Goal: Check status: Check status

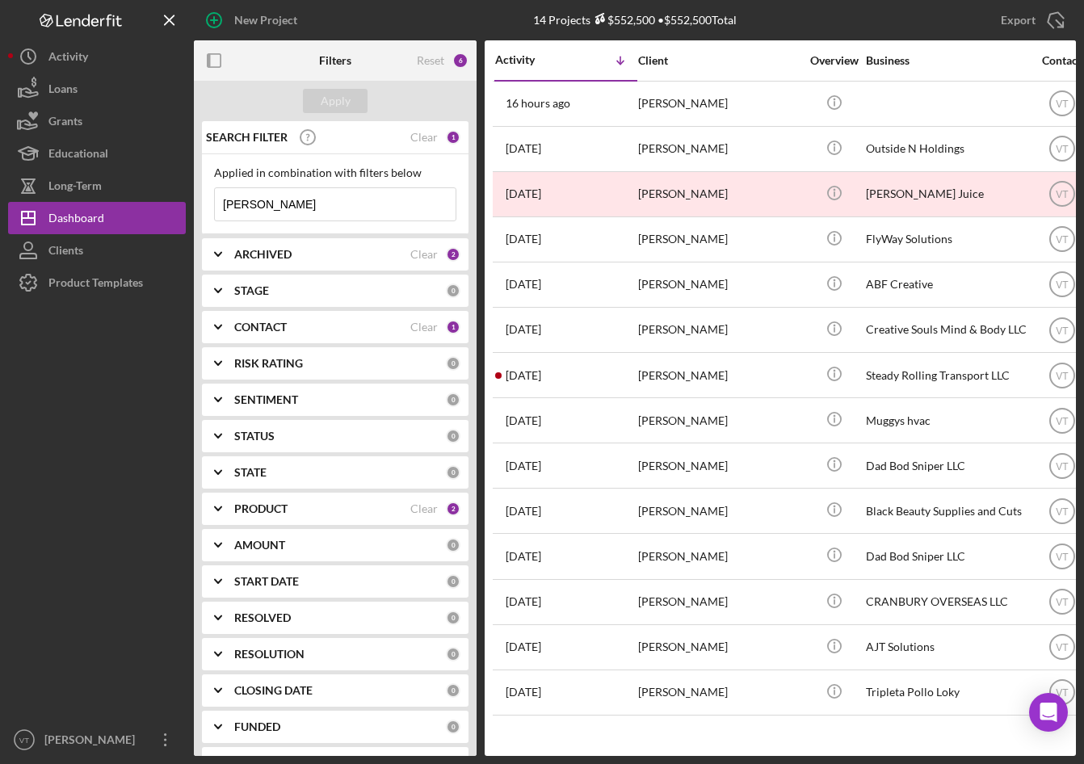
click at [284, 195] on input "anthony" at bounding box center [335, 204] width 241 height 32
drag, startPoint x: 286, startPoint y: 205, endPoint x: 195, endPoint y: 212, distance: 91.5
click at [195, 212] on div "SEARCH FILTER Clear 1 Applied in combination with filters below anthony Icon/Me…" at bounding box center [335, 438] width 283 height 635
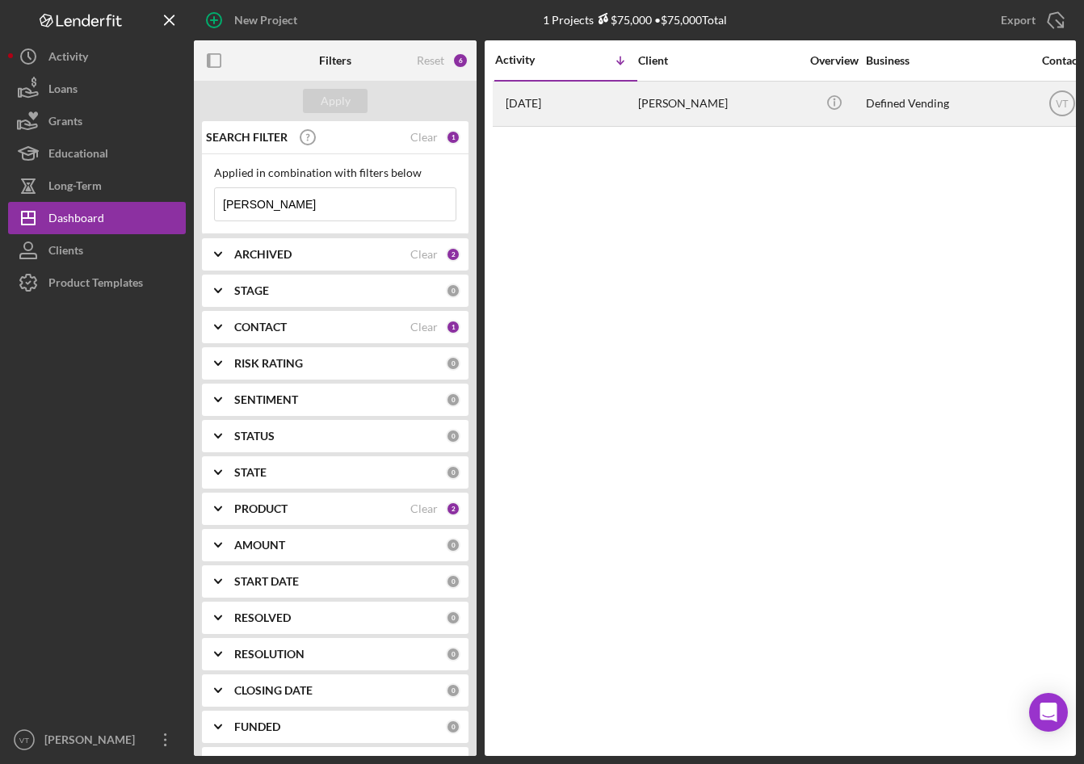
type input "joachim"
click at [690, 111] on div "Denise Joachim" at bounding box center [718, 103] width 161 height 43
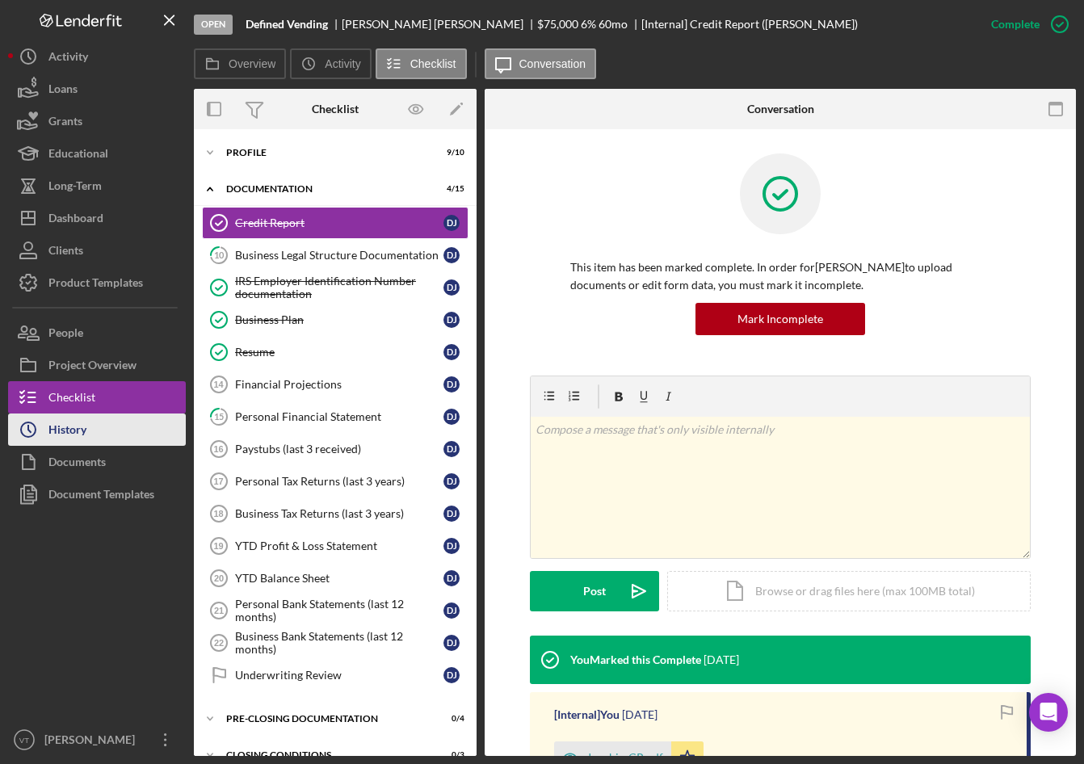
click at [67, 440] on div "History" at bounding box center [67, 431] width 38 height 36
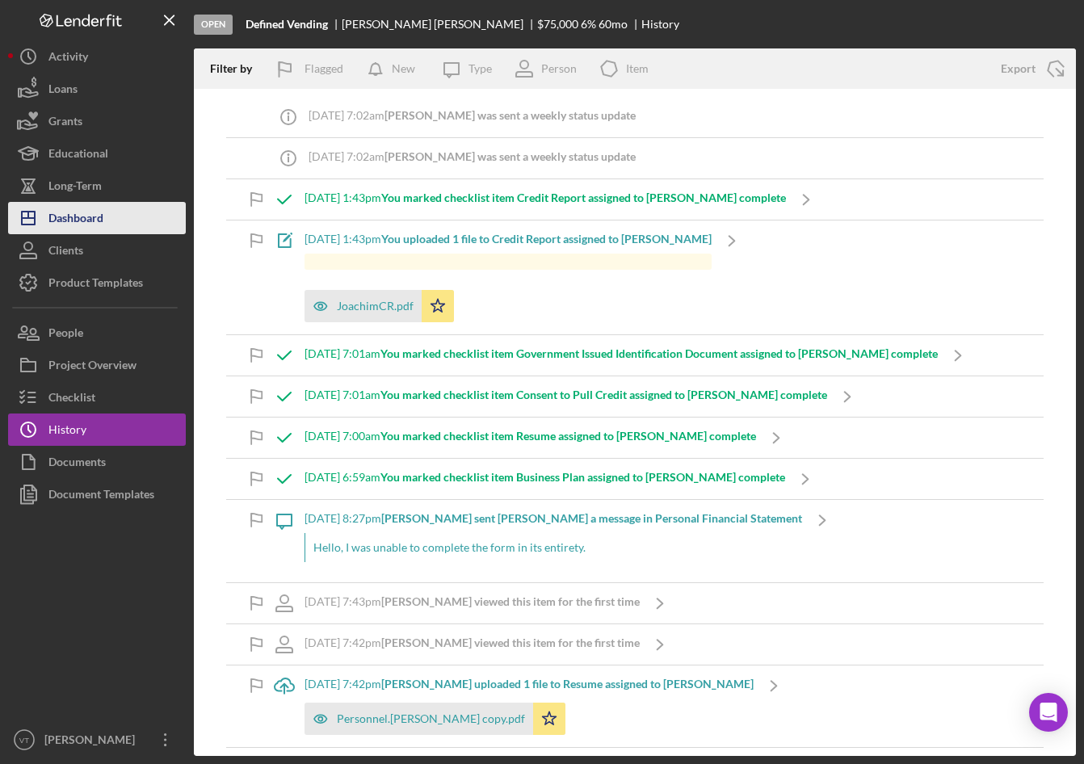
click at [116, 220] on button "Icon/Dashboard Dashboard" at bounding box center [97, 218] width 178 height 32
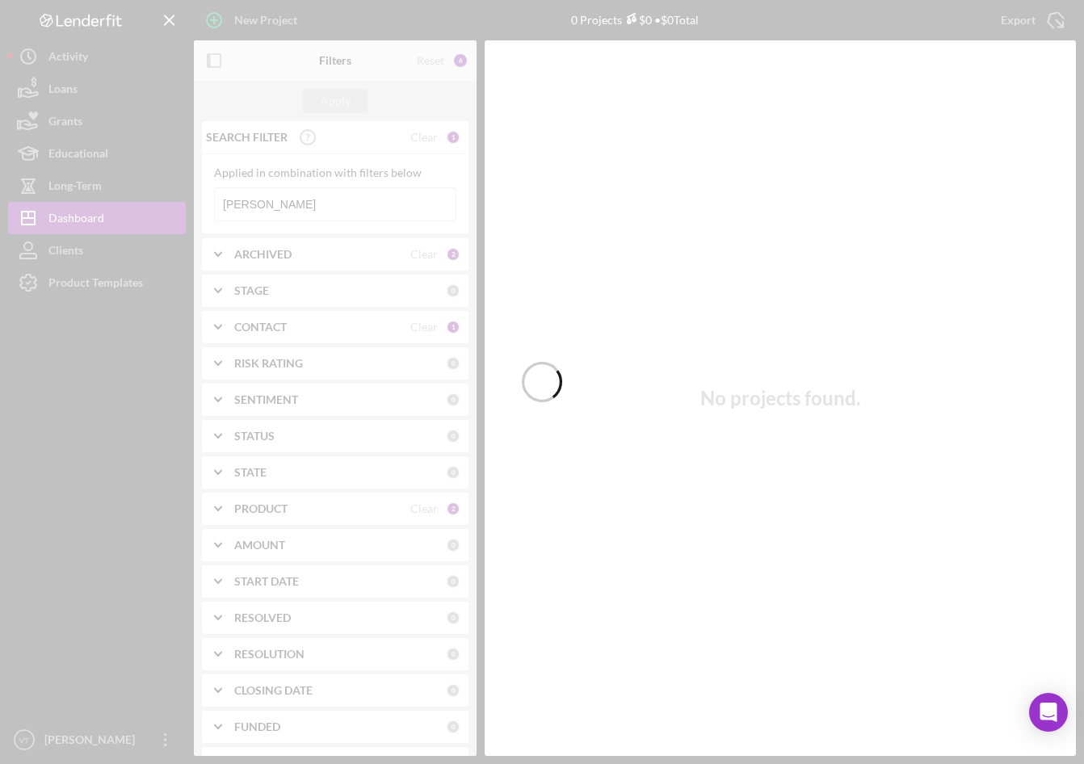
click at [348, 224] on div at bounding box center [542, 382] width 1084 height 764
click at [262, 208] on div at bounding box center [542, 382] width 1084 height 764
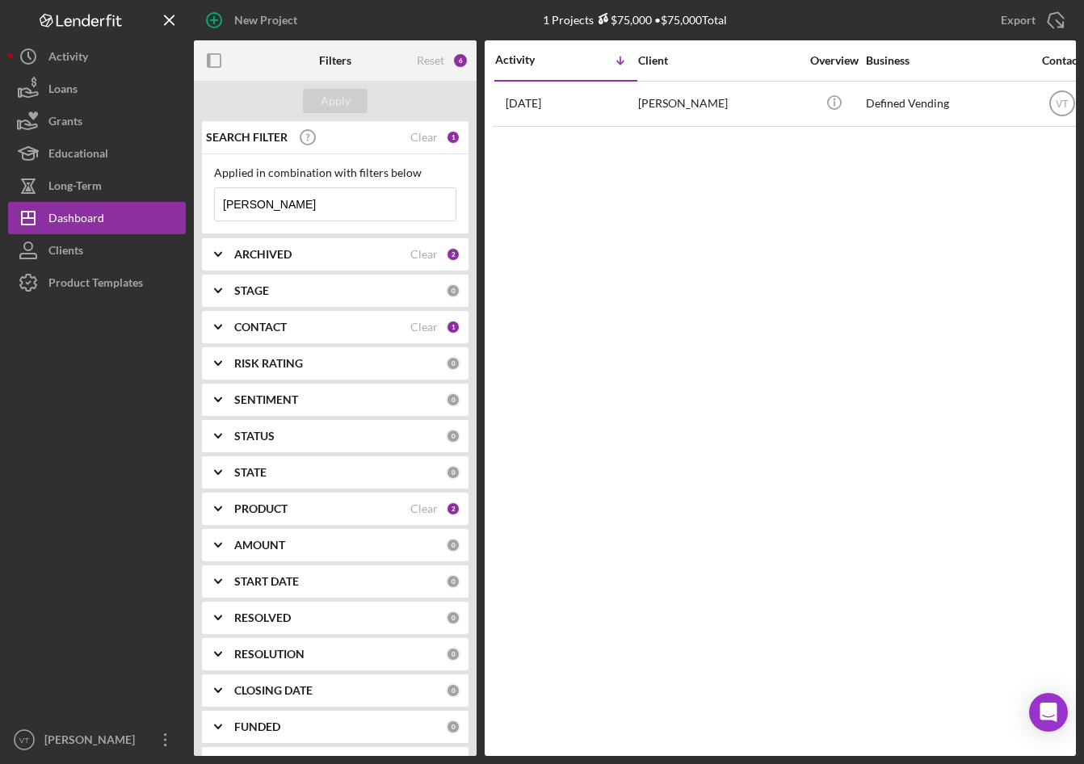
click at [262, 208] on input "joachim" at bounding box center [335, 204] width 241 height 32
drag, startPoint x: 311, startPoint y: 202, endPoint x: 178, endPoint y: 190, distance: 133.8
click at [179, 189] on div "New Project 1 Projects $75,000 • $75,000 Total joachim Export Icon/Export Filte…" at bounding box center [541, 378] width 1067 height 756
paste input "Shamsudheen"
type input "Shamsudheen"
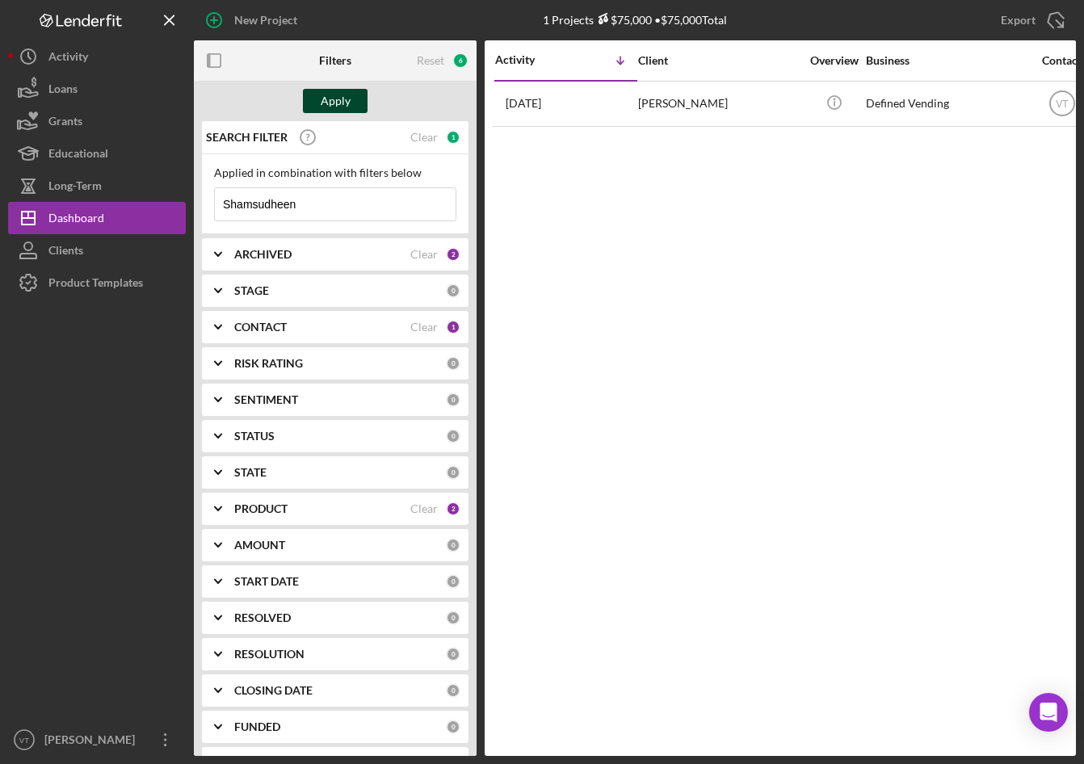
click at [325, 89] on div "Apply" at bounding box center [336, 101] width 30 height 24
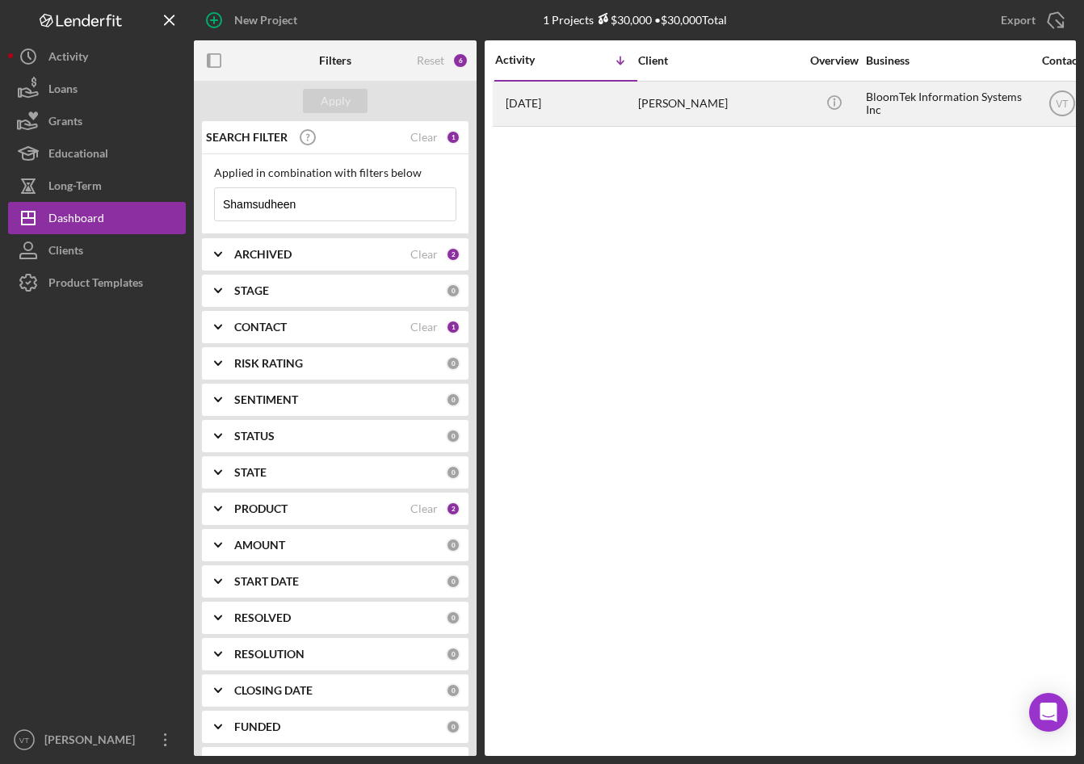
click at [646, 111] on div "shamsudheen amanulla" at bounding box center [718, 103] width 161 height 43
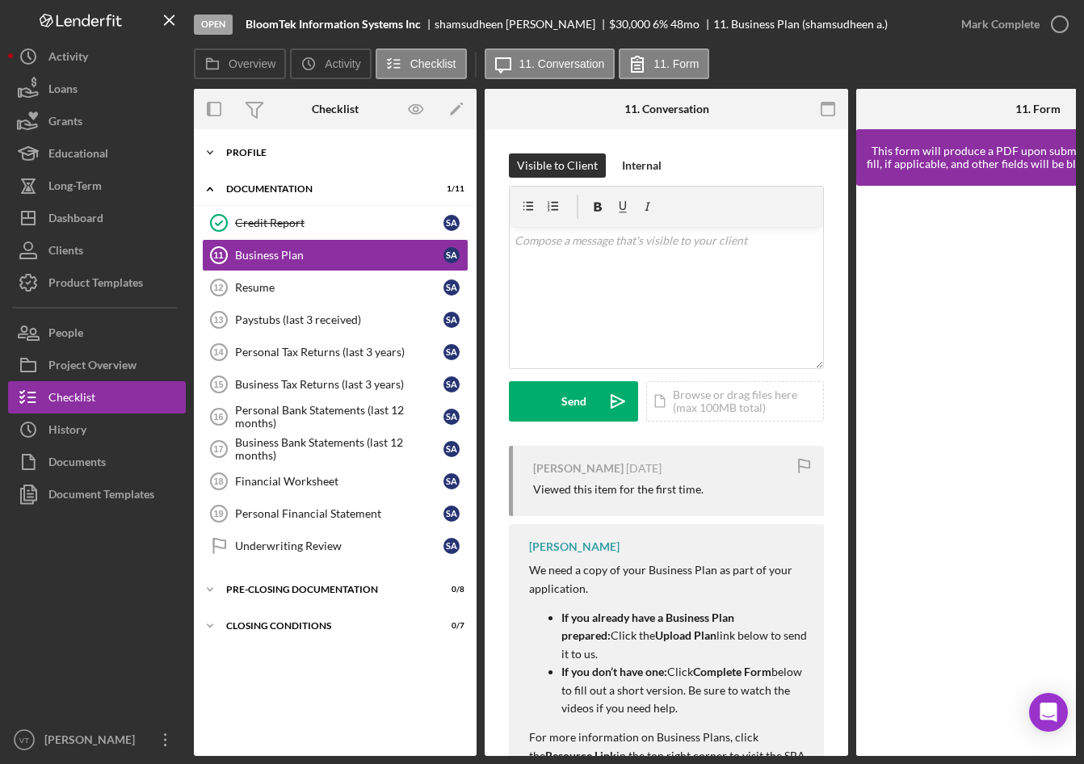
click at [208, 157] on icon "Icon/Expander" at bounding box center [210, 152] width 32 height 32
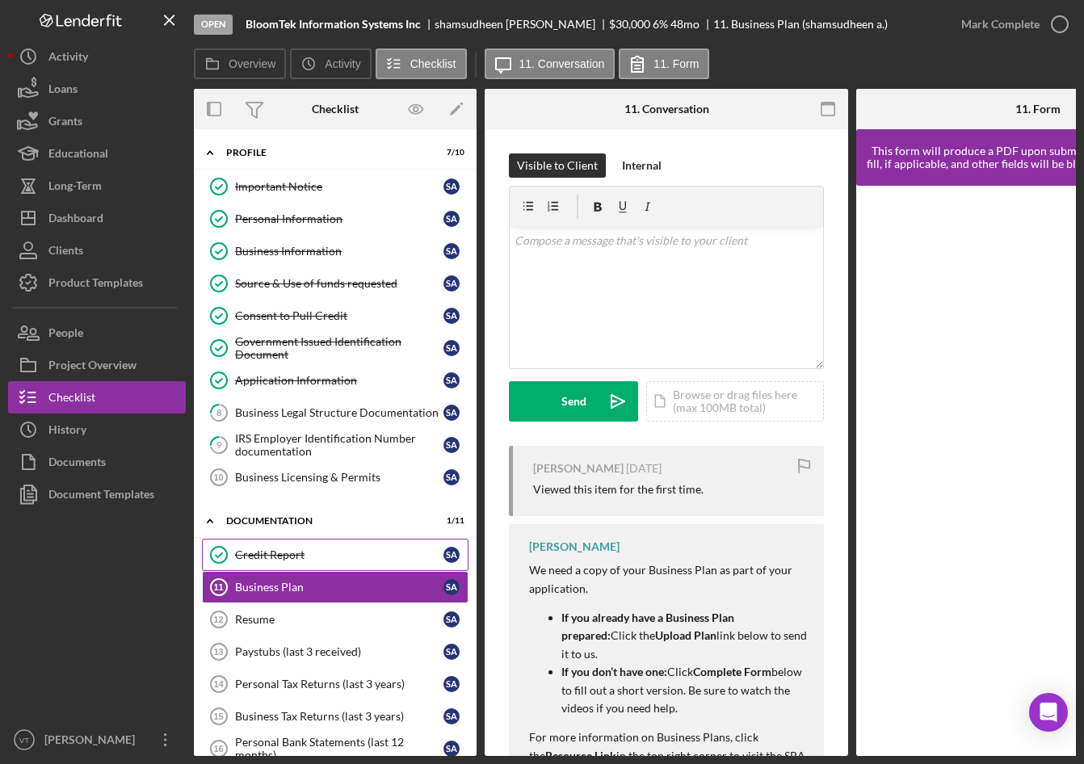
click at [257, 559] on div "Credit Report" at bounding box center [339, 554] width 208 height 13
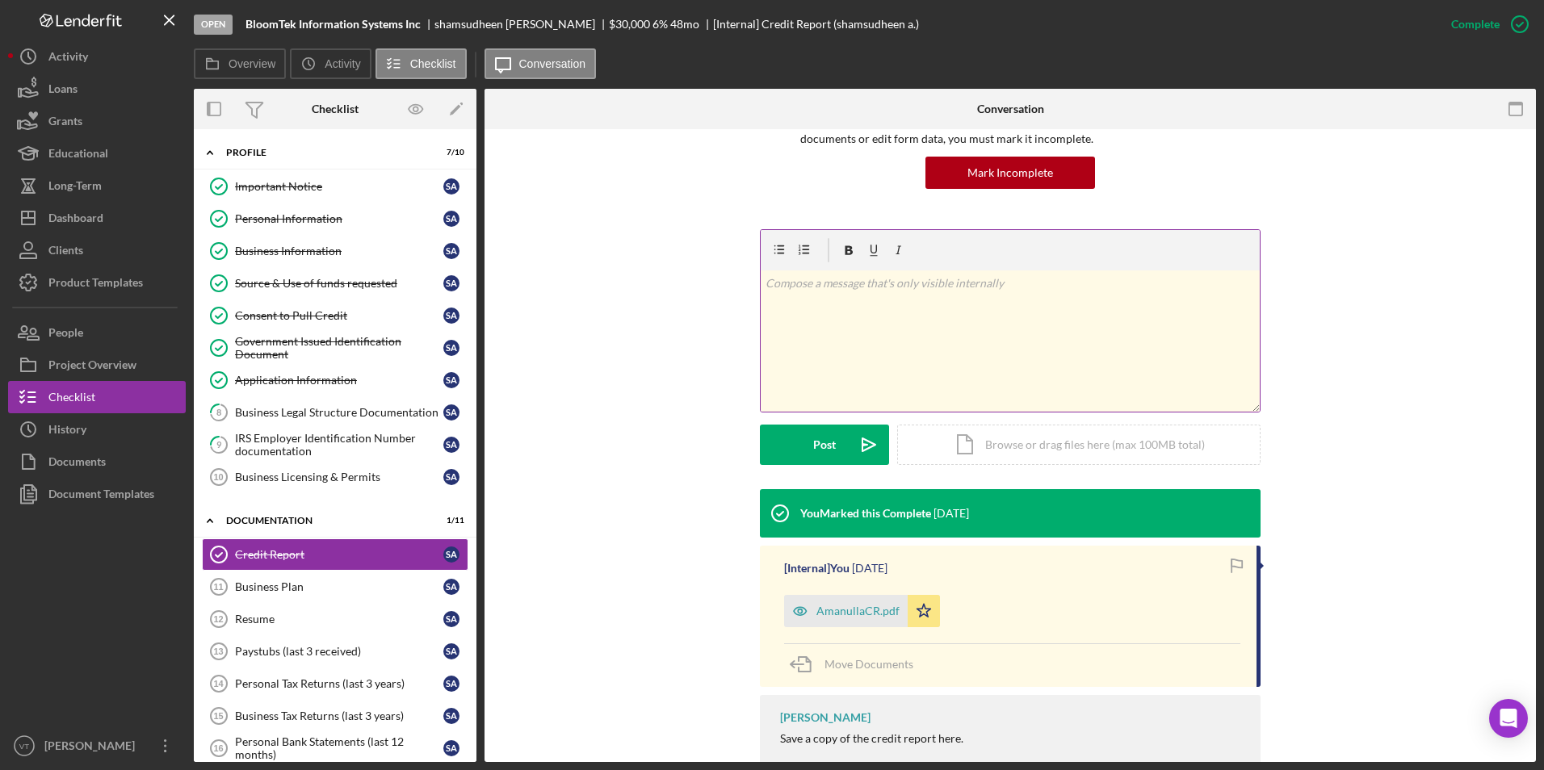
scroll to position [192, 0]
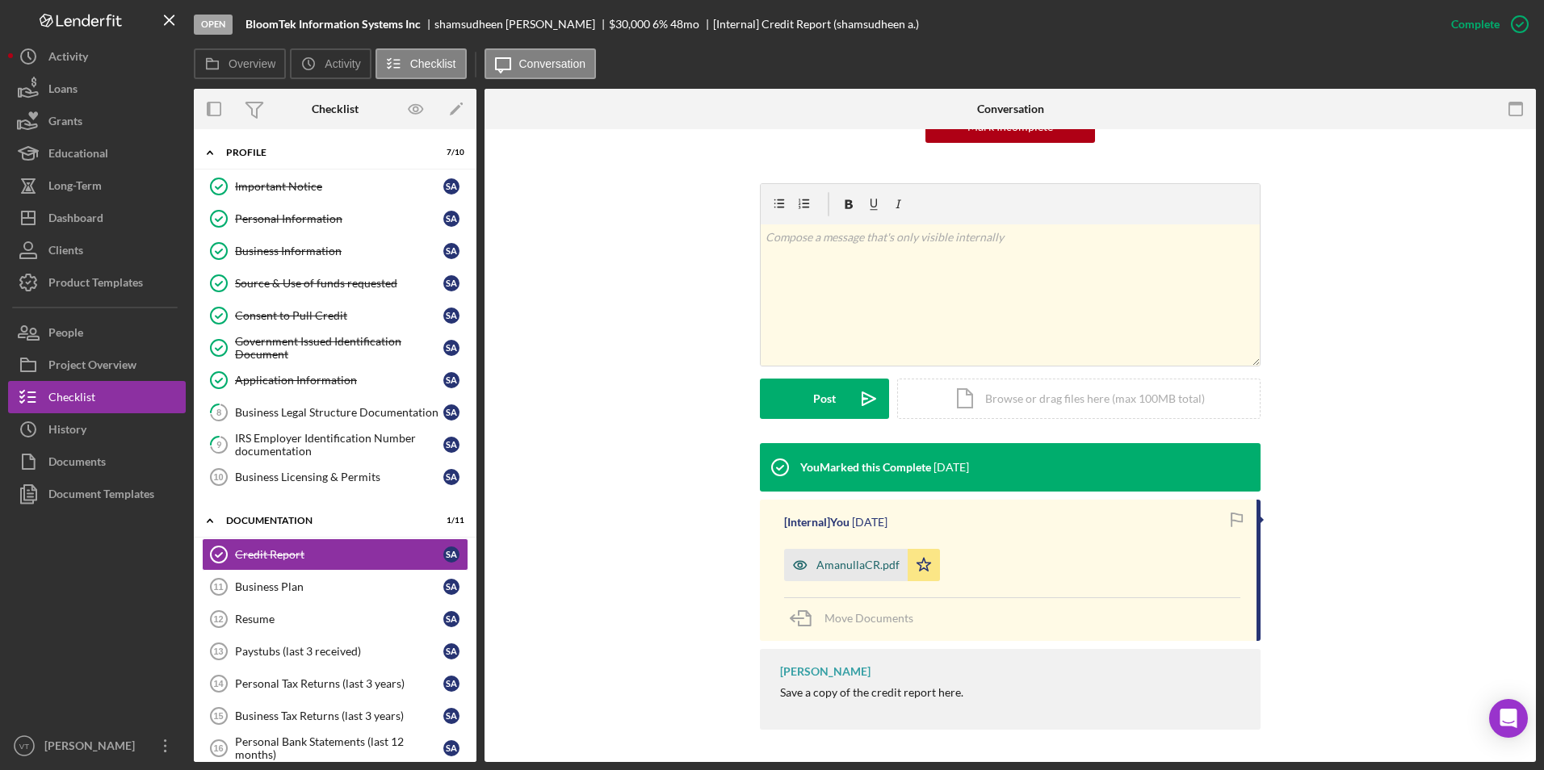
click at [850, 576] on div "AmanullaCR.pdf" at bounding box center [846, 565] width 124 height 32
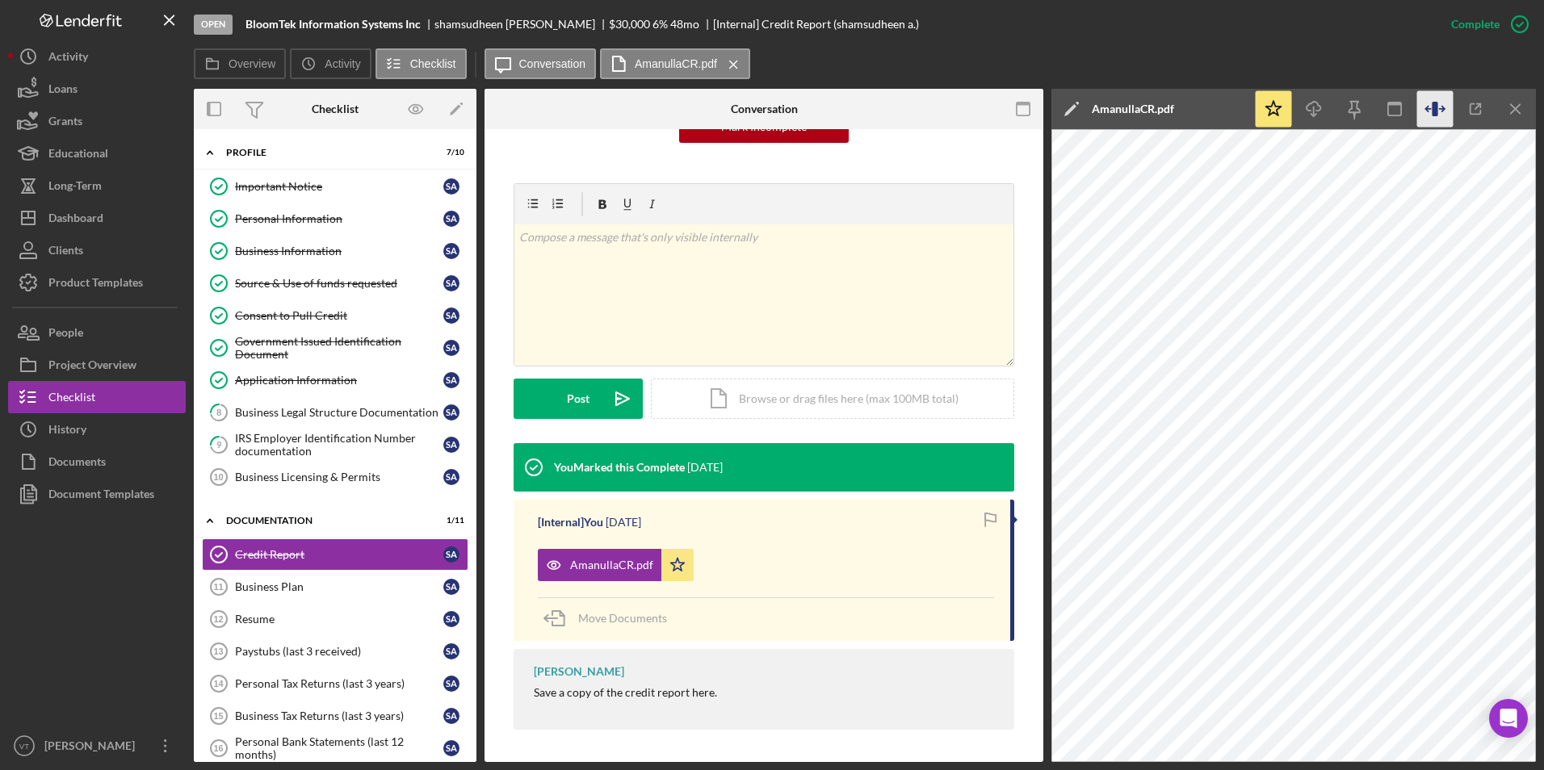
click at [1083, 103] on icon "button" at bounding box center [1435, 109] width 6 height 15
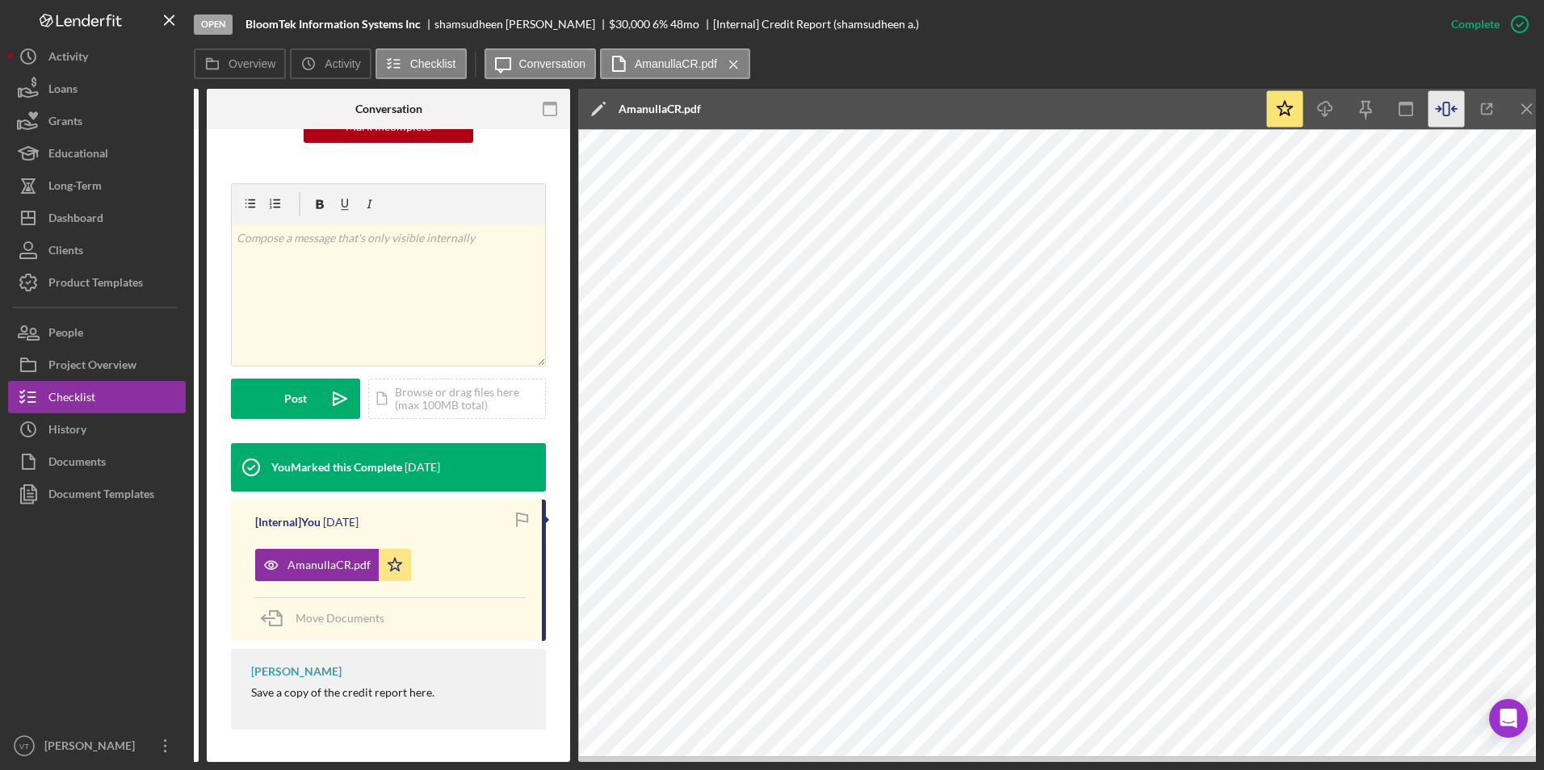
scroll to position [0, 289]
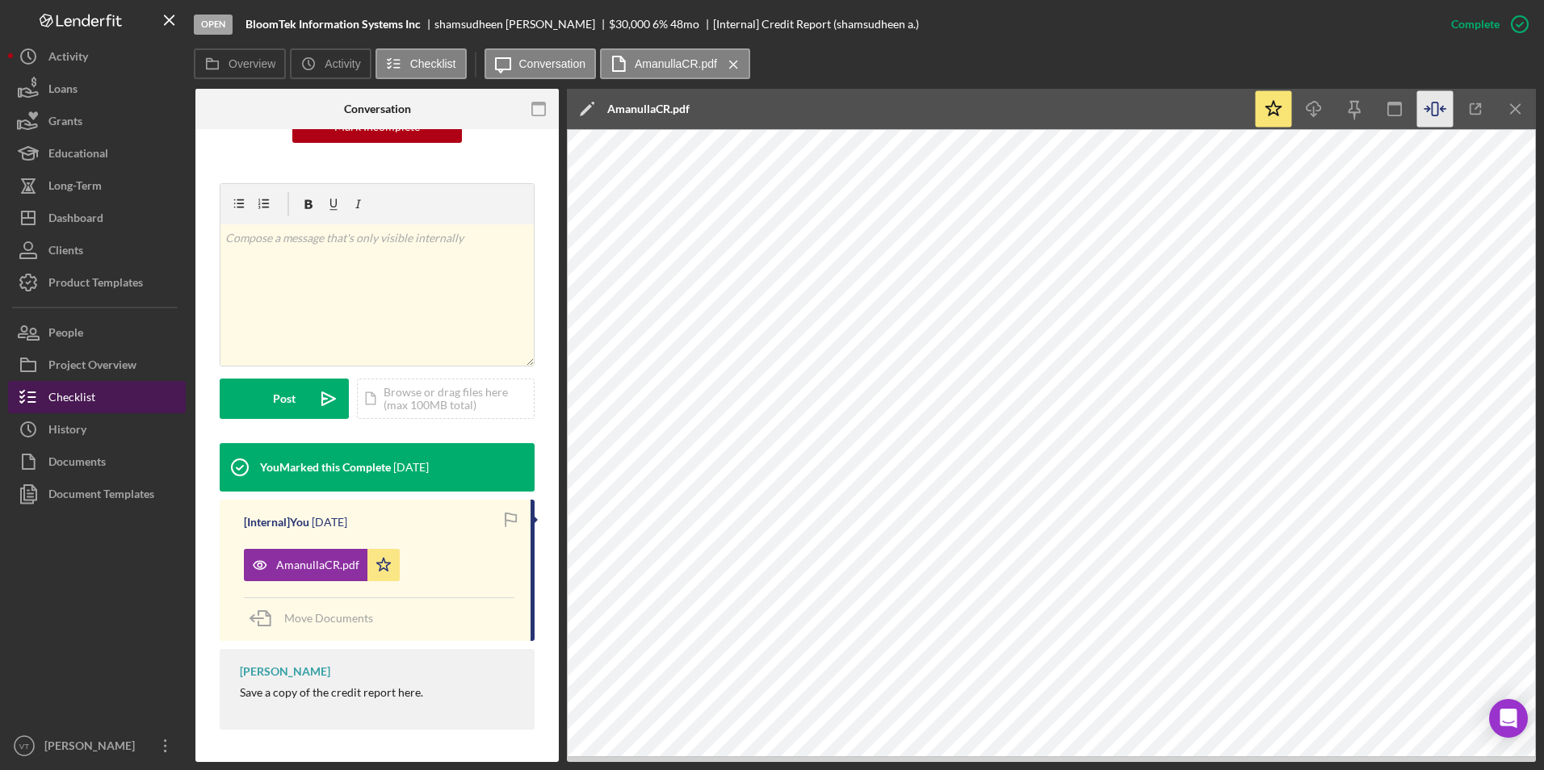
click at [85, 393] on div "Checklist" at bounding box center [71, 399] width 47 height 36
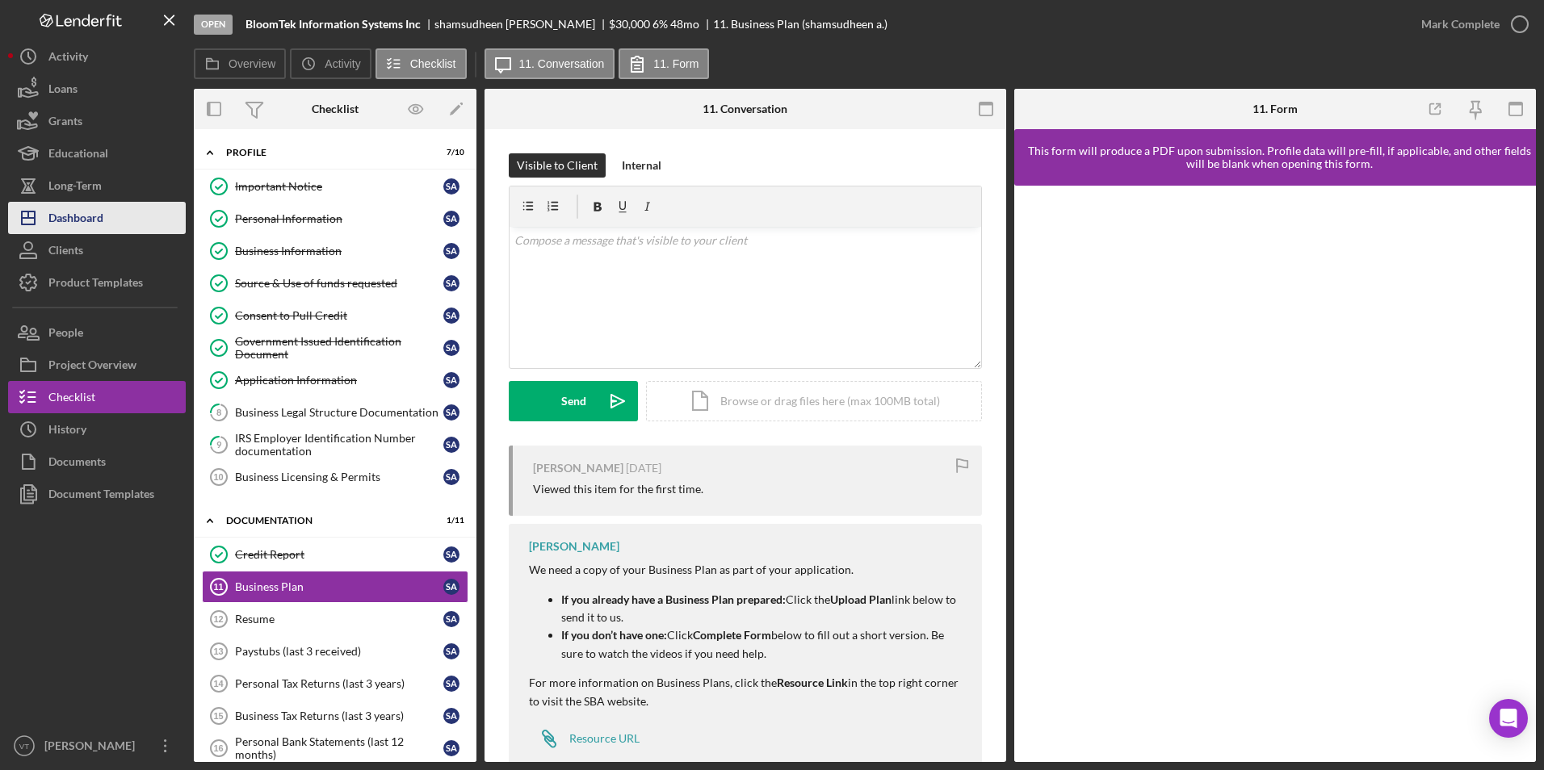
click at [95, 216] on div "Dashboard" at bounding box center [75, 220] width 55 height 36
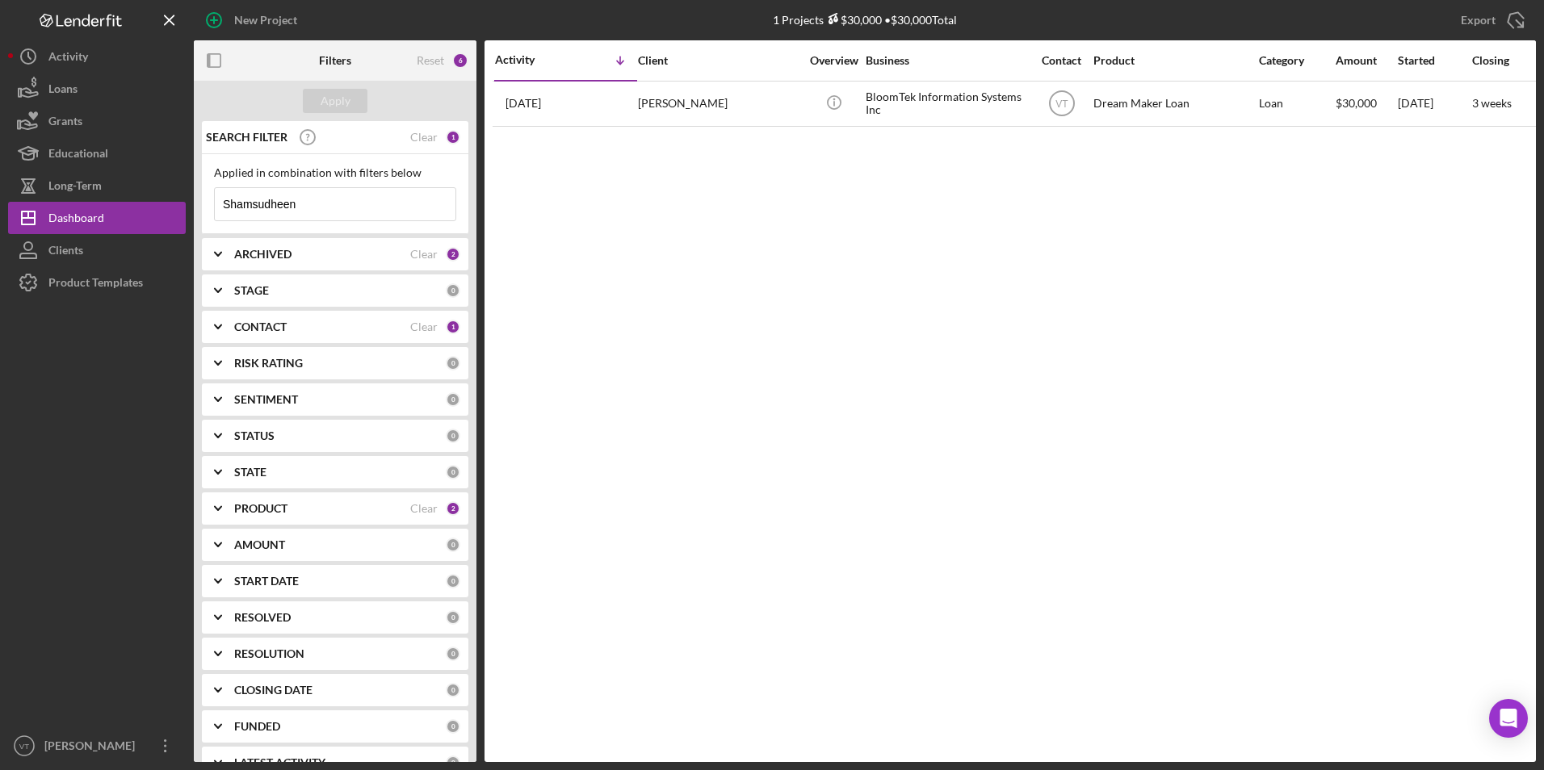
click at [316, 204] on input "Shamsudheen" at bounding box center [335, 204] width 241 height 32
drag, startPoint x: 332, startPoint y: 204, endPoint x: 69, endPoint y: 191, distance: 262.7
click at [69, 191] on div "New Project 1 Projects $30,000 • $30,000 Total Shamsudheen Export Icon/Export F…" at bounding box center [772, 381] width 1528 height 762
paste input "Medina"
type input "Medina"
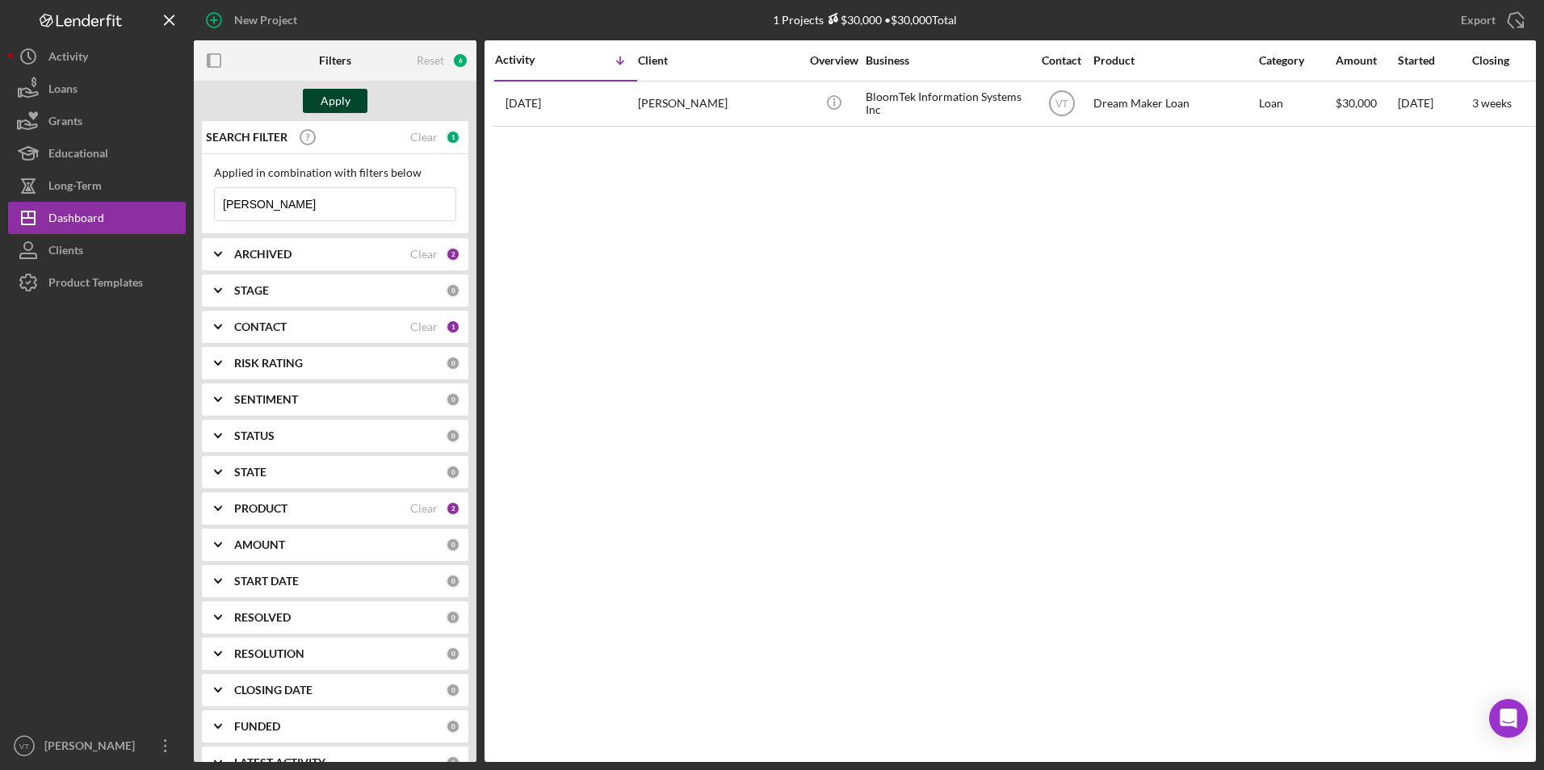
click at [342, 94] on div "Apply" at bounding box center [336, 101] width 30 height 24
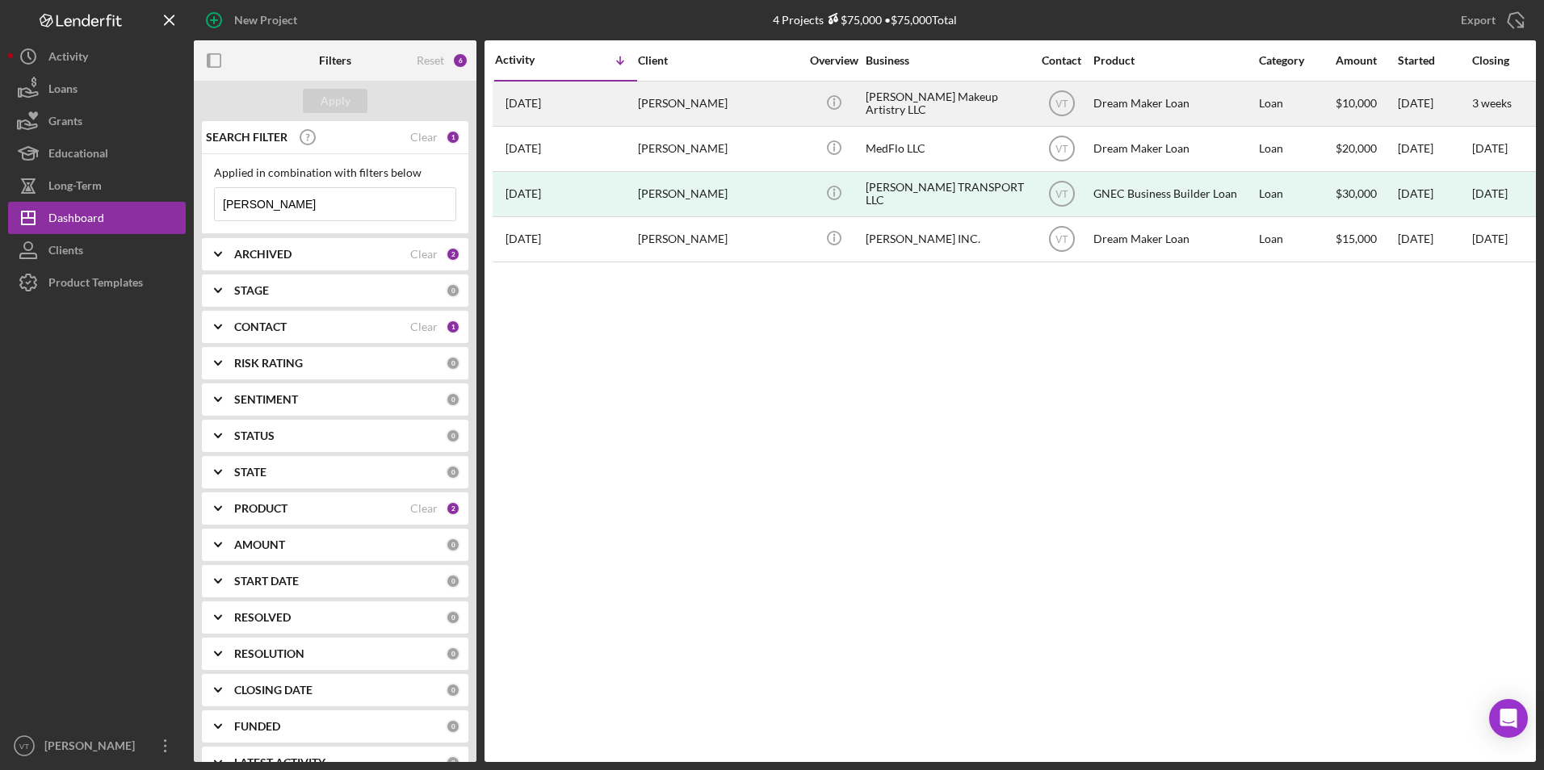
click at [940, 99] on div "Medina Makeup Artistry LLC" at bounding box center [946, 103] width 161 height 43
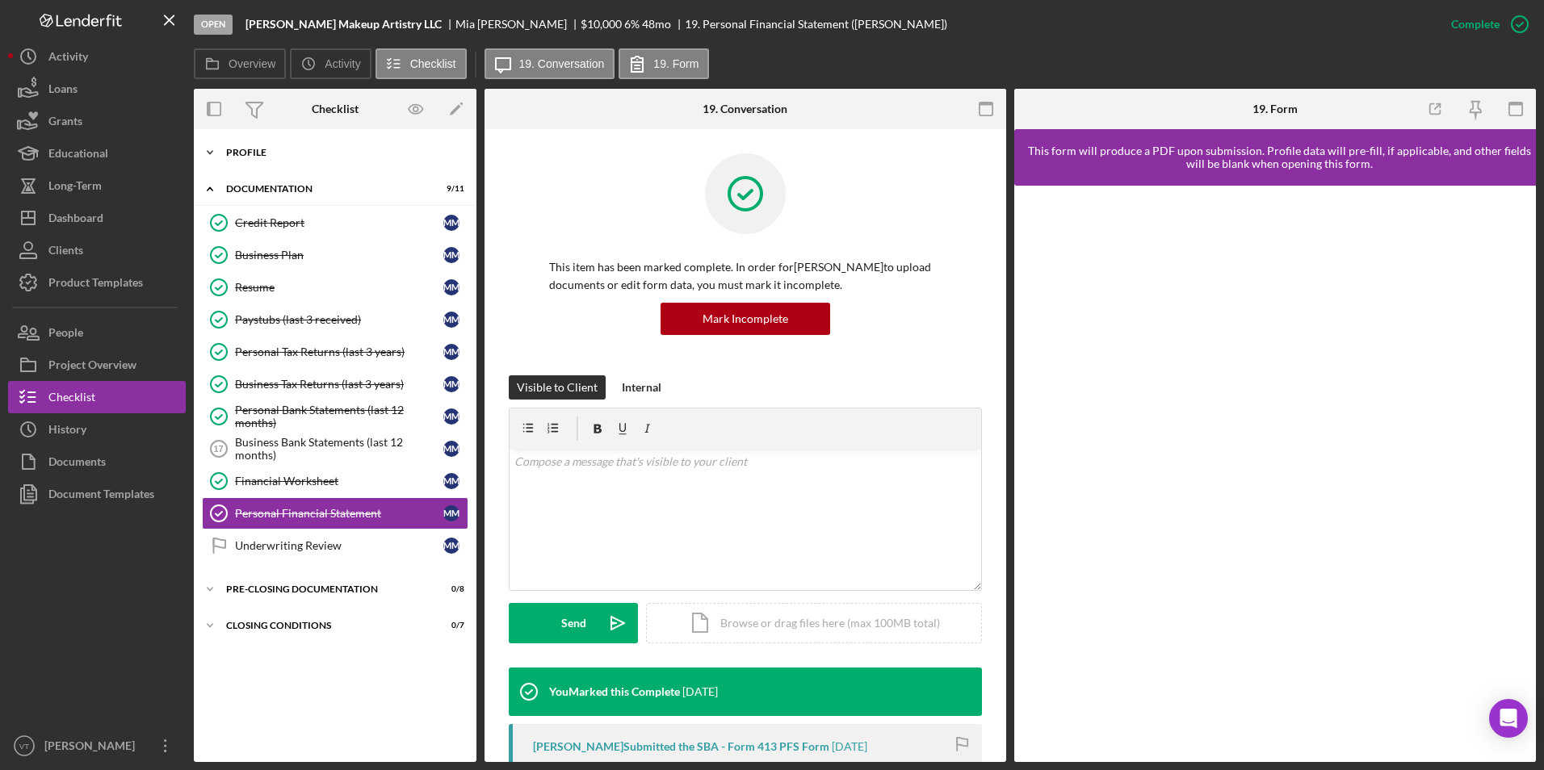
click at [209, 153] on polyline at bounding box center [210, 152] width 5 height 3
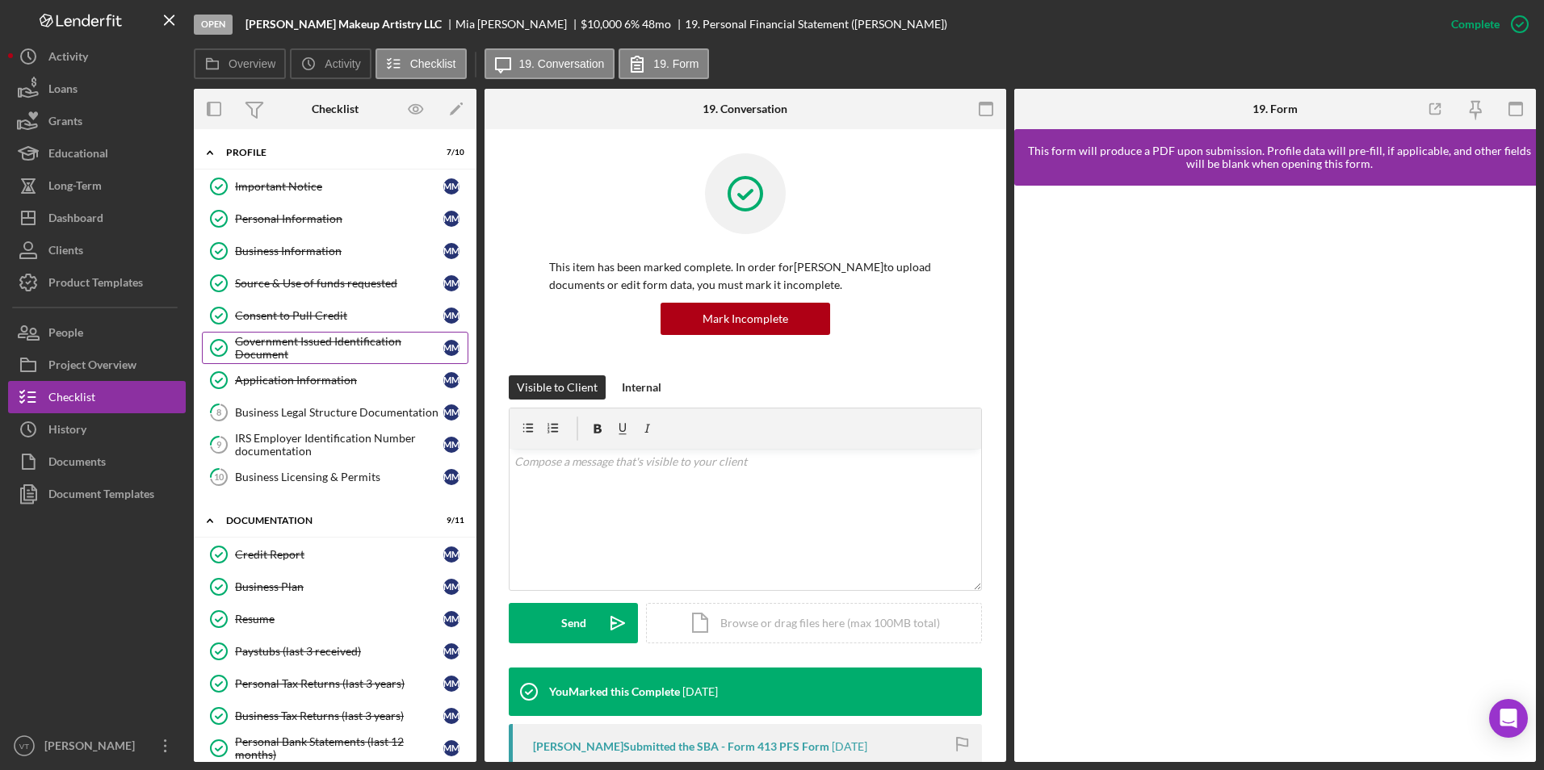
click at [305, 346] on div "Government Issued Identification Document" at bounding box center [339, 348] width 208 height 26
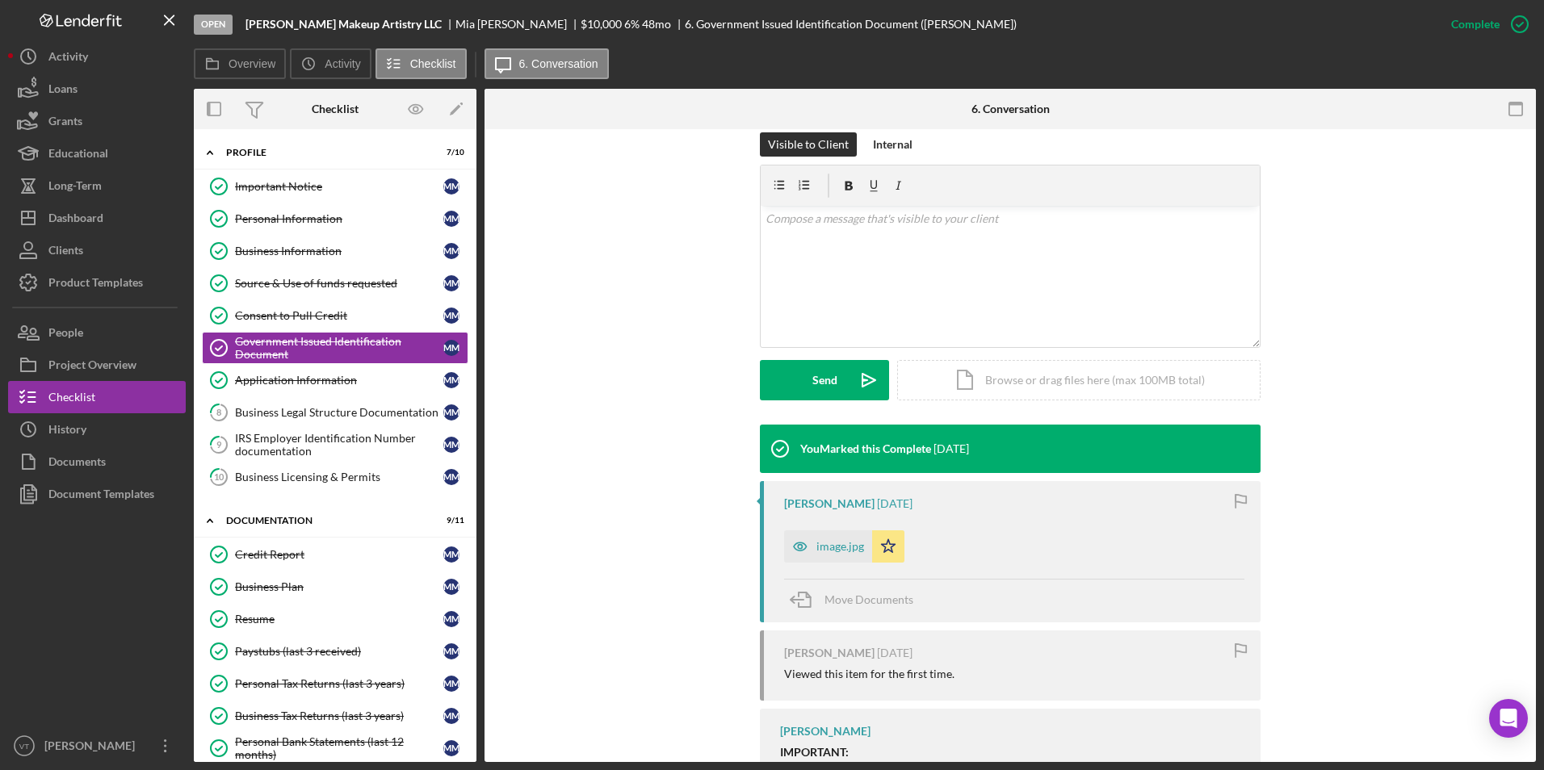
scroll to position [371, 0]
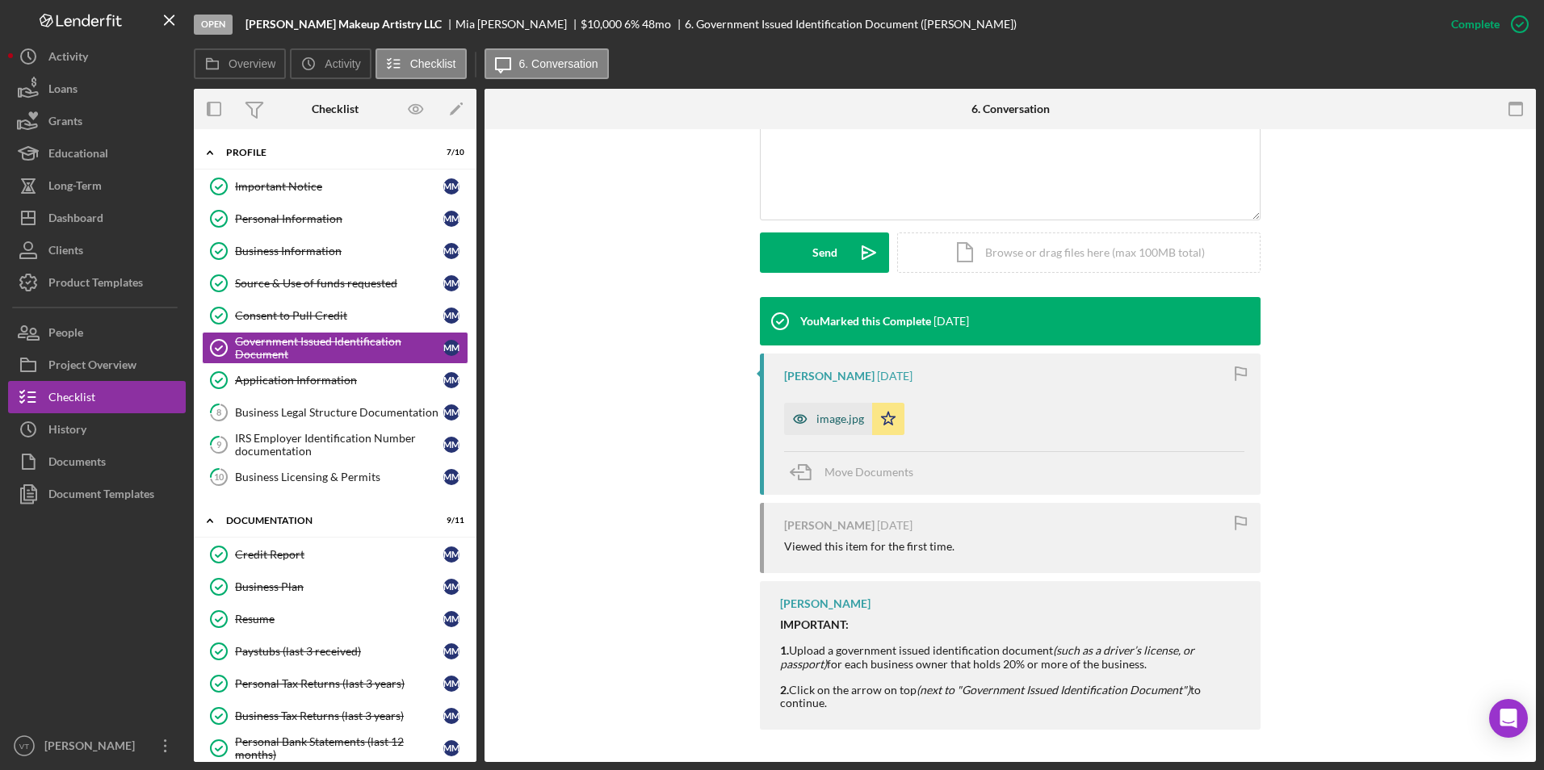
click at [837, 413] on div "image.jpg" at bounding box center [840, 419] width 48 height 13
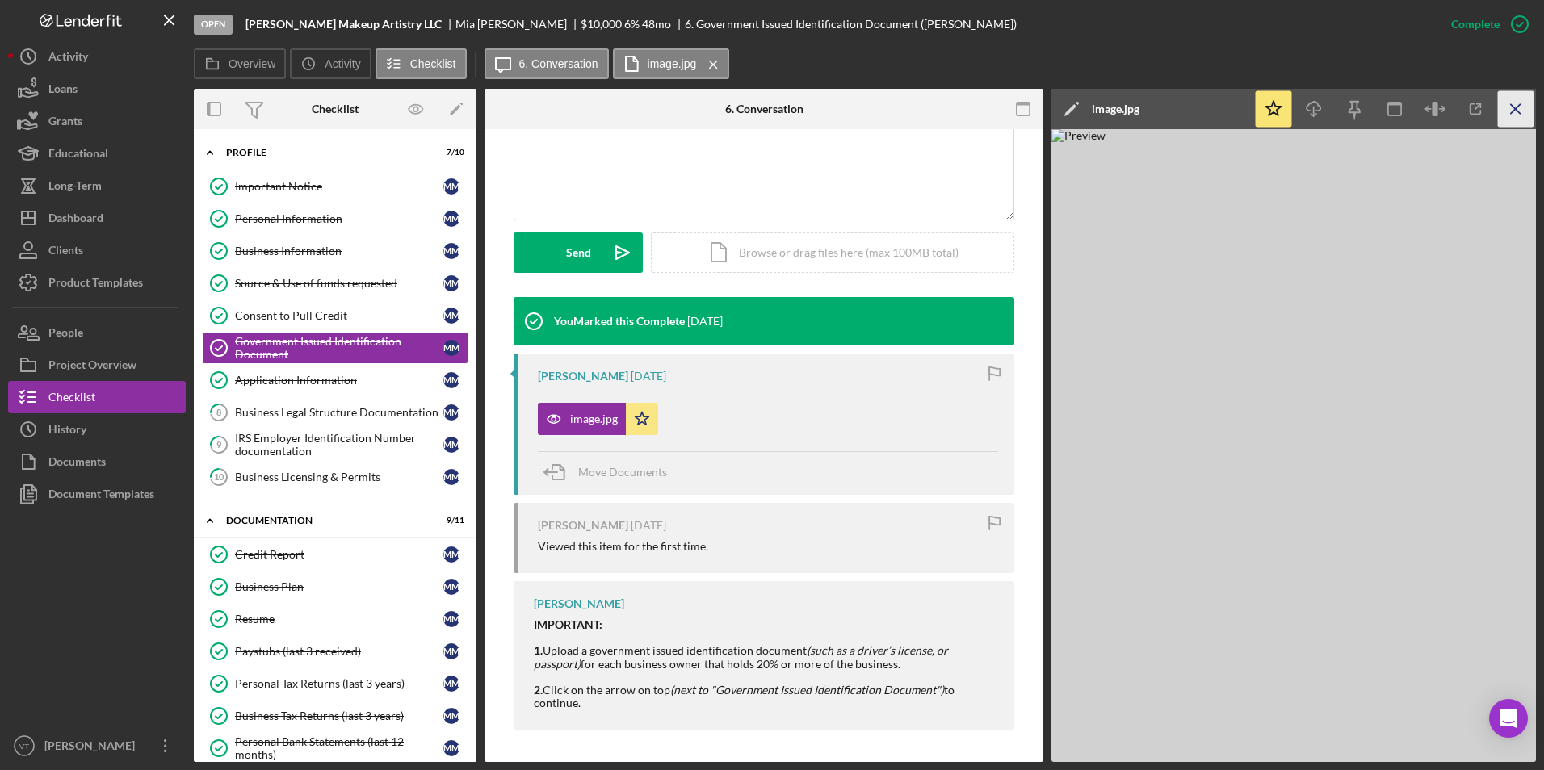
click at [1083, 107] on icon "Icon/Menu Close" at bounding box center [1516, 109] width 36 height 36
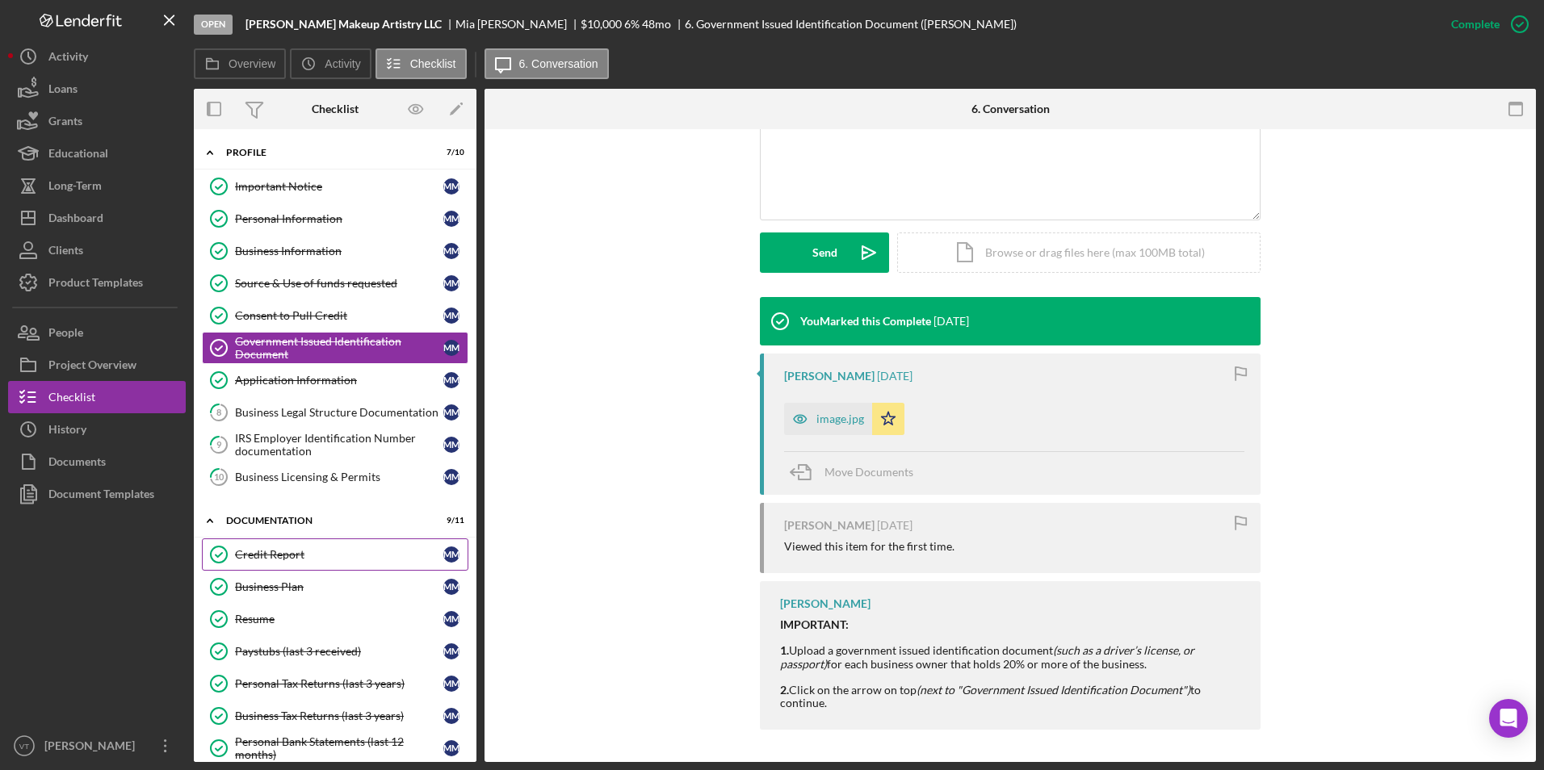
click at [237, 556] on div "Credit Report" at bounding box center [339, 554] width 208 height 13
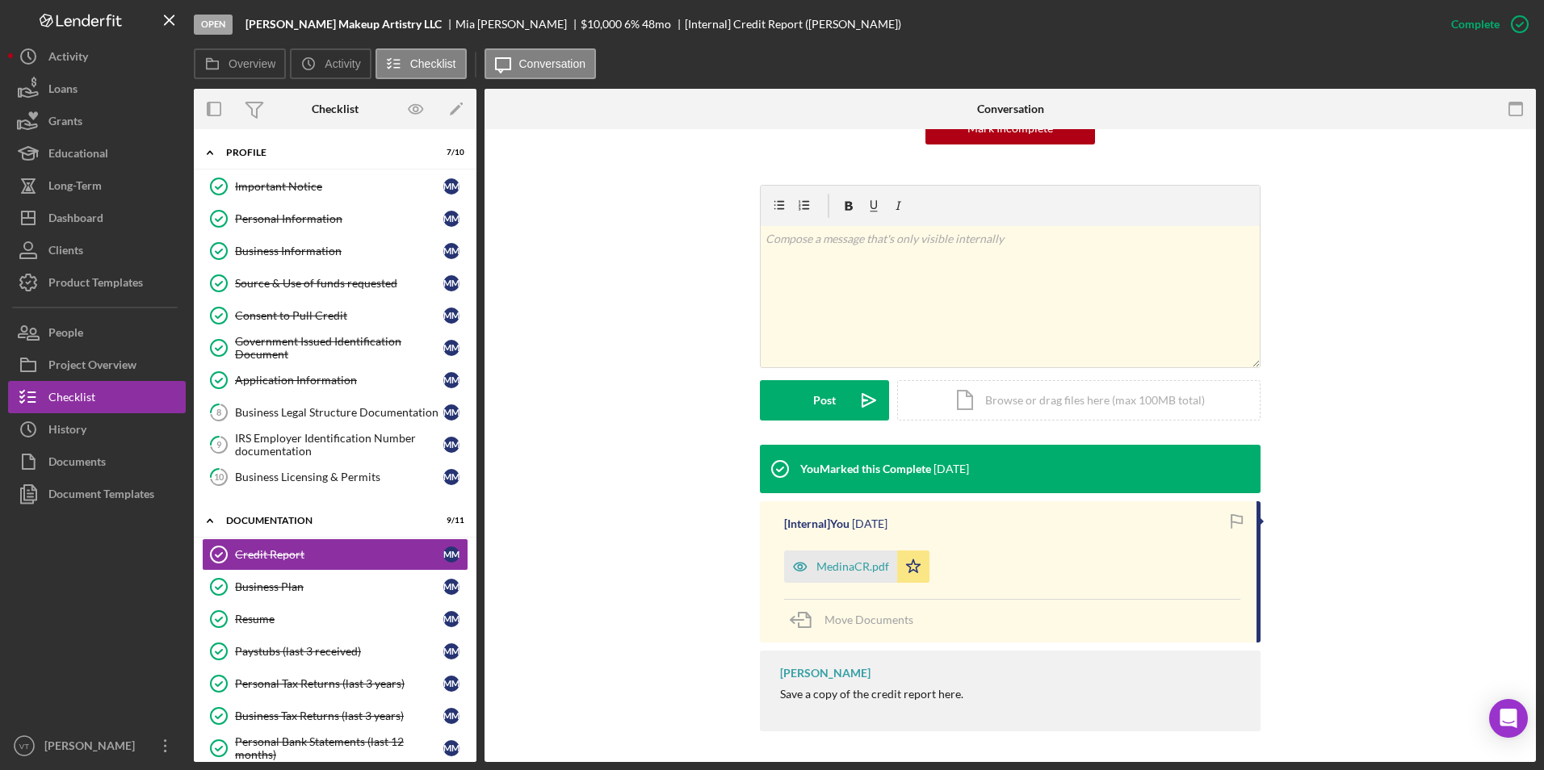
scroll to position [192, 0]
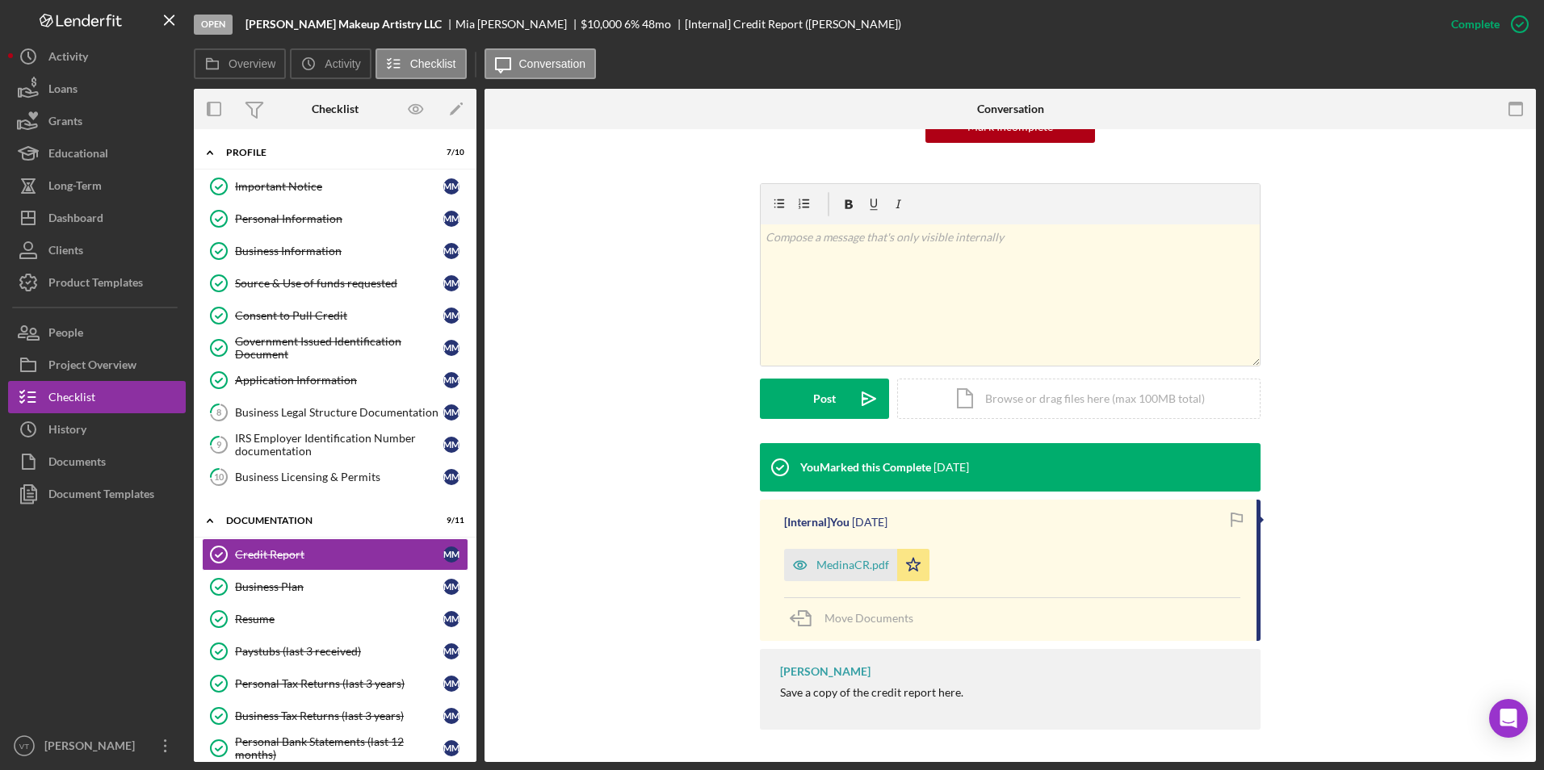
click at [832, 582] on div "[Internal] You 6 days ago MedinaCR.pdf Icon/Star Move Documents" at bounding box center [1010, 570] width 501 height 141
click at [837, 573] on div "MedinaCR.pdf" at bounding box center [840, 565] width 113 height 32
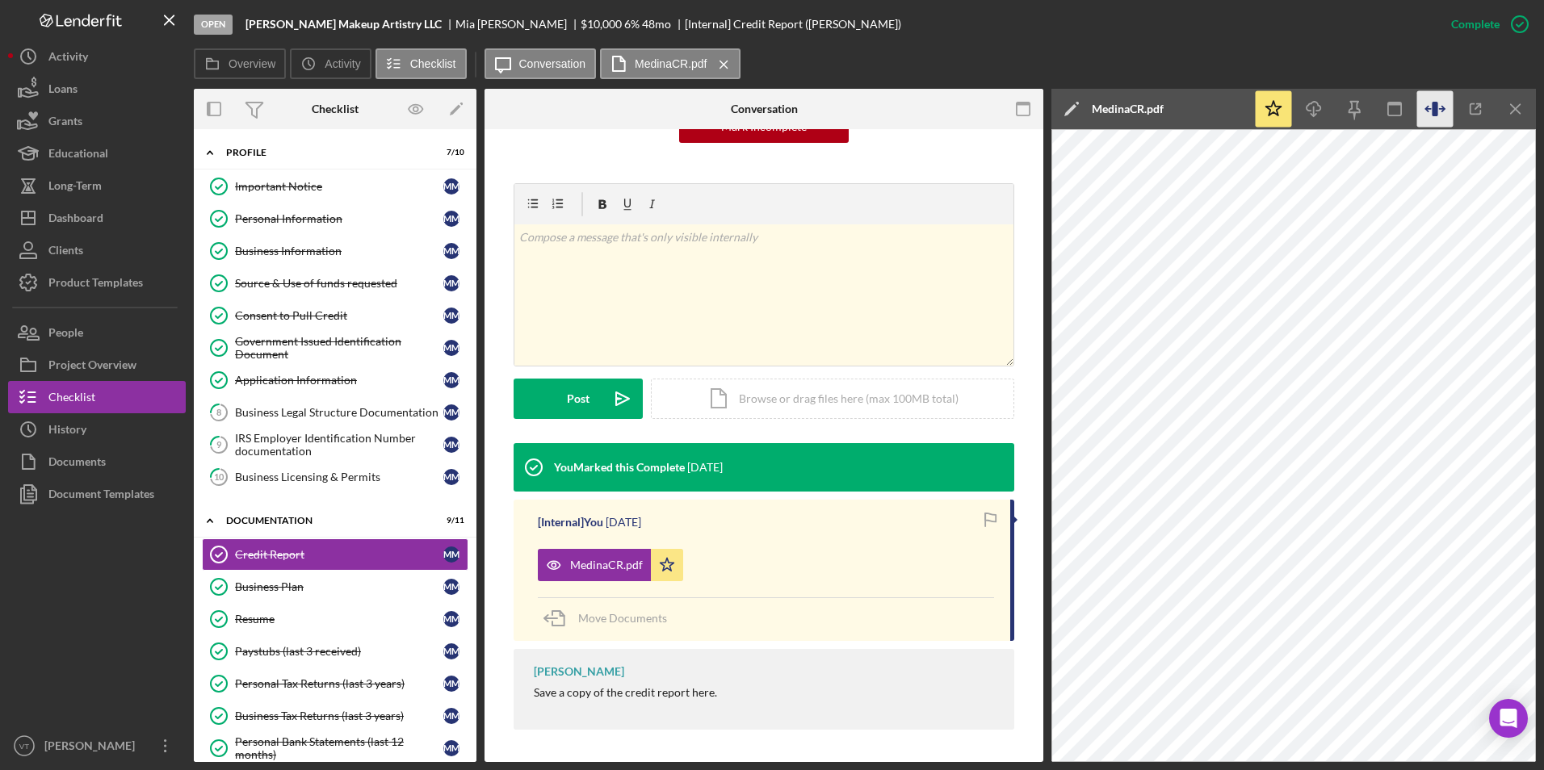
click at [1083, 106] on icon "button" at bounding box center [1435, 109] width 6 height 15
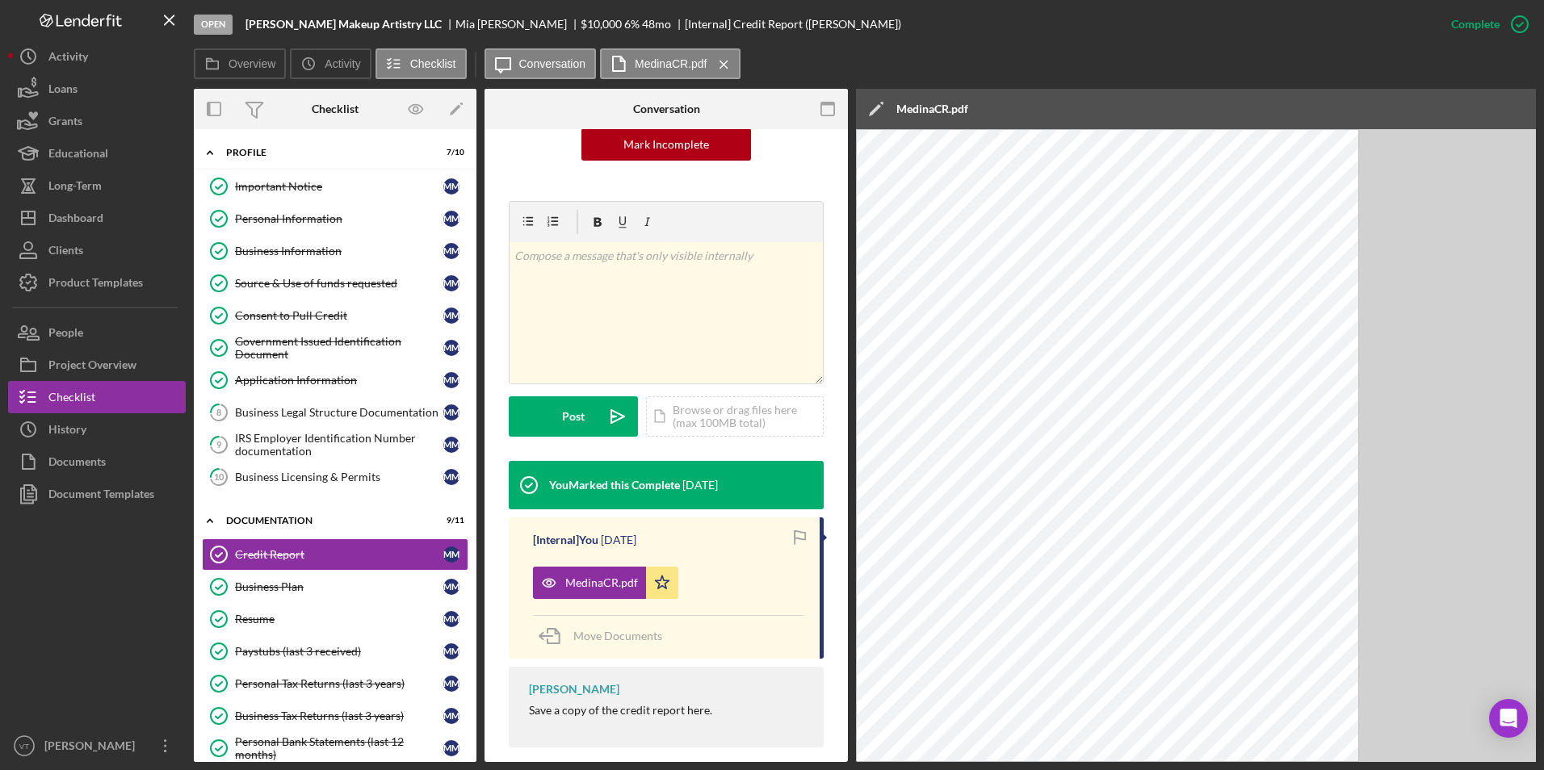
scroll to position [210, 0]
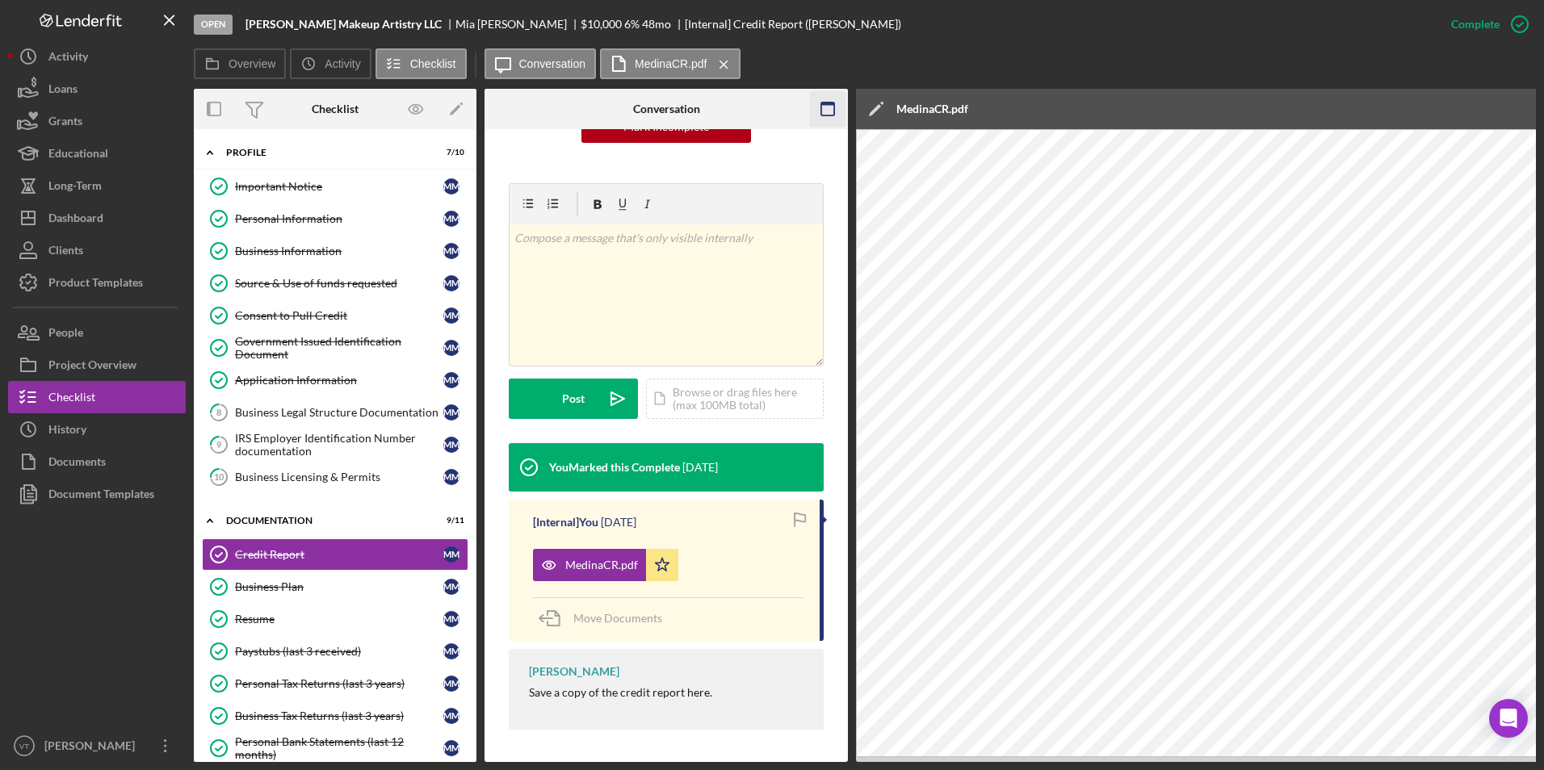
click at [821, 114] on rect "button" at bounding box center [827, 109] width 13 height 13
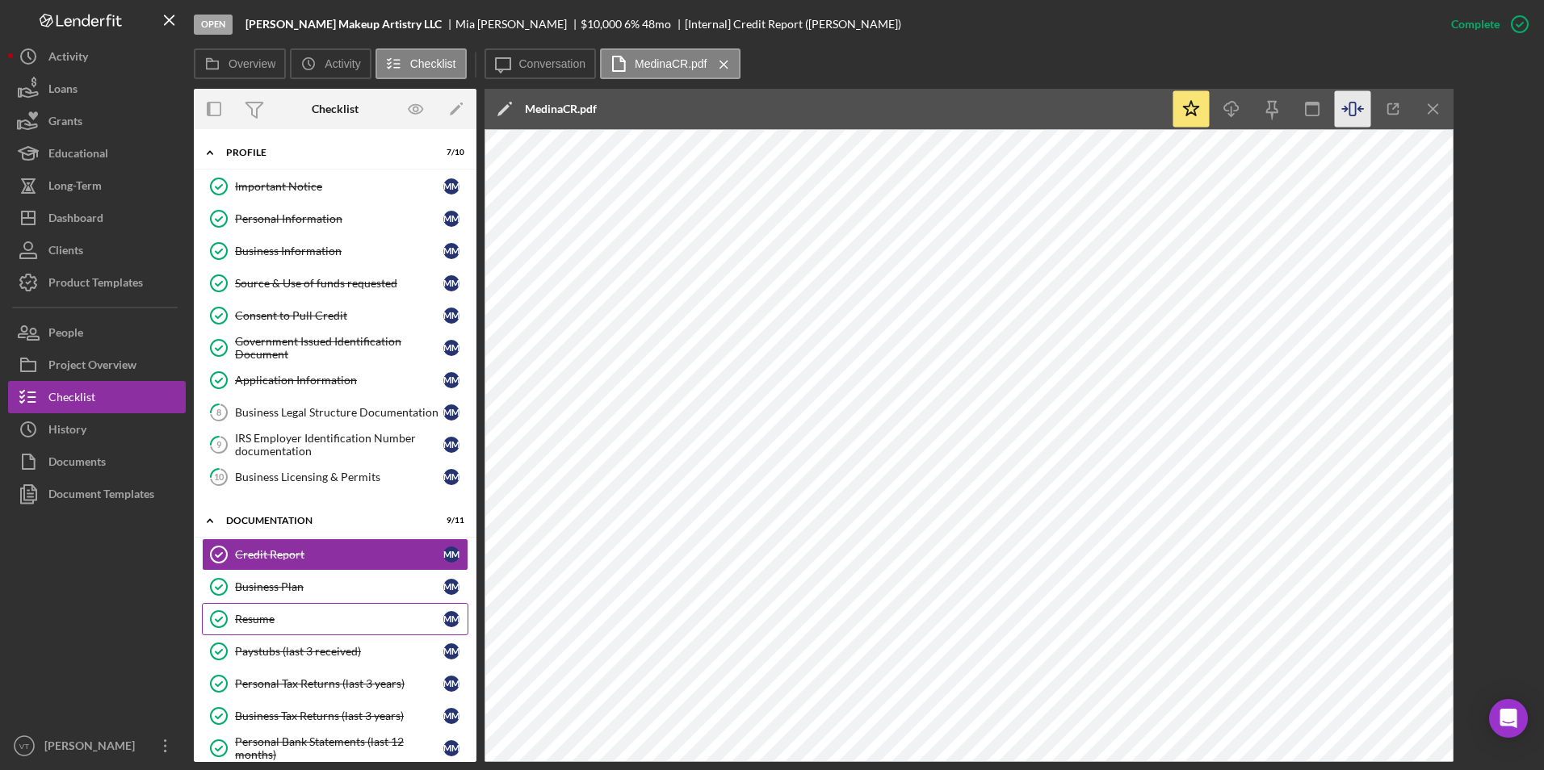
click at [278, 616] on div "Resume" at bounding box center [339, 619] width 208 height 13
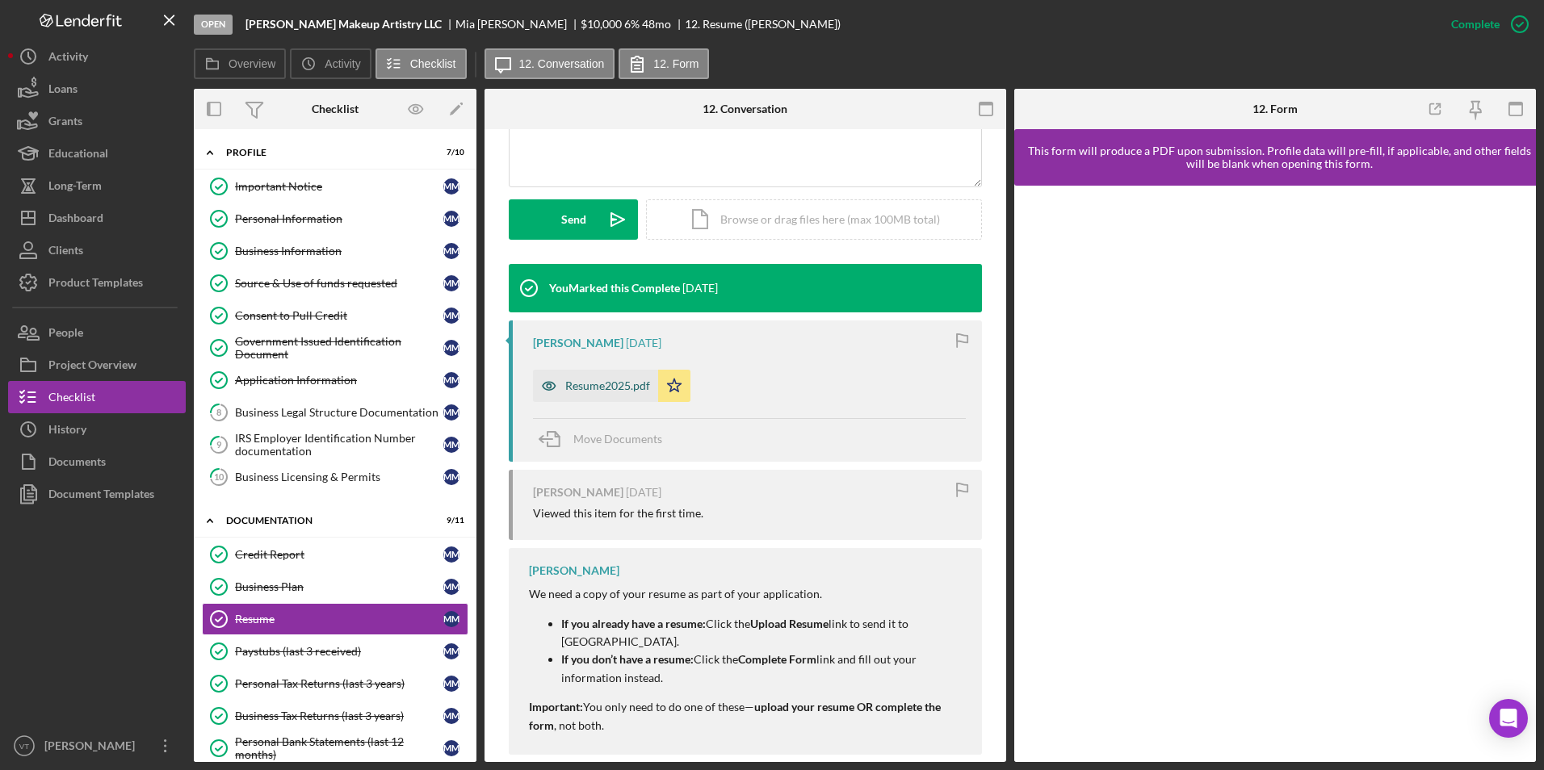
click at [596, 378] on div "Resume2025.pdf" at bounding box center [595, 386] width 125 height 32
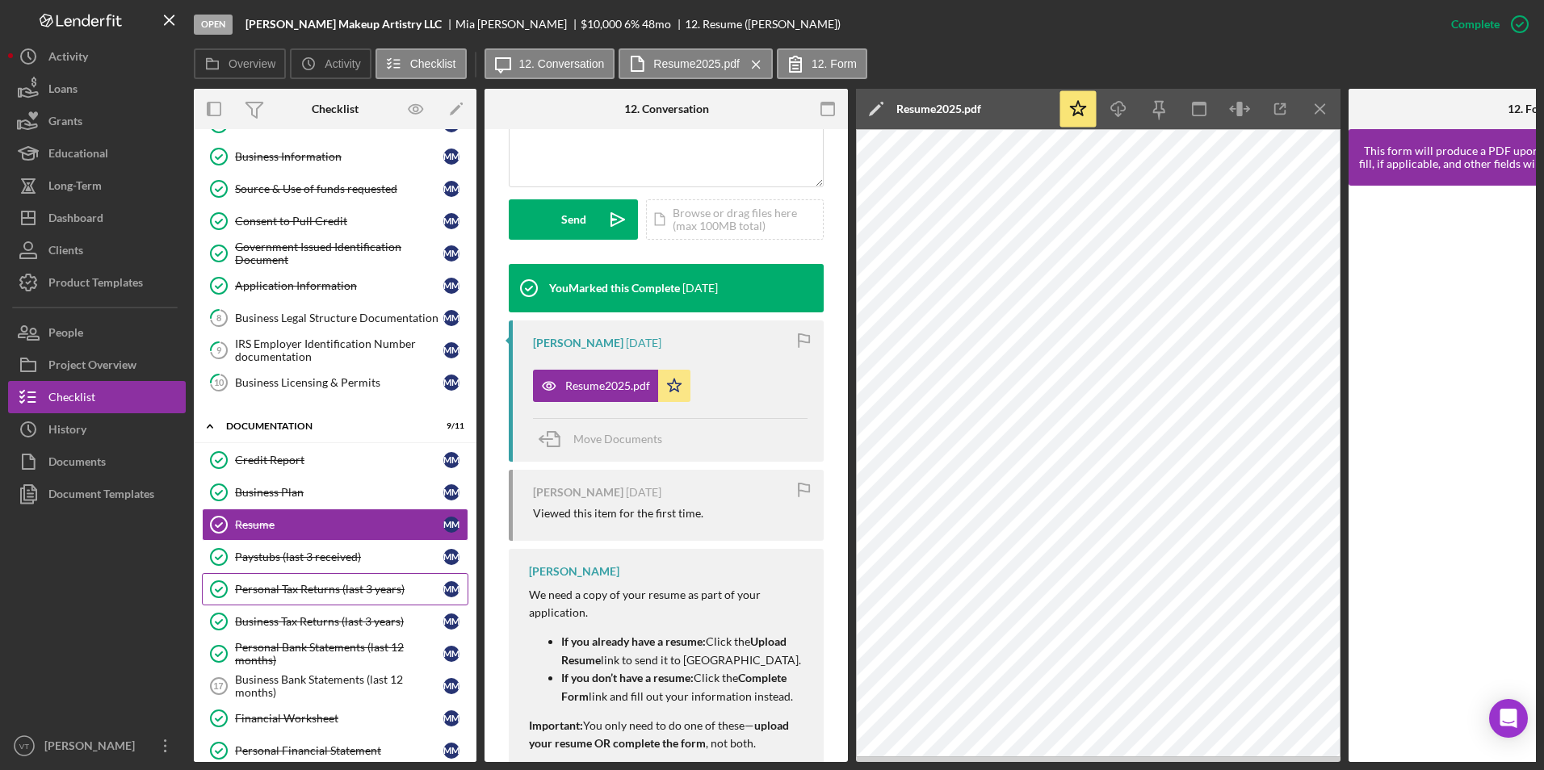
scroll to position [161, 0]
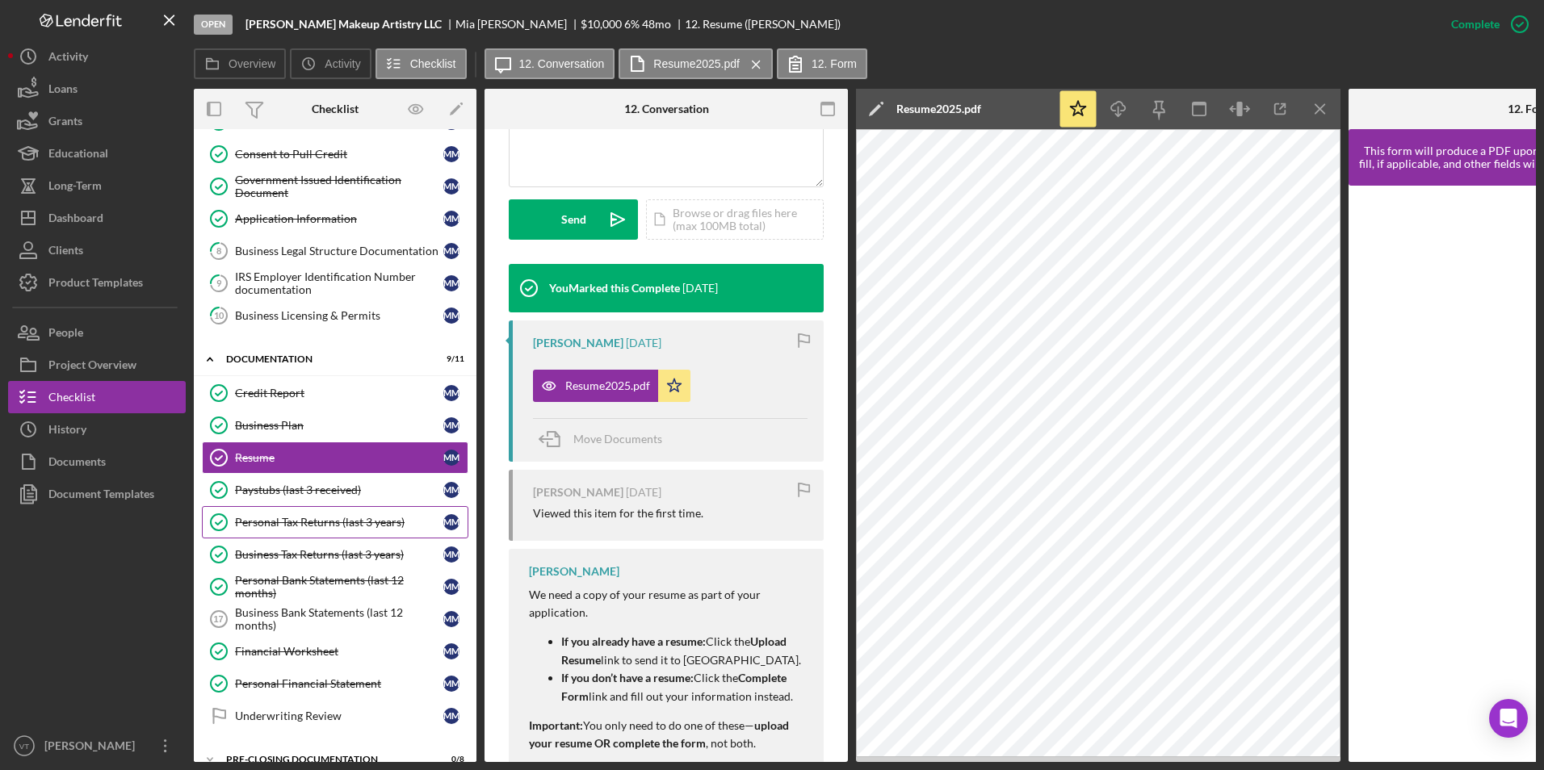
click at [285, 530] on link "Personal Tax Returns (last 3 years) Personal Tax Returns (last 3 years) M M" at bounding box center [335, 522] width 266 height 32
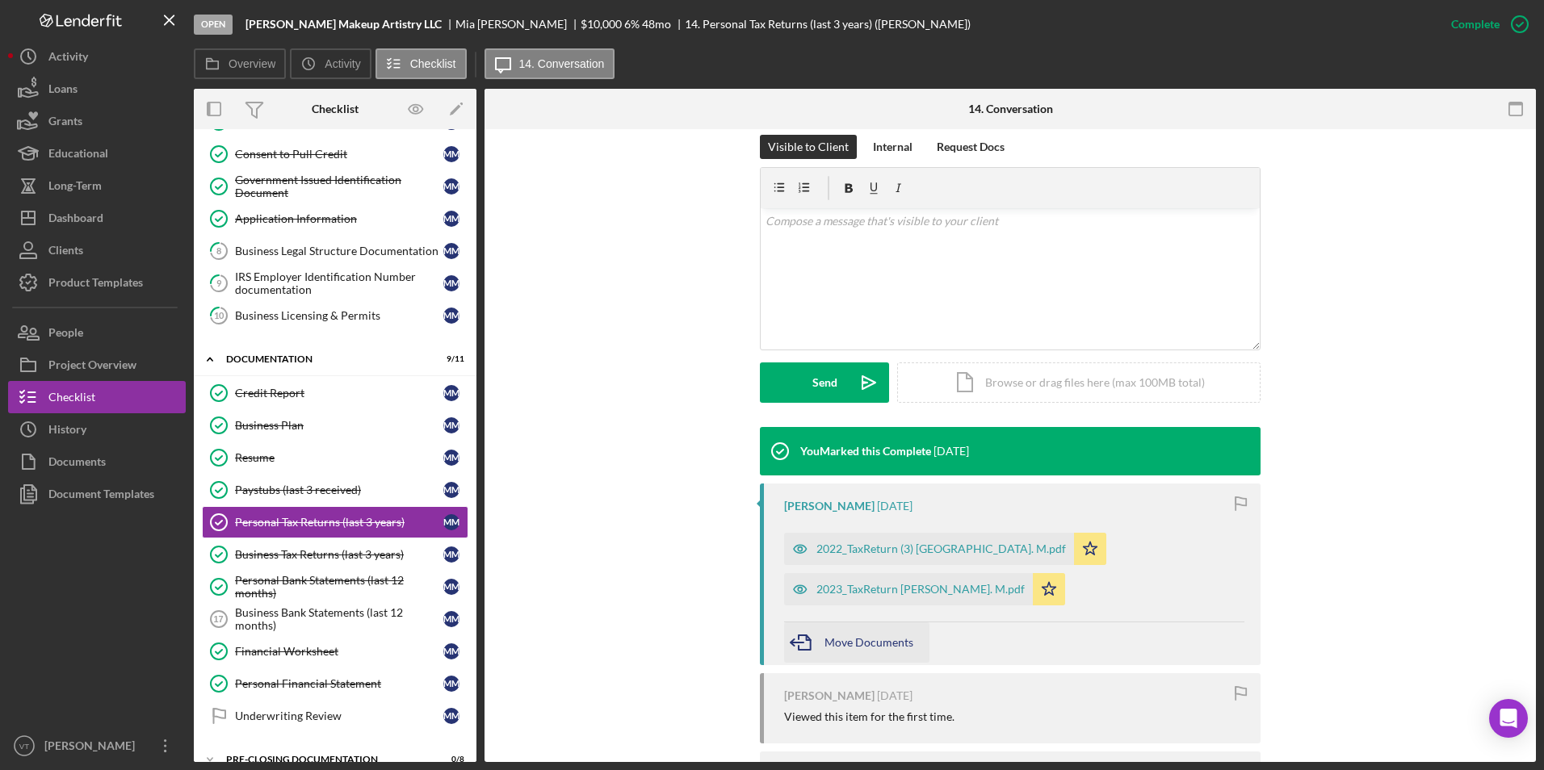
scroll to position [242, 0]
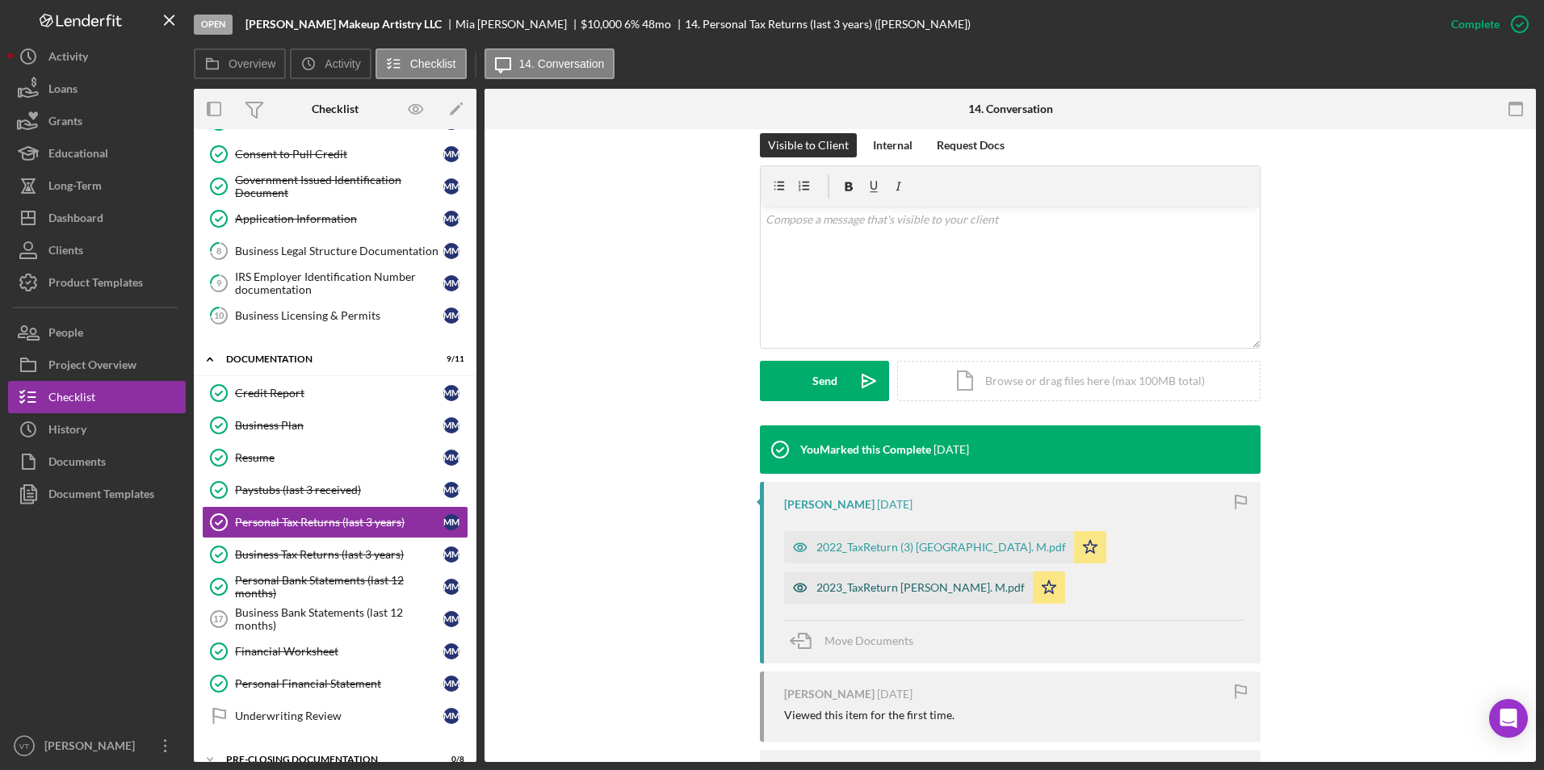
click at [849, 587] on div "2023_TaxReturn Medina. M.pdf" at bounding box center [920, 587] width 208 height 13
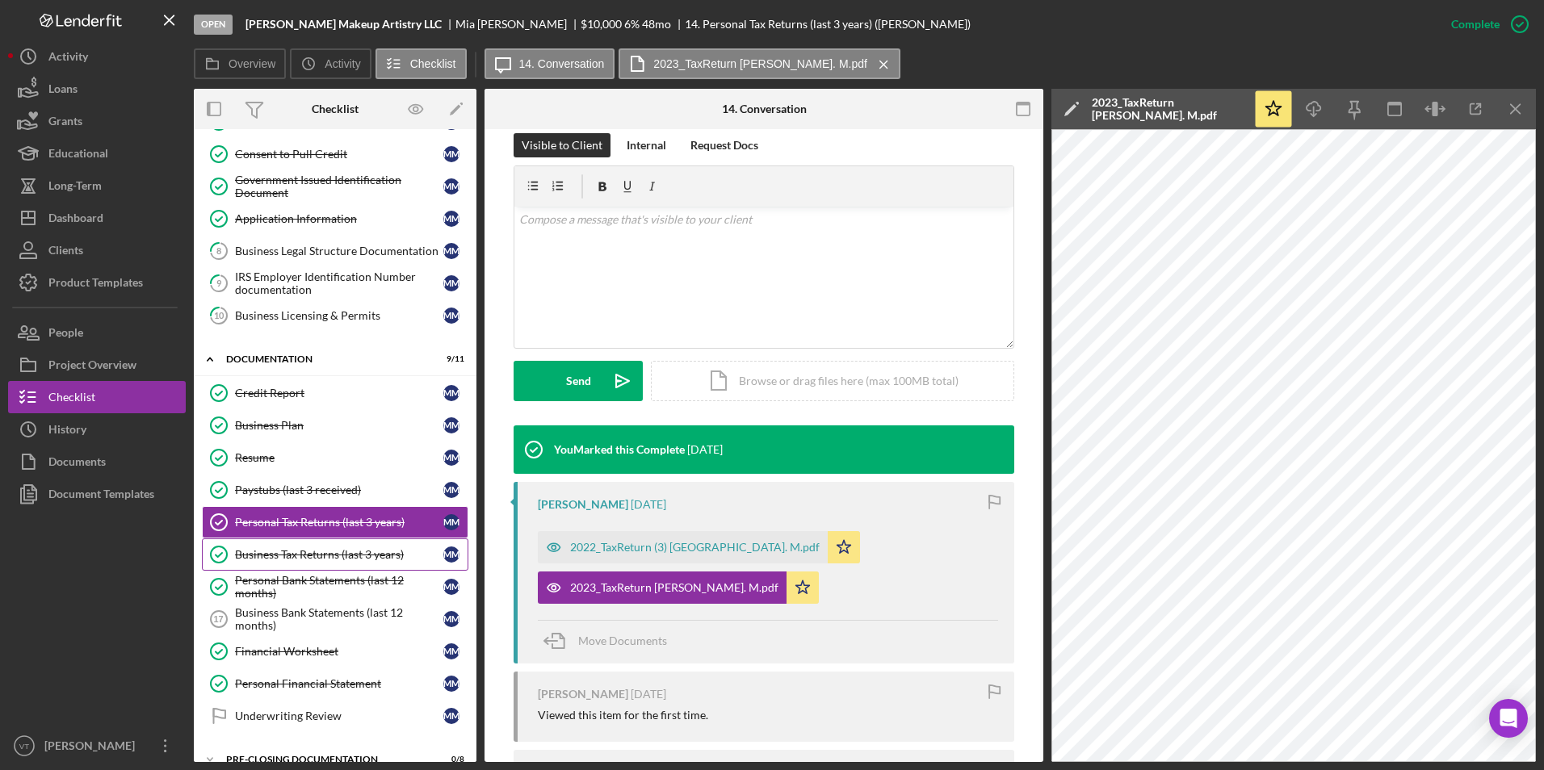
click at [283, 562] on link "Business Tax Returns (last 3 years) Business Tax Returns (last 3 years) M M" at bounding box center [335, 555] width 266 height 32
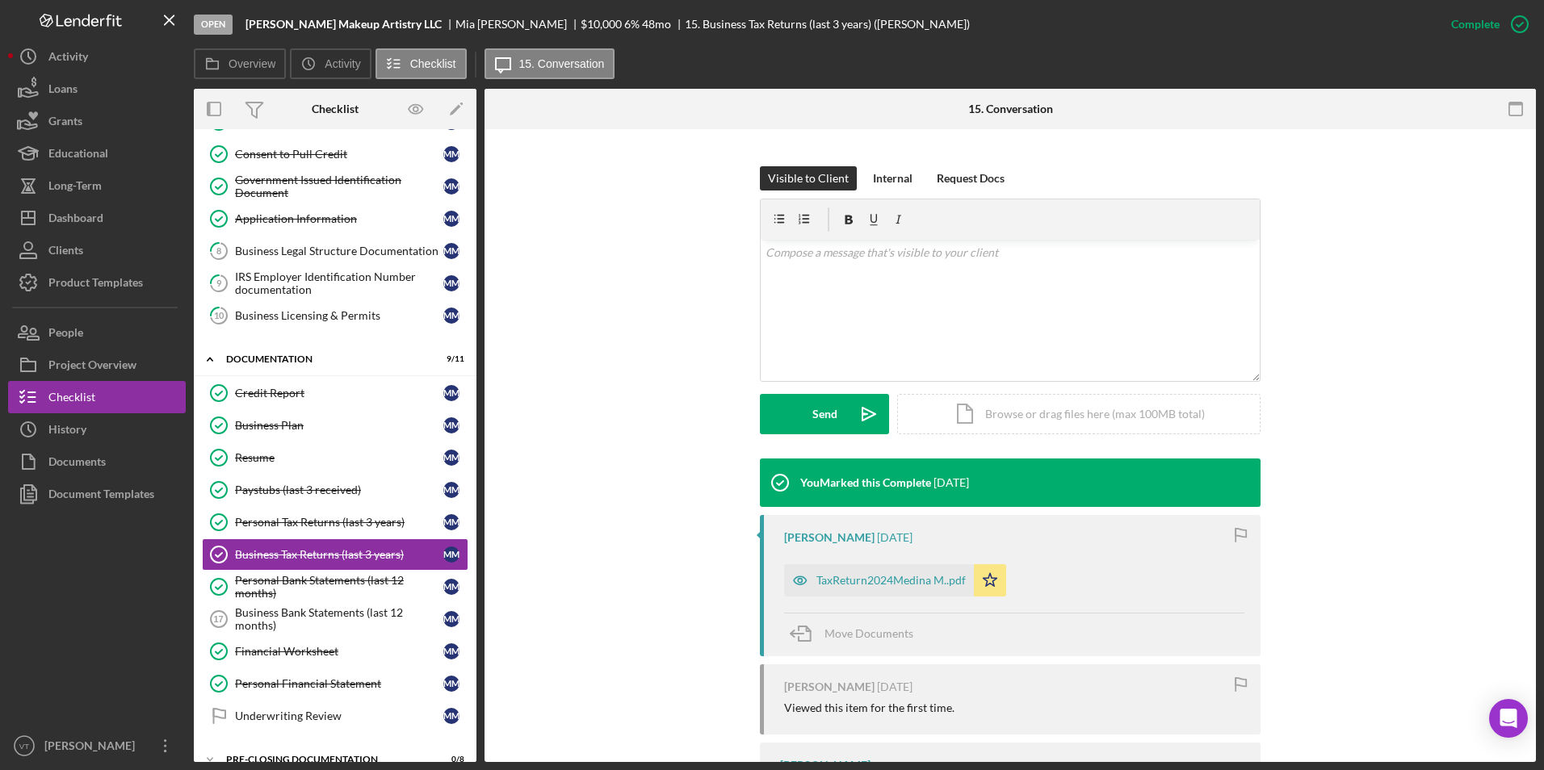
scroll to position [319, 0]
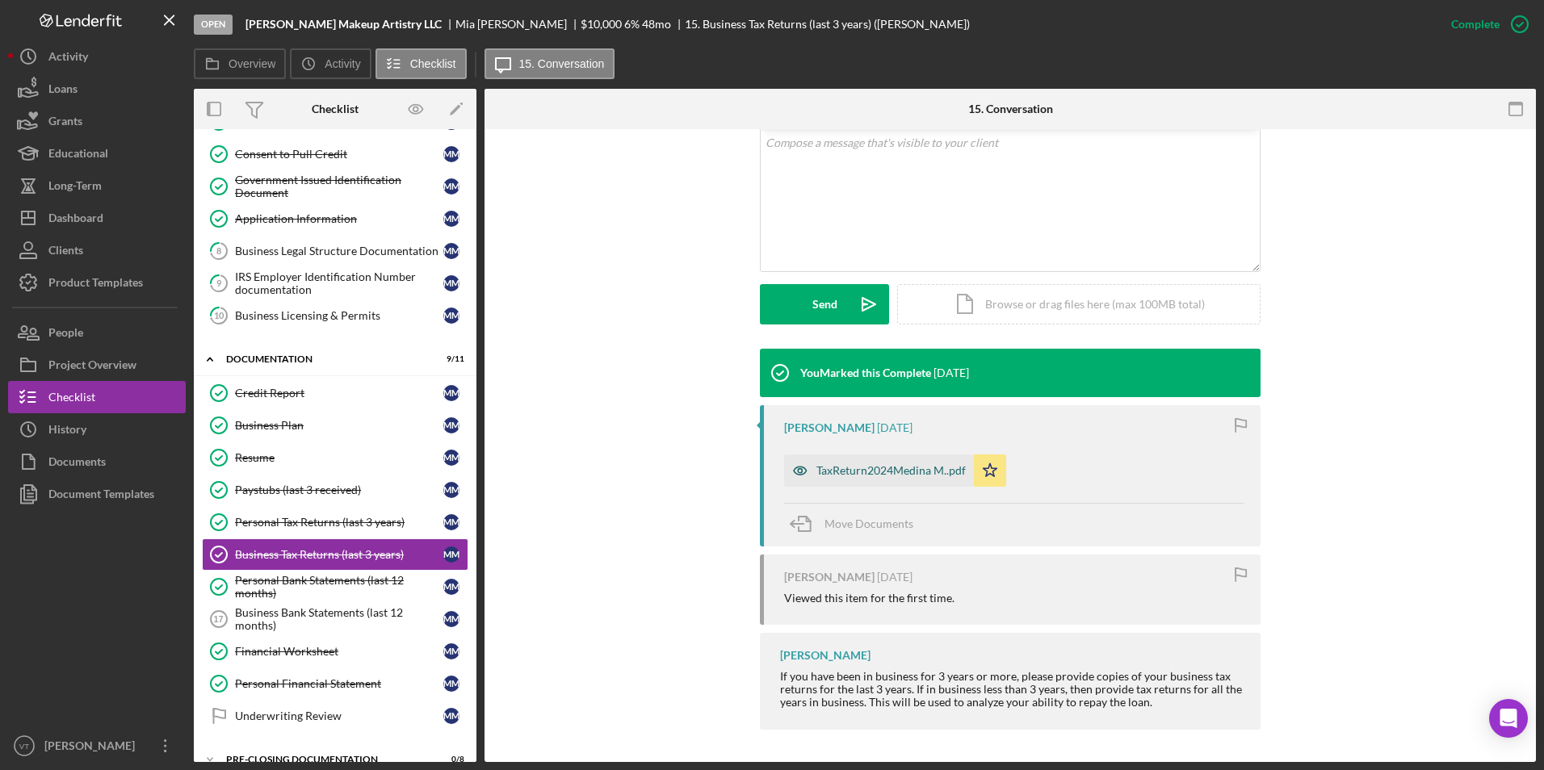
click at [880, 470] on div "TaxReturn2024Medina M..pdf" at bounding box center [890, 470] width 149 height 13
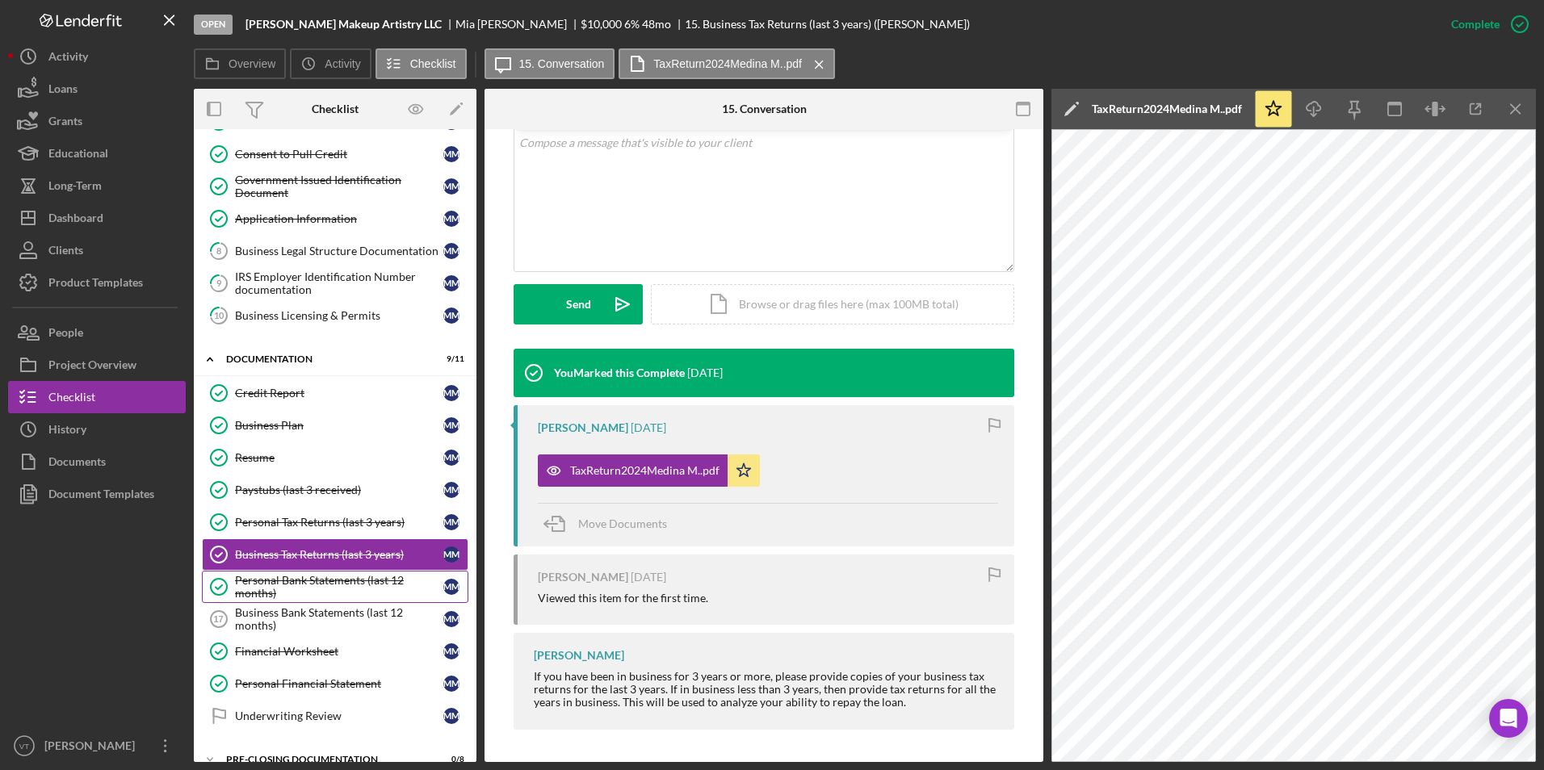
click at [338, 590] on div "Personal Bank Statements (last 12 months)" at bounding box center [339, 587] width 208 height 26
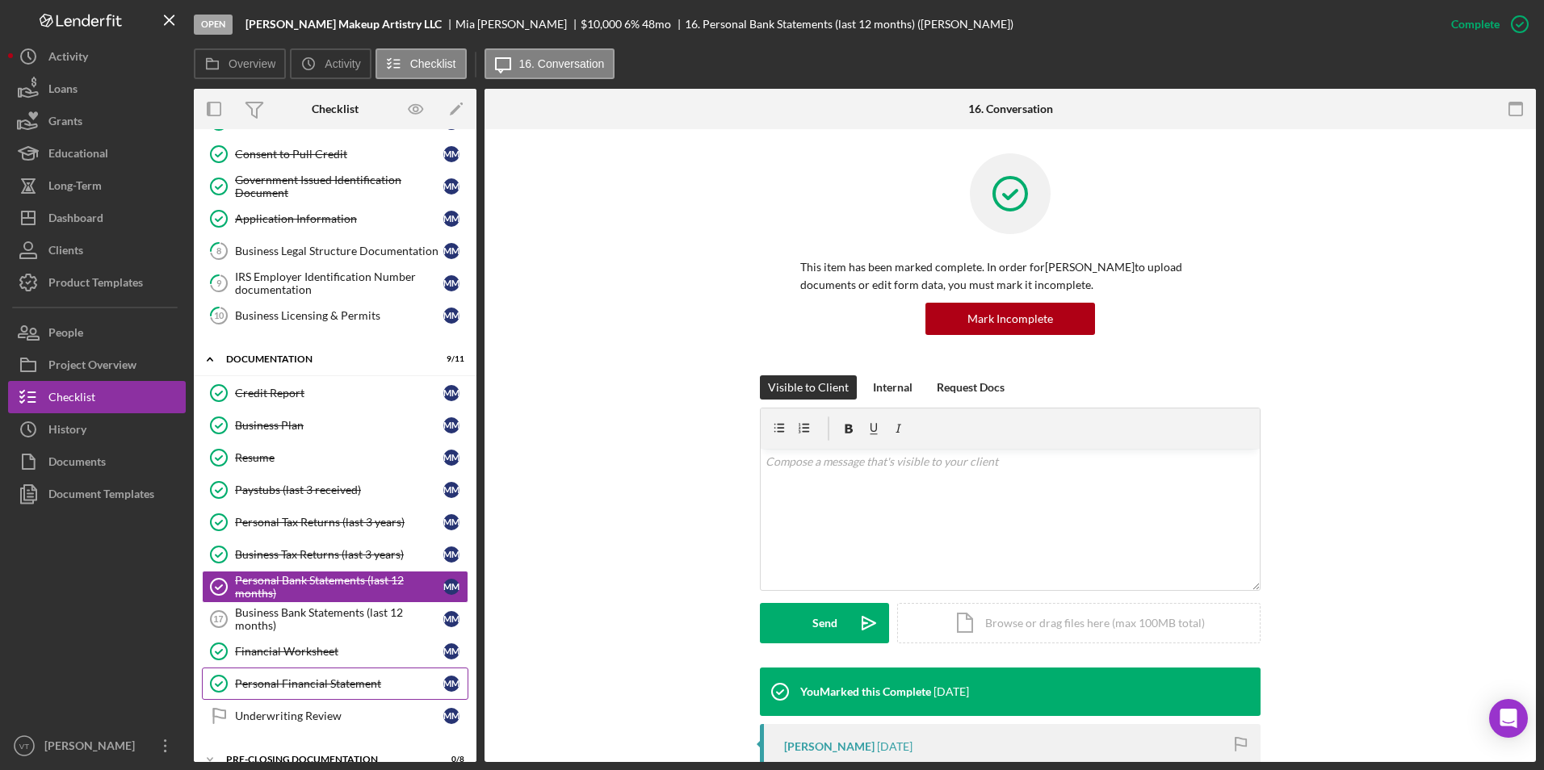
click at [315, 679] on div "Personal Financial Statement" at bounding box center [339, 683] width 208 height 13
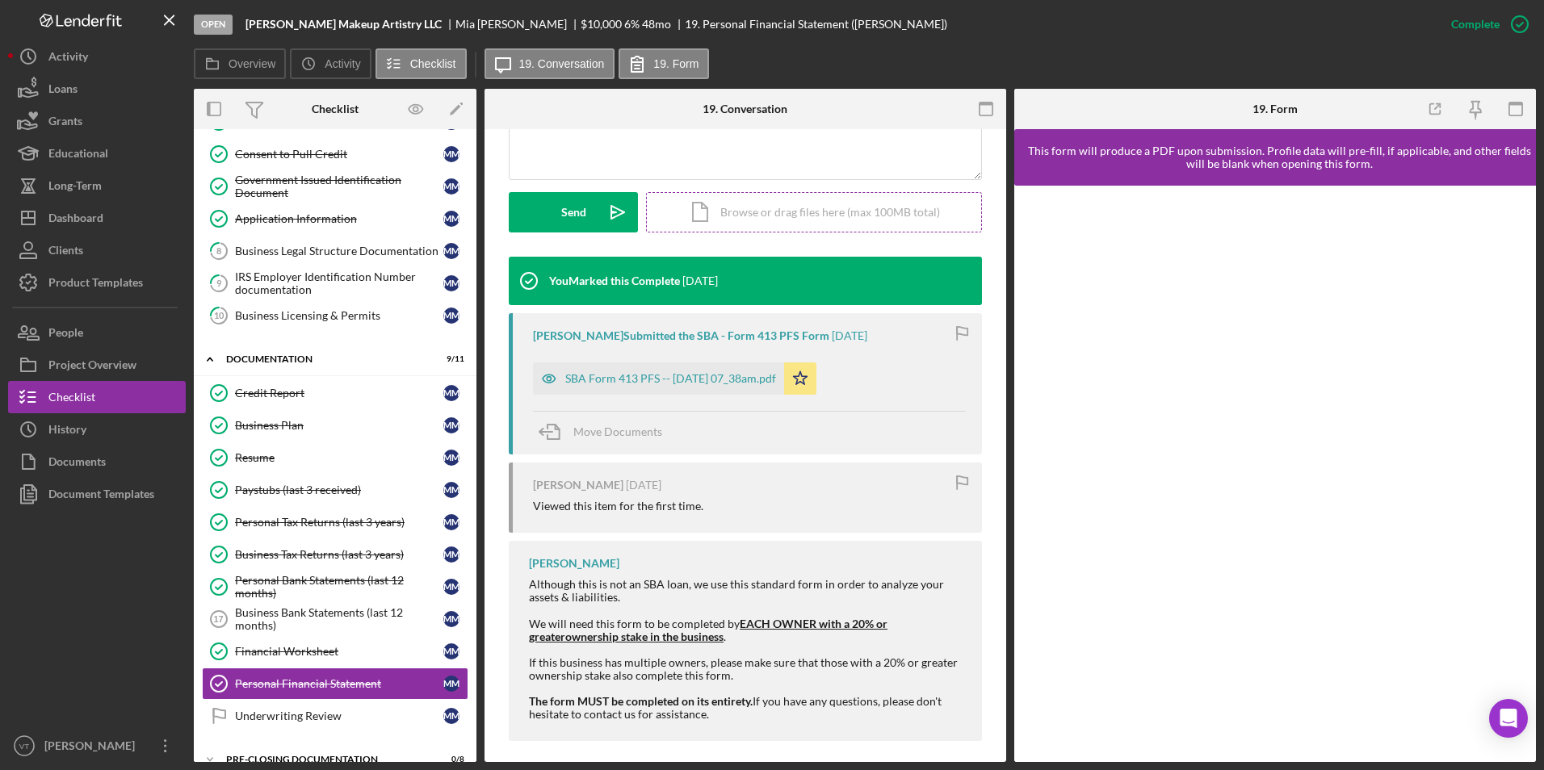
scroll to position [422, 0]
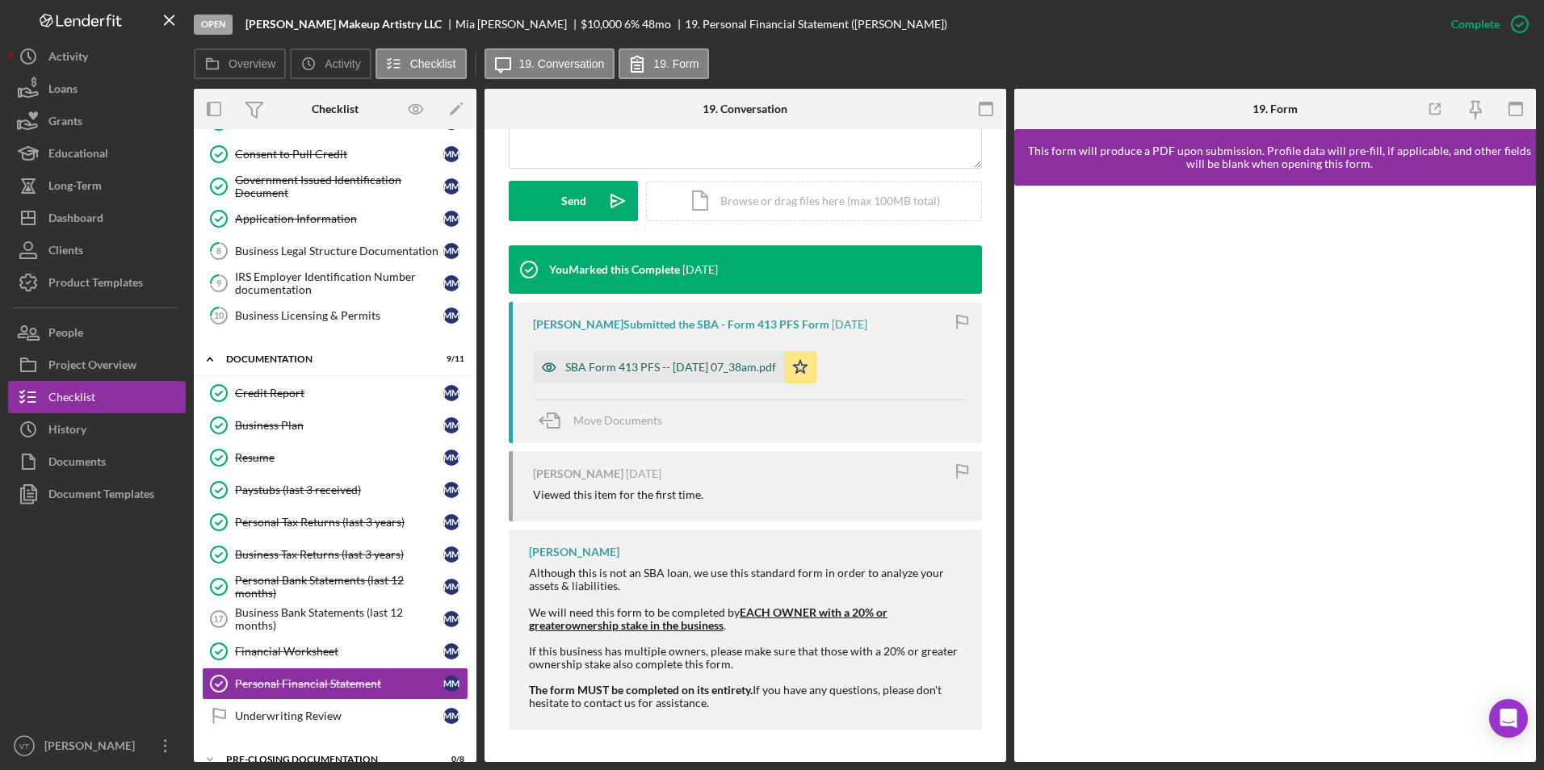
click at [717, 362] on div "SBA Form 413 PFS -- 2025-09-24 07_38am.pdf" at bounding box center [670, 367] width 211 height 13
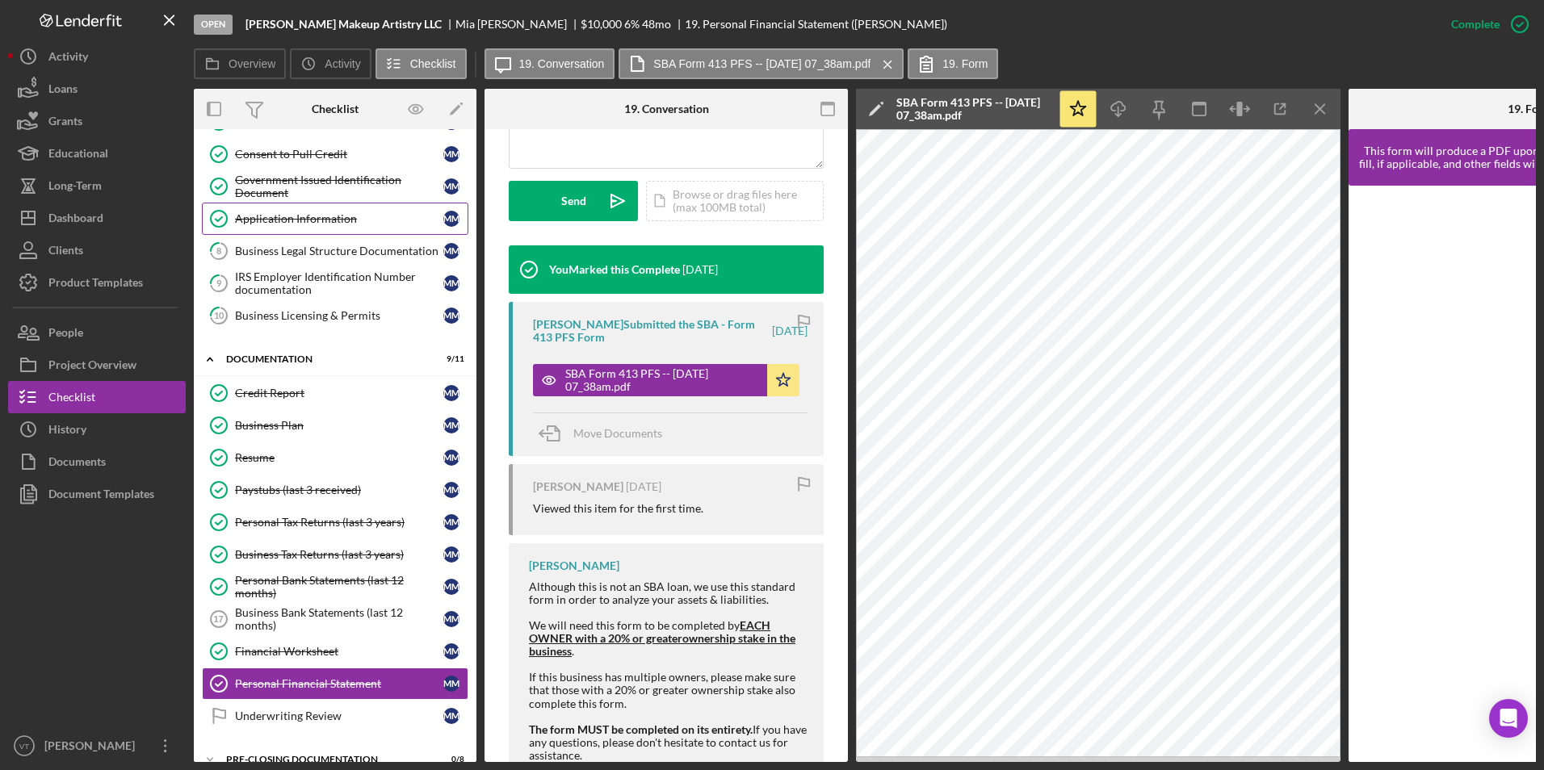
click at [297, 225] on div "Application Information" at bounding box center [339, 218] width 208 height 13
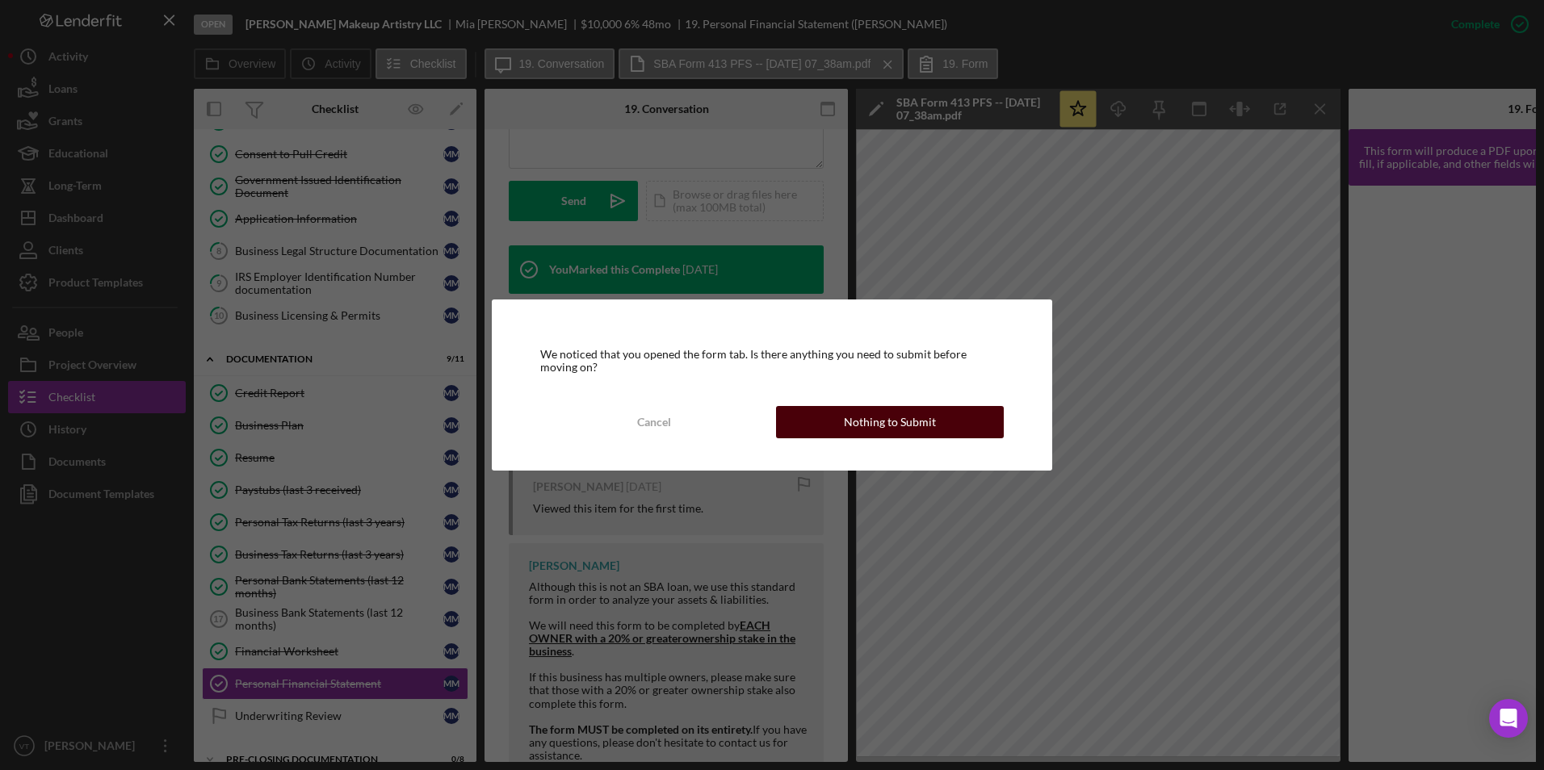
click at [879, 424] on div "Nothing to Submit" at bounding box center [890, 422] width 92 height 32
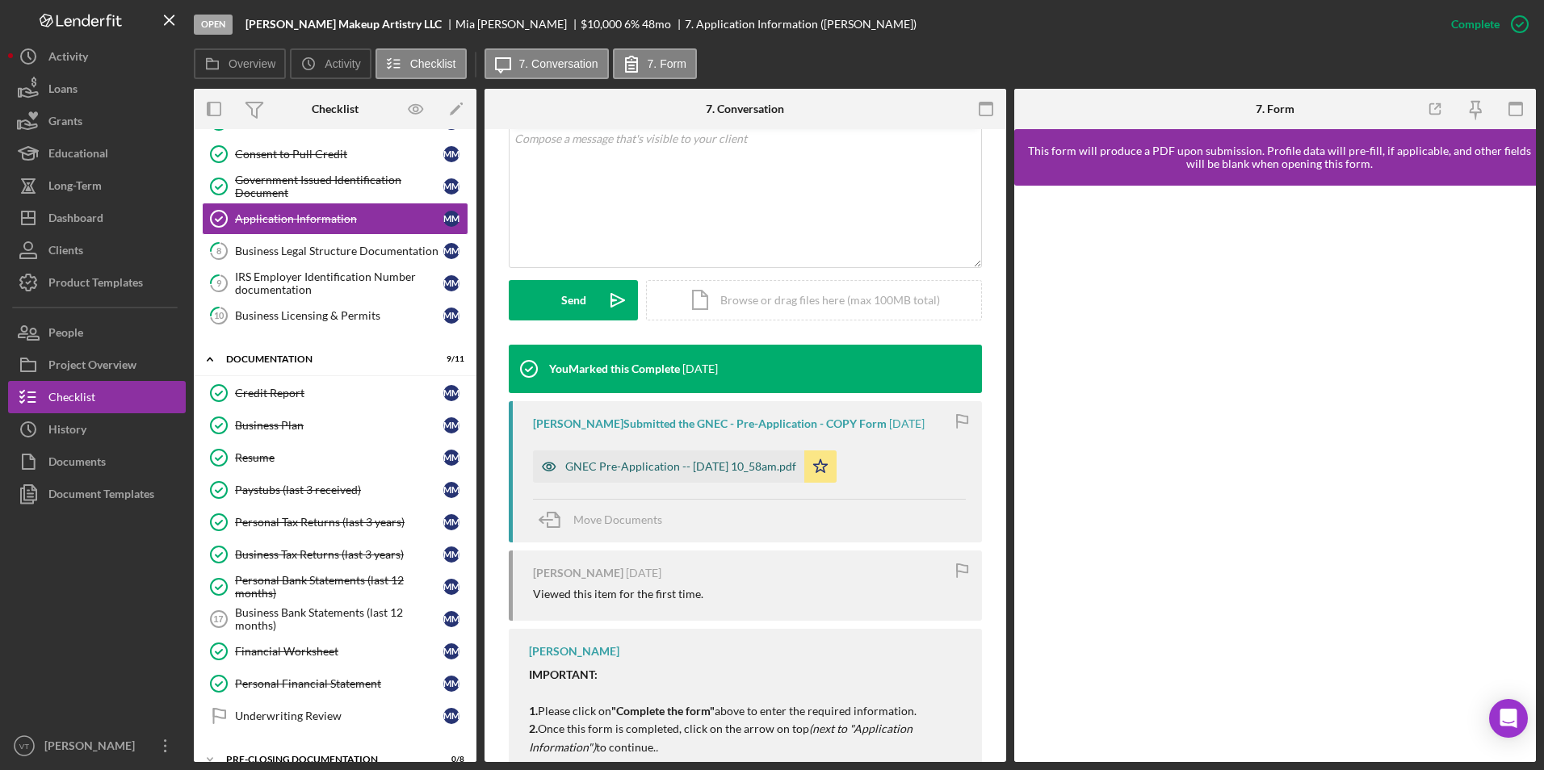
click at [683, 467] on div "GNEC Pre-Application -- 2025-09-16 10_58am.pdf" at bounding box center [680, 466] width 231 height 13
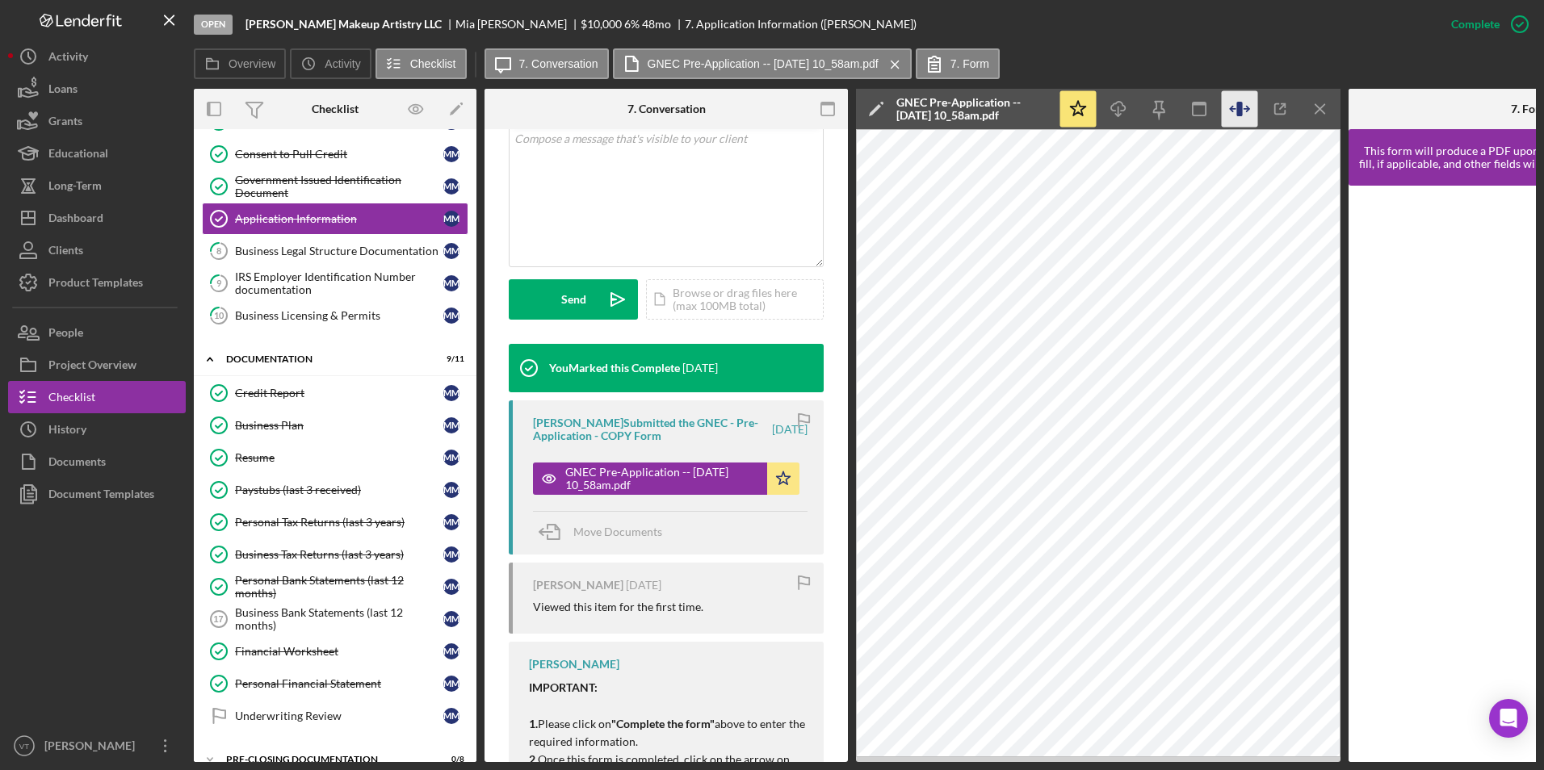
click at [1083, 107] on icon "button" at bounding box center [1239, 109] width 6 height 15
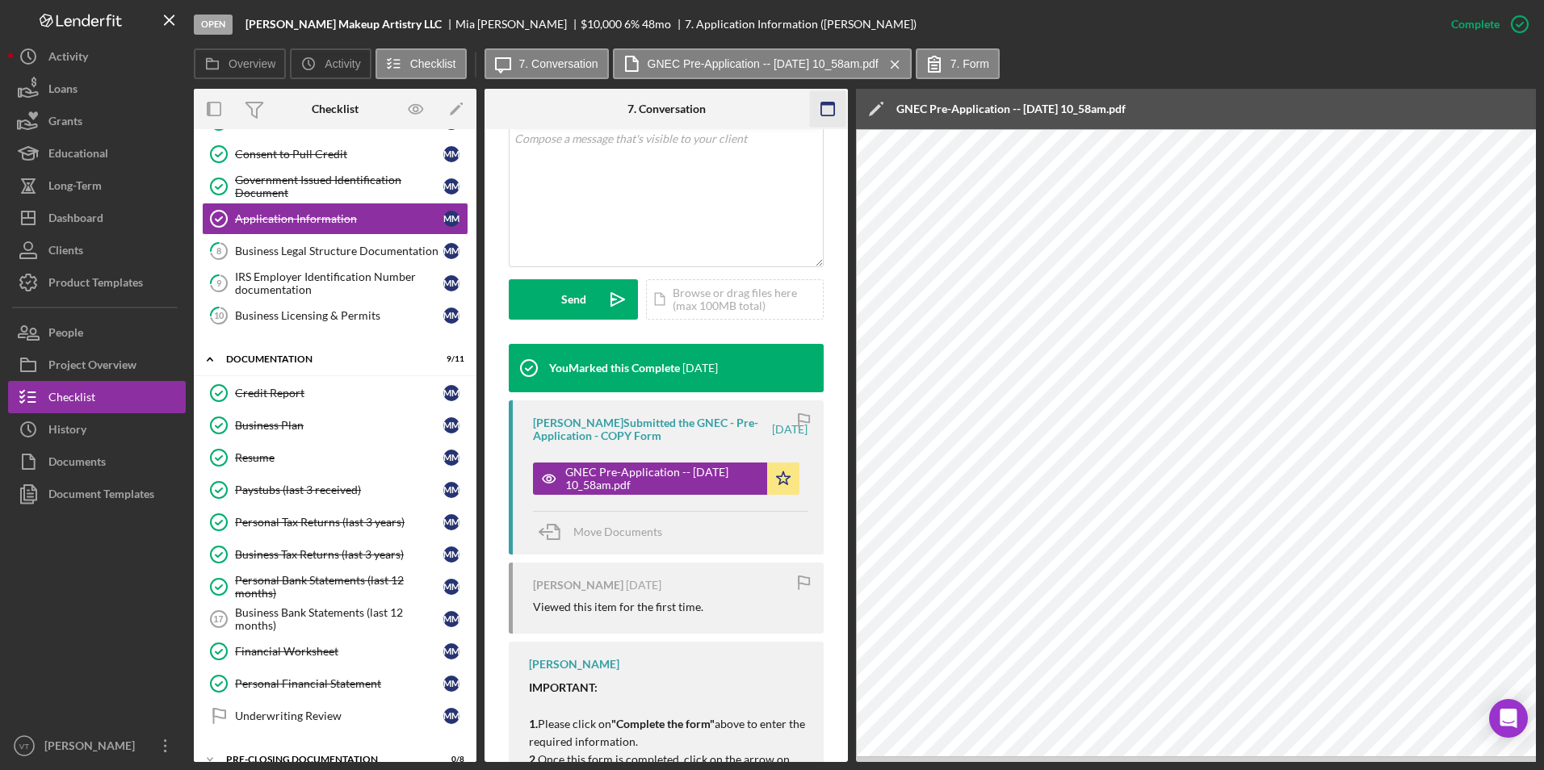
click at [827, 109] on icon "button" at bounding box center [828, 109] width 36 height 36
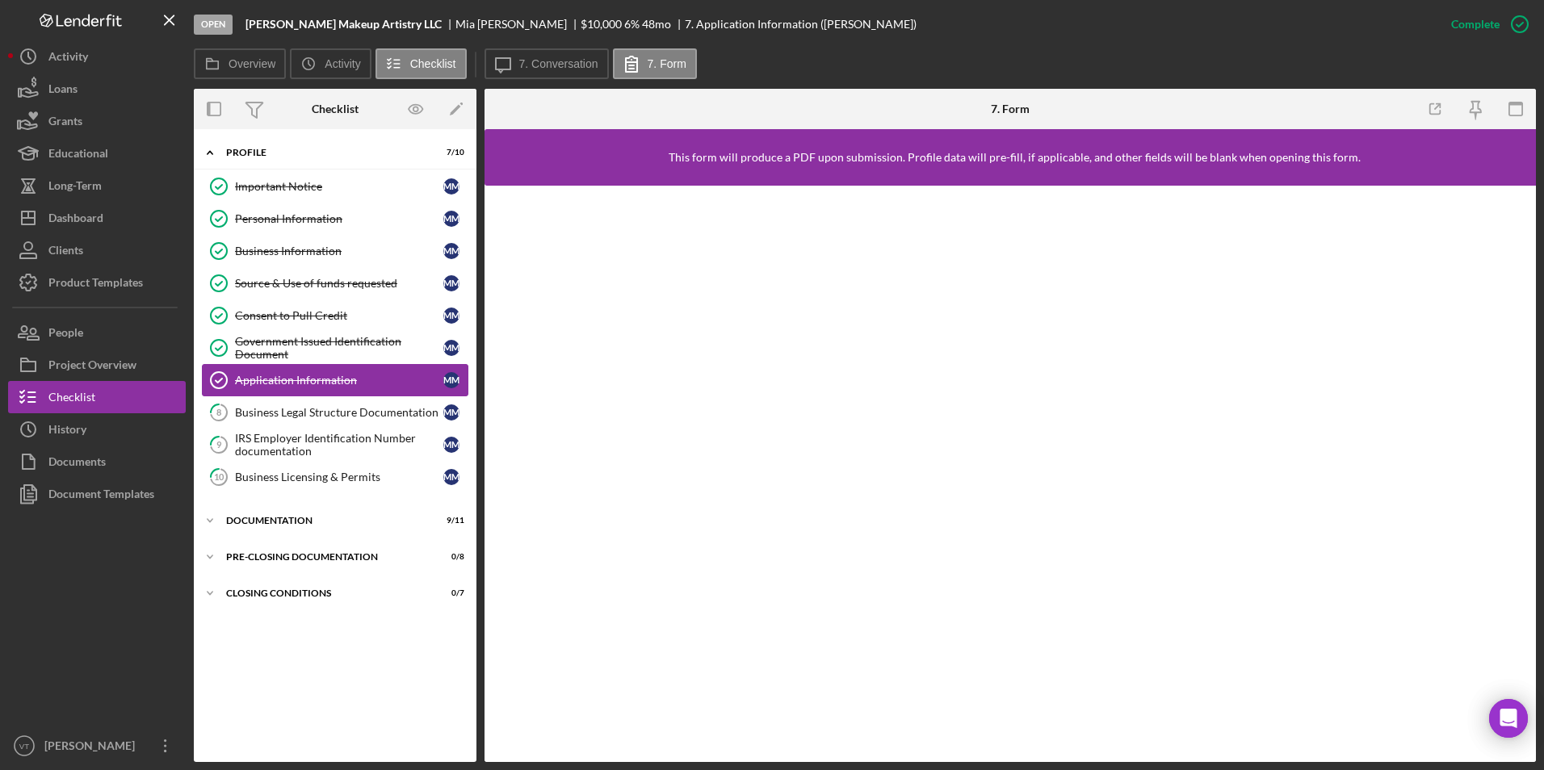
click at [313, 376] on div "Application Information" at bounding box center [339, 380] width 208 height 13
click at [304, 690] on div "Icon/Expander Profile 7 / 10 Important Notice Important Notice M M Personal Inf…" at bounding box center [335, 445] width 283 height 617
click at [587, 20] on icon at bounding box center [588, 23] width 3 height 6
click at [81, 212] on div "Dashboard" at bounding box center [75, 220] width 55 height 36
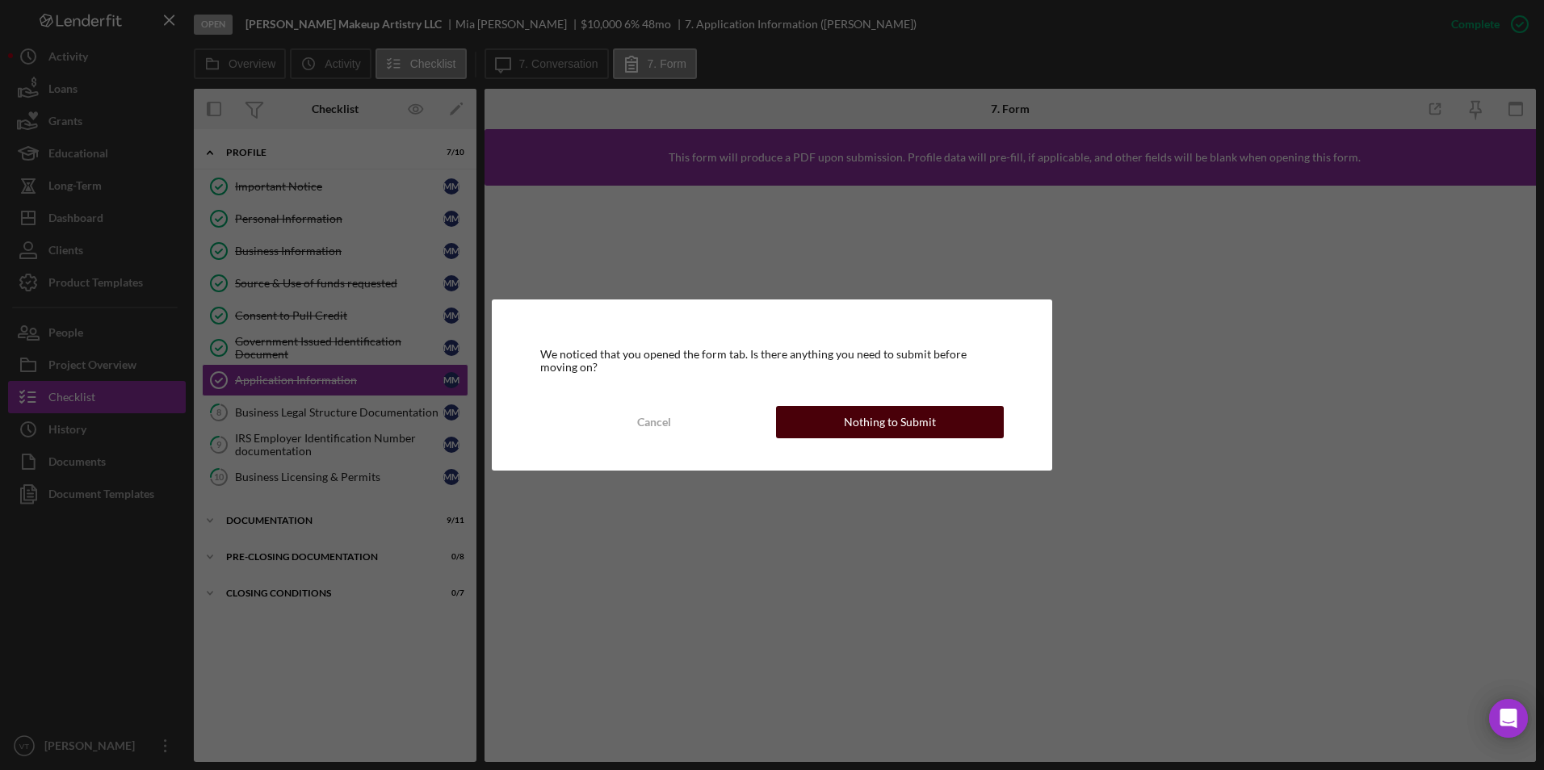
click at [898, 417] on div "Nothing to Submit" at bounding box center [890, 422] width 92 height 32
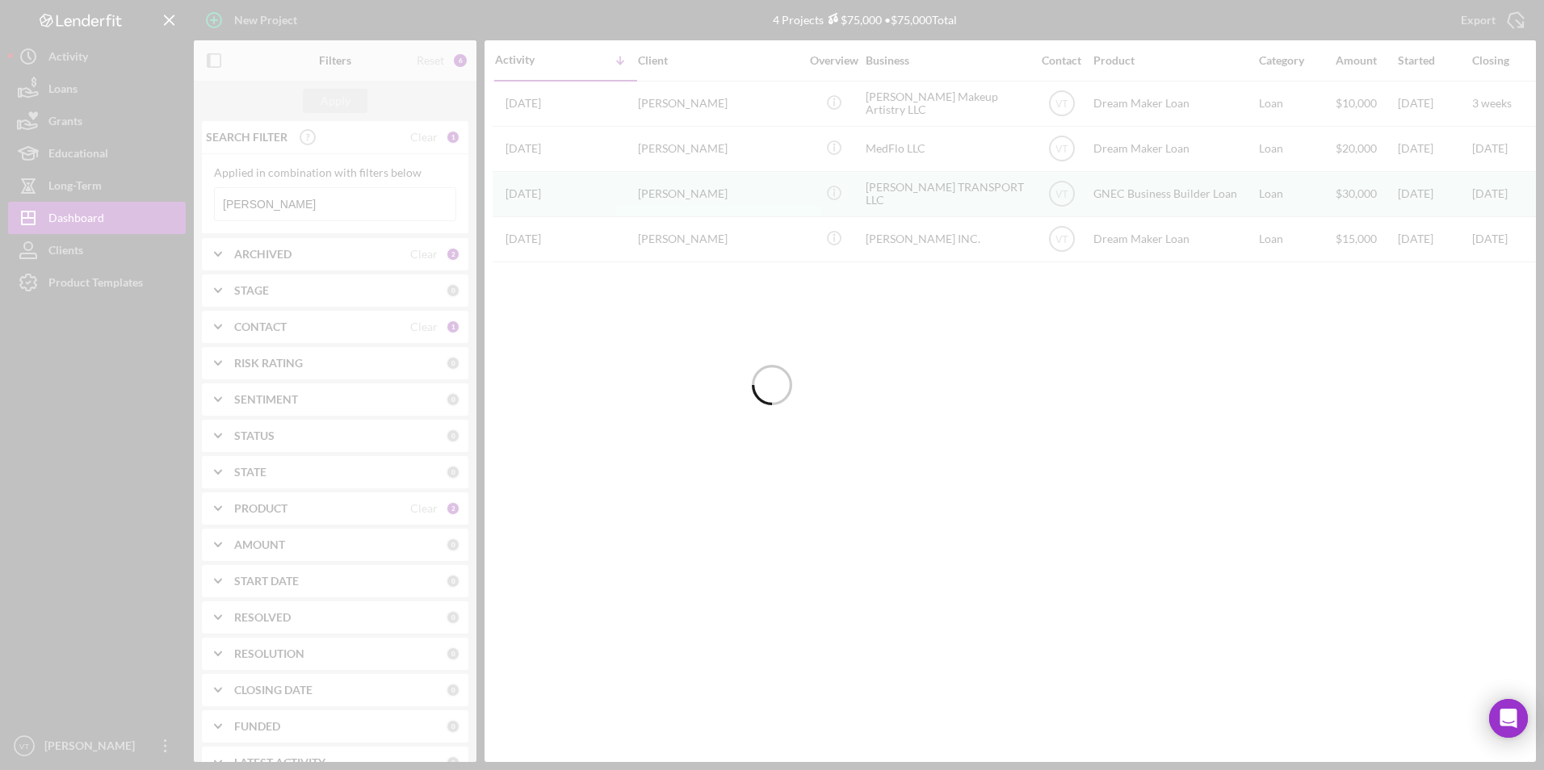
click at [337, 199] on div at bounding box center [772, 385] width 1544 height 770
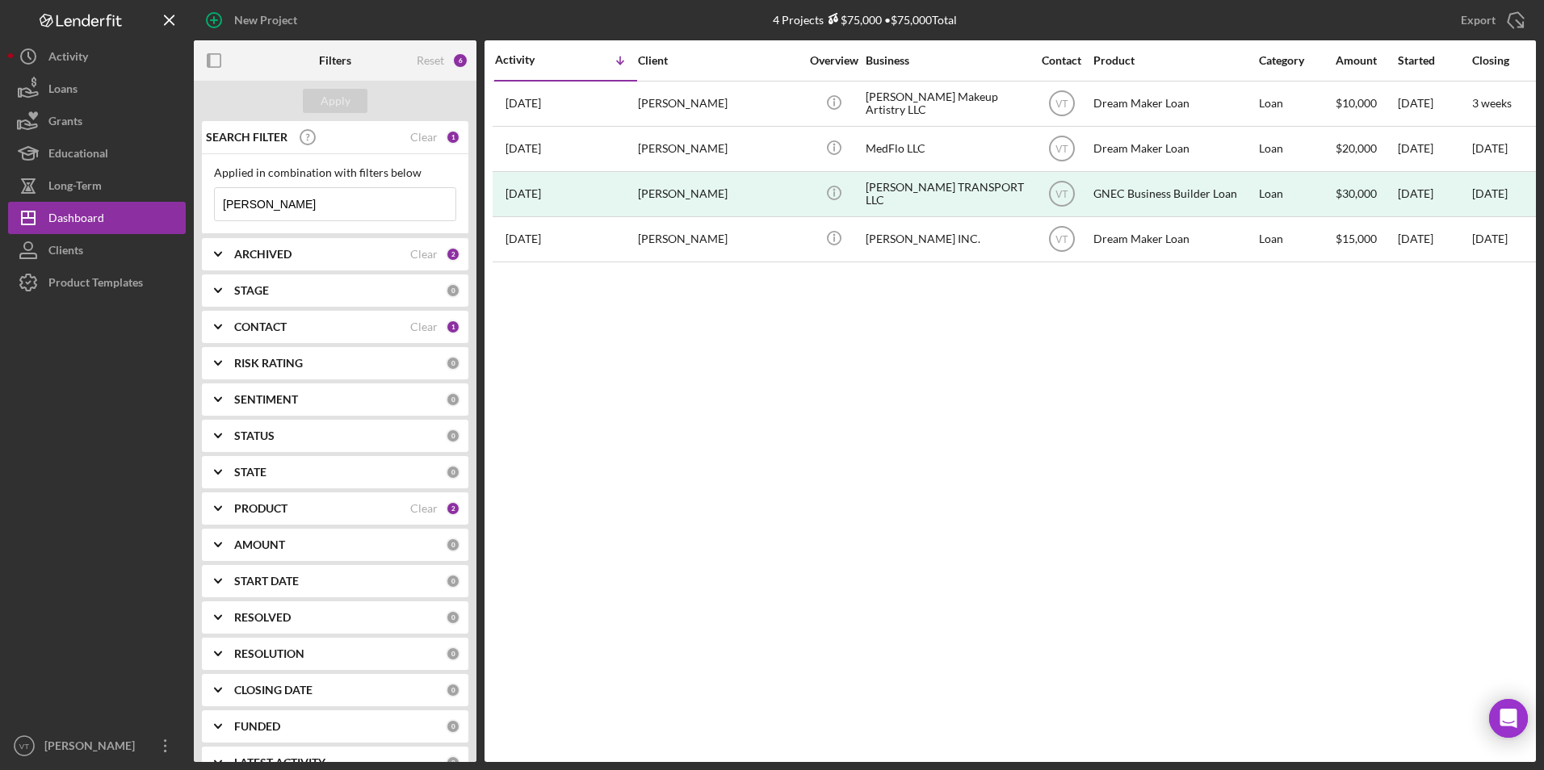
click at [337, 199] on input "Medina" at bounding box center [335, 204] width 241 height 32
paste input "Tupper"
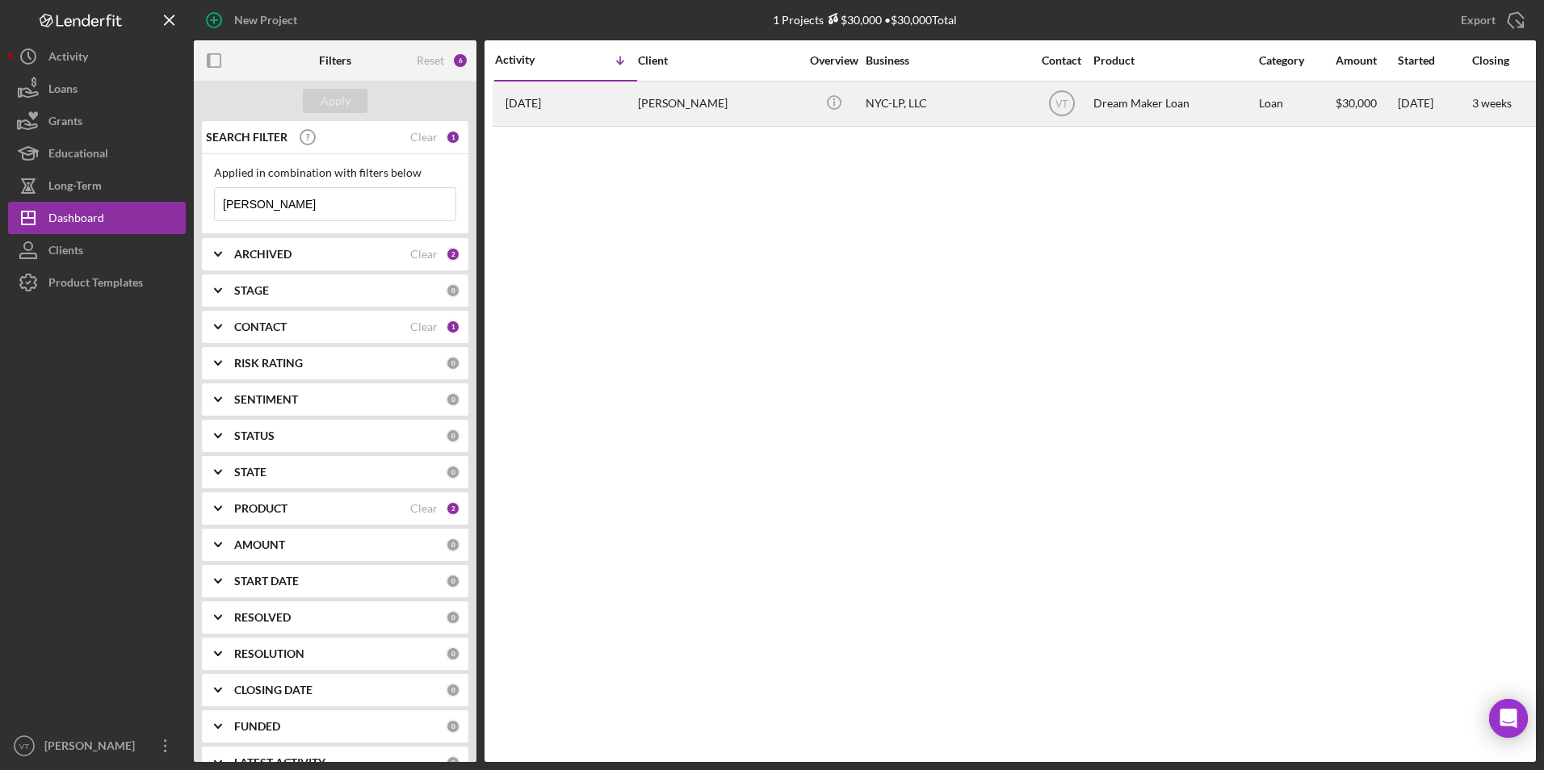
type input "Tupper"
click at [677, 108] on div "Janice Tupper" at bounding box center [718, 103] width 161 height 43
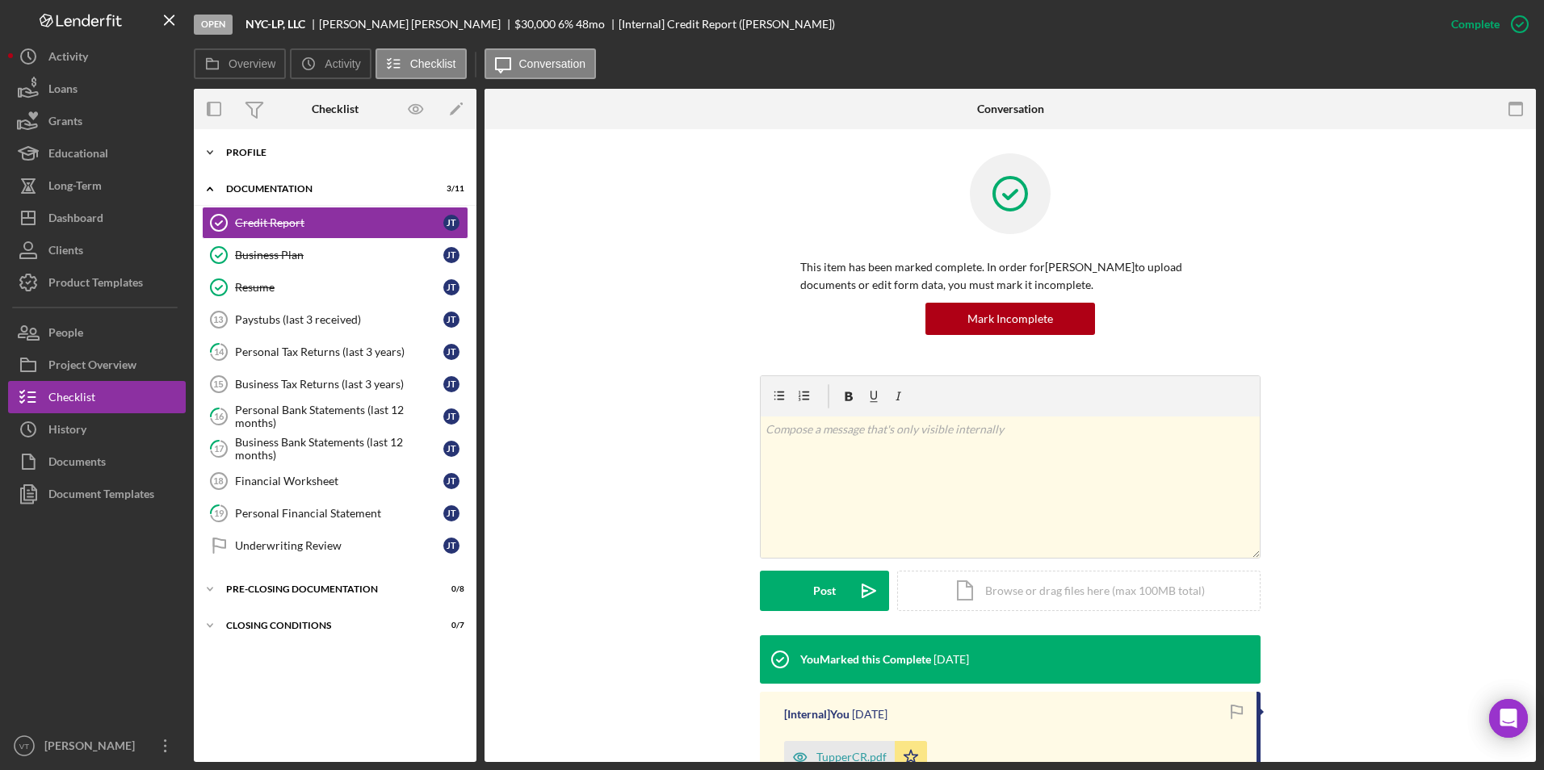
click at [216, 153] on icon "Icon/Expander" at bounding box center [210, 152] width 32 height 32
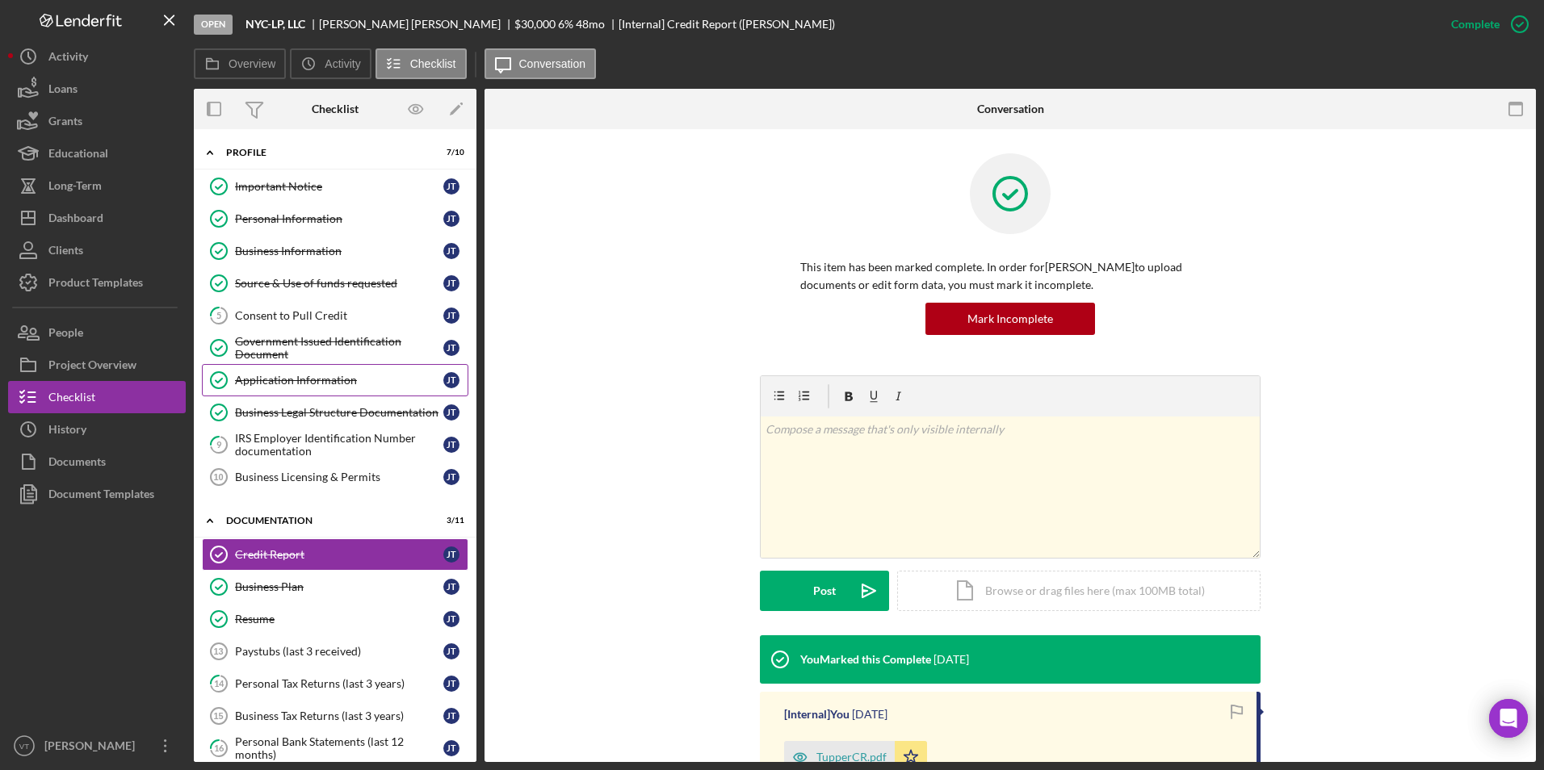
click at [290, 374] on div "Application Information" at bounding box center [339, 380] width 208 height 13
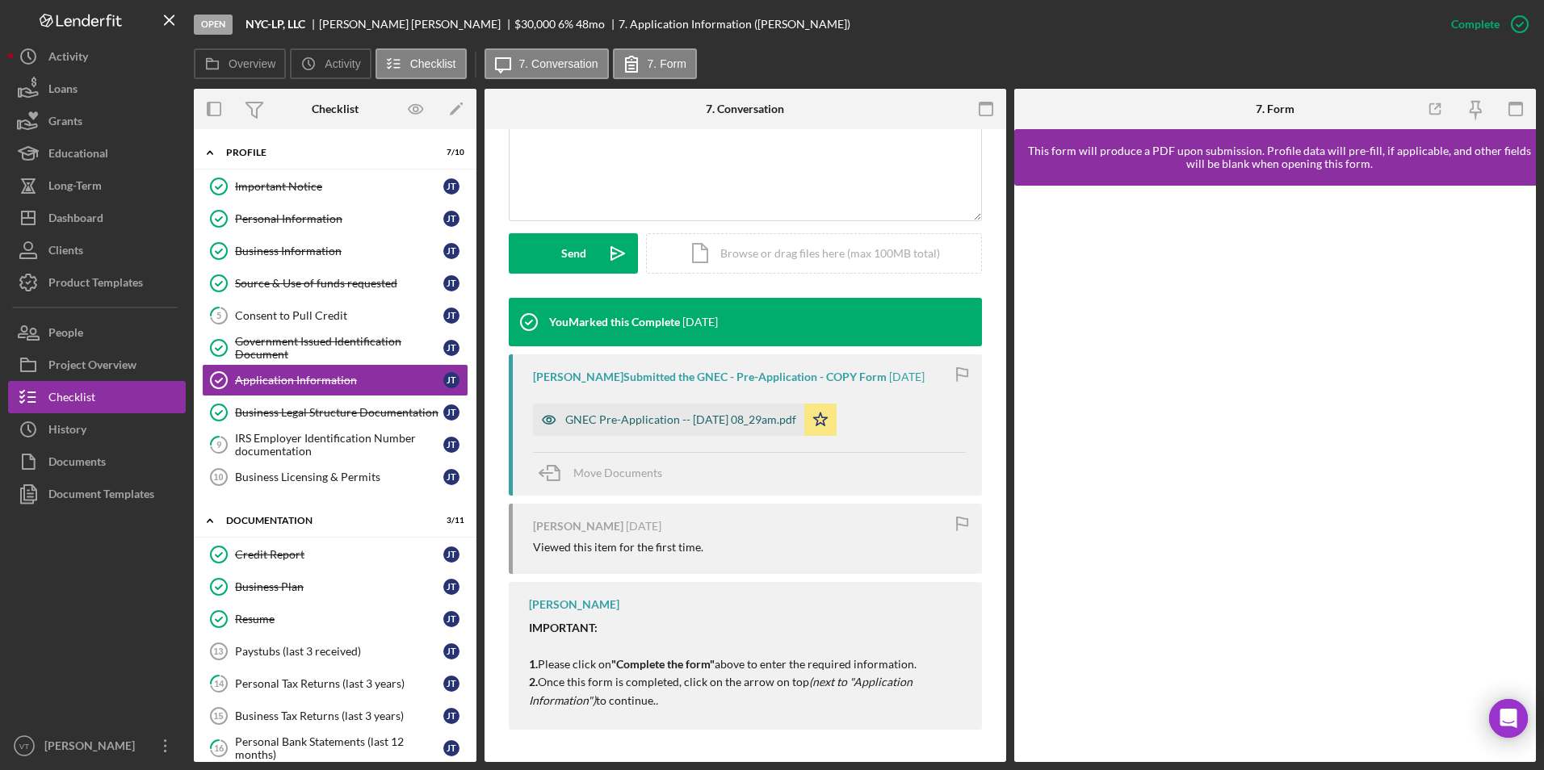
click at [699, 426] on div "GNEC Pre-Application -- 2025-09-18 08_29am.pdf" at bounding box center [668, 420] width 271 height 32
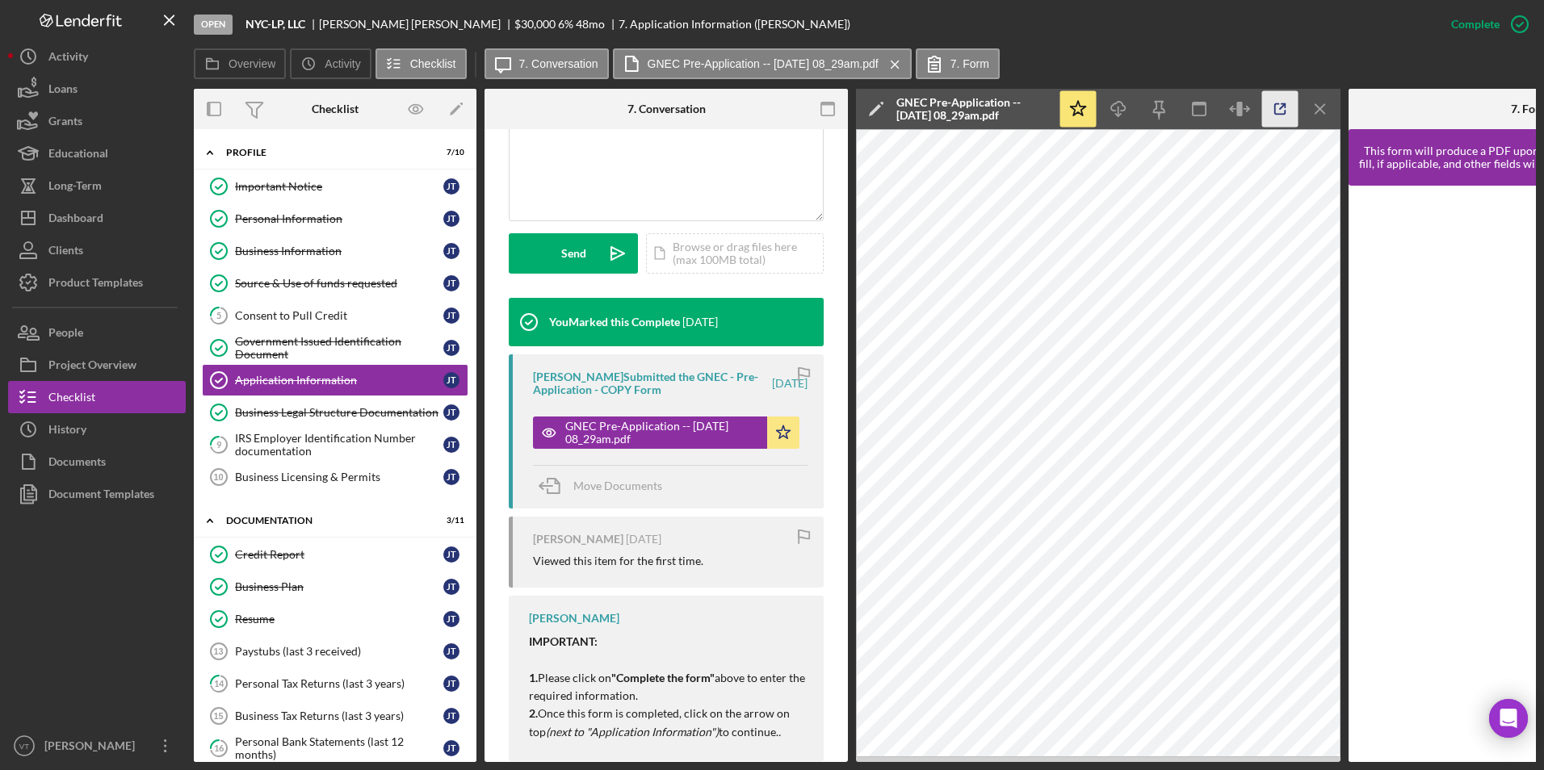
click at [1276, 111] on icon "button" at bounding box center [1280, 109] width 36 height 36
click at [290, 567] on link "Credit Report Credit Report J T" at bounding box center [335, 555] width 266 height 32
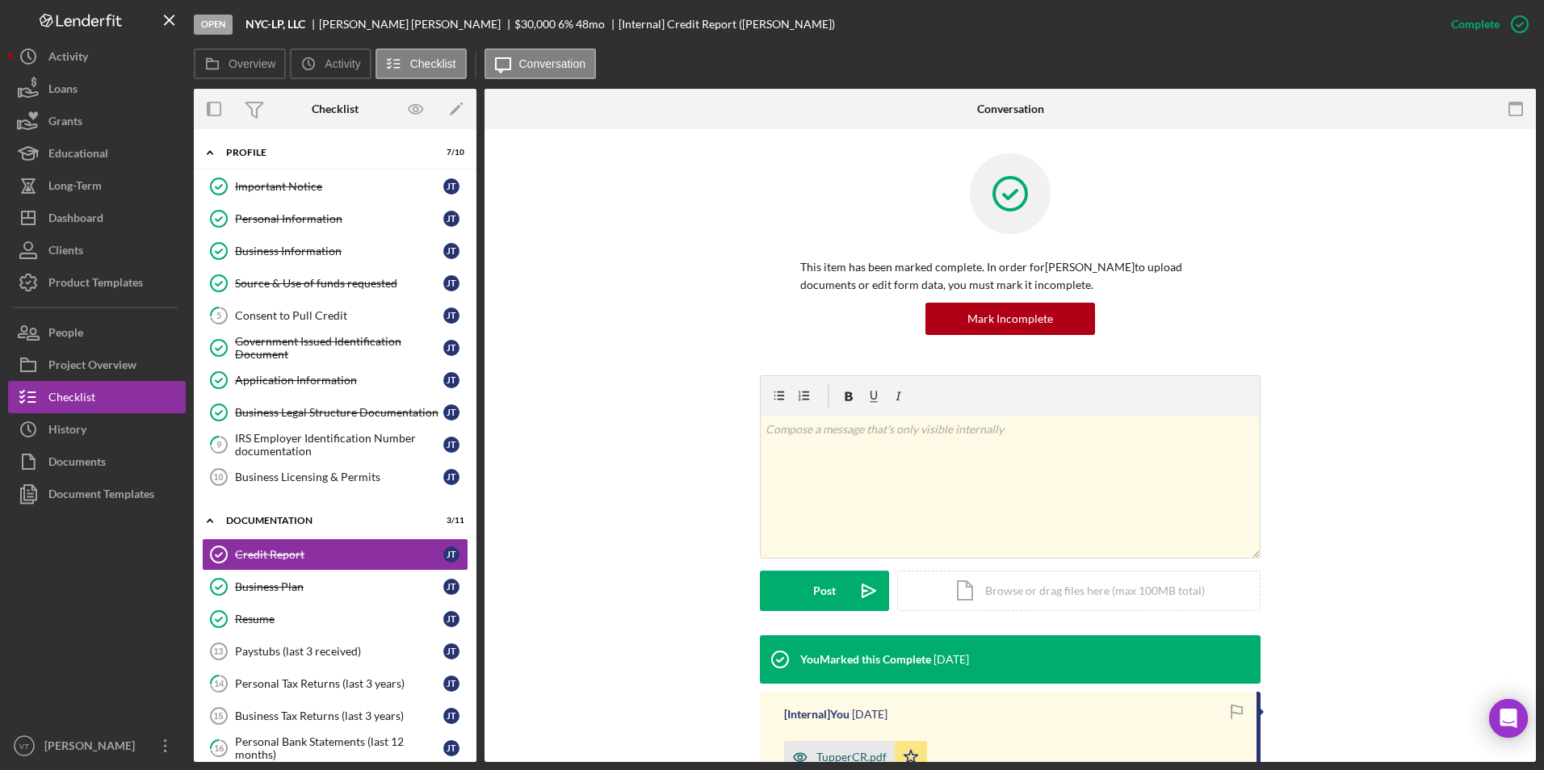
click at [845, 747] on div "TupperCR.pdf" at bounding box center [839, 757] width 111 height 32
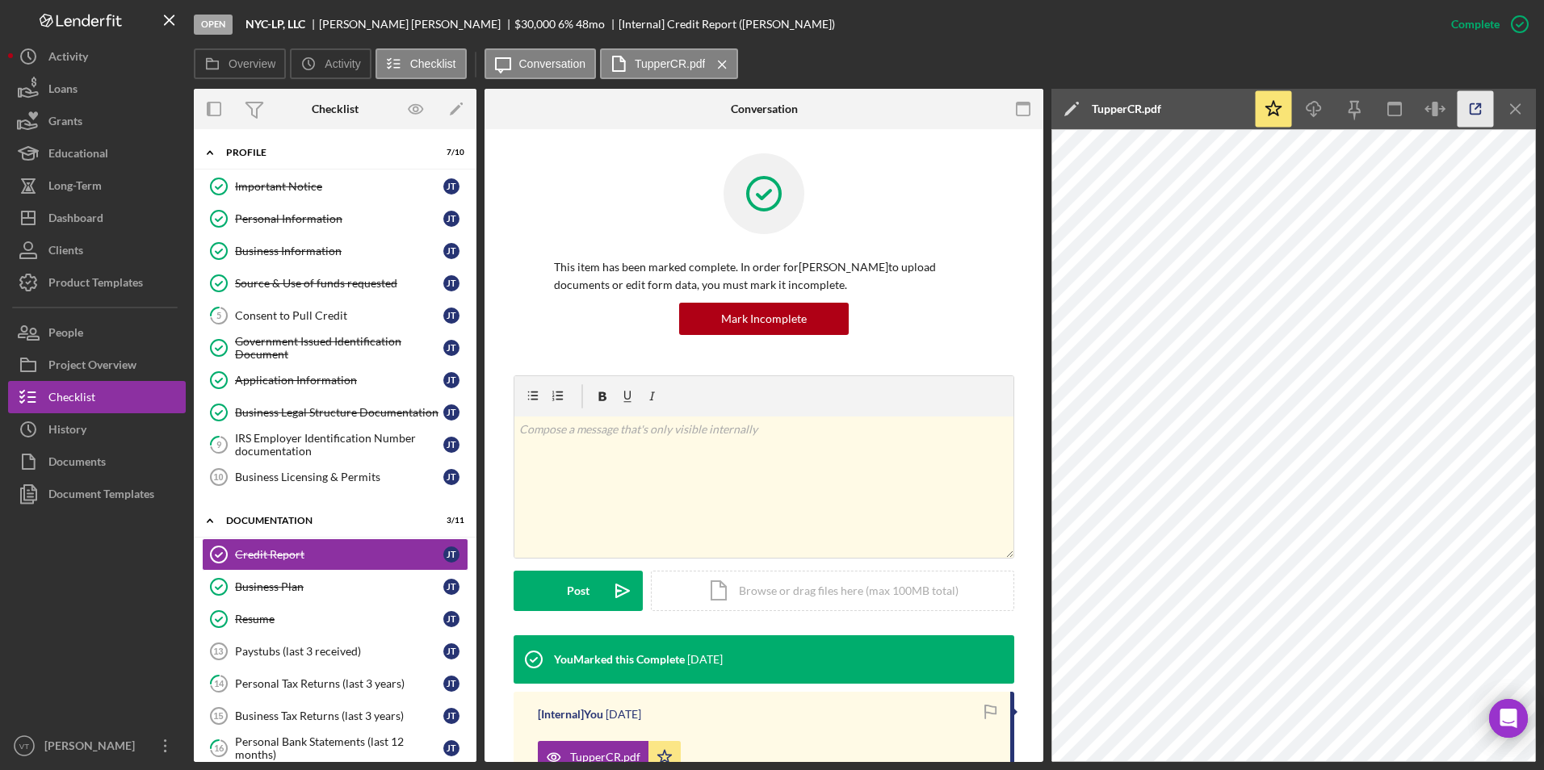
click at [1474, 104] on icon "button" at bounding box center [1475, 109] width 10 height 10
click at [296, 353] on div "Government Issued Identification Document" at bounding box center [339, 348] width 208 height 26
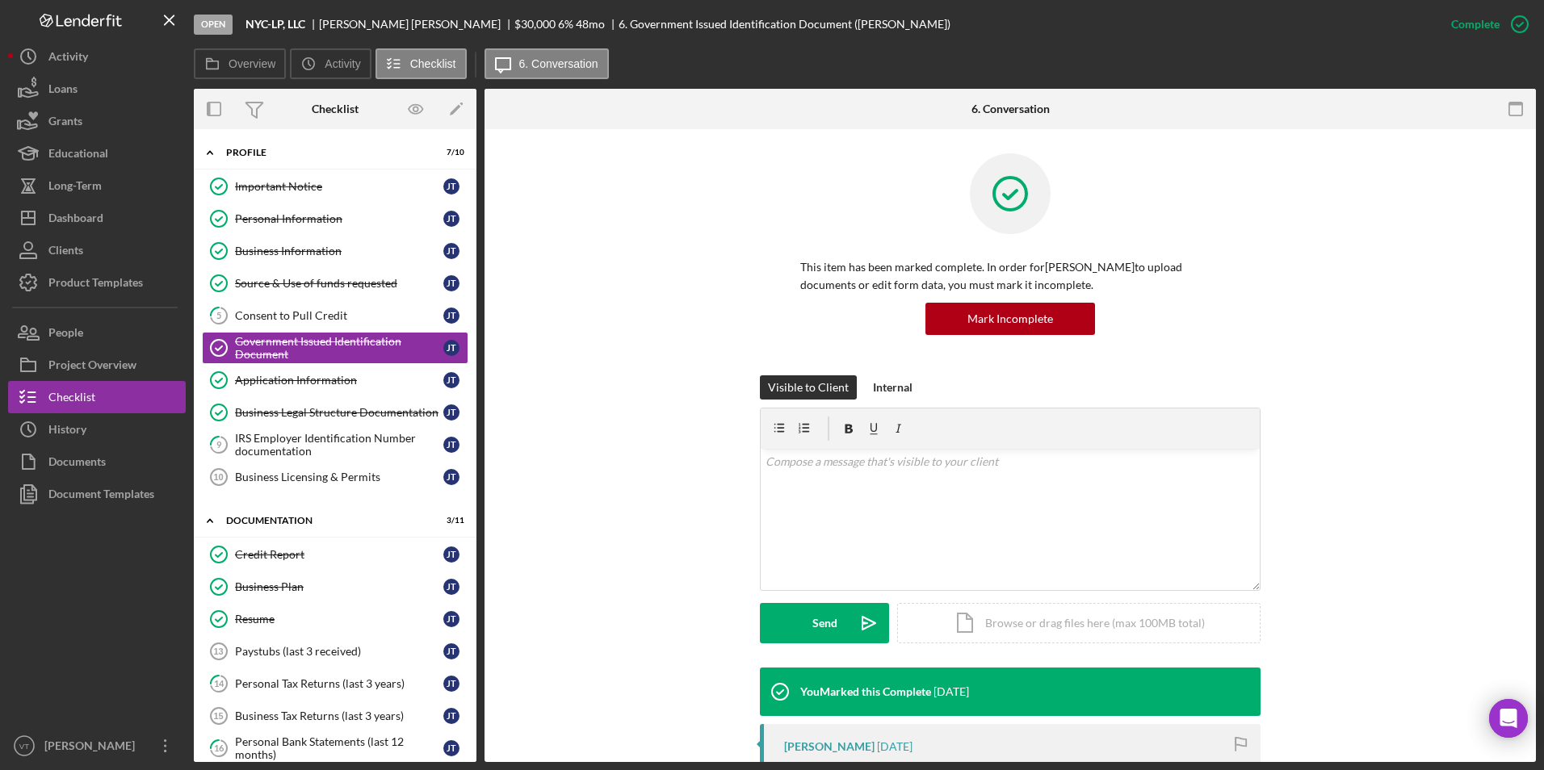
click at [877, 744] on time "1 week ago" at bounding box center [895, 746] width 36 height 13
click at [840, 749] on div "Janice Tupper" at bounding box center [829, 746] width 90 height 13
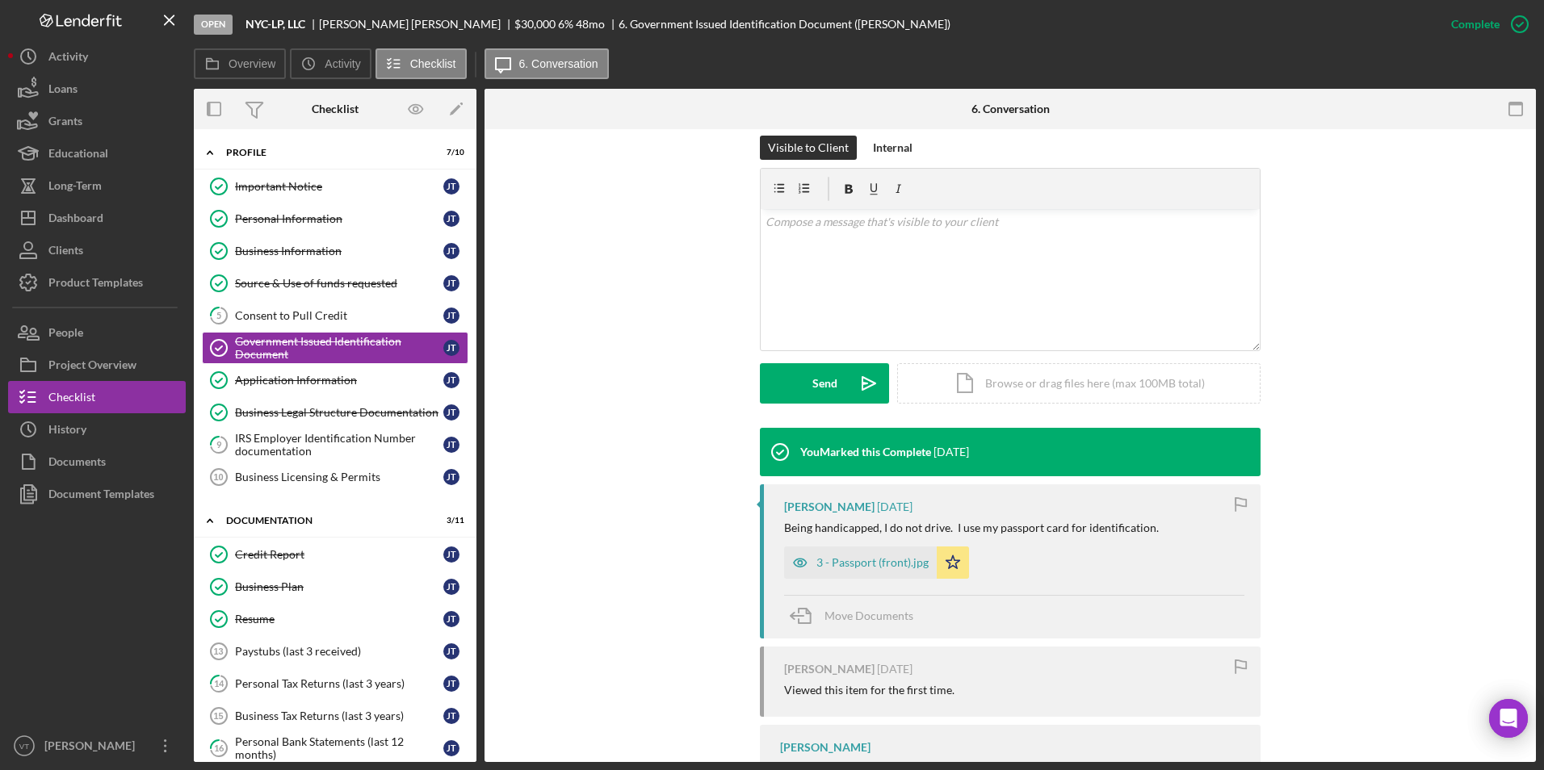
scroll to position [242, 0]
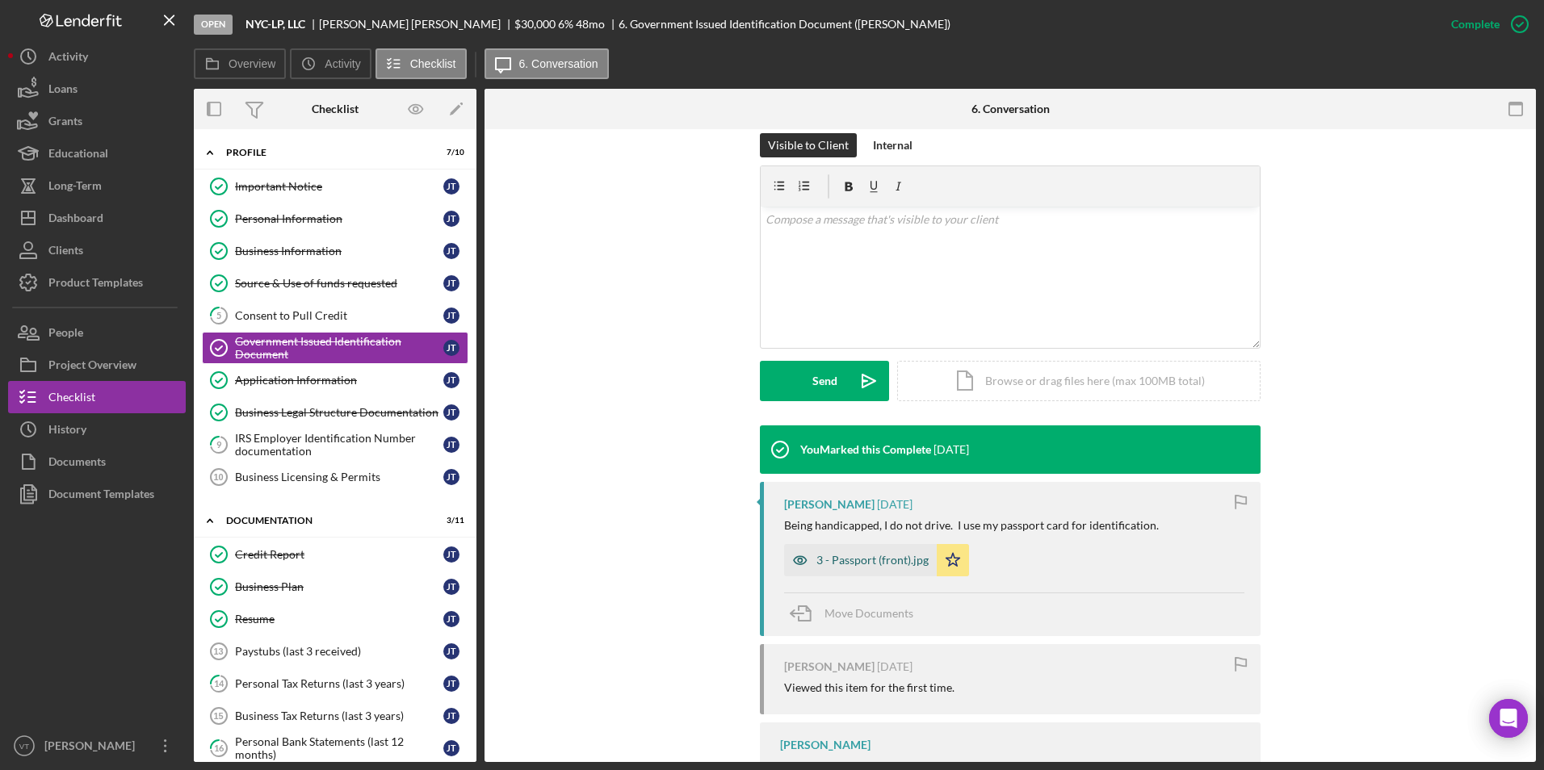
click at [841, 549] on div "3 - Passport (front).jpg" at bounding box center [860, 560] width 153 height 32
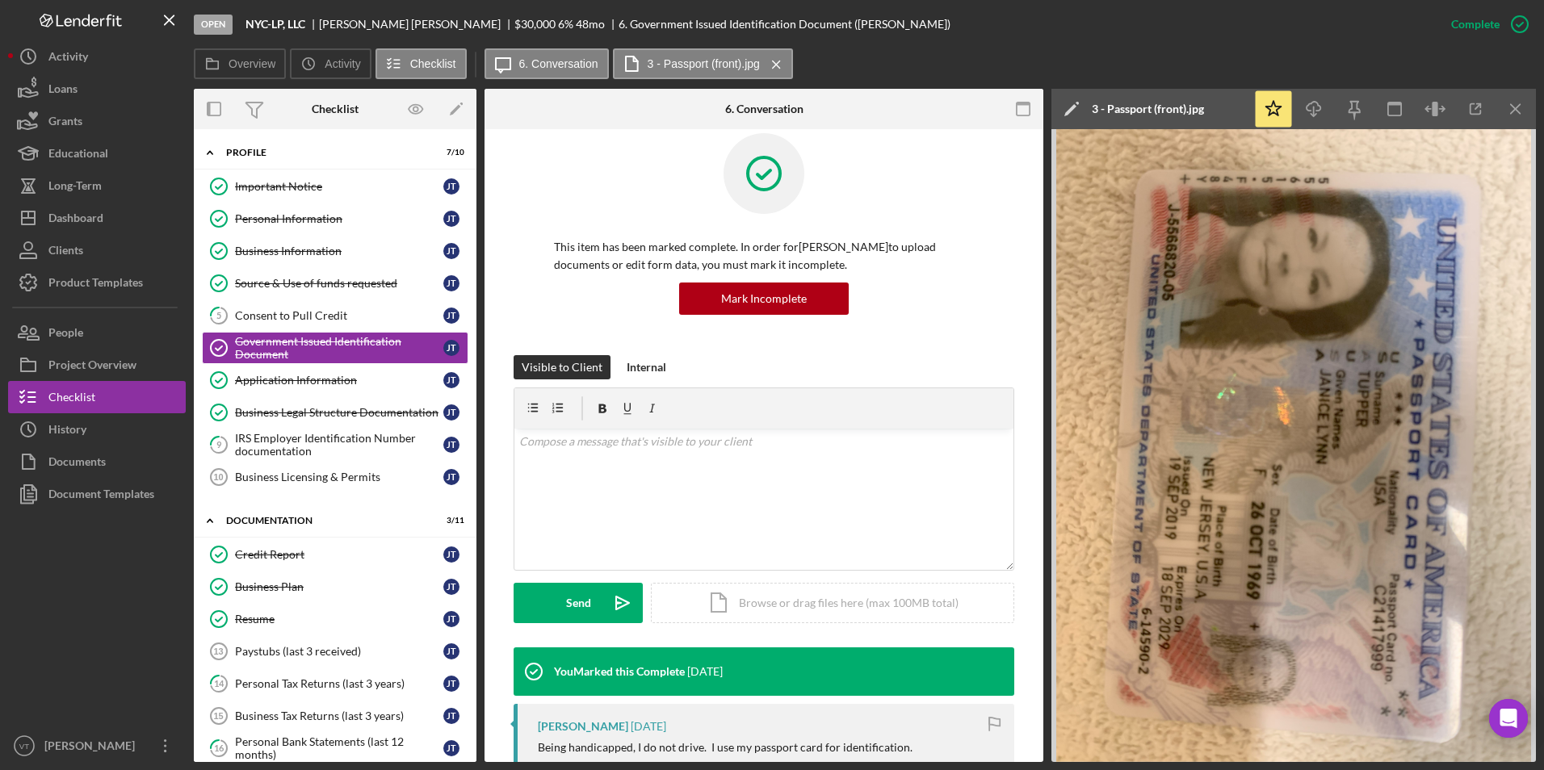
scroll to position [0, 0]
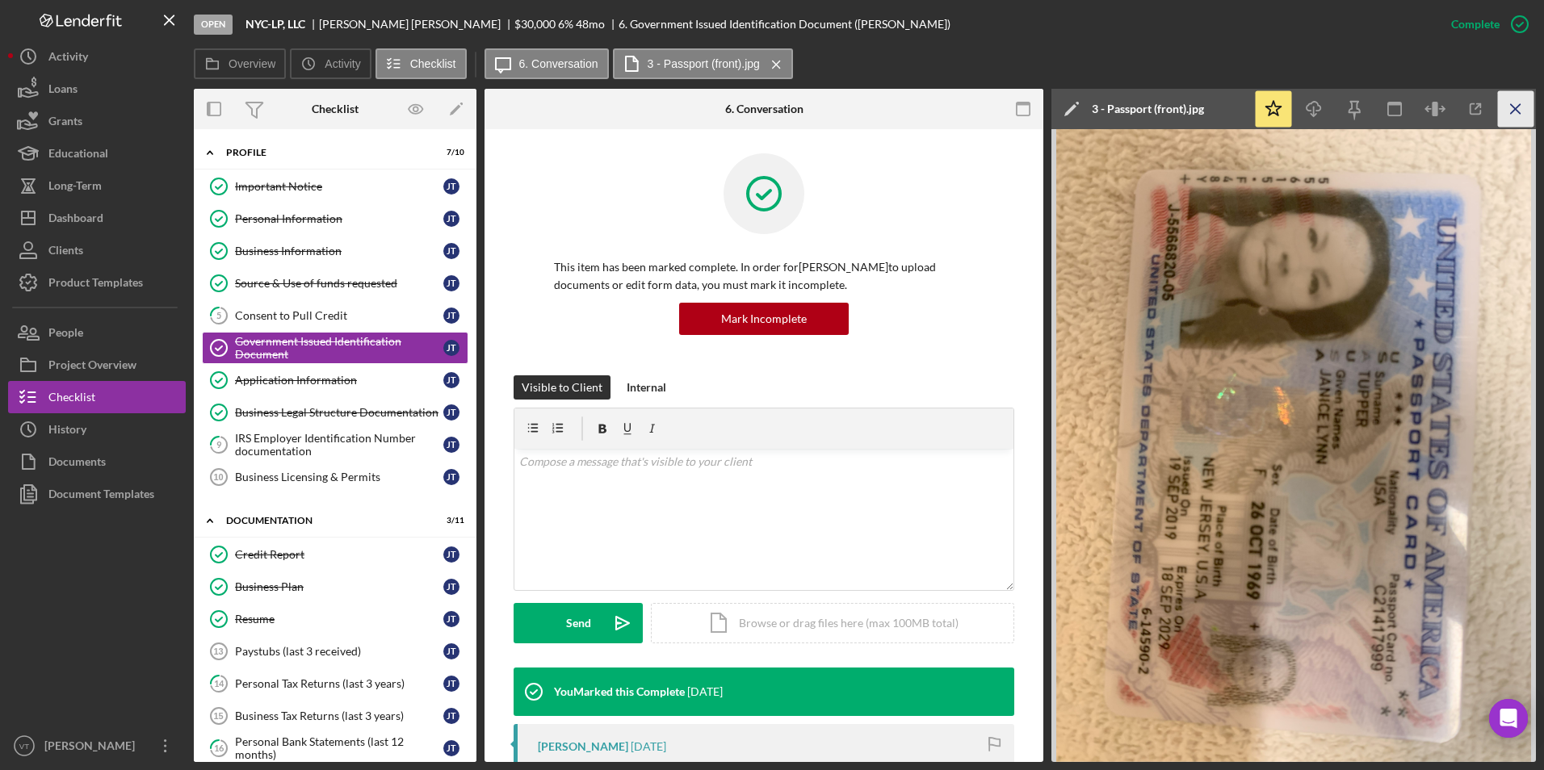
click at [1523, 115] on icon "Icon/Menu Close" at bounding box center [1516, 109] width 36 height 36
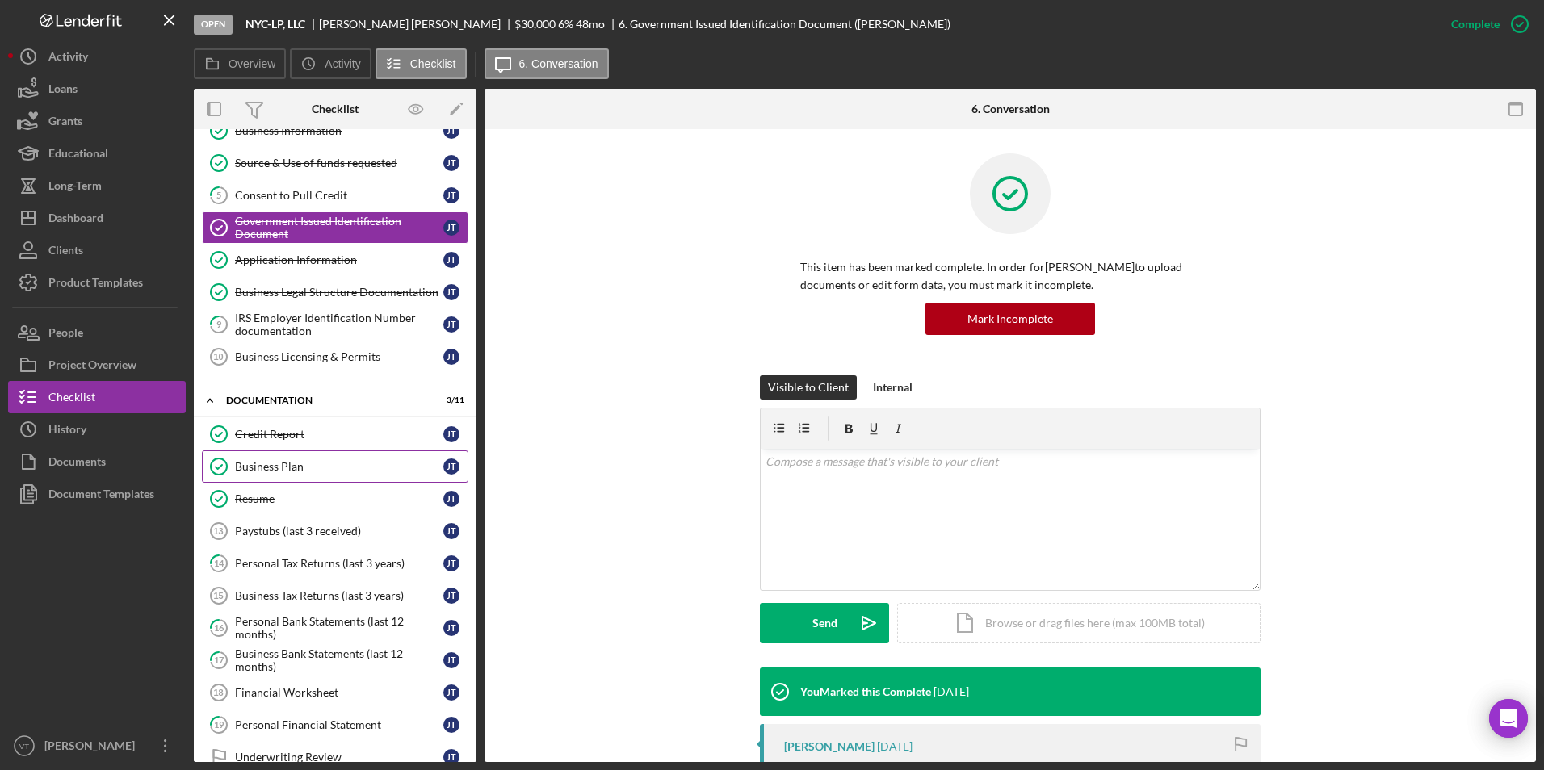
scroll to position [220, 0]
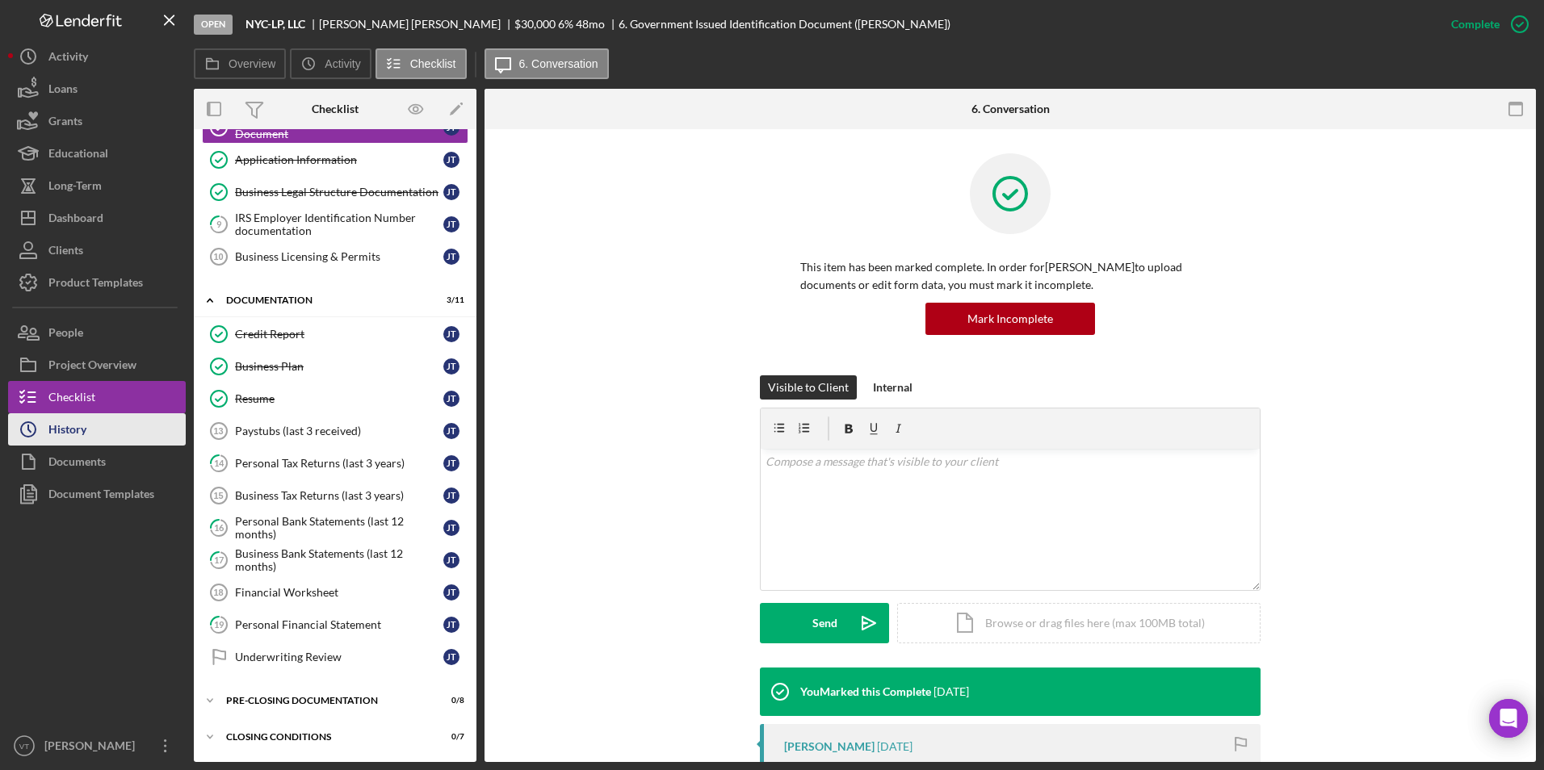
click at [105, 426] on button "Icon/History History" at bounding box center [97, 429] width 178 height 32
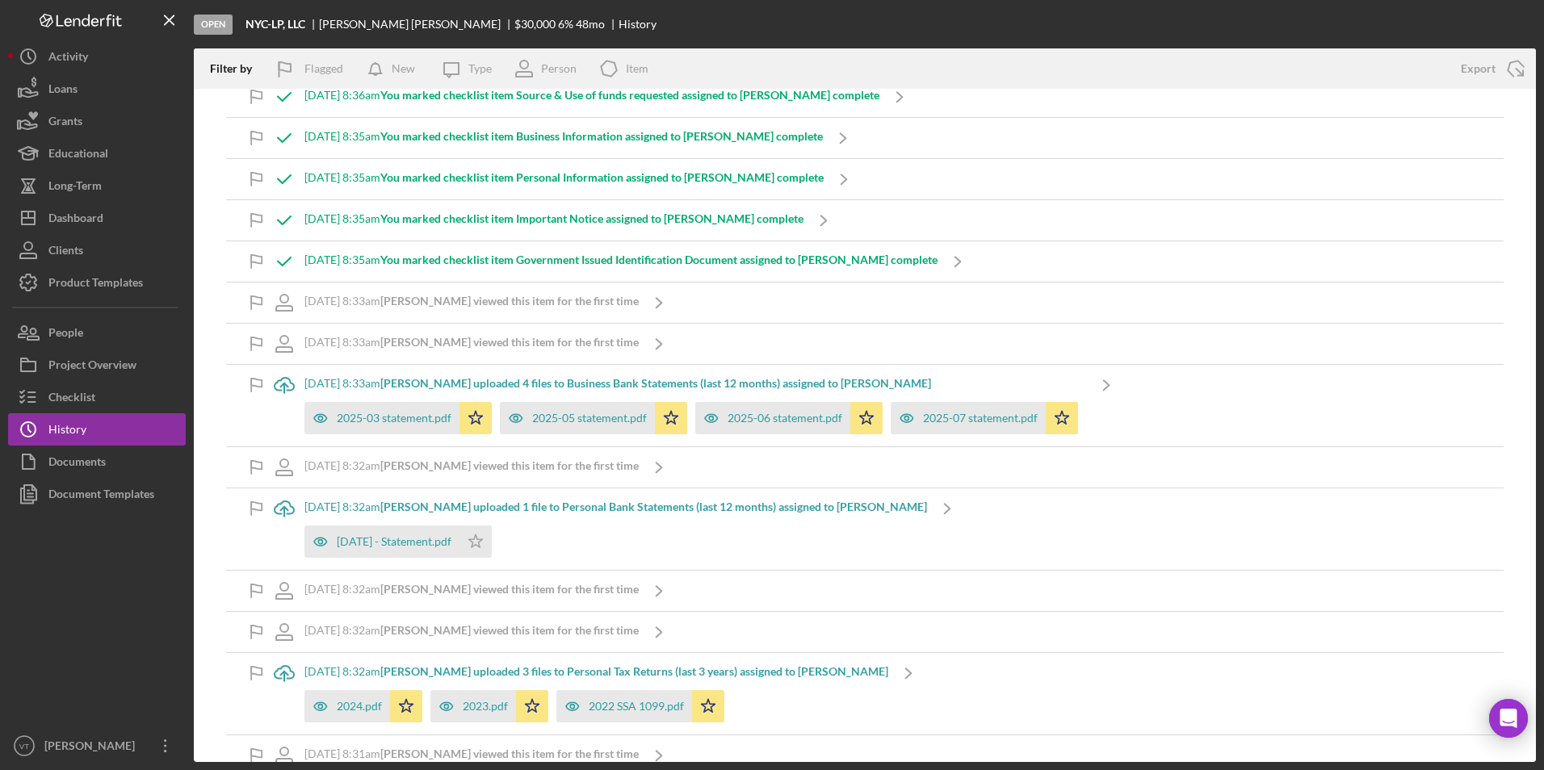
scroll to position [484, 0]
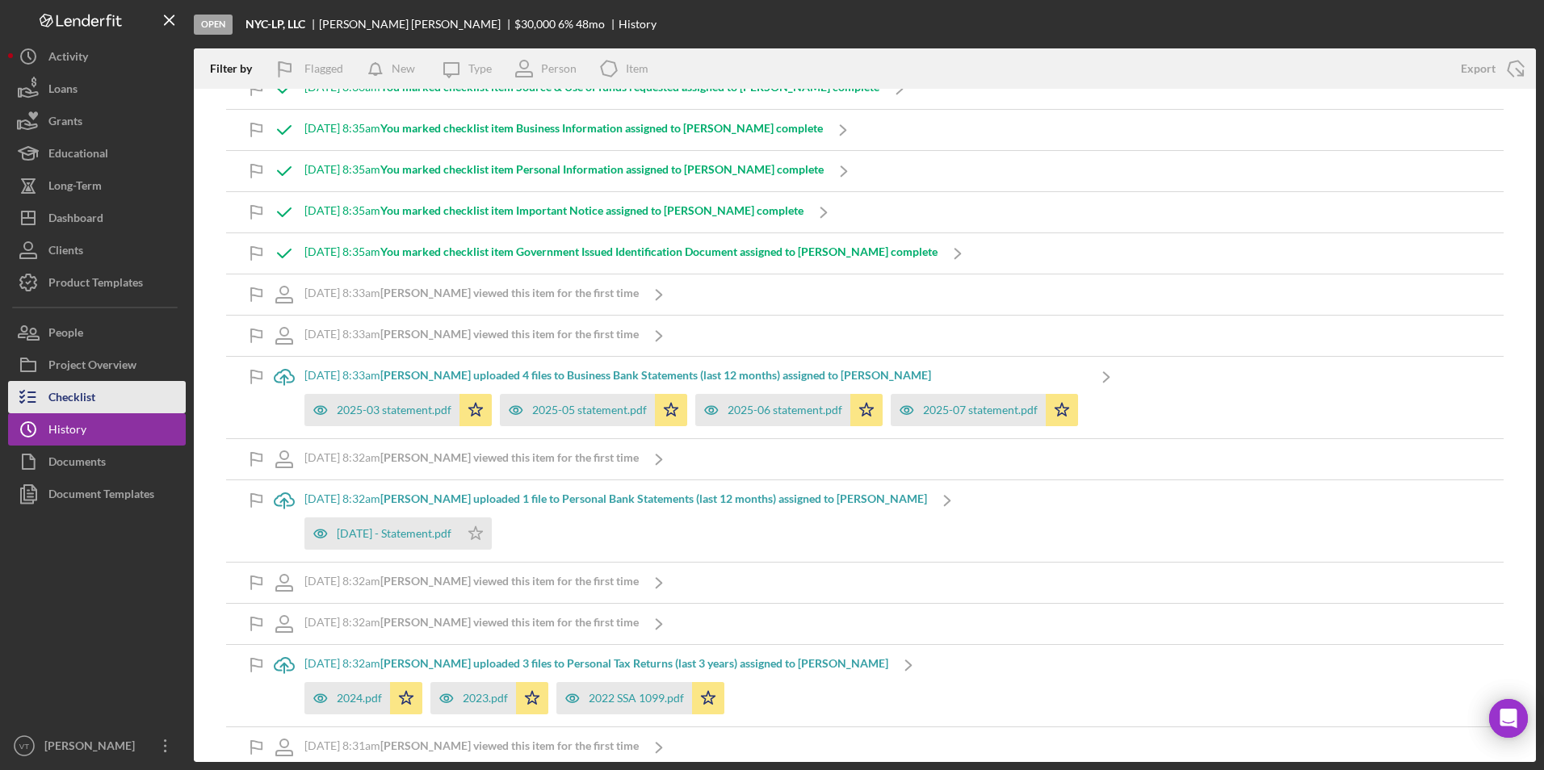
click at [96, 403] on button "Checklist" at bounding box center [97, 397] width 178 height 32
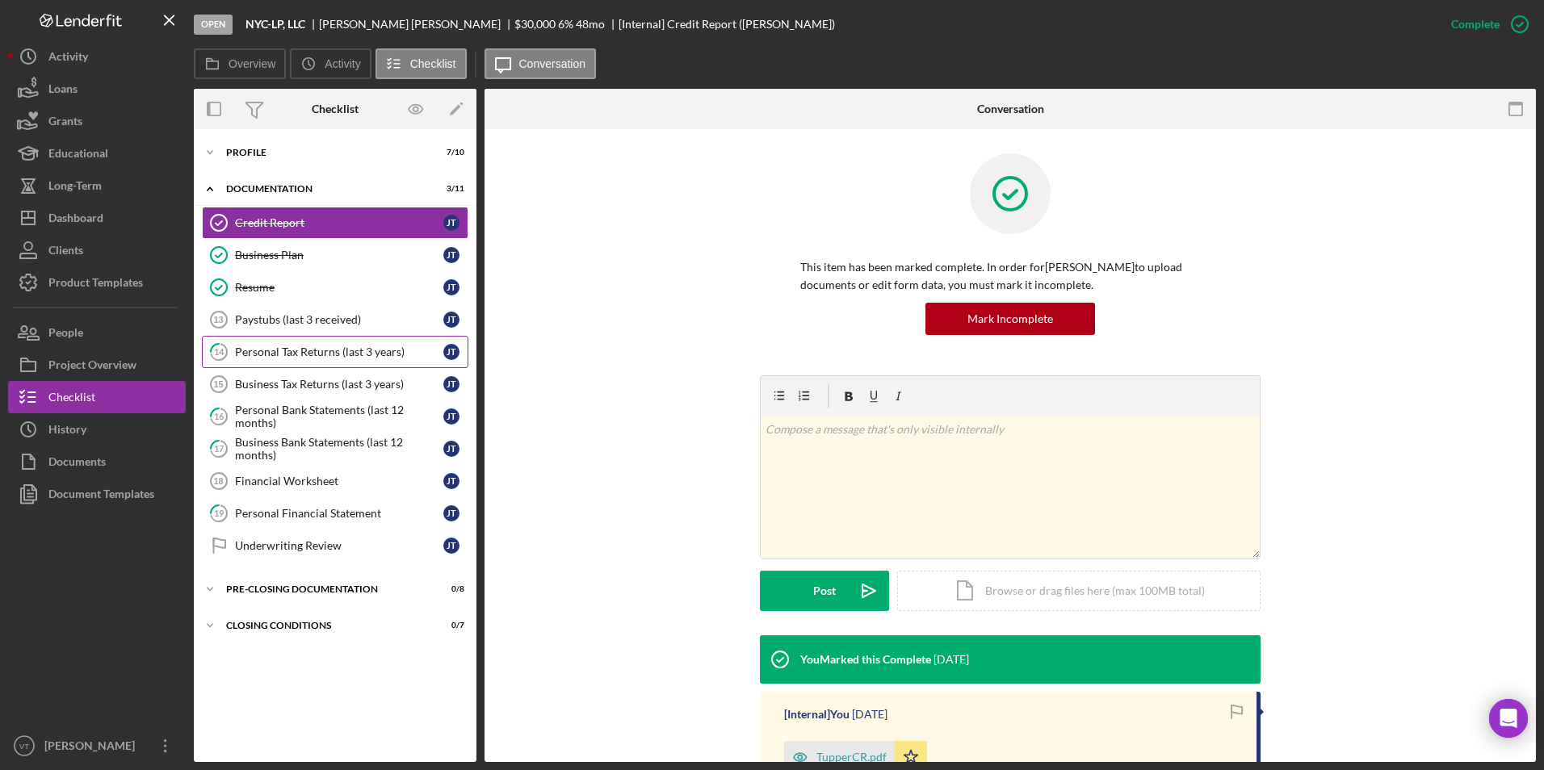
click at [267, 355] on div "Personal Tax Returns (last 3 years)" at bounding box center [339, 352] width 208 height 13
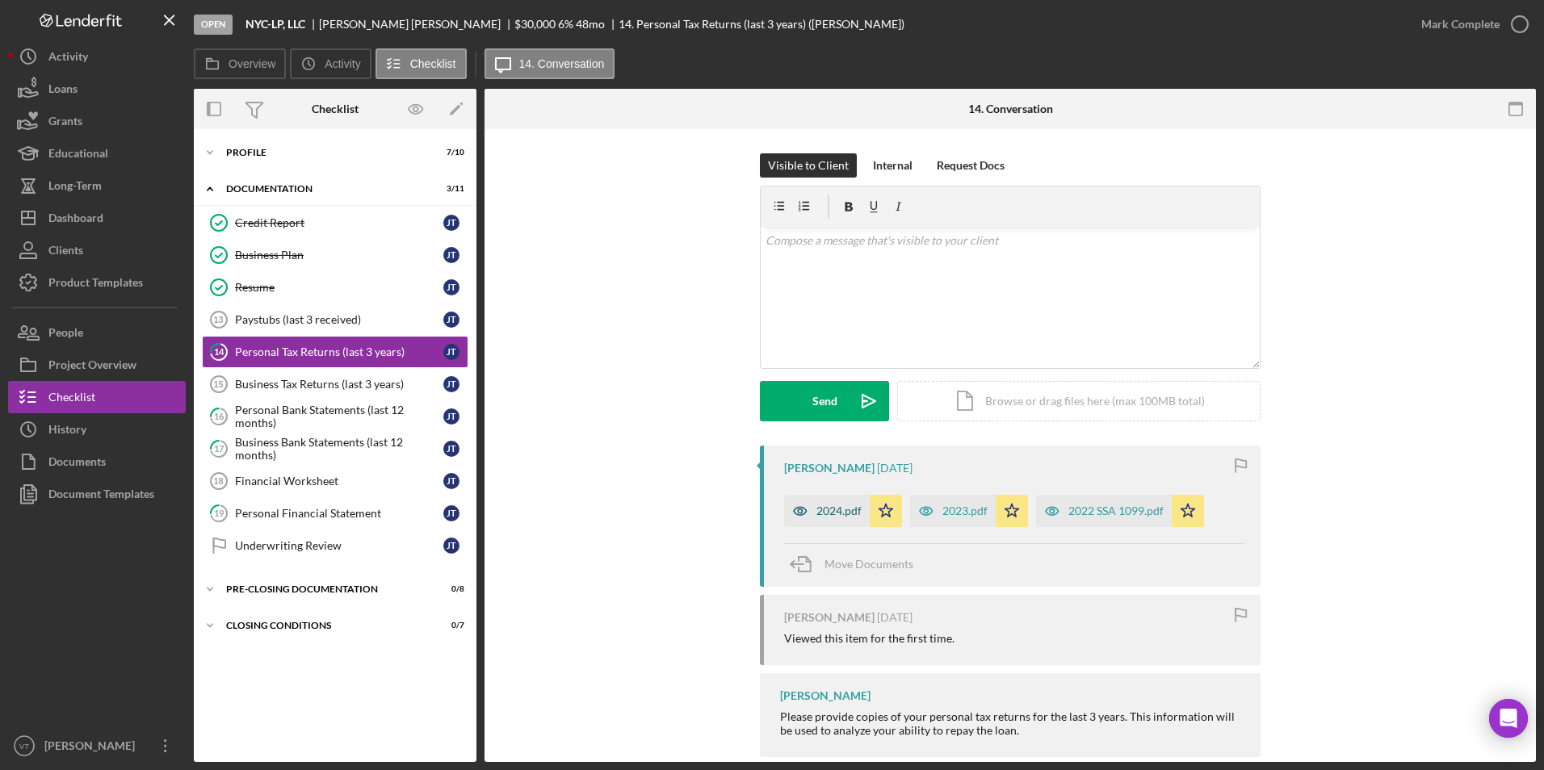
click at [835, 512] on div "2024.pdf" at bounding box center [838, 511] width 45 height 13
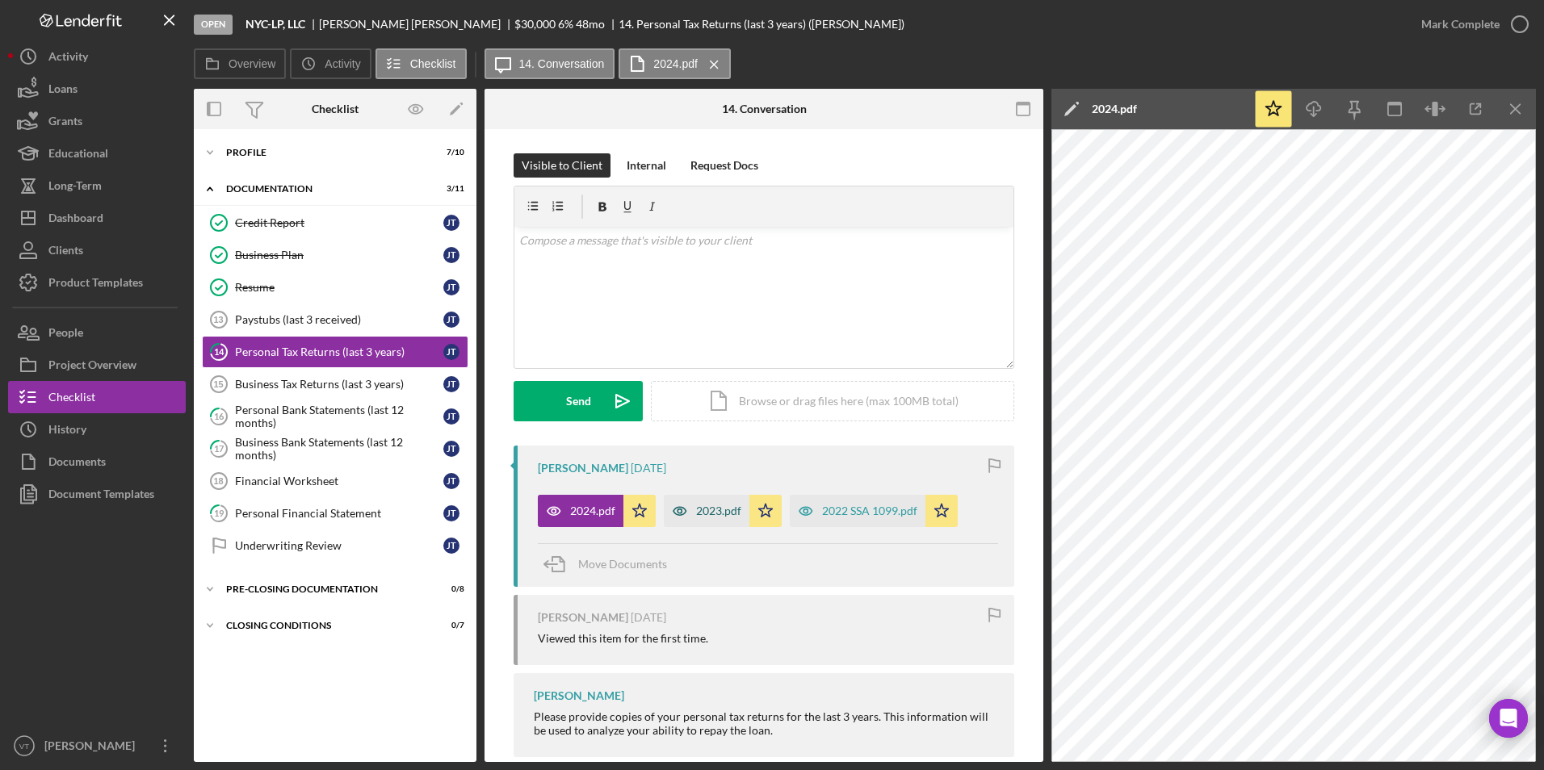
click at [708, 512] on div "2023.pdf" at bounding box center [718, 511] width 45 height 13
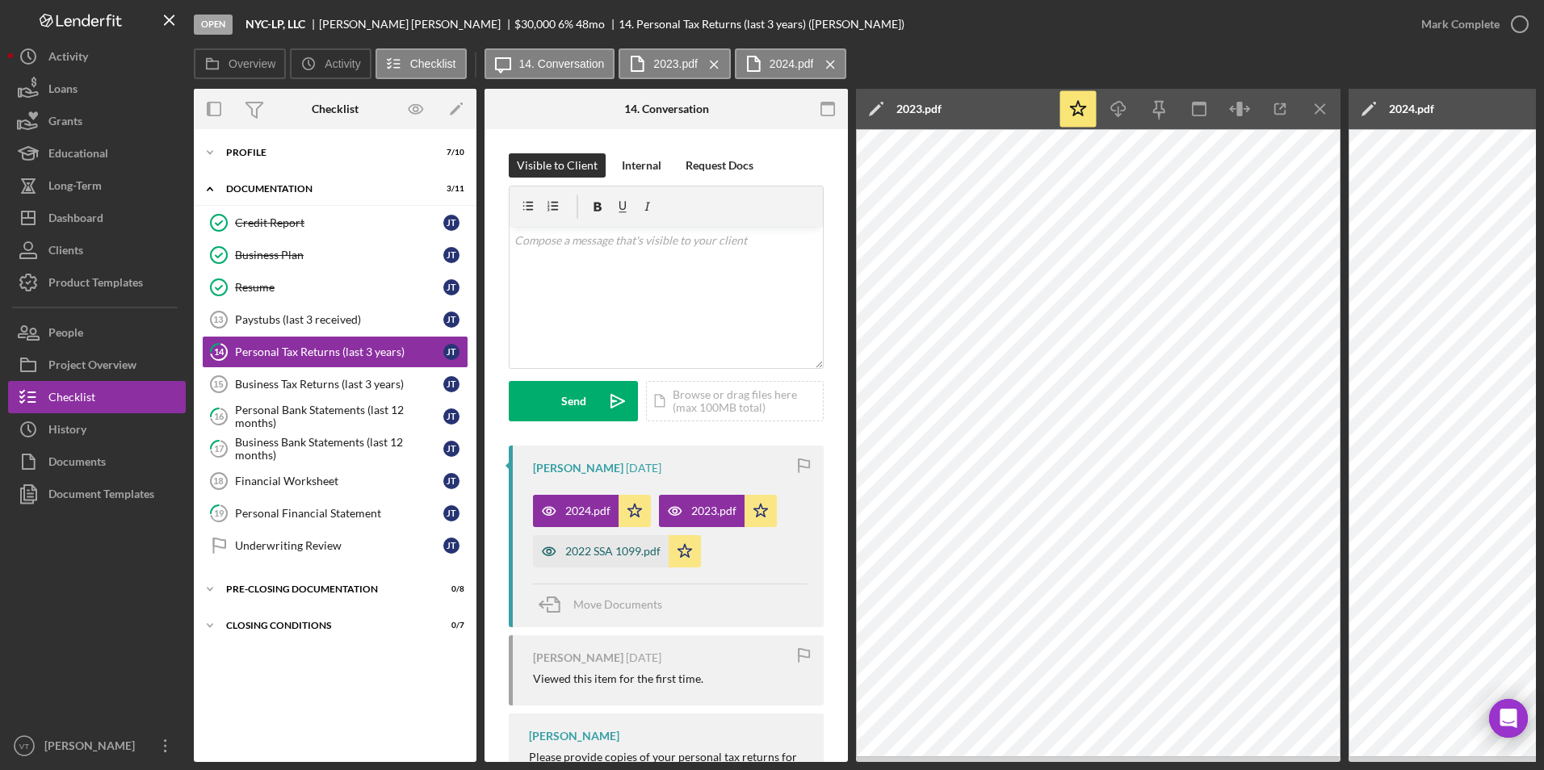
click at [621, 552] on div "2022 SSA 1099.pdf" at bounding box center [612, 551] width 95 height 13
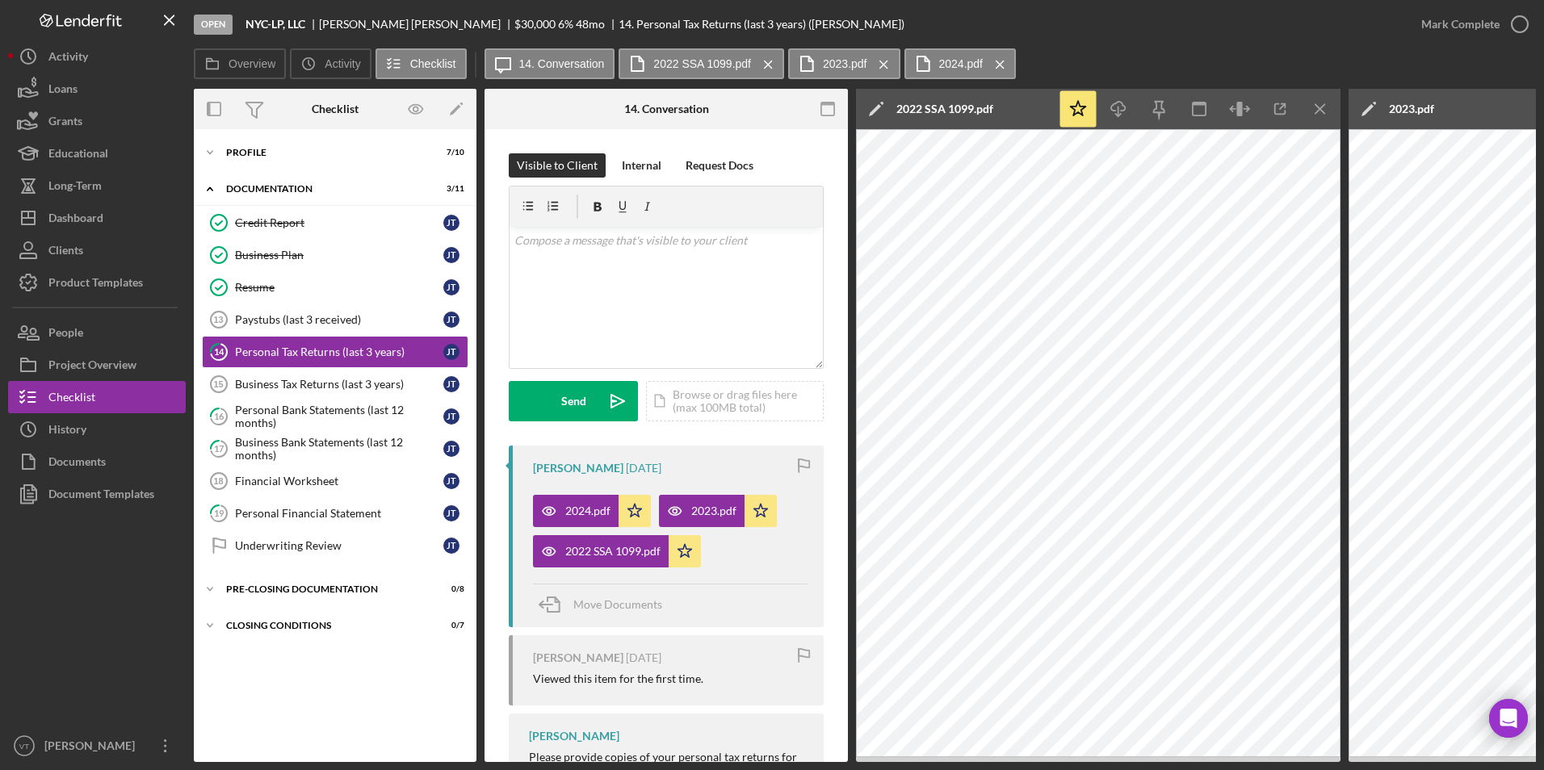
click at [305, 706] on div "Icon/Expander Profile 7 / 10 Icon/Expander Documentation 3 / 11 Credit Report C…" at bounding box center [335, 445] width 283 height 617
click at [283, 286] on div "Resume" at bounding box center [339, 287] width 208 height 13
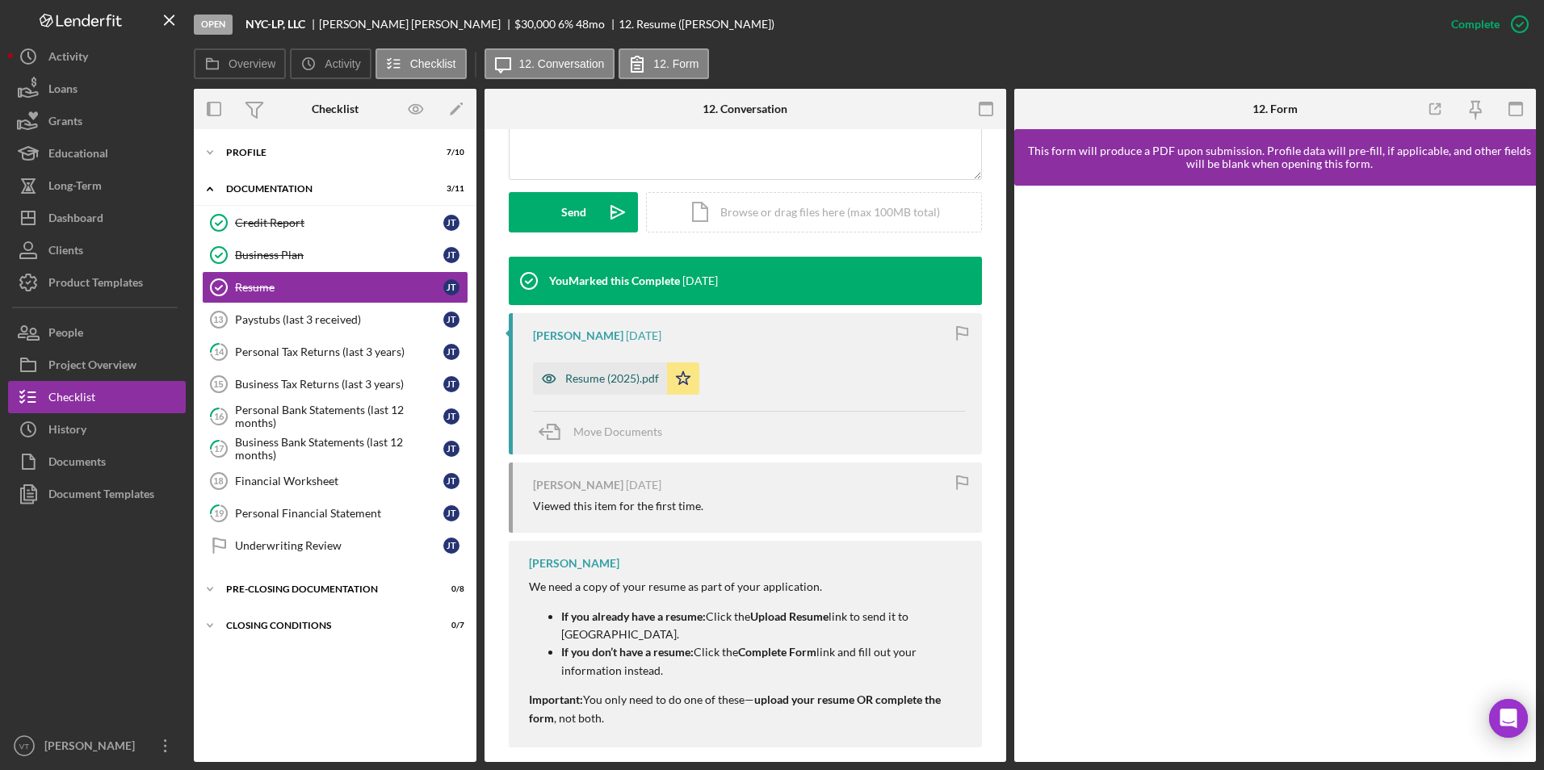
click at [595, 375] on div "Resume (2025).pdf" at bounding box center [612, 378] width 94 height 13
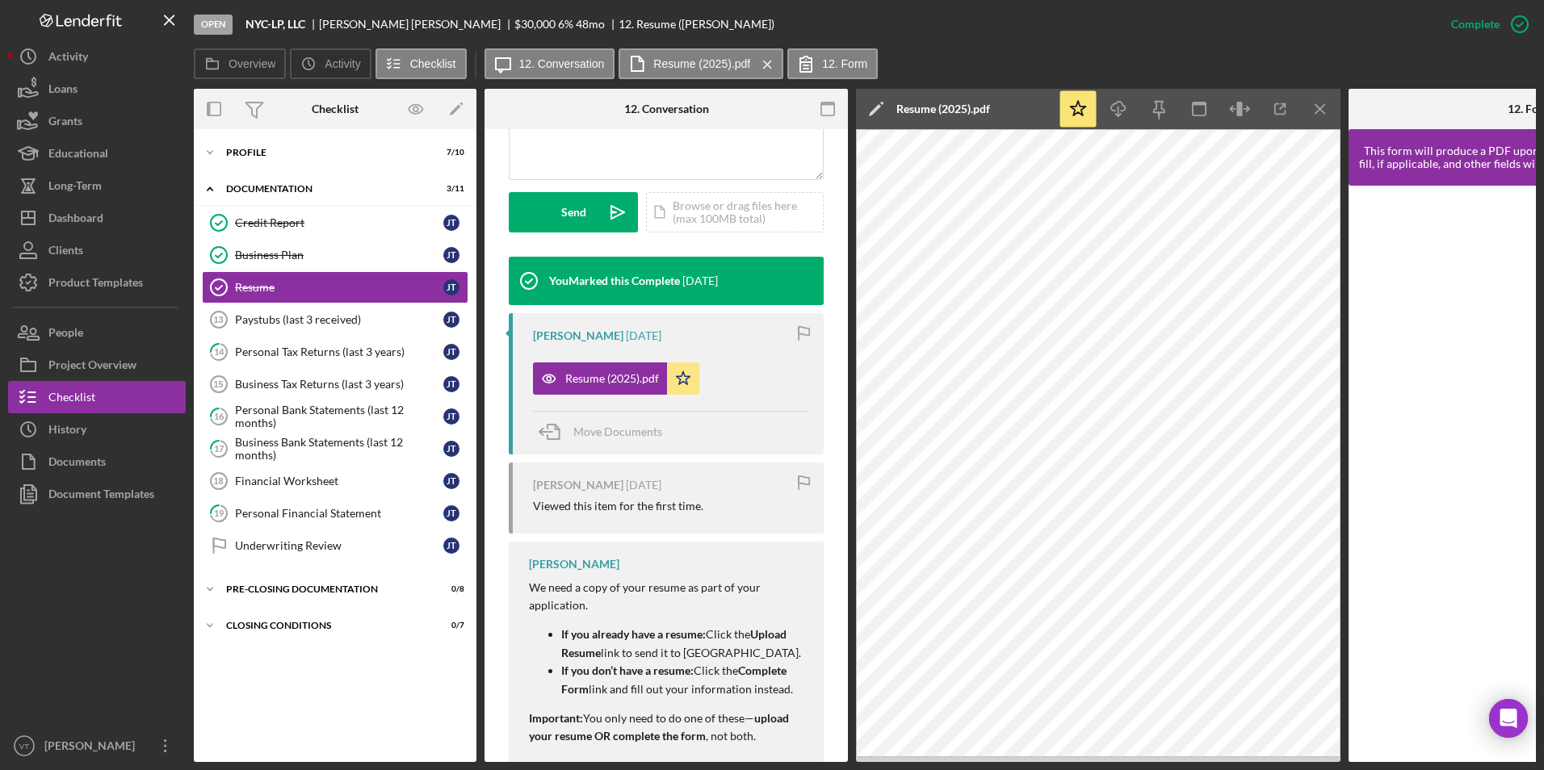
click at [327, 726] on div "Icon/Expander Profile 7 / 10 Icon/Expander Documentation 3 / 11 Credit Report C…" at bounding box center [335, 445] width 283 height 617
click at [291, 525] on link "19 Personal Financial Statement J T" at bounding box center [335, 513] width 266 height 32
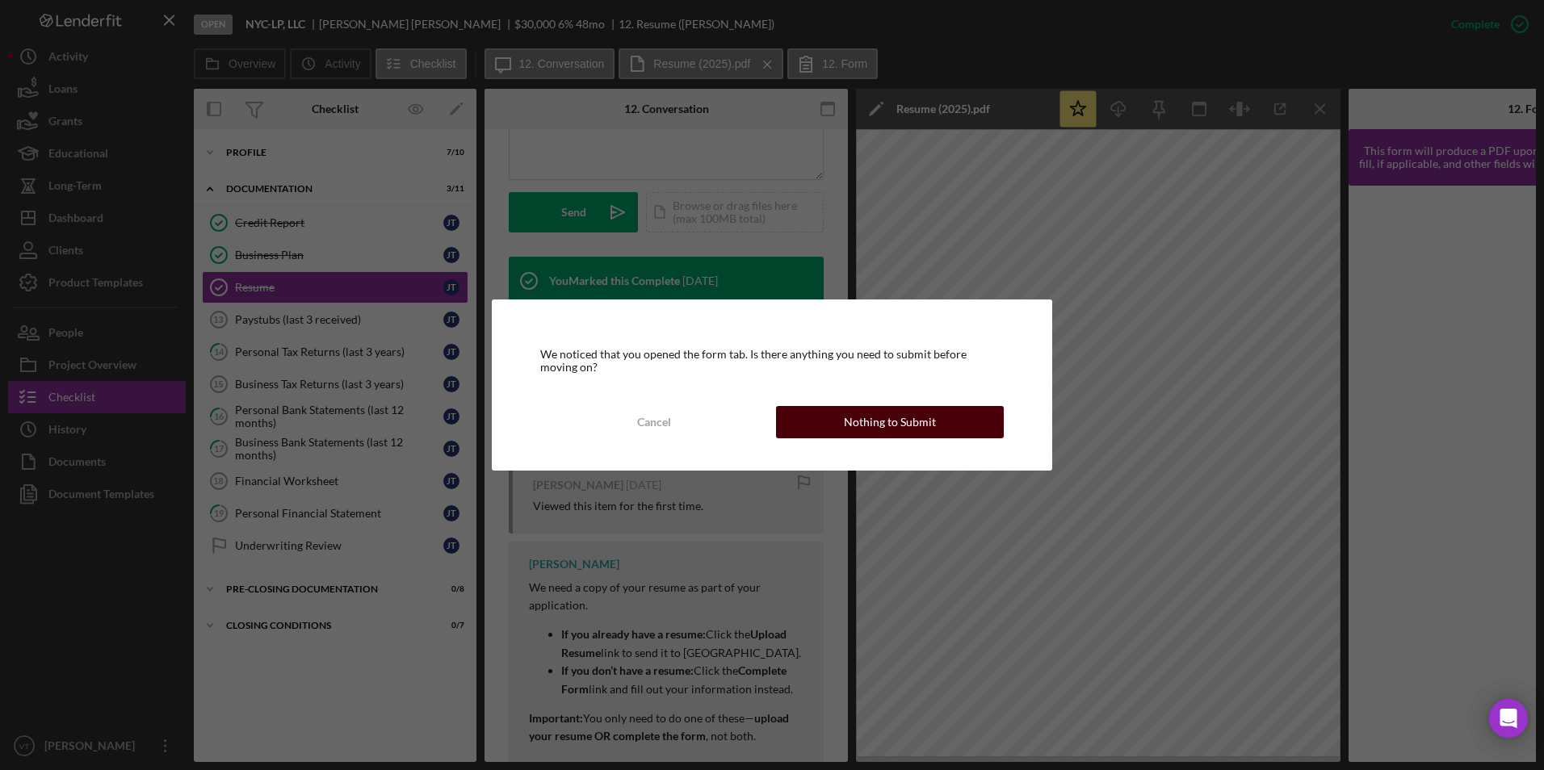
click at [896, 431] on div "Nothing to Submit" at bounding box center [890, 422] width 92 height 32
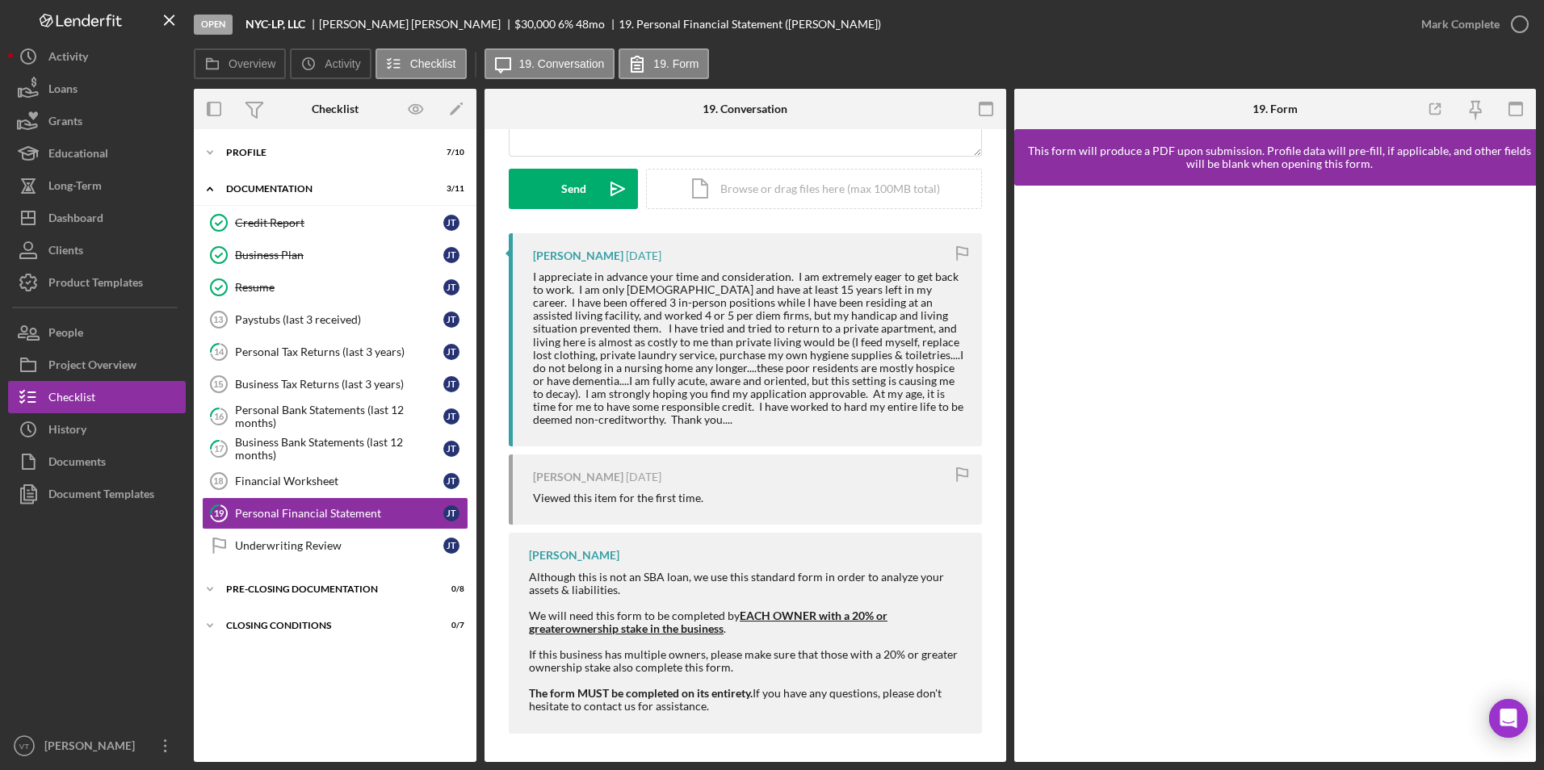
scroll to position [216, 0]
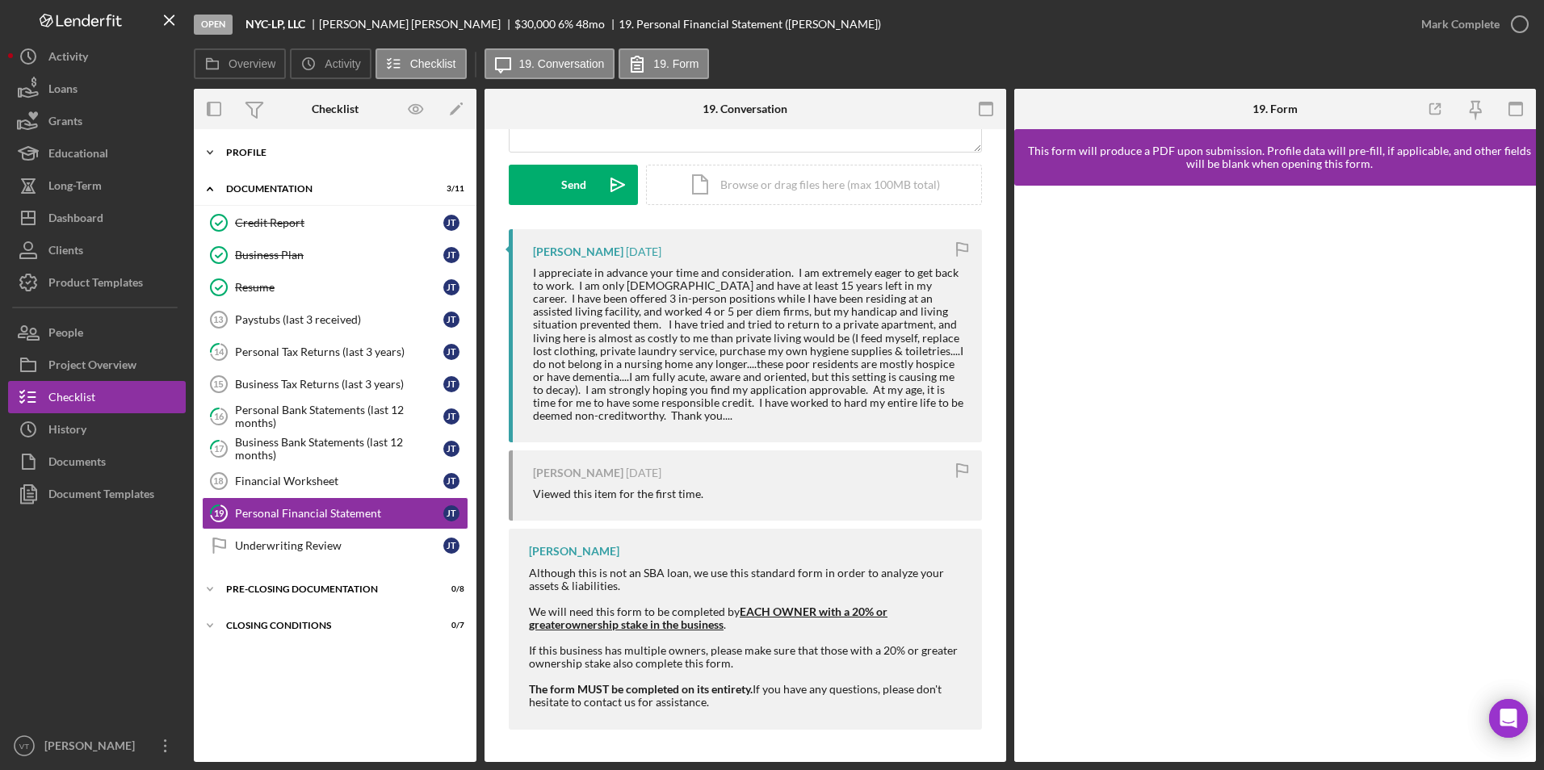
click at [223, 154] on icon "Icon/Expander" at bounding box center [210, 152] width 32 height 32
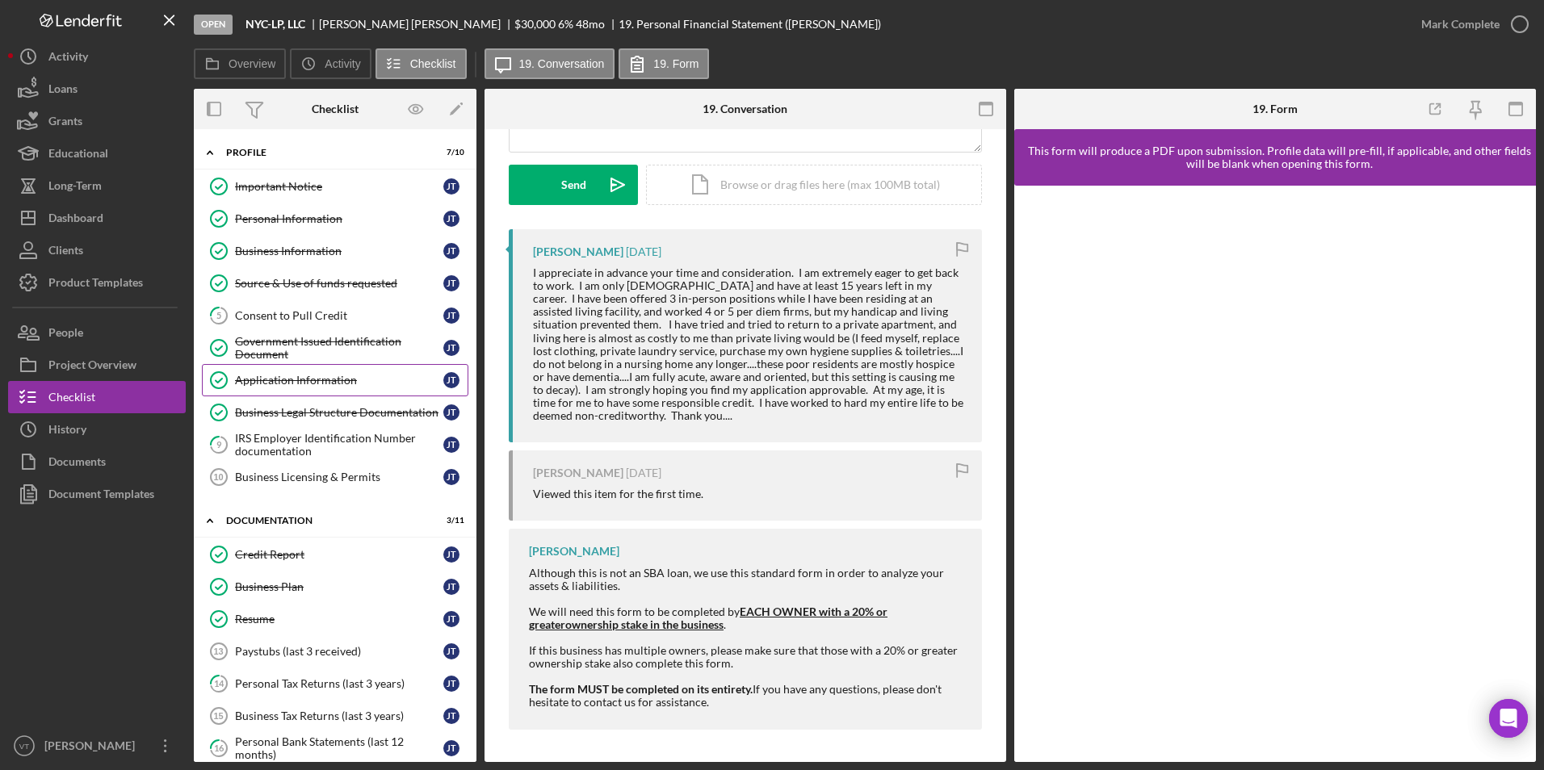
click at [310, 387] on div "Application Information" at bounding box center [339, 380] width 208 height 13
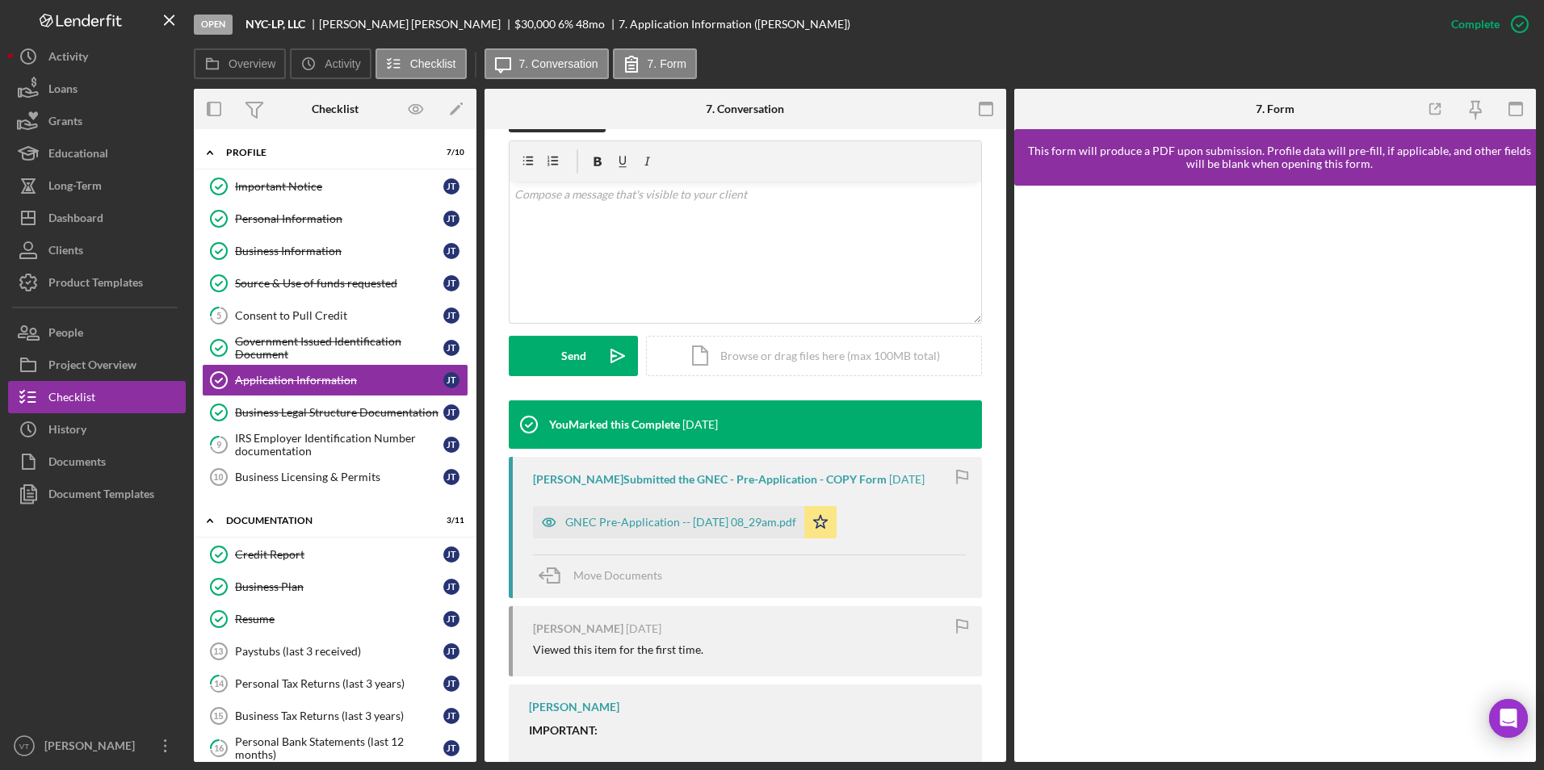
scroll to position [370, 0]
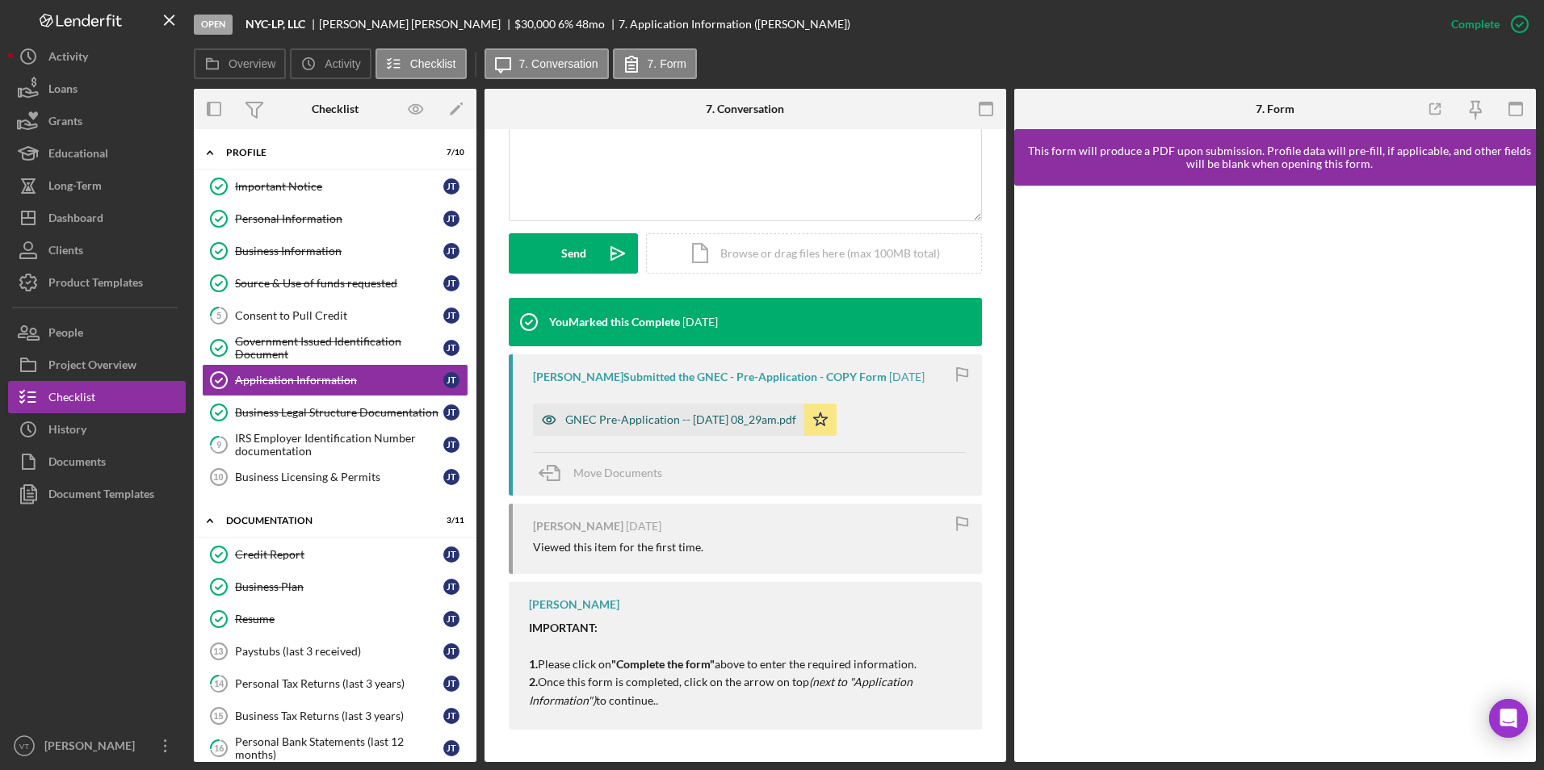
click at [651, 420] on div "GNEC Pre-Application -- 2025-09-18 08_29am.pdf" at bounding box center [680, 419] width 231 height 13
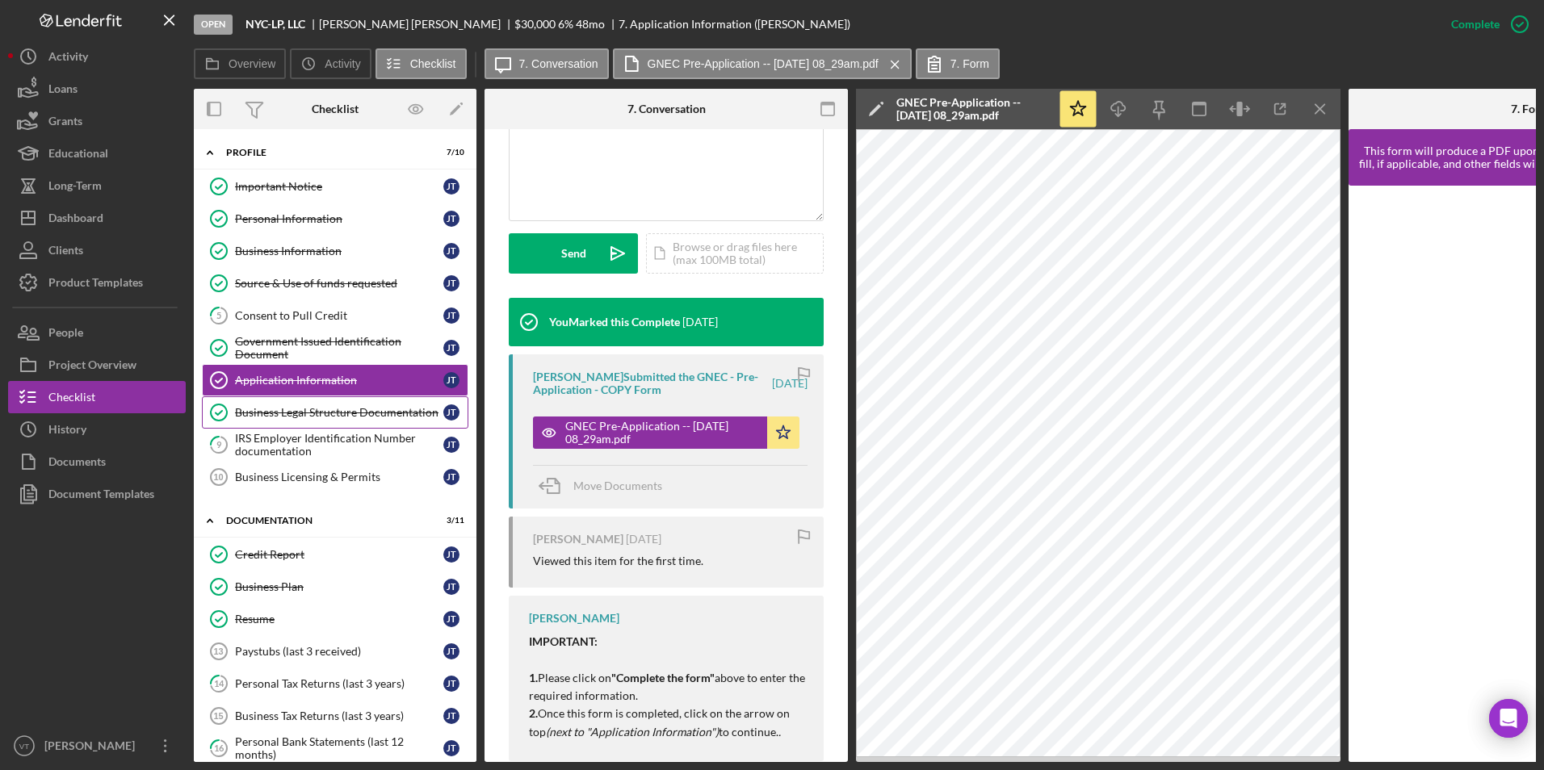
click at [318, 416] on div "Business Legal Structure Documentation" at bounding box center [339, 412] width 208 height 13
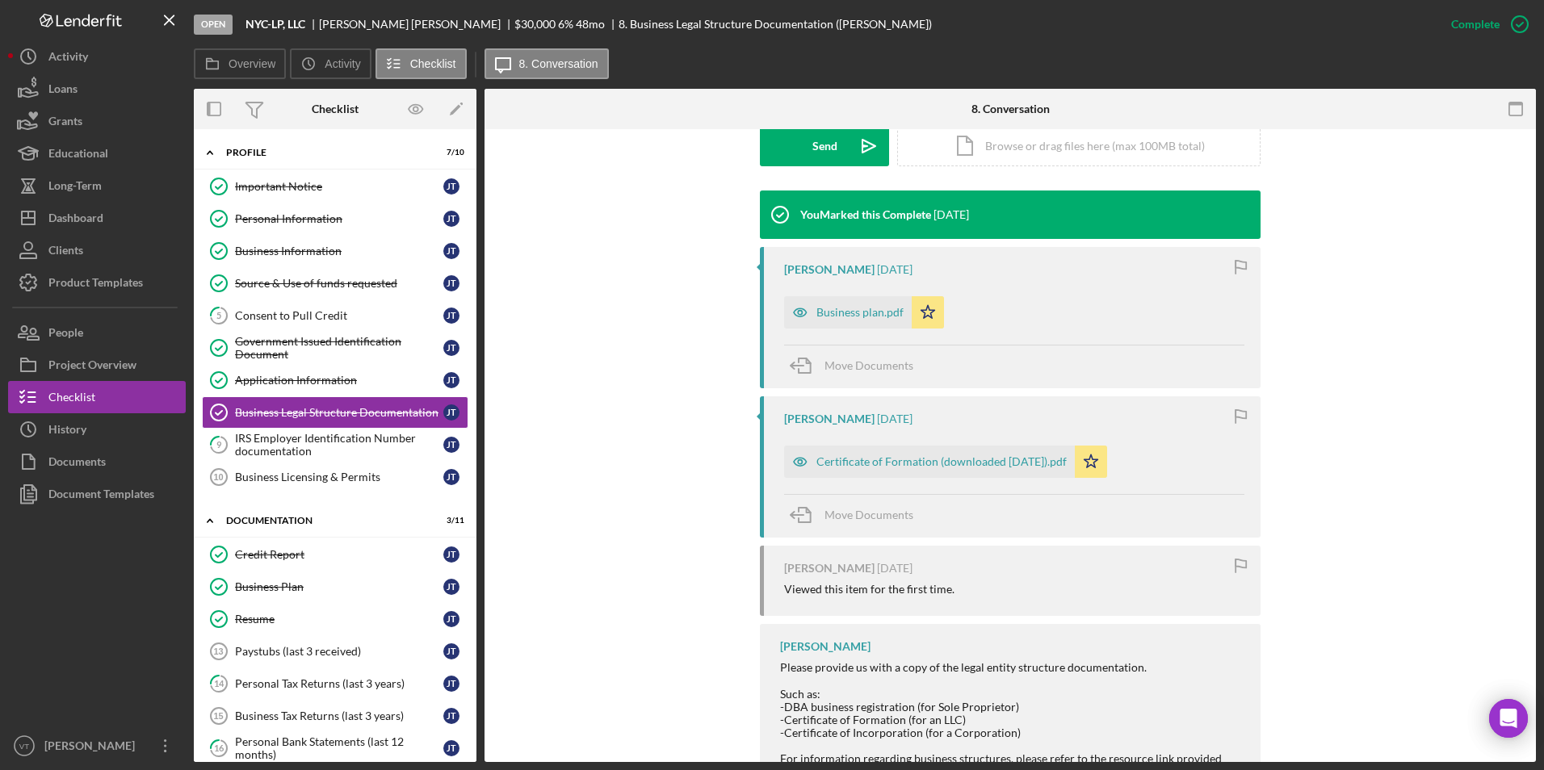
scroll to position [586, 0]
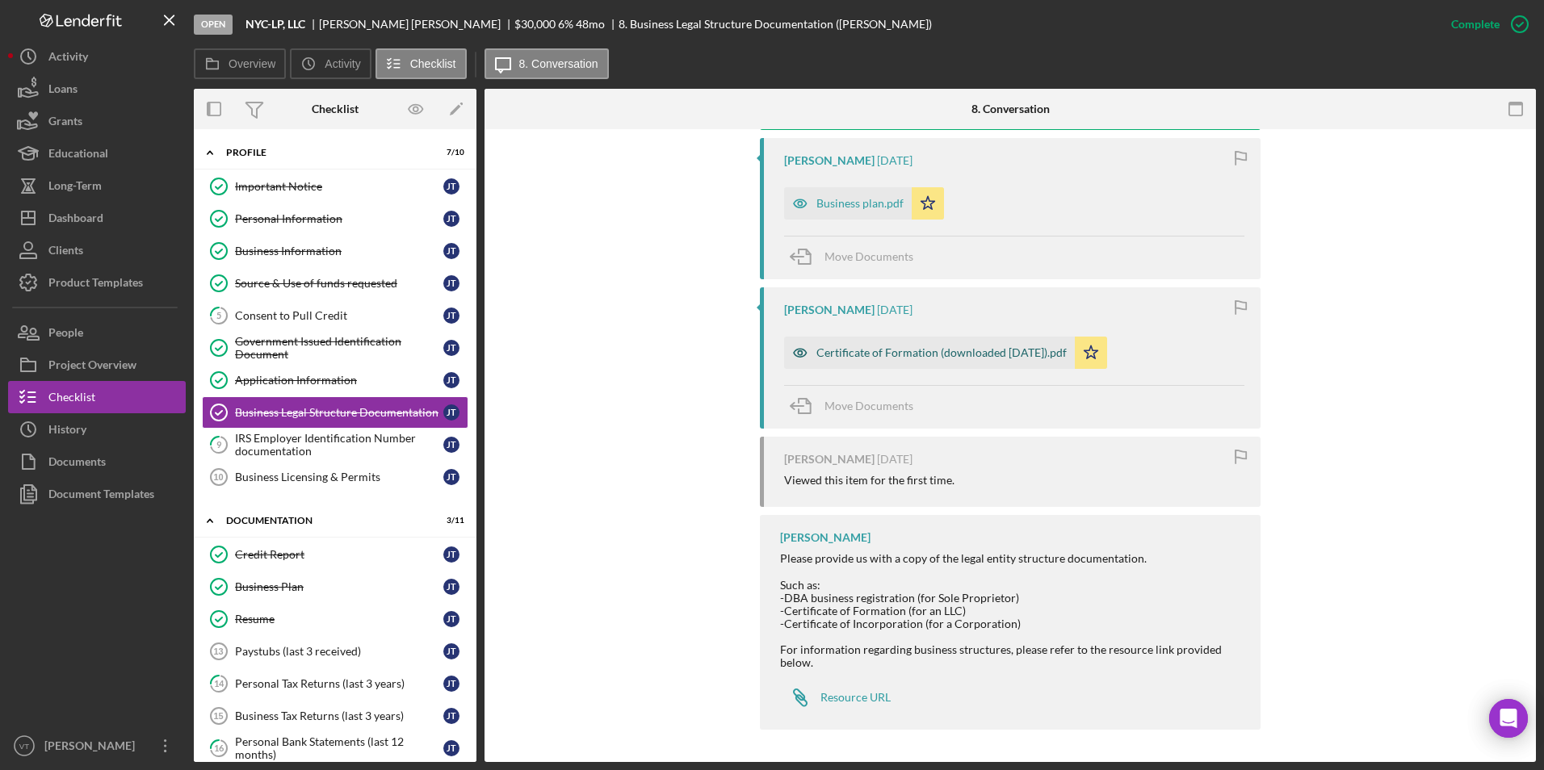
click at [897, 363] on div "Certificate of Formation (downloaded 08-18-2023).pdf" at bounding box center [929, 353] width 291 height 32
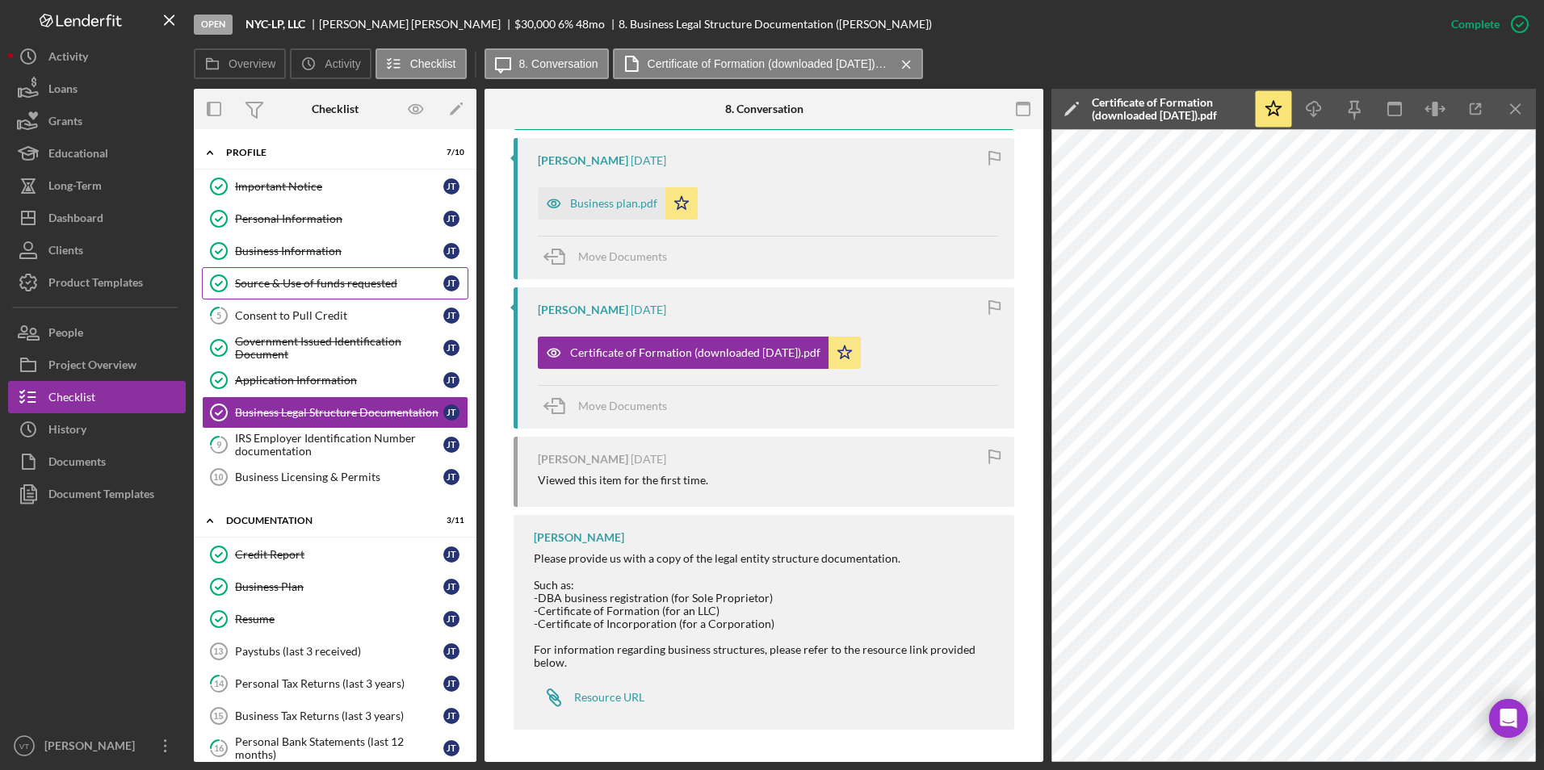
click at [292, 283] on div "Source & Use of funds requested" at bounding box center [339, 283] width 208 height 13
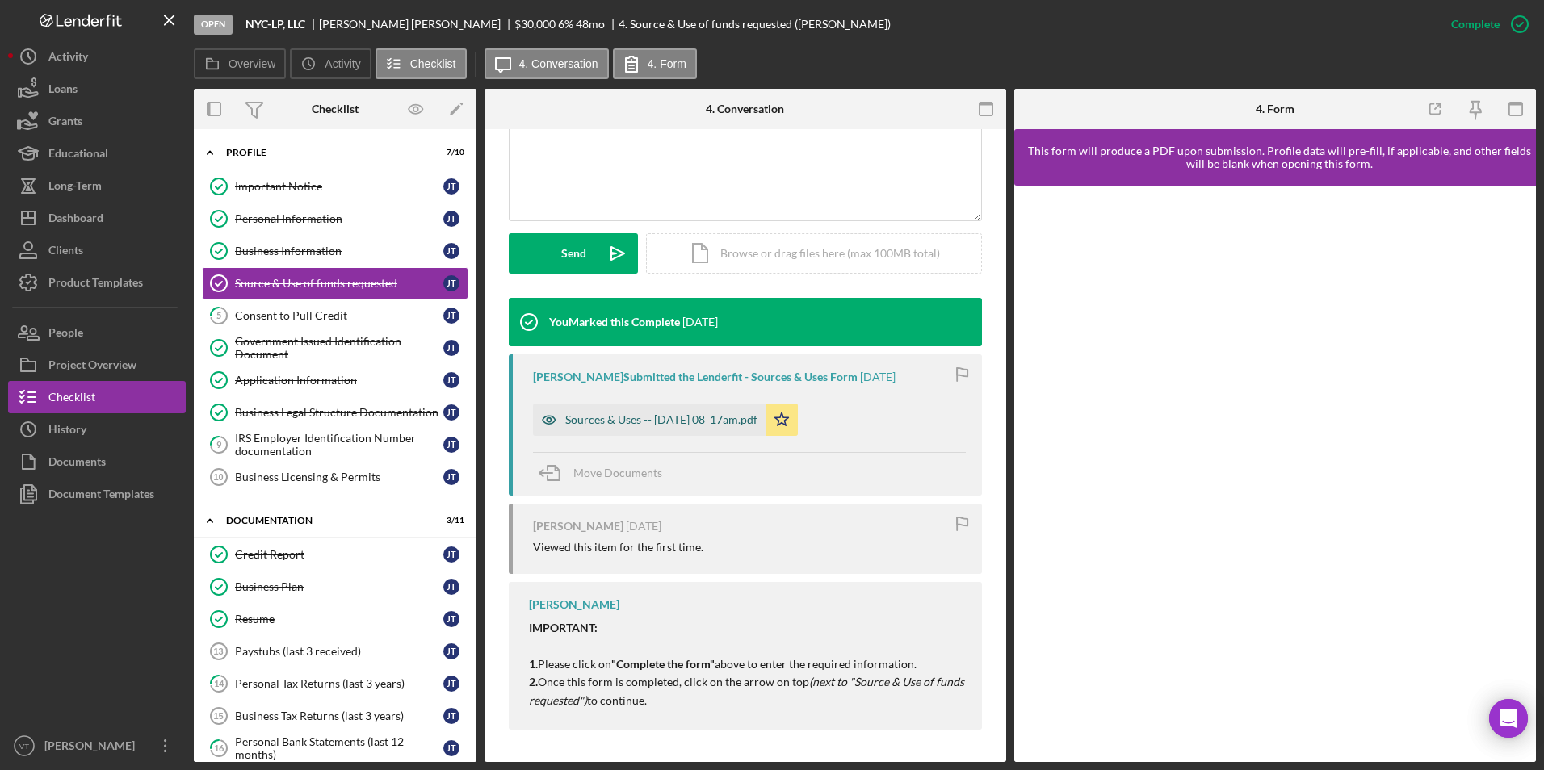
click at [681, 422] on div "Sources & Uses -- 2025-09-18 08_17am.pdf" at bounding box center [661, 419] width 192 height 13
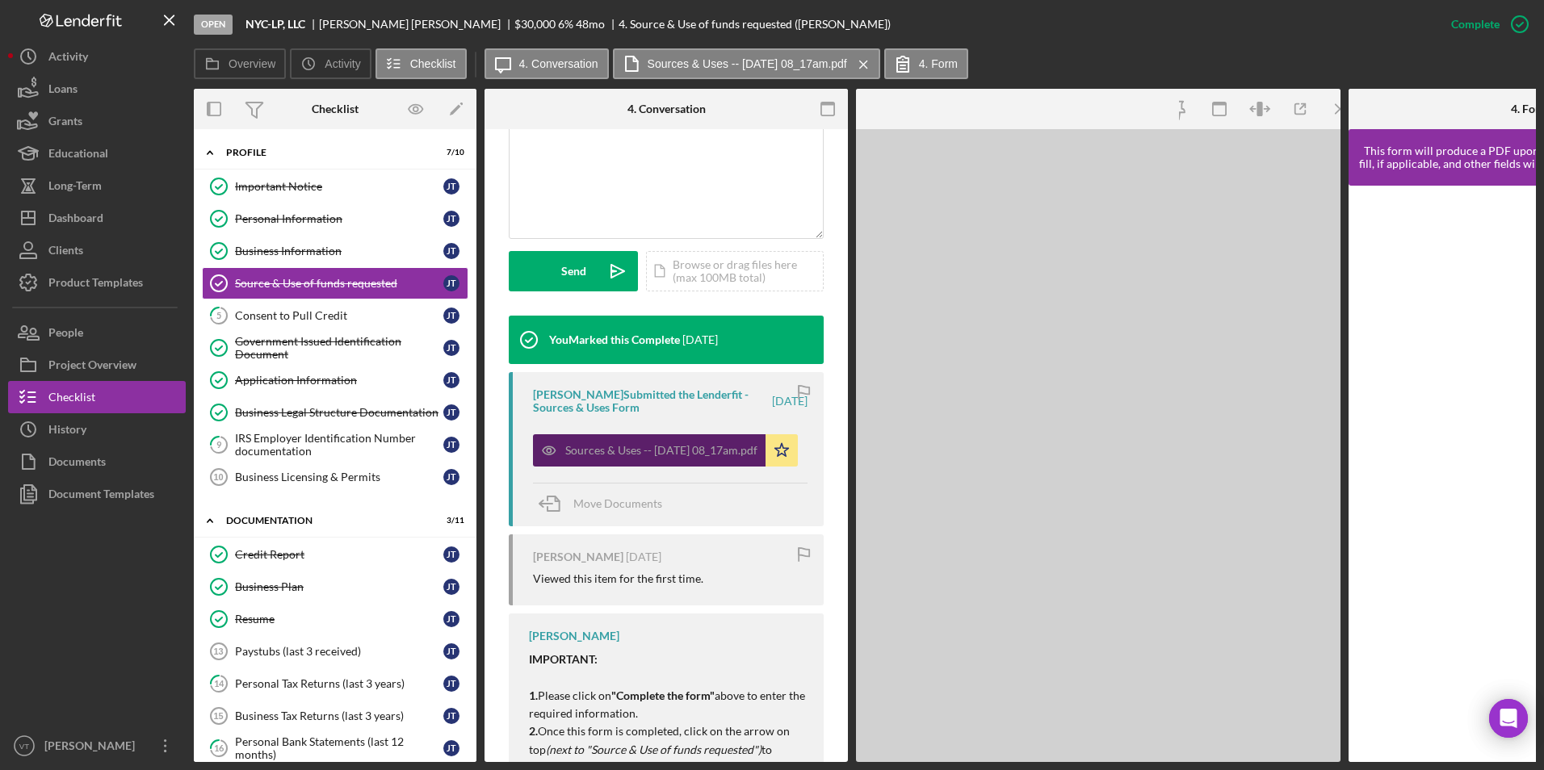
scroll to position [388, 0]
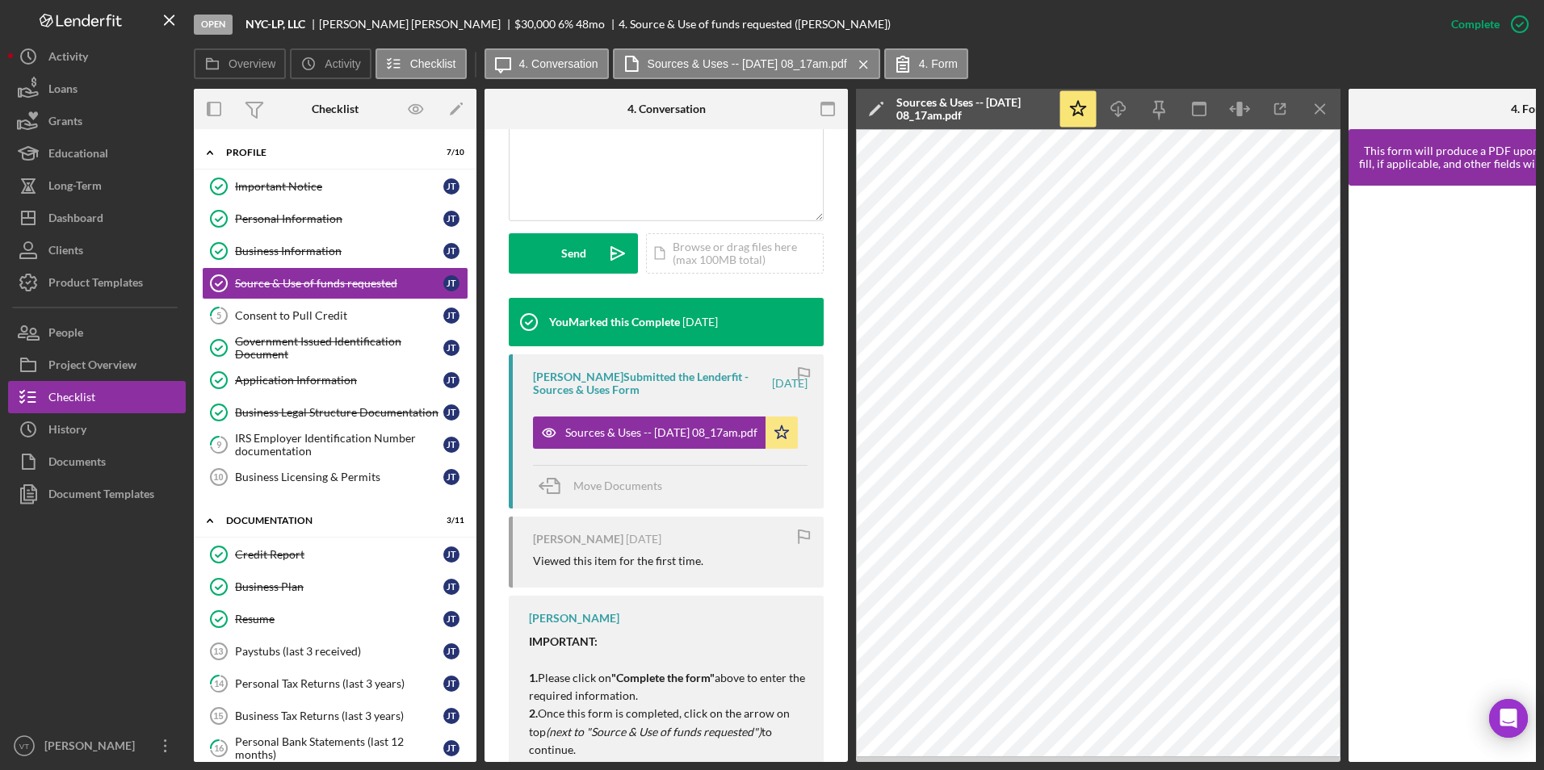
click at [69, 578] on div at bounding box center [97, 620] width 178 height 220
click at [95, 223] on div "Dashboard" at bounding box center [75, 220] width 55 height 36
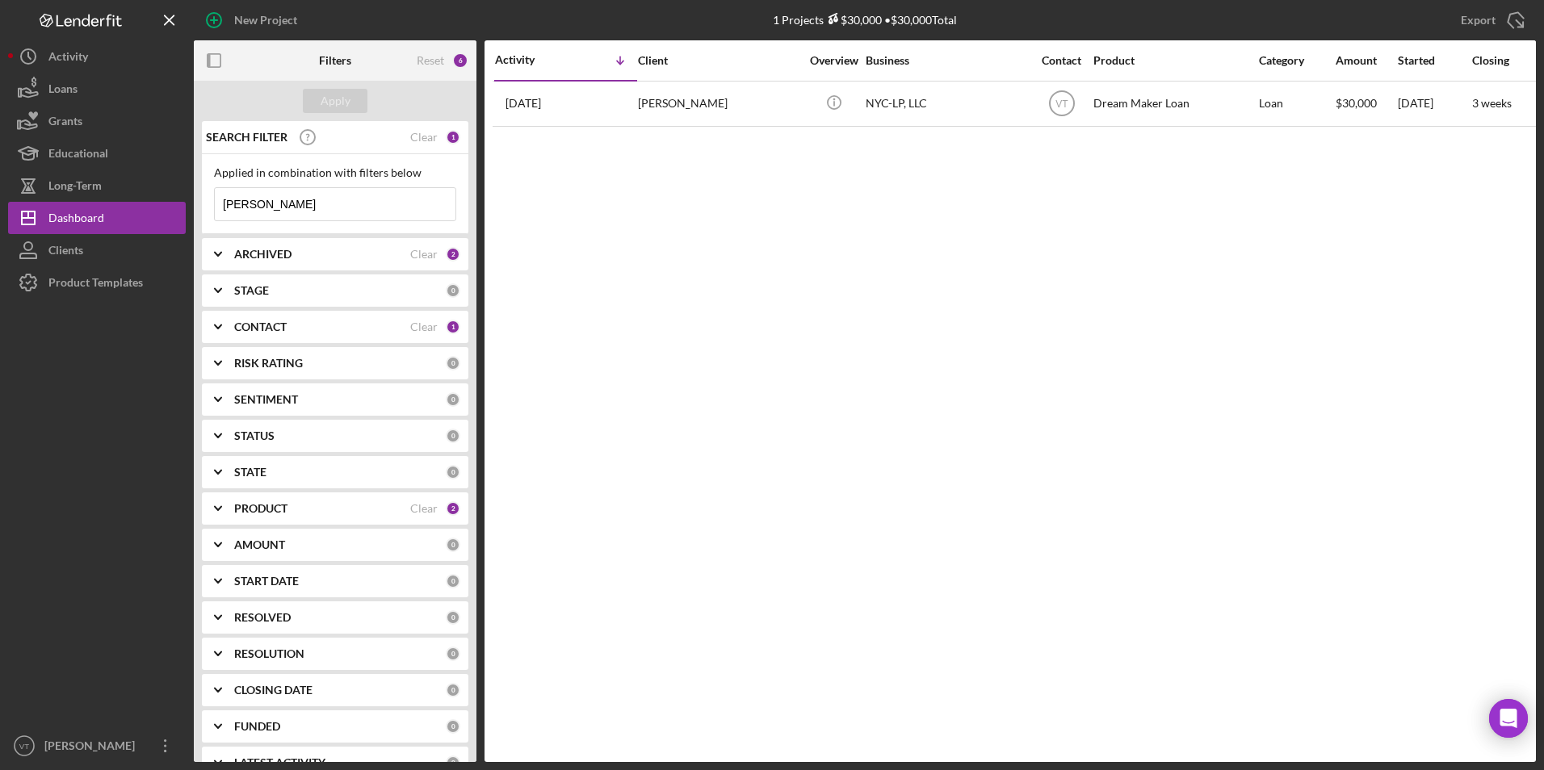
click at [342, 209] on input "Tupper" at bounding box center [335, 204] width 241 height 32
paste input "Laureano"
type input "Laureano"
click at [350, 96] on button "Apply" at bounding box center [335, 101] width 65 height 24
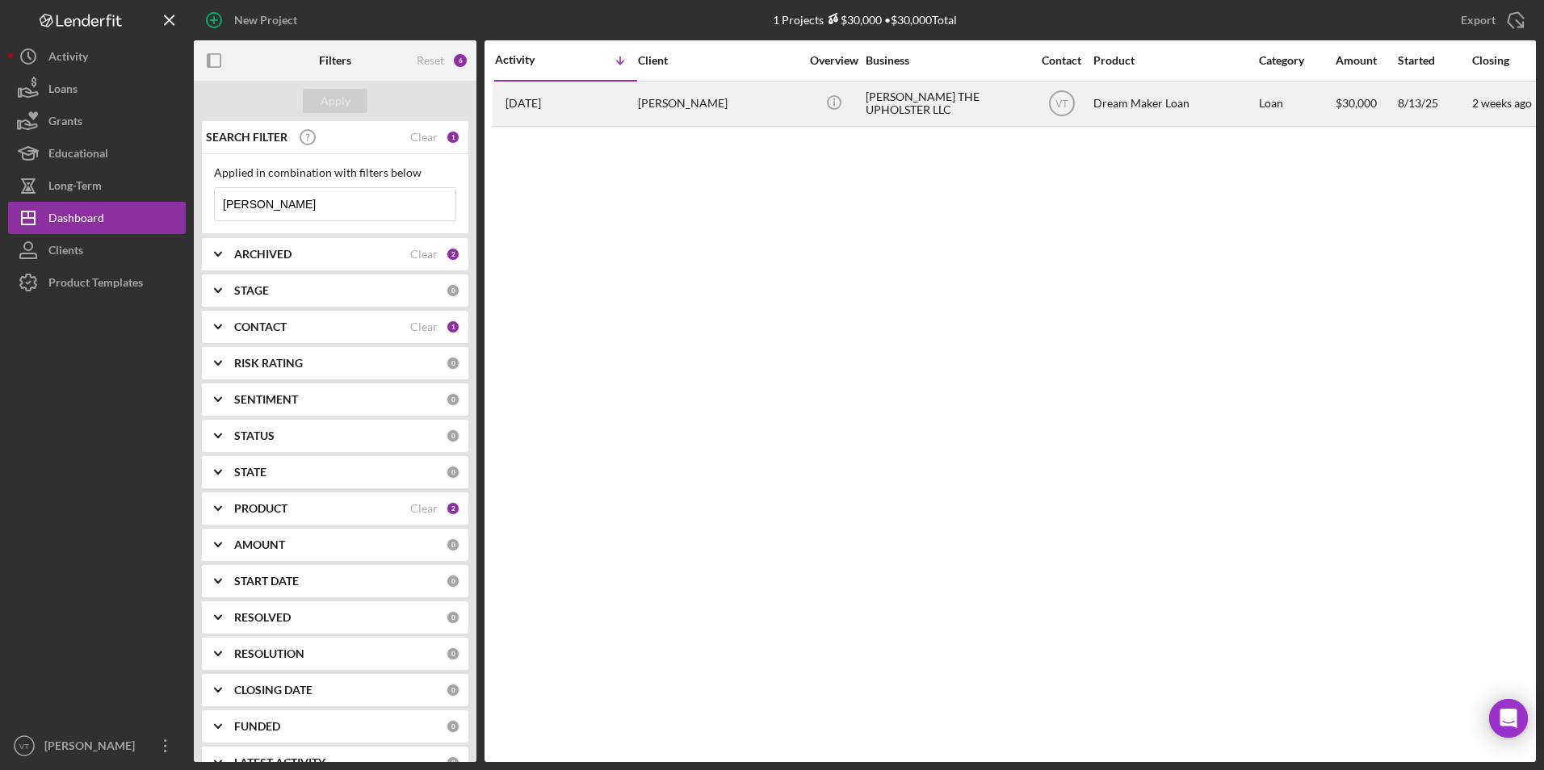
click at [665, 103] on div "LAUREANO BARRESI" at bounding box center [718, 103] width 161 height 43
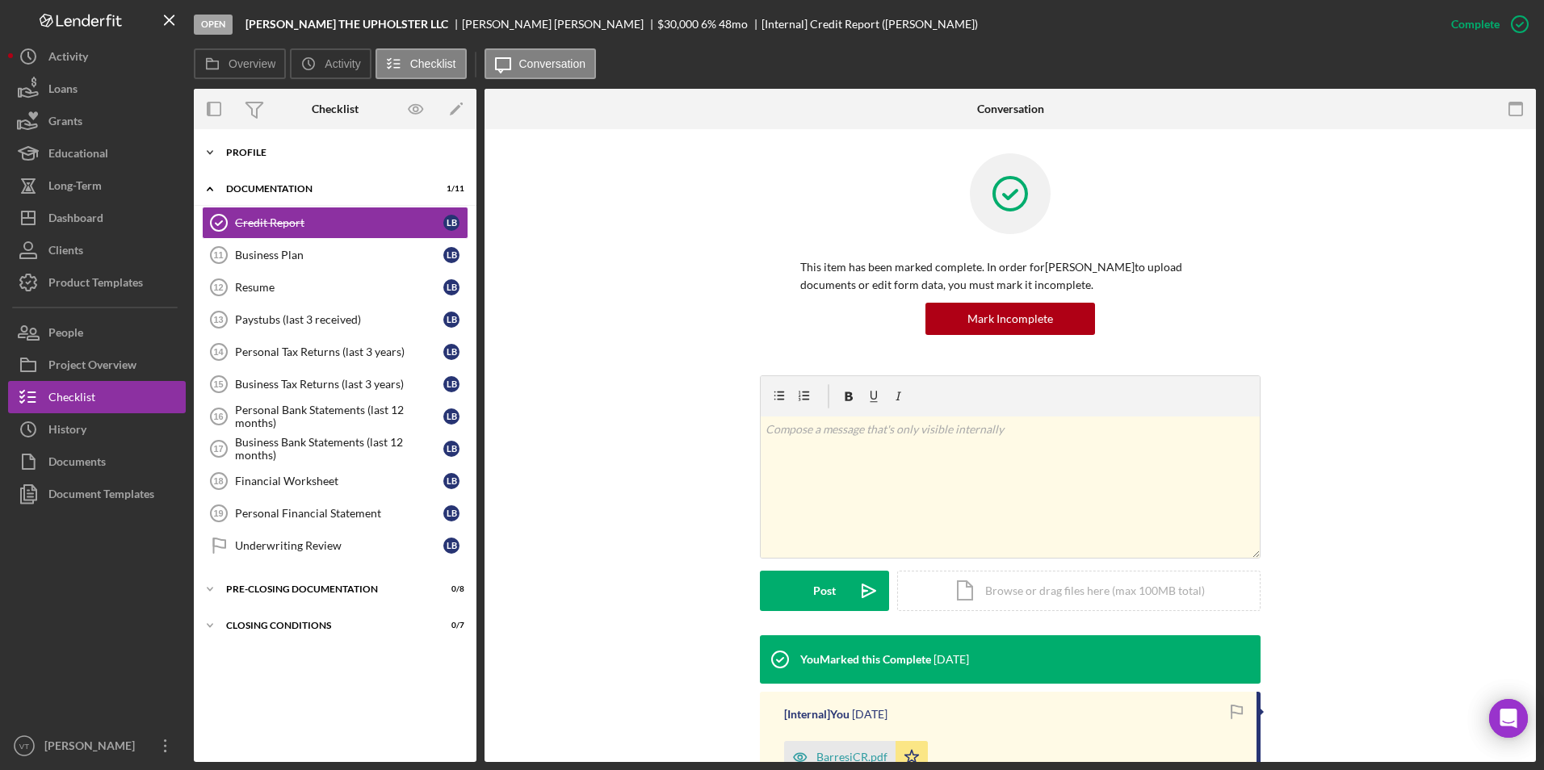
click at [203, 153] on icon "Icon/Expander" at bounding box center [210, 152] width 32 height 32
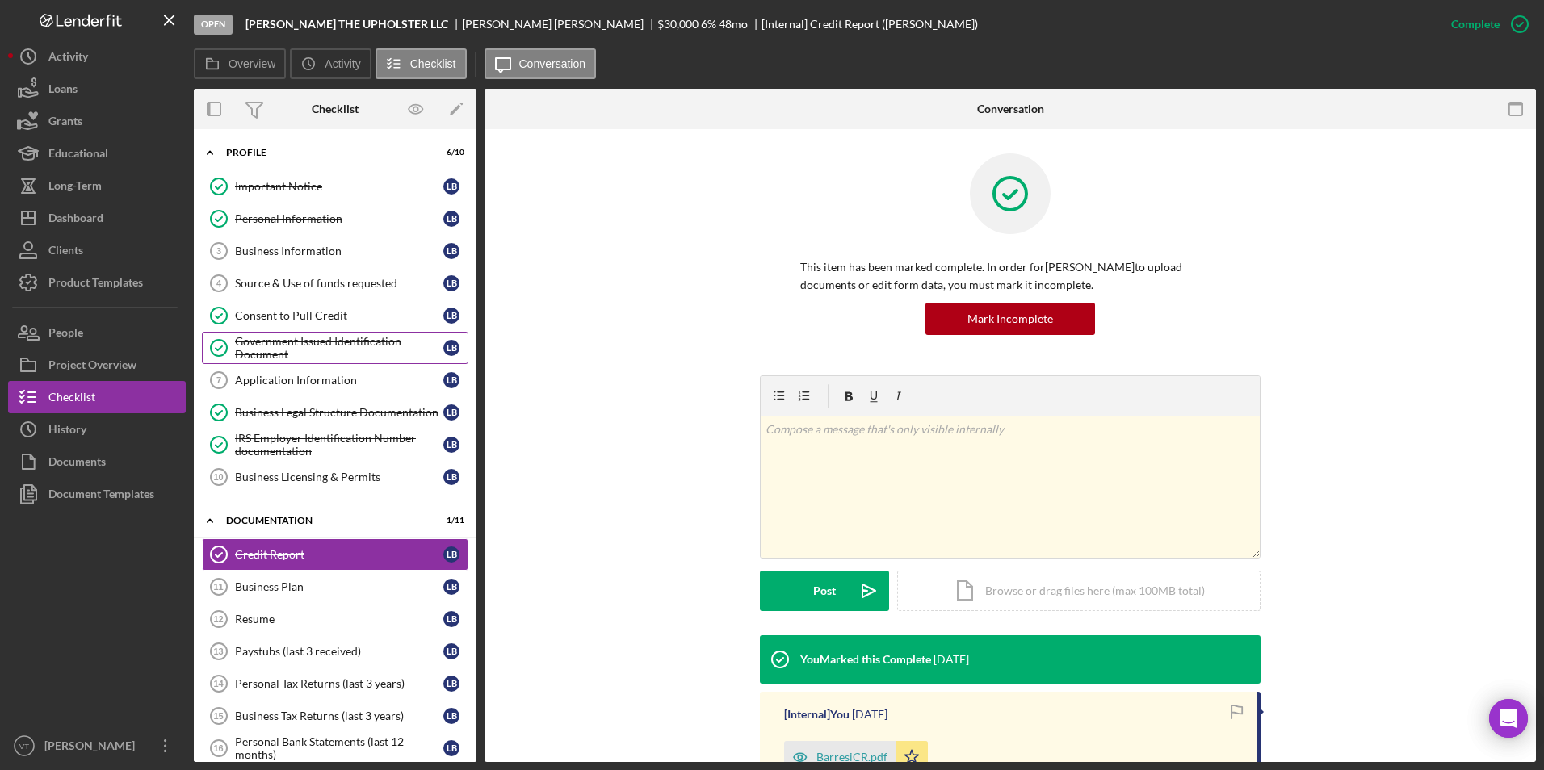
click at [288, 347] on div "Government Issued Identification Document" at bounding box center [339, 348] width 208 height 26
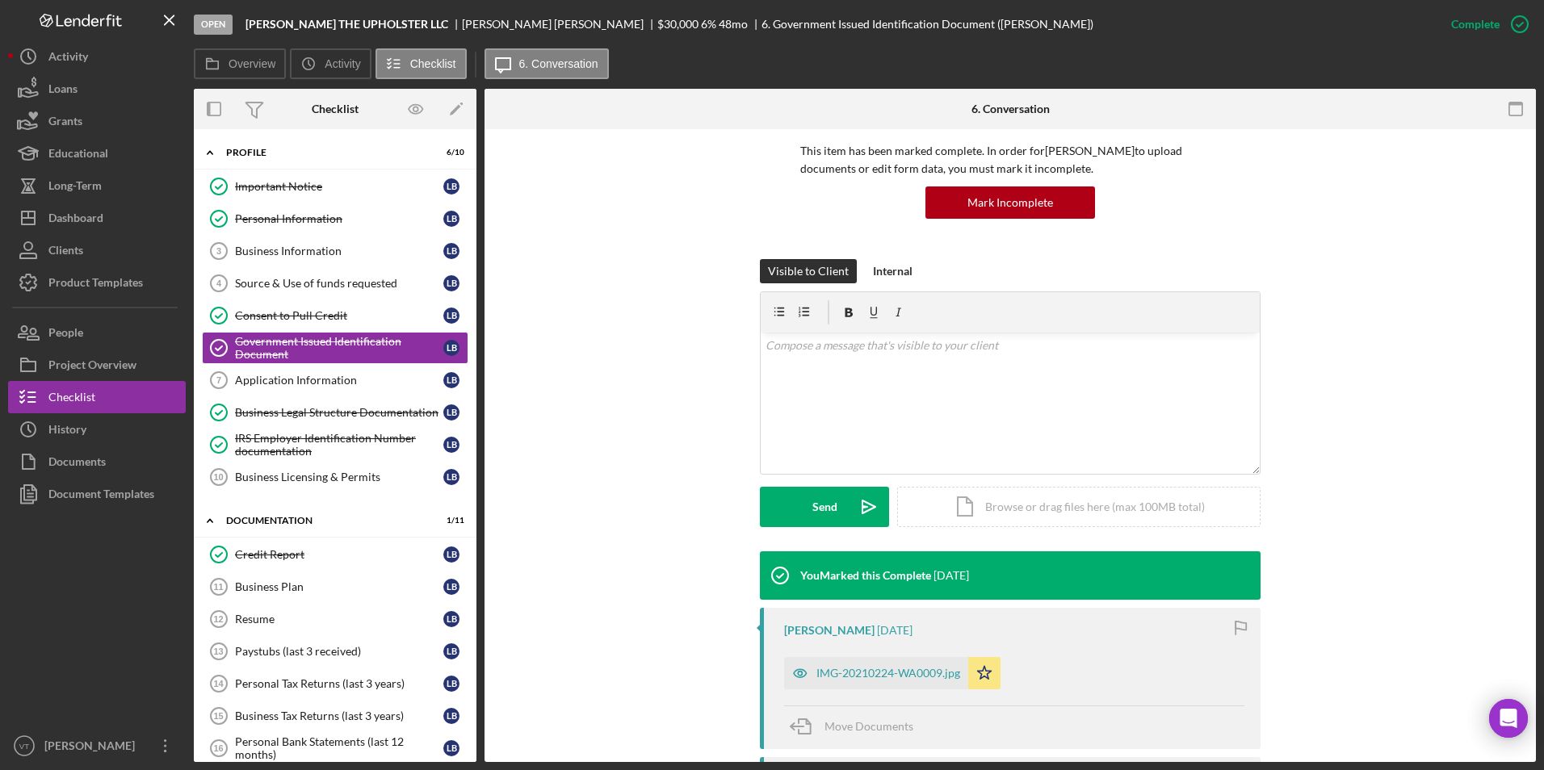
scroll to position [161, 0]
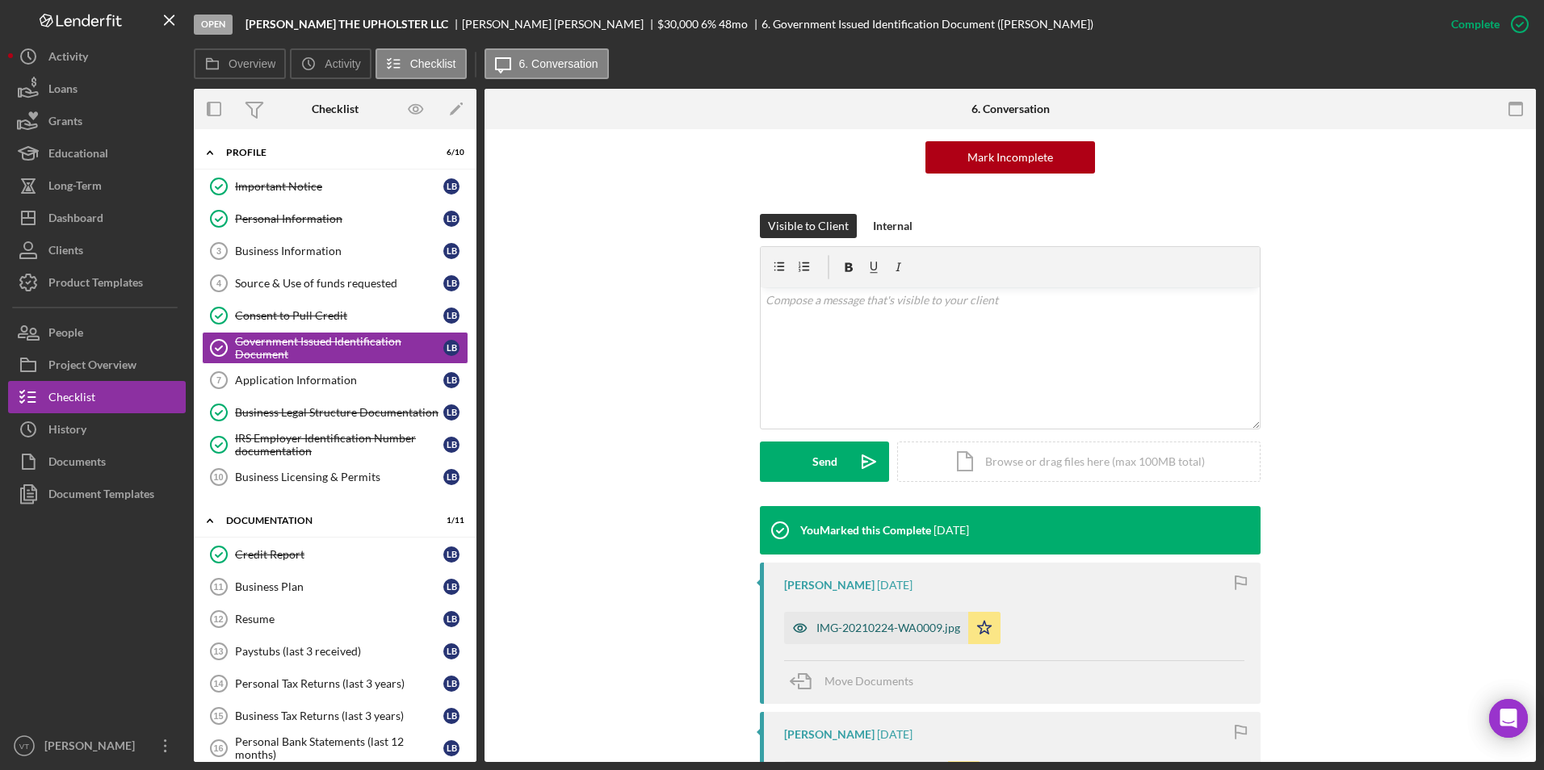
click at [826, 629] on div "IMG-20210224-WA0009.jpg" at bounding box center [888, 628] width 144 height 13
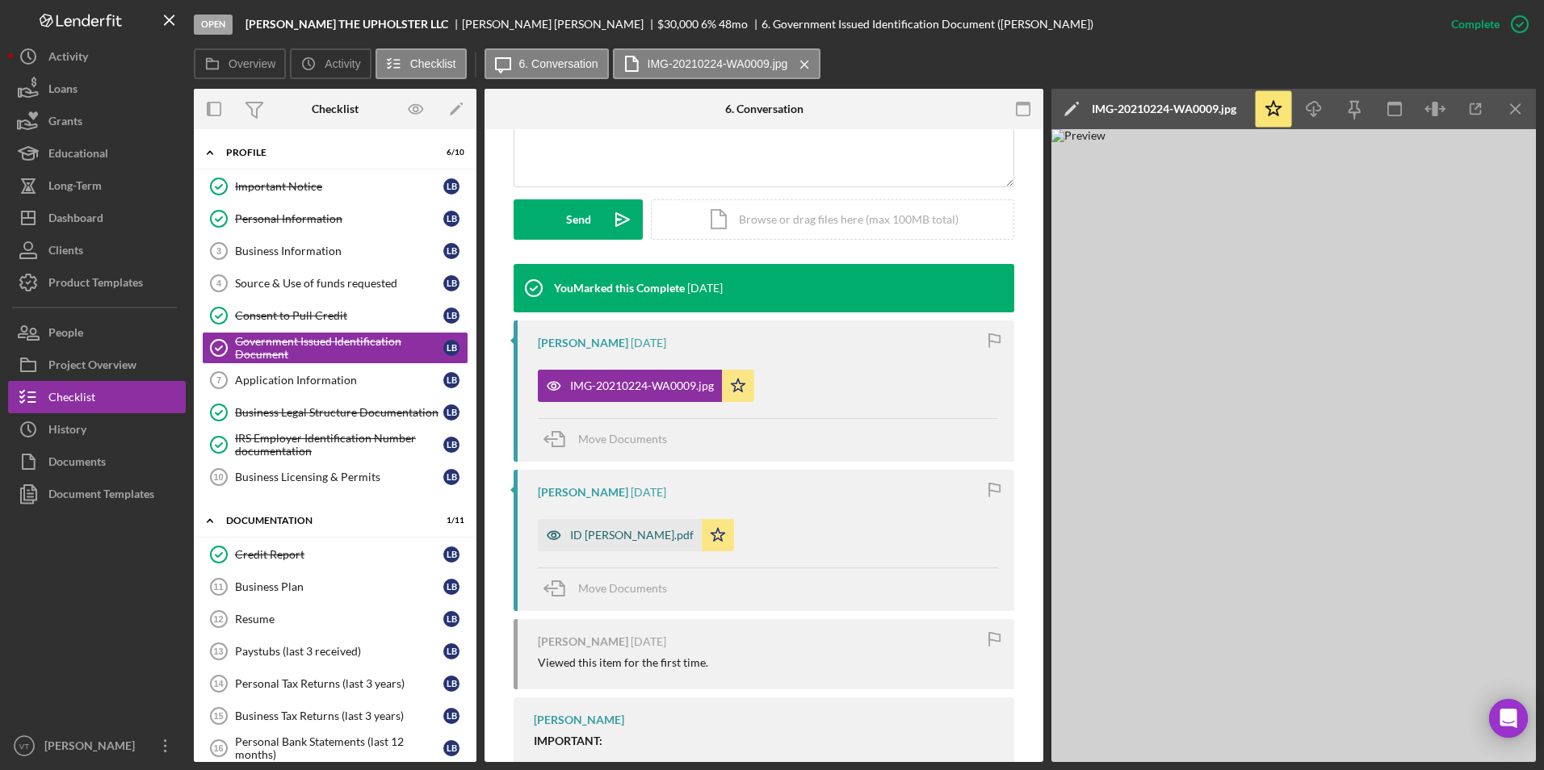
click at [625, 539] on div "ID Laureano.pdf" at bounding box center [632, 535] width 124 height 13
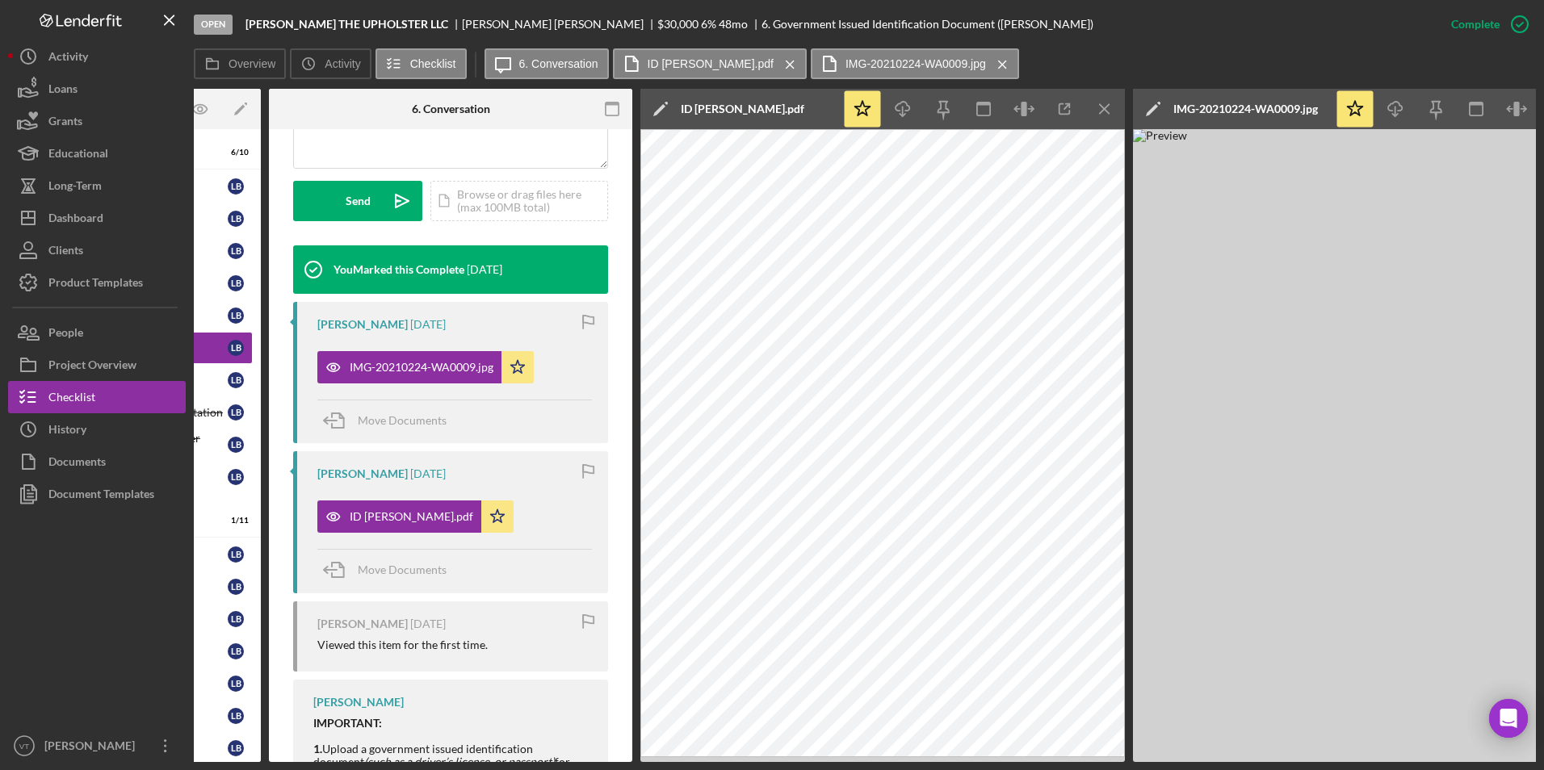
scroll to position [0, 297]
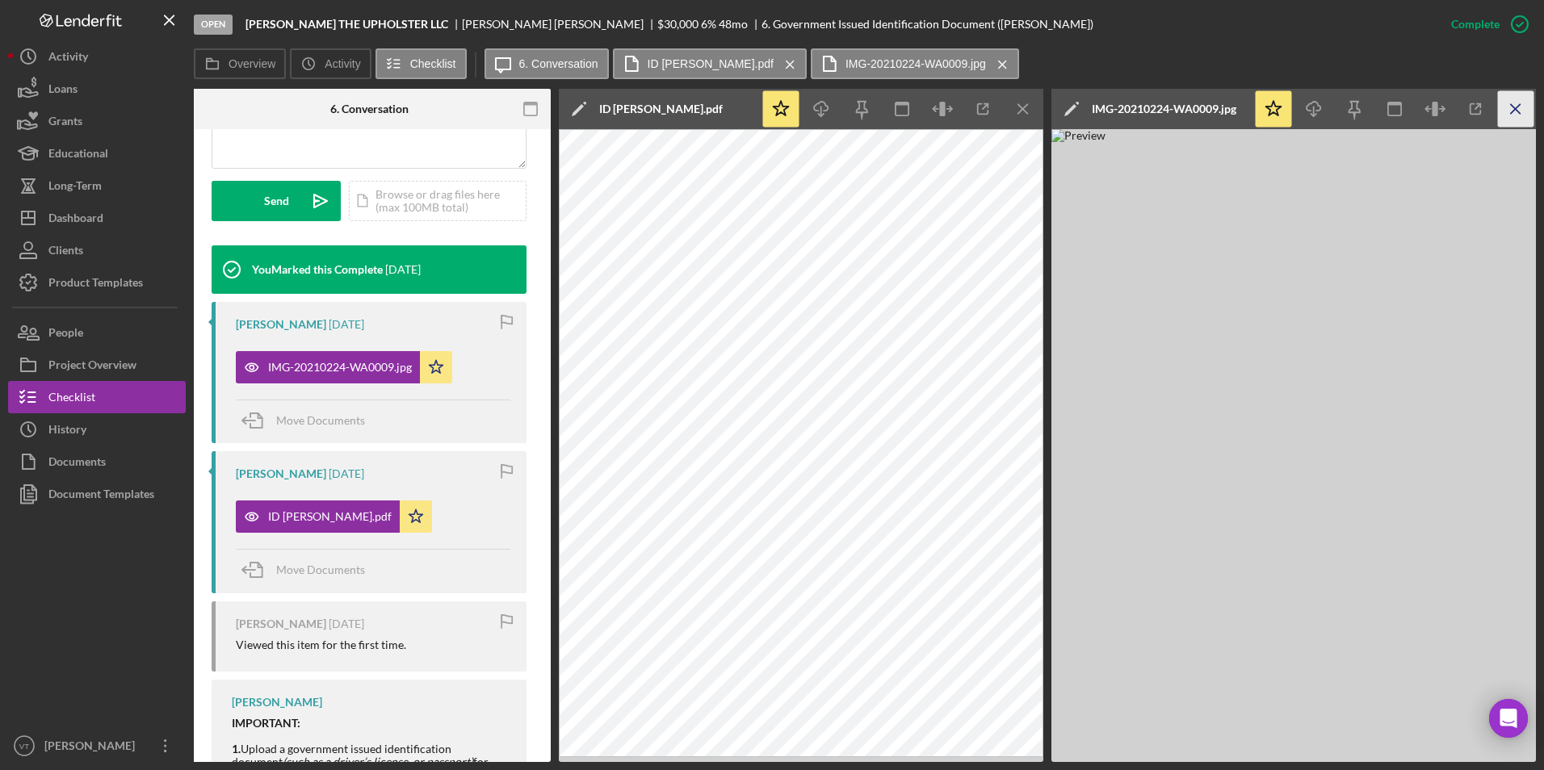
click at [1508, 106] on icon "Icon/Menu Close" at bounding box center [1516, 109] width 36 height 36
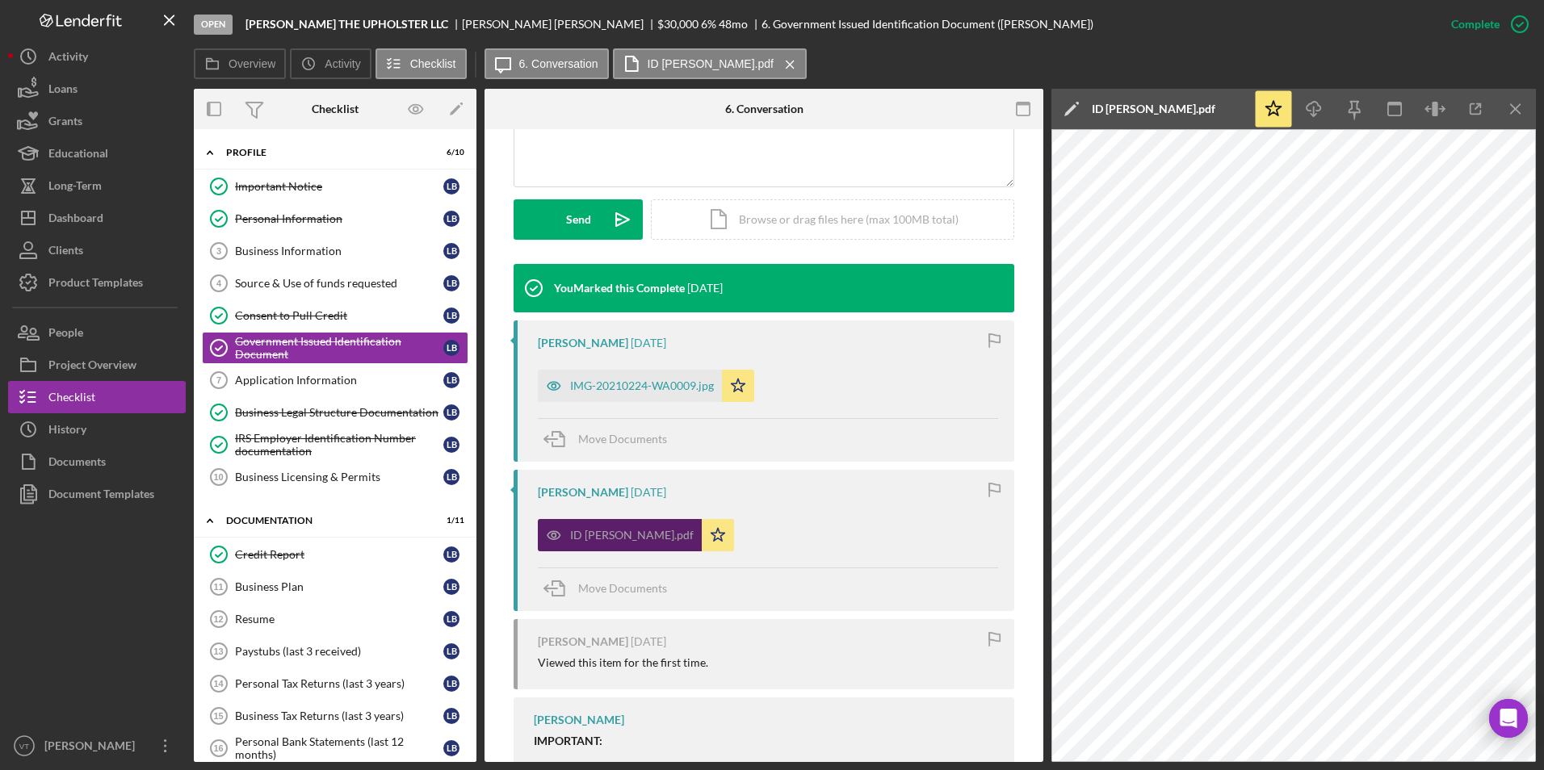
click at [607, 532] on div "ID Laureano.pdf" at bounding box center [632, 535] width 124 height 13
click at [1509, 110] on icon "Icon/Menu Close" at bounding box center [1516, 109] width 36 height 36
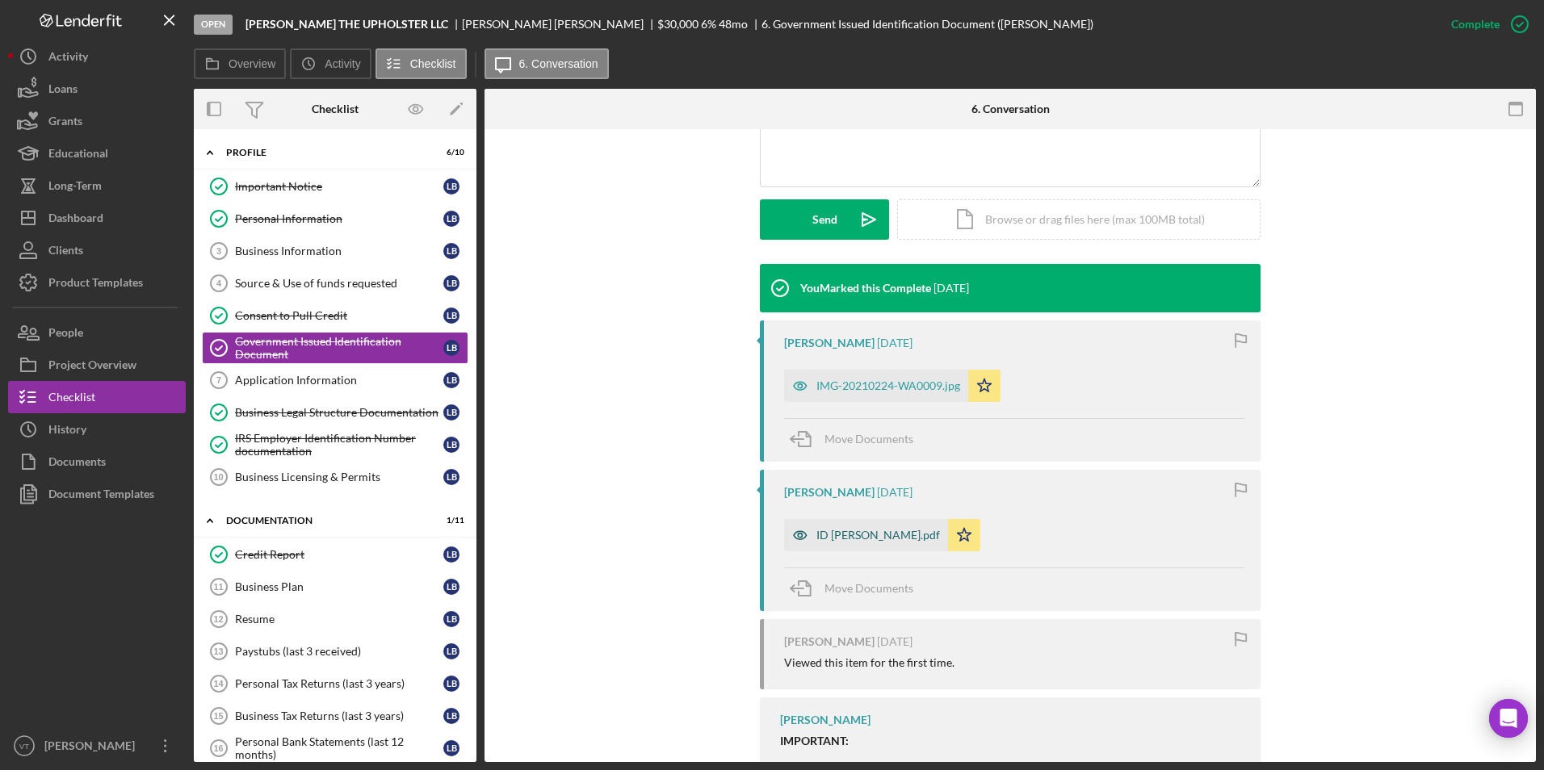
click at [852, 535] on div "ID Laureano.pdf" at bounding box center [878, 535] width 124 height 13
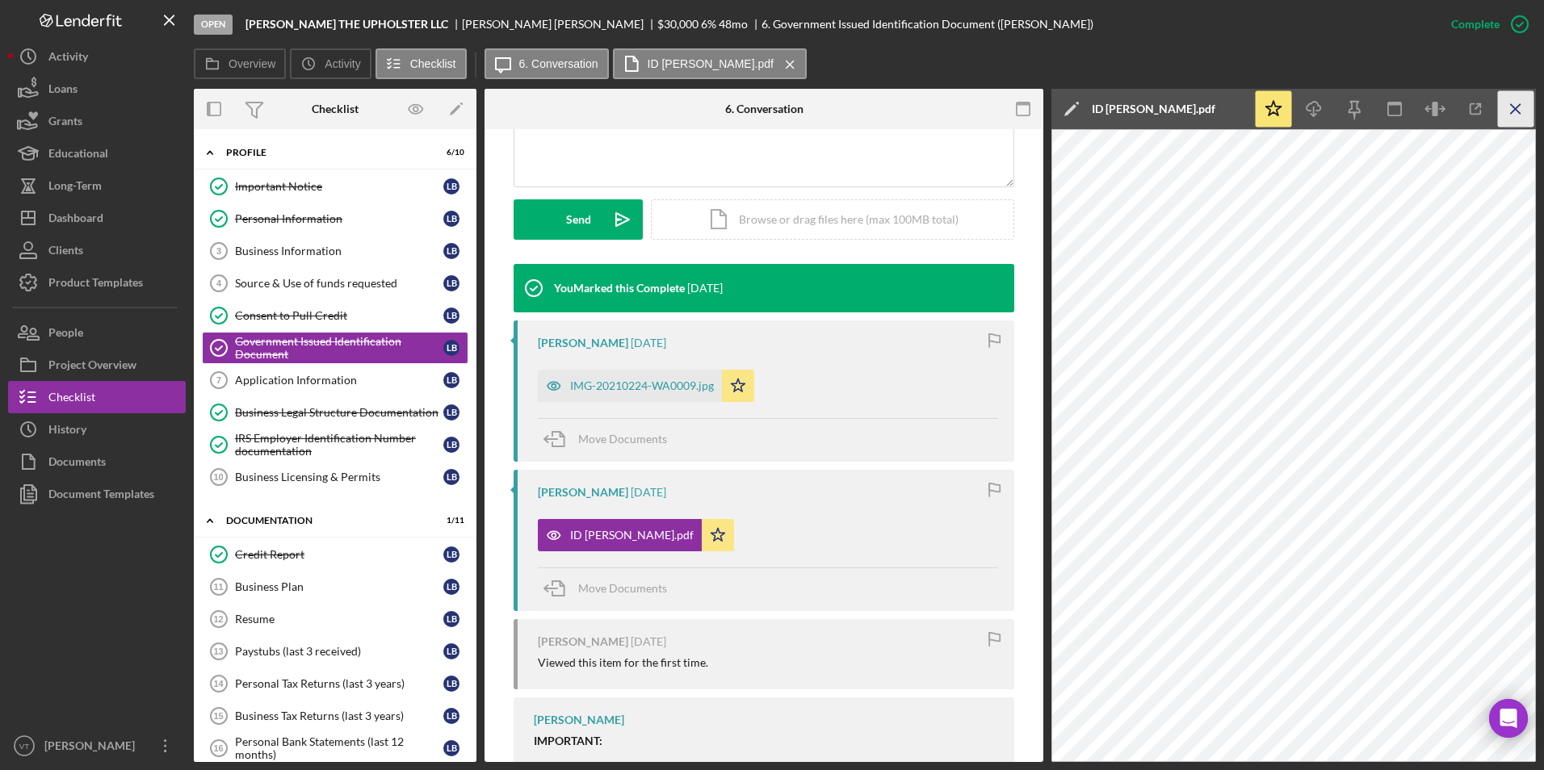
click at [1519, 124] on icon "Icon/Menu Close" at bounding box center [1516, 109] width 36 height 36
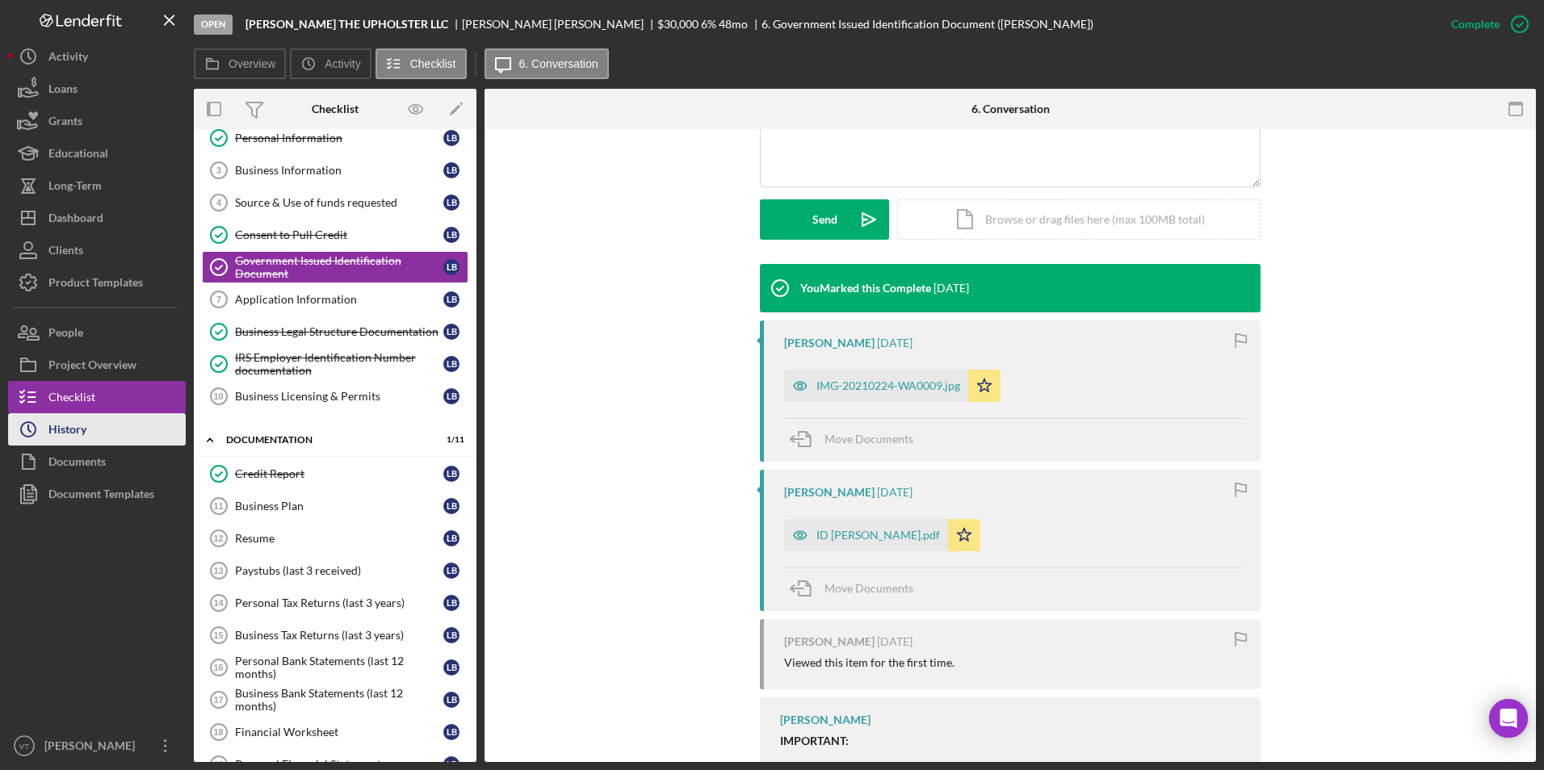
scroll to position [59, 0]
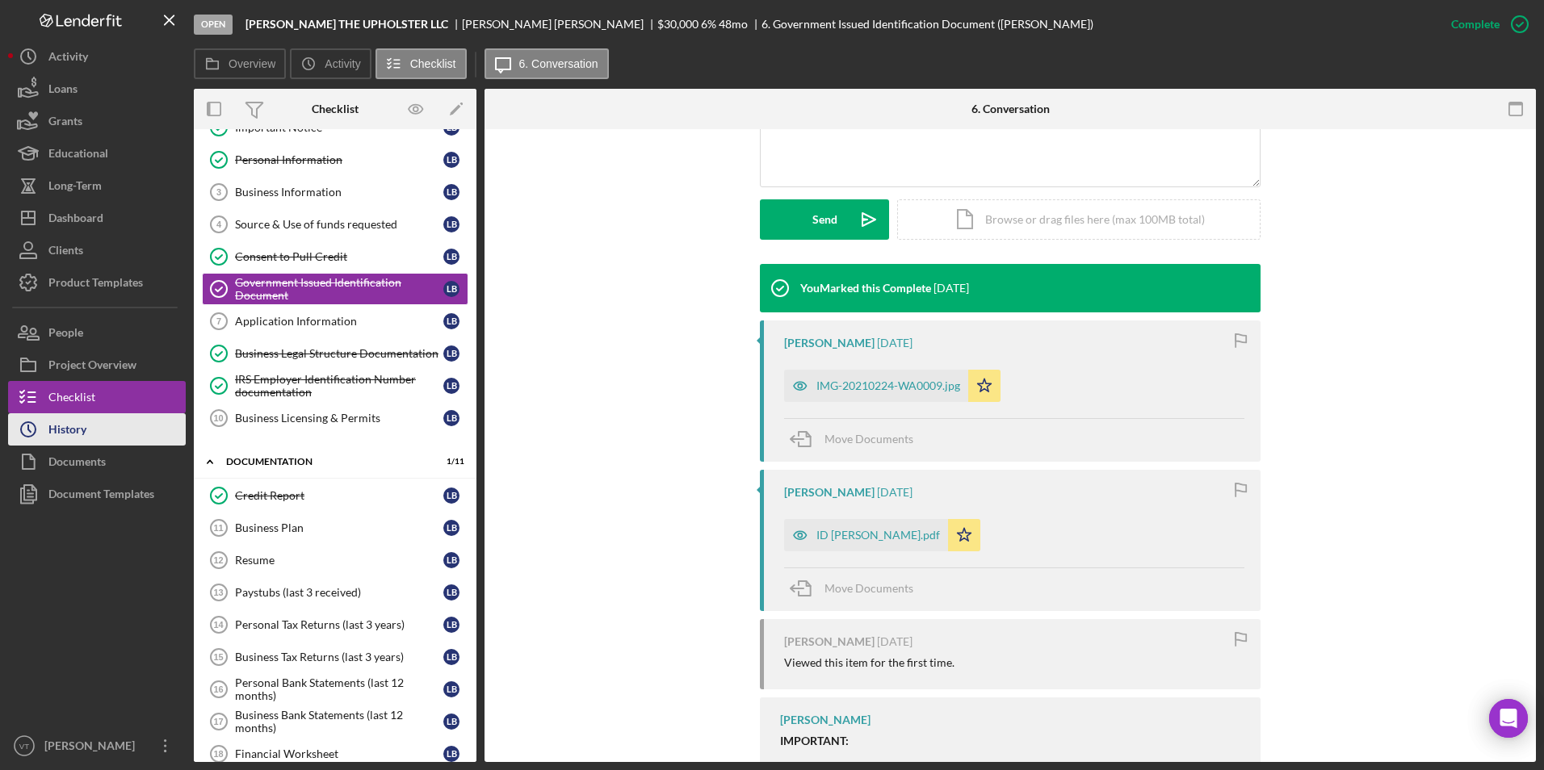
click at [119, 429] on button "Icon/History History" at bounding box center [97, 429] width 178 height 32
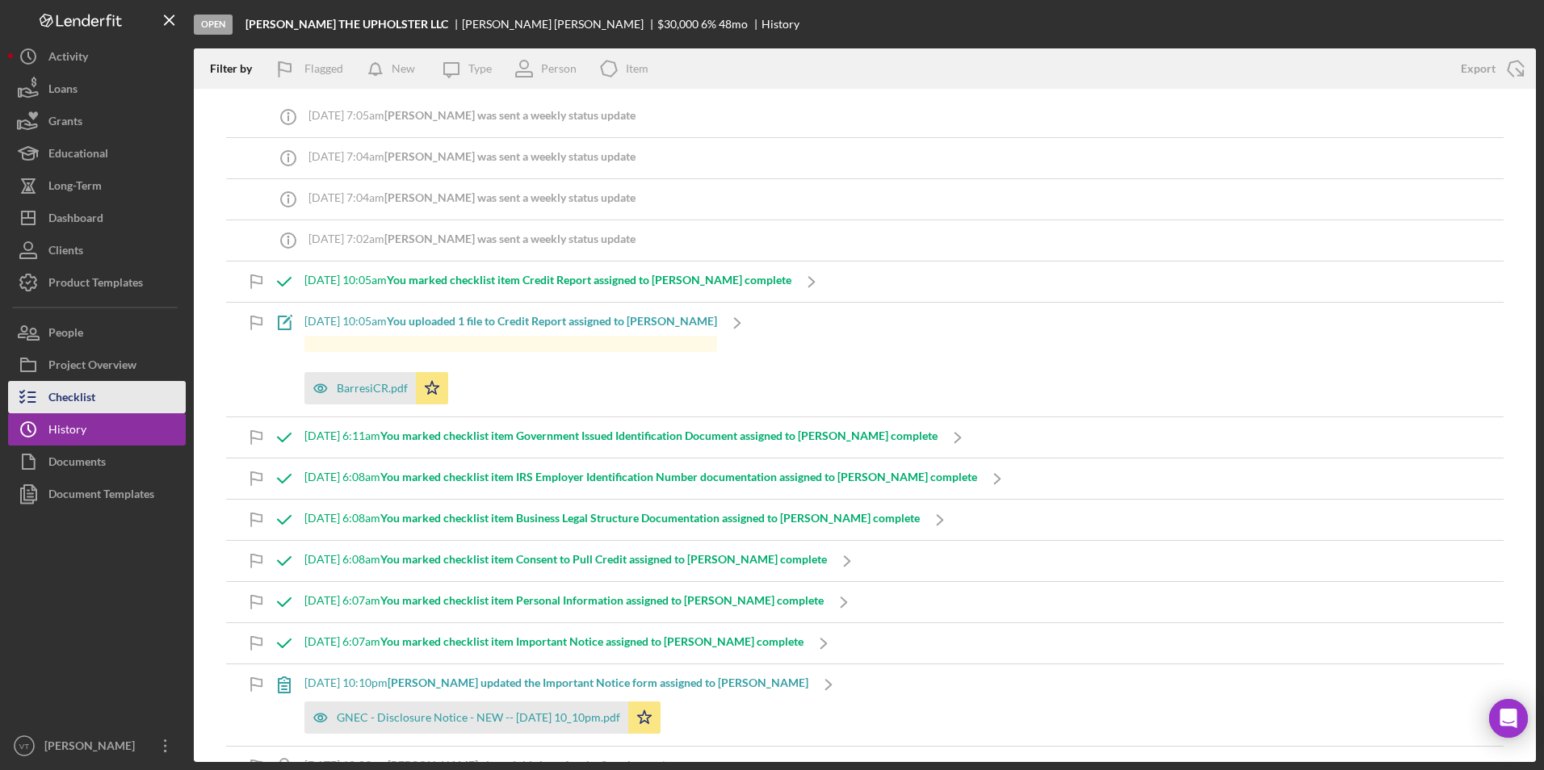
click at [85, 396] on div "Checklist" at bounding box center [71, 399] width 47 height 36
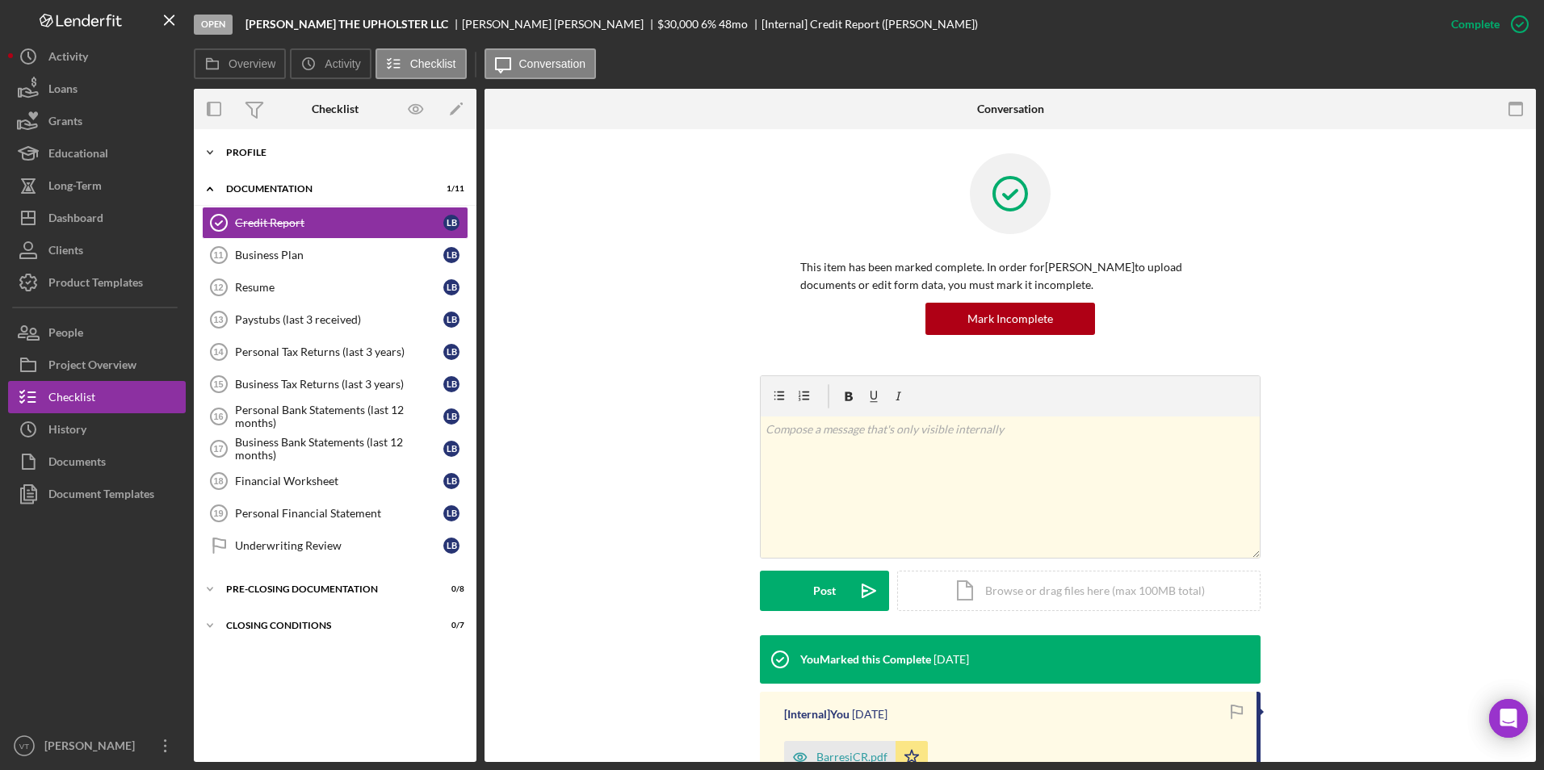
click at [218, 151] on icon "Icon/Expander" at bounding box center [210, 152] width 32 height 32
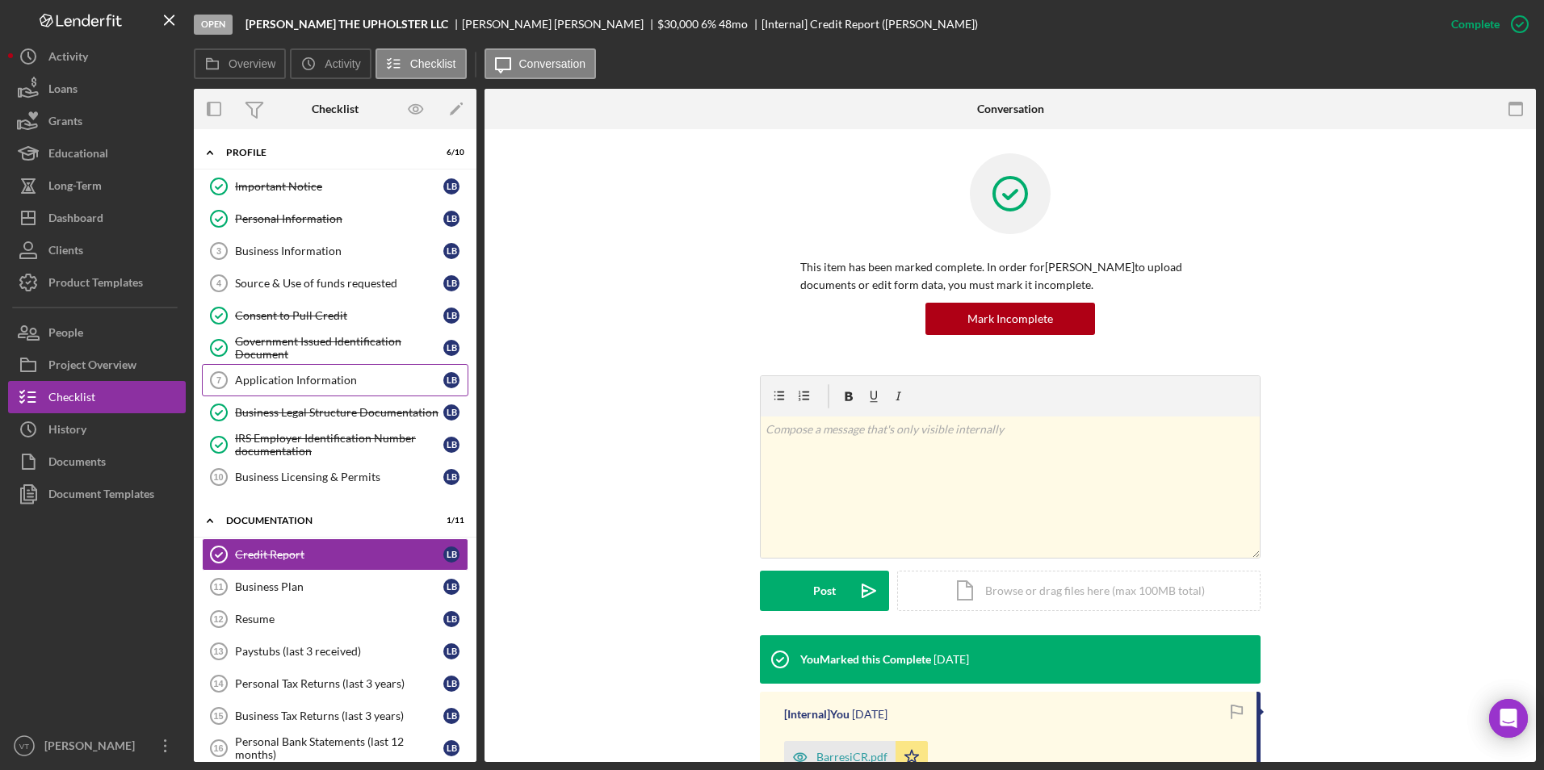
click at [304, 385] on div "Application Information" at bounding box center [339, 380] width 208 height 13
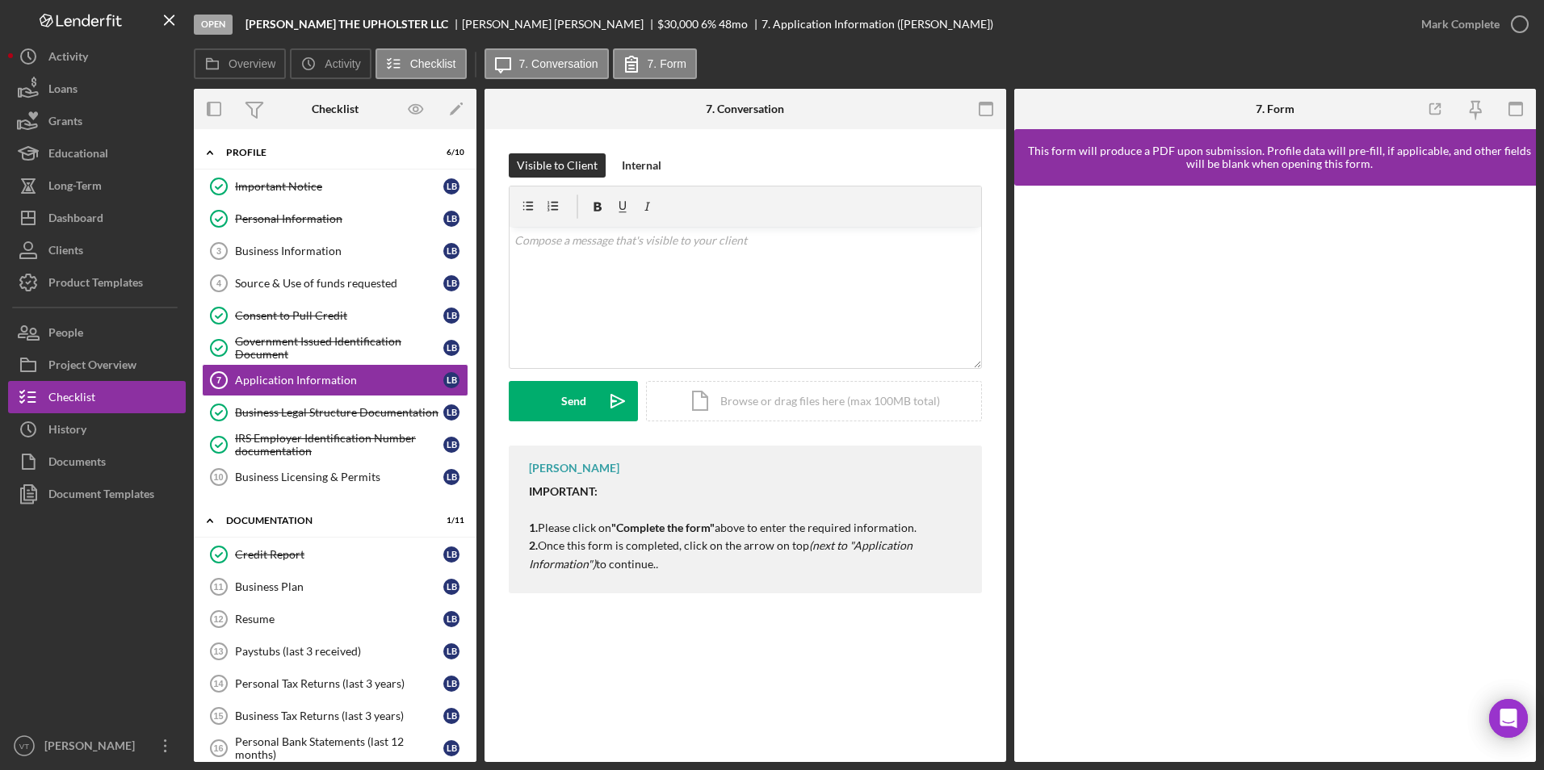
click at [131, 601] on div at bounding box center [97, 620] width 178 height 220
click at [83, 216] on div "Dashboard" at bounding box center [75, 220] width 55 height 36
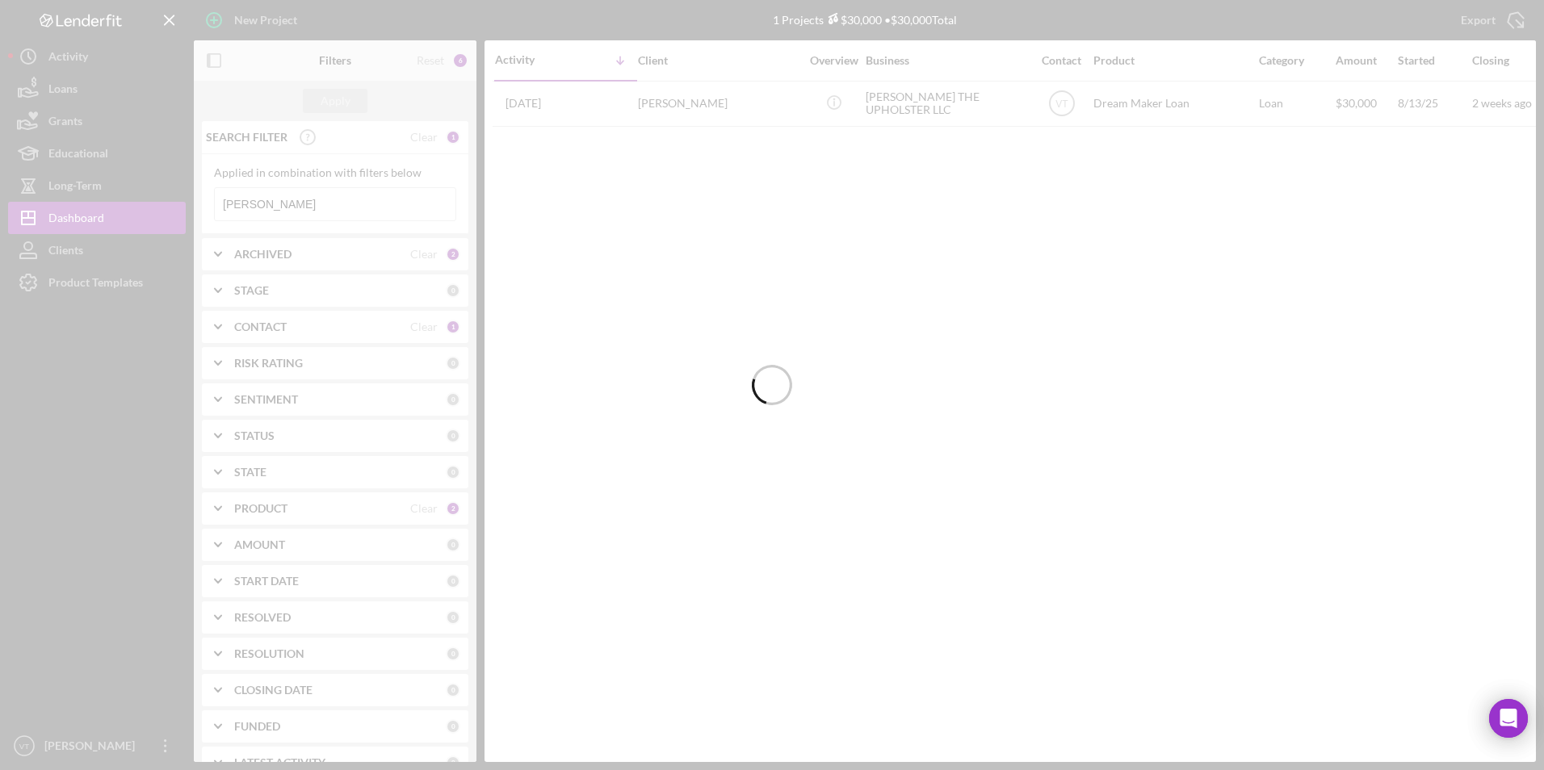
click at [321, 207] on div at bounding box center [772, 385] width 1544 height 770
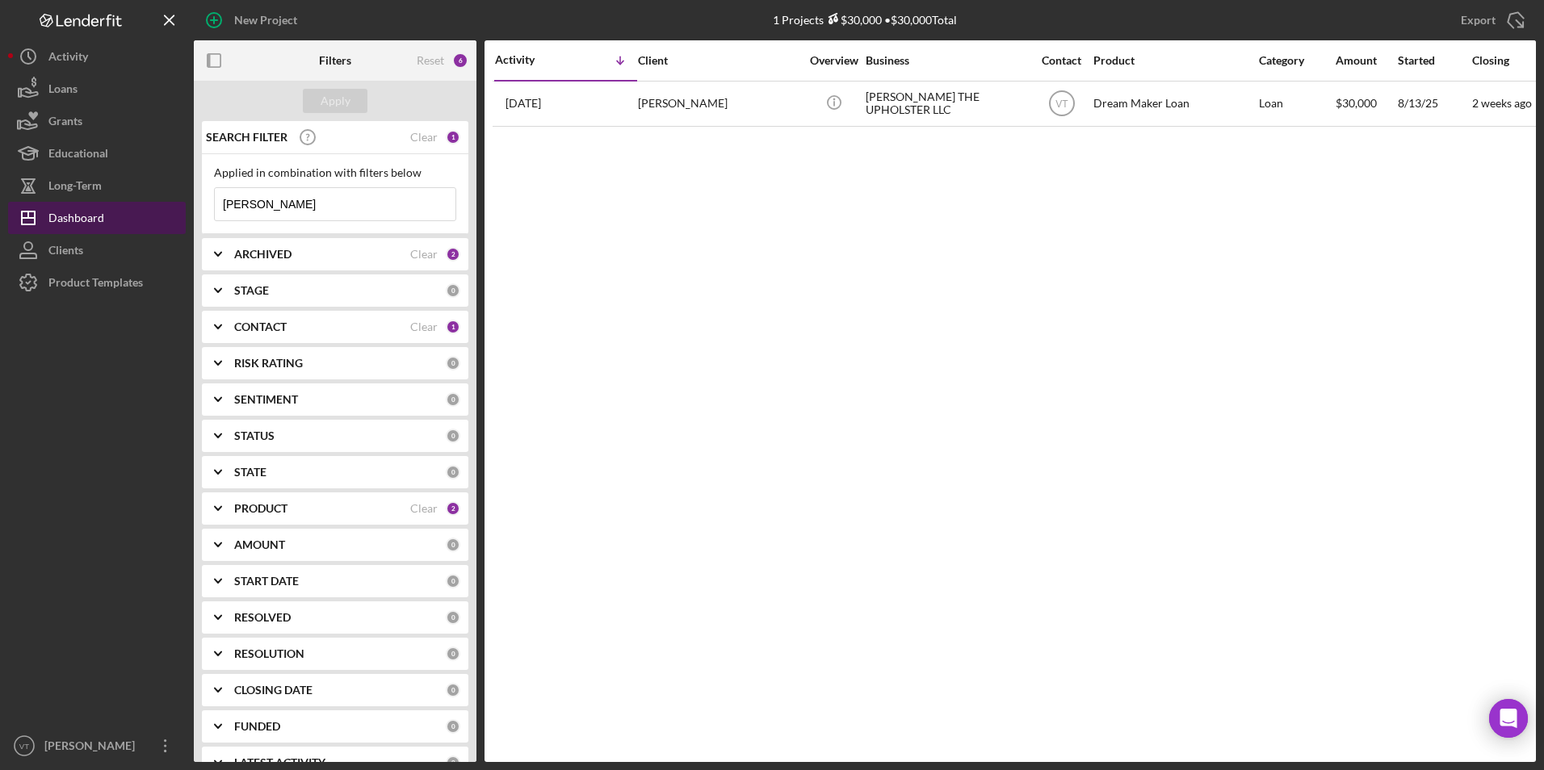
drag, startPoint x: 321, startPoint y: 207, endPoint x: 121, endPoint y: 203, distance: 199.5
click at [121, 203] on div "New Project 1 Projects $30,000 • $30,000 Total Laureano Export Icon/Export Filt…" at bounding box center [772, 381] width 1528 height 762
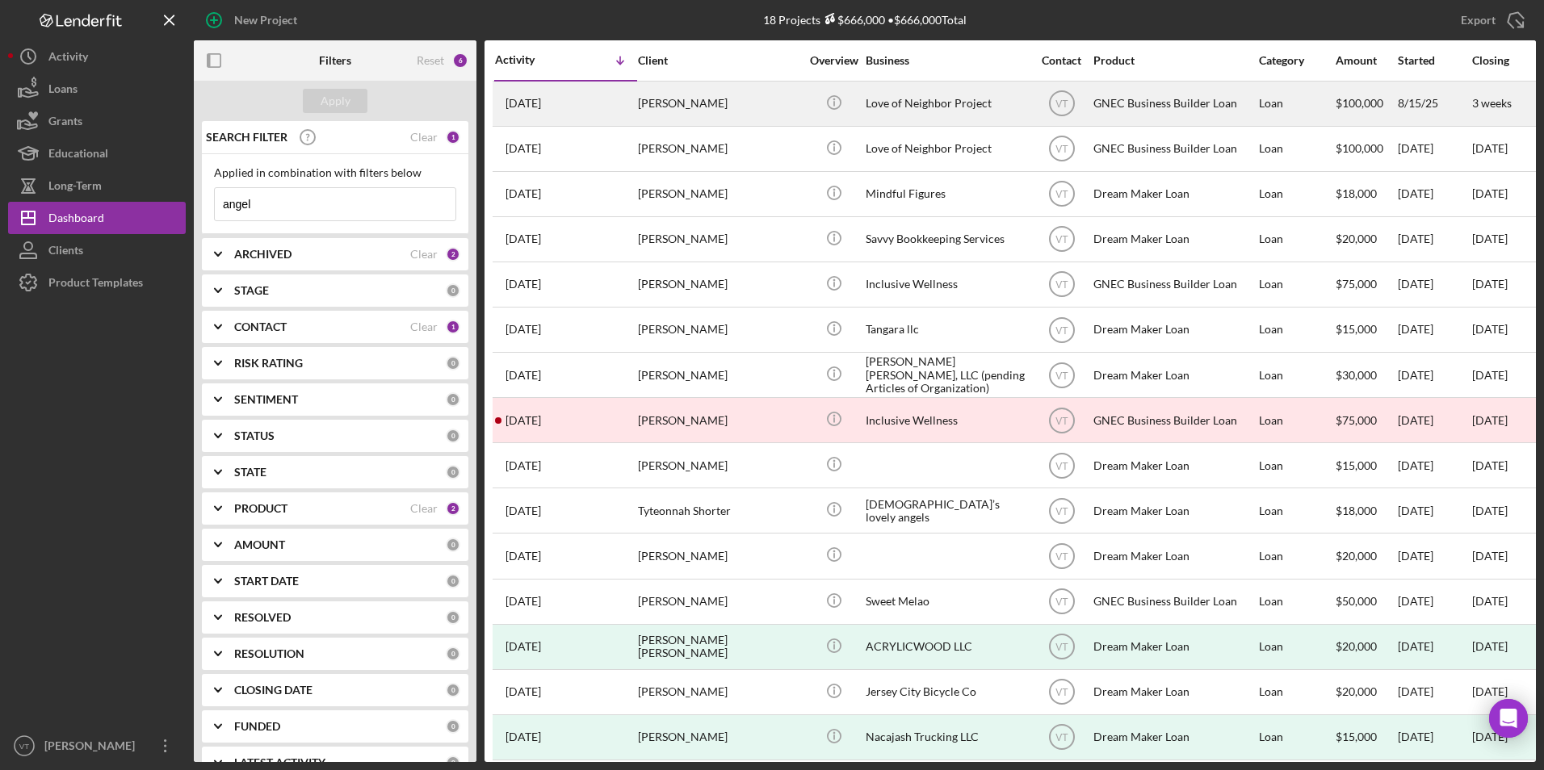
type input "angel"
click at [676, 111] on div "[PERSON_NAME]" at bounding box center [718, 103] width 161 height 43
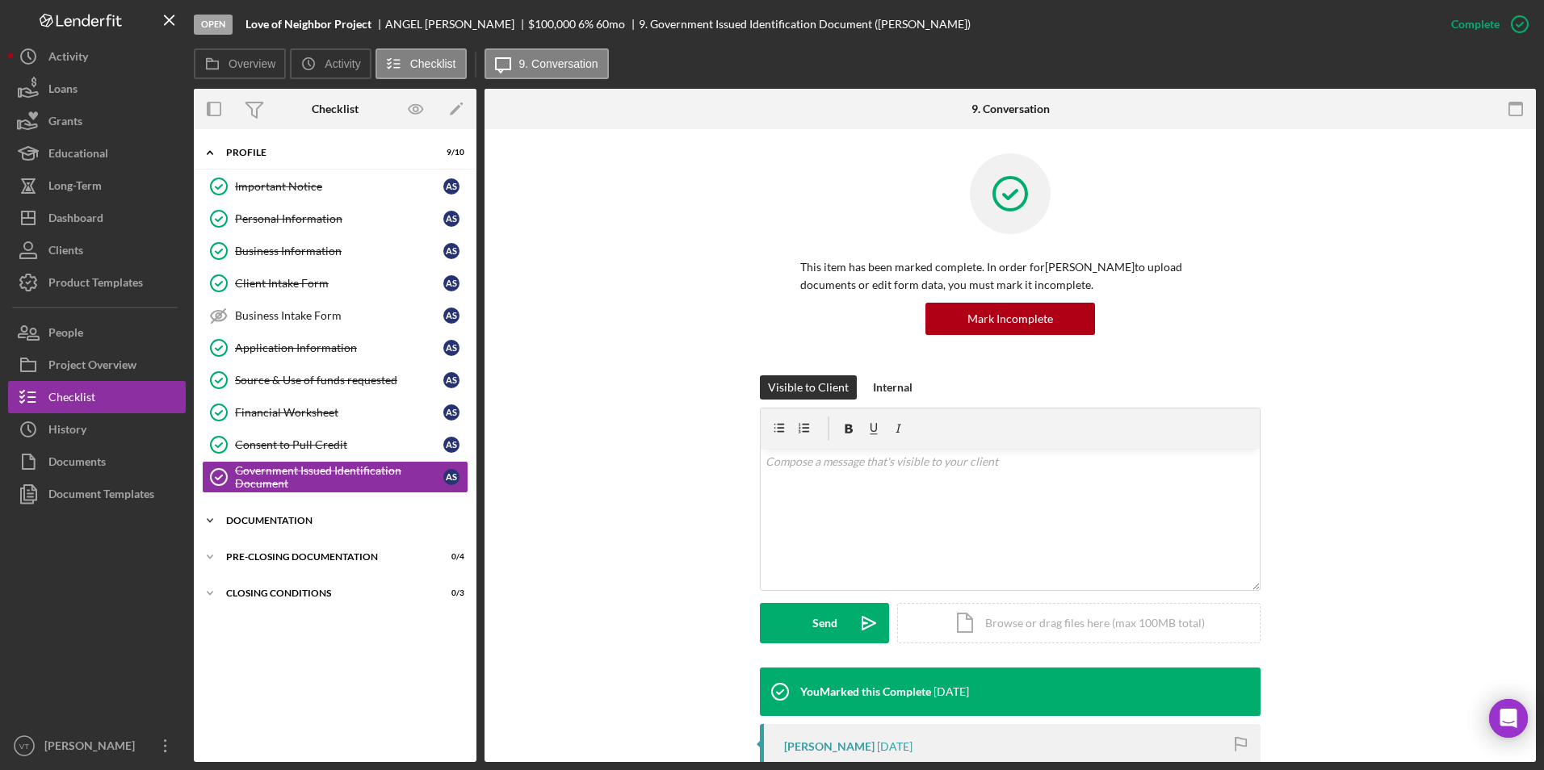
click at [212, 519] on polyline at bounding box center [210, 520] width 5 height 3
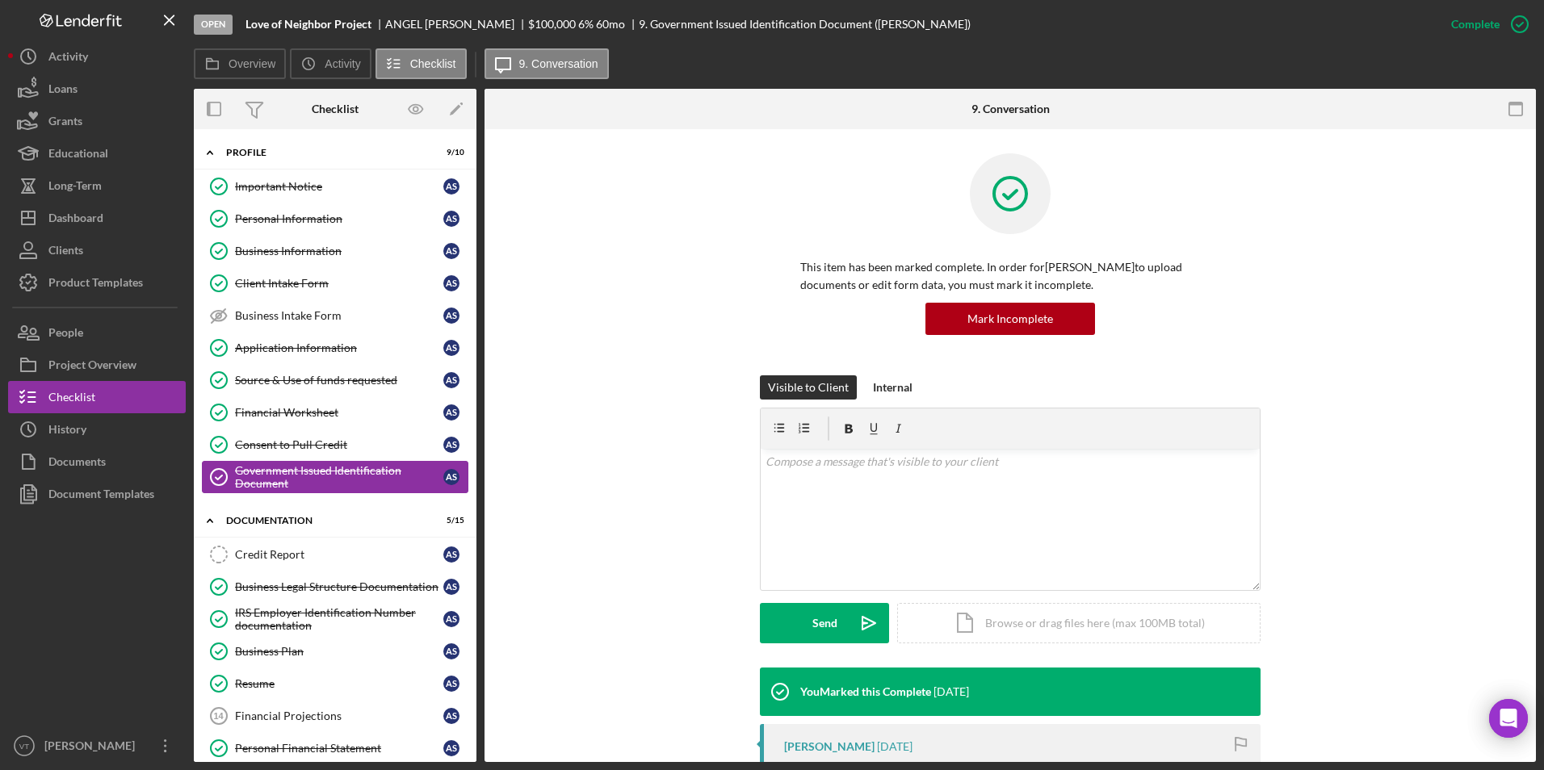
click at [294, 485] on div "Government Issued Identification Document" at bounding box center [339, 477] width 208 height 26
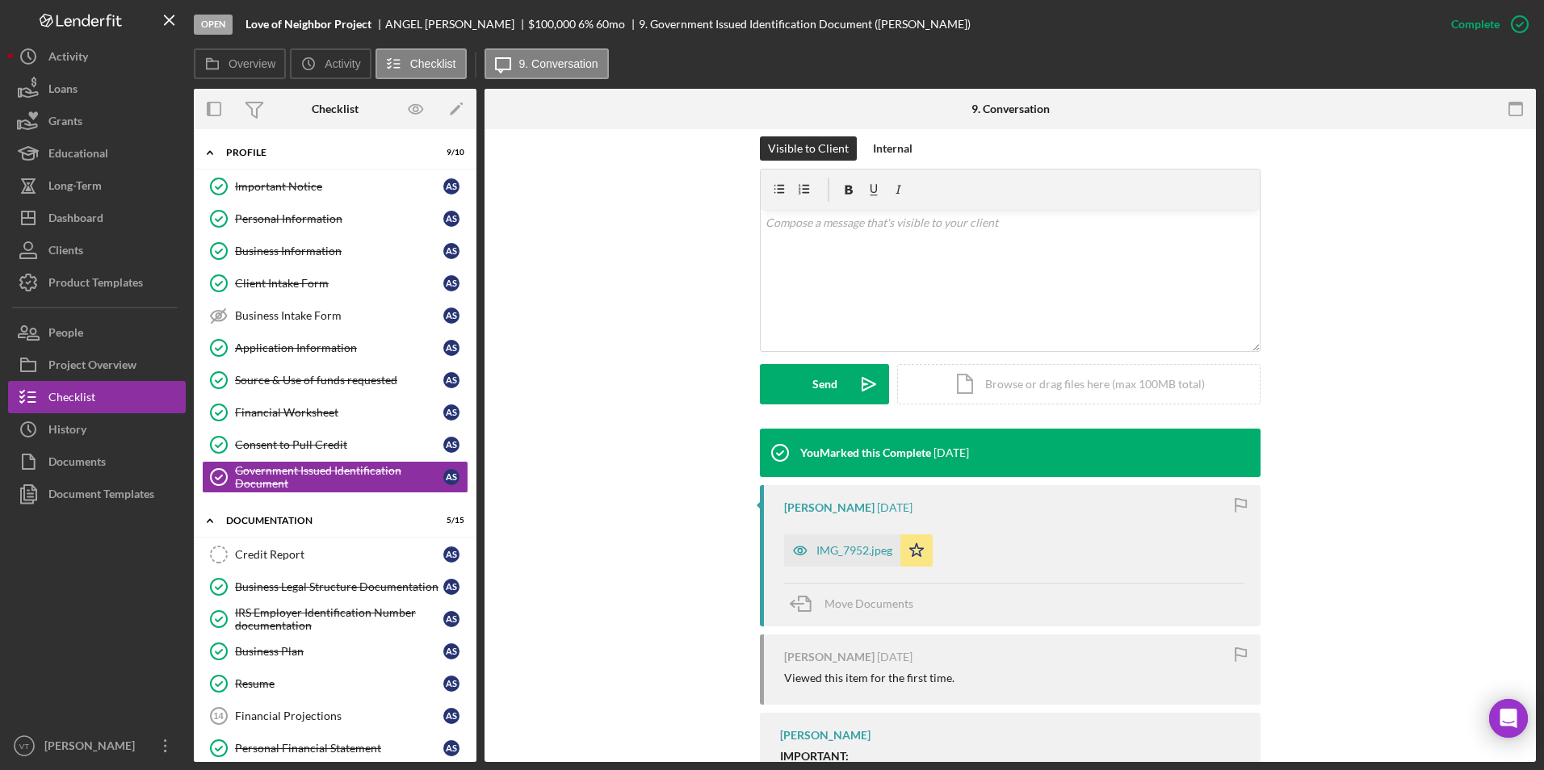
scroll to position [242, 0]
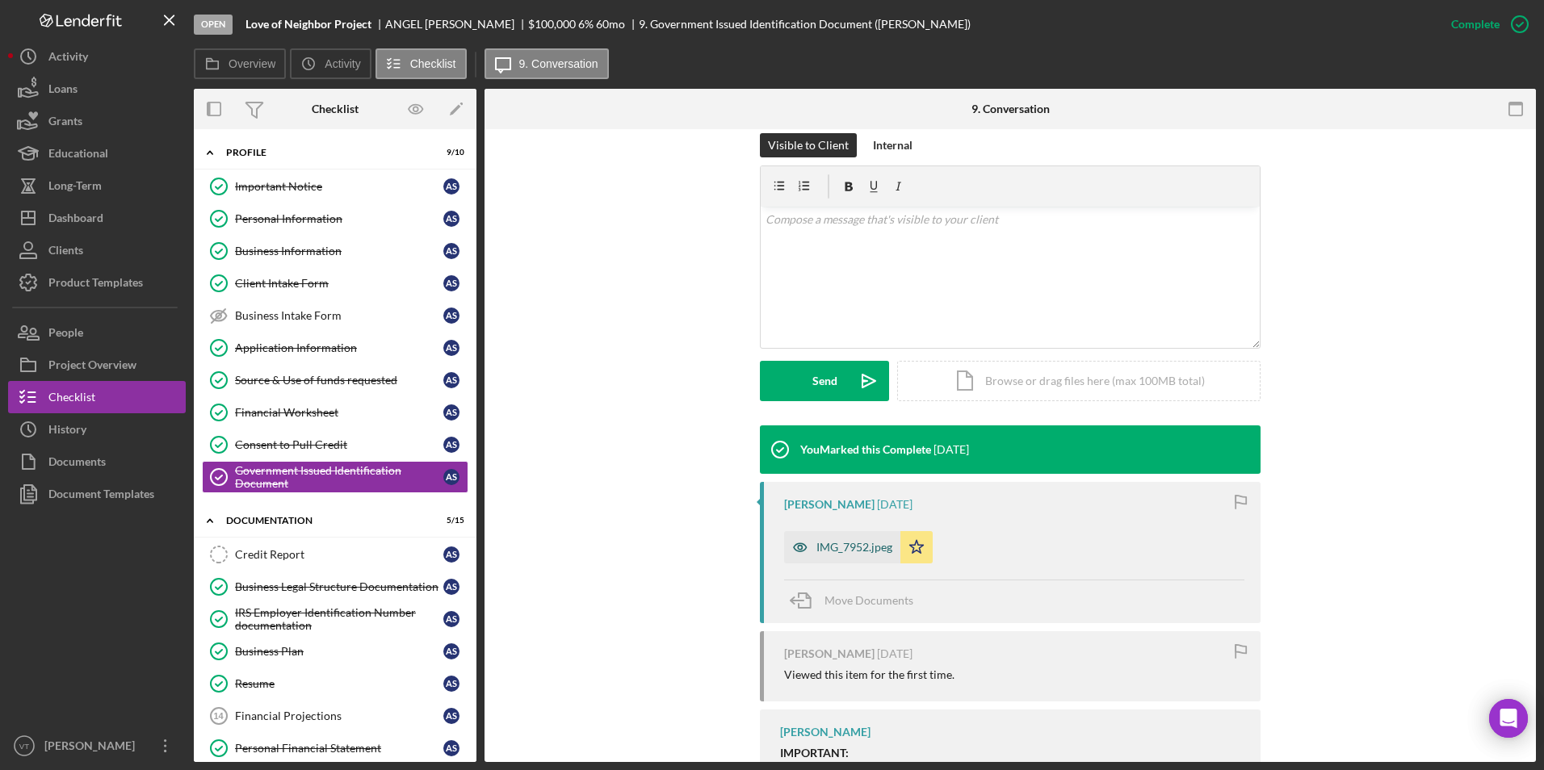
click at [845, 541] on div "IMG_7952.jpeg" at bounding box center [854, 547] width 76 height 13
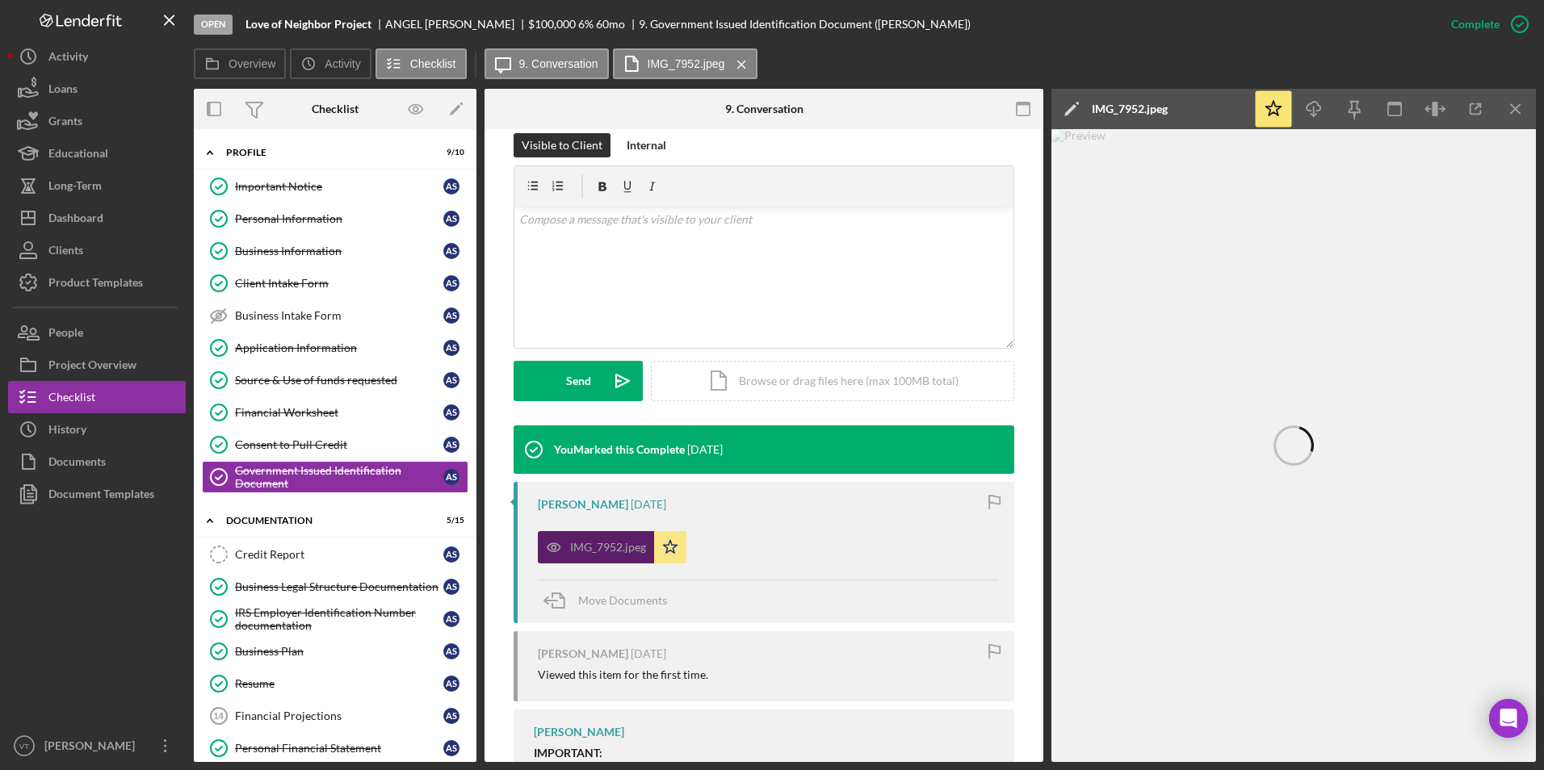
click at [586, 557] on div "IMG_7952.jpeg" at bounding box center [596, 547] width 116 height 32
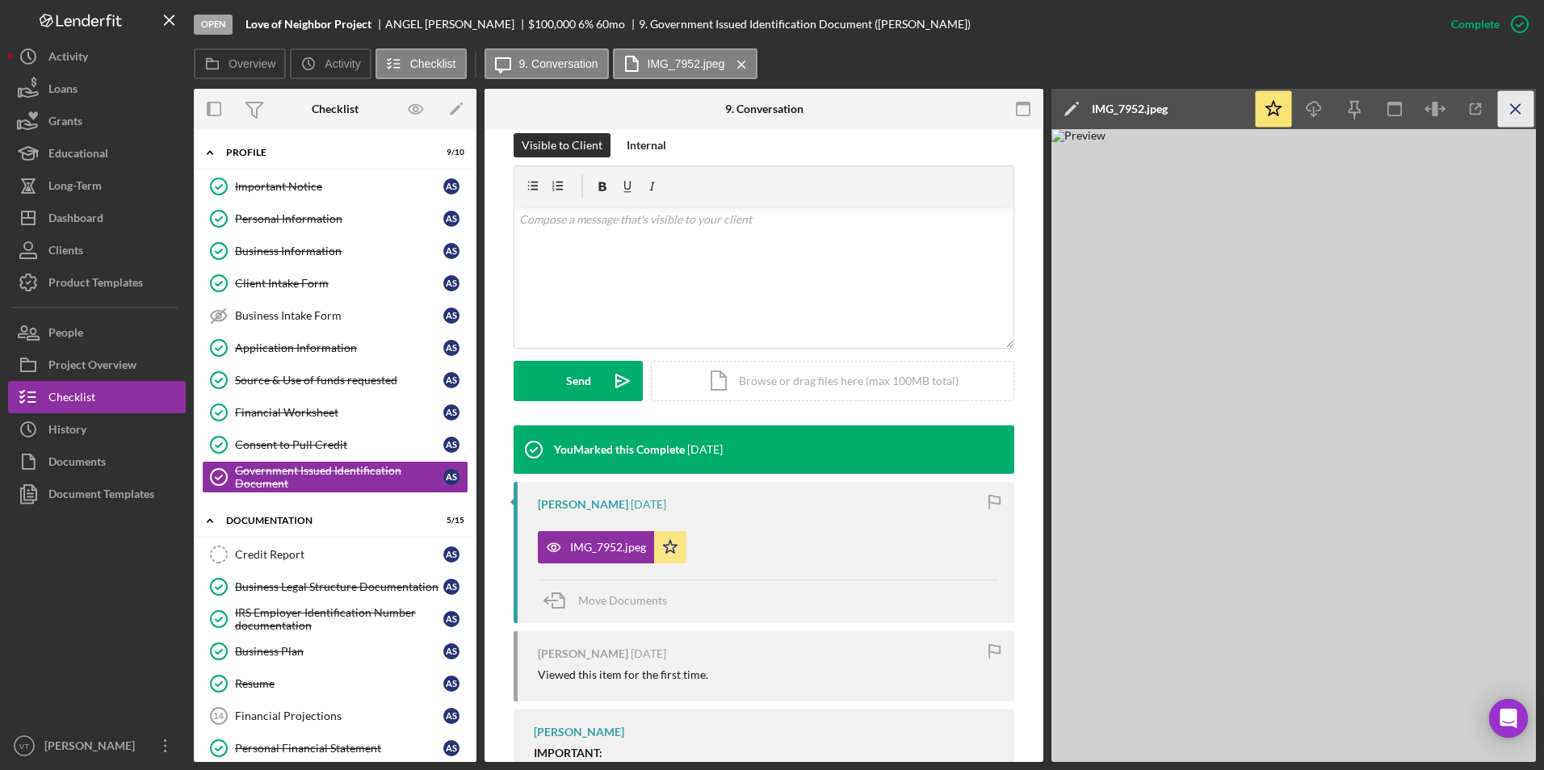
click at [1519, 103] on icon "Icon/Menu Close" at bounding box center [1516, 109] width 36 height 36
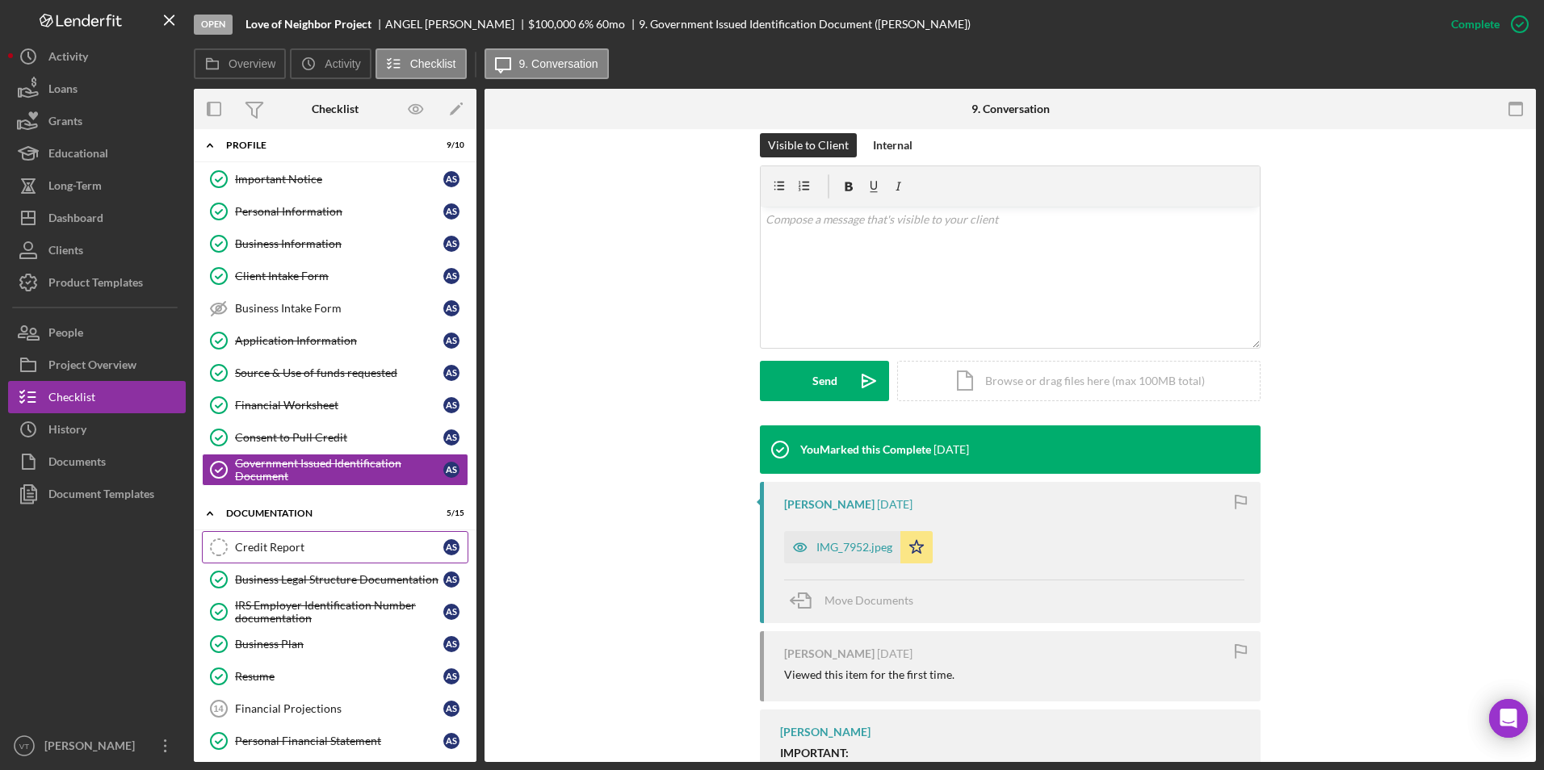
scroll to position [0, 0]
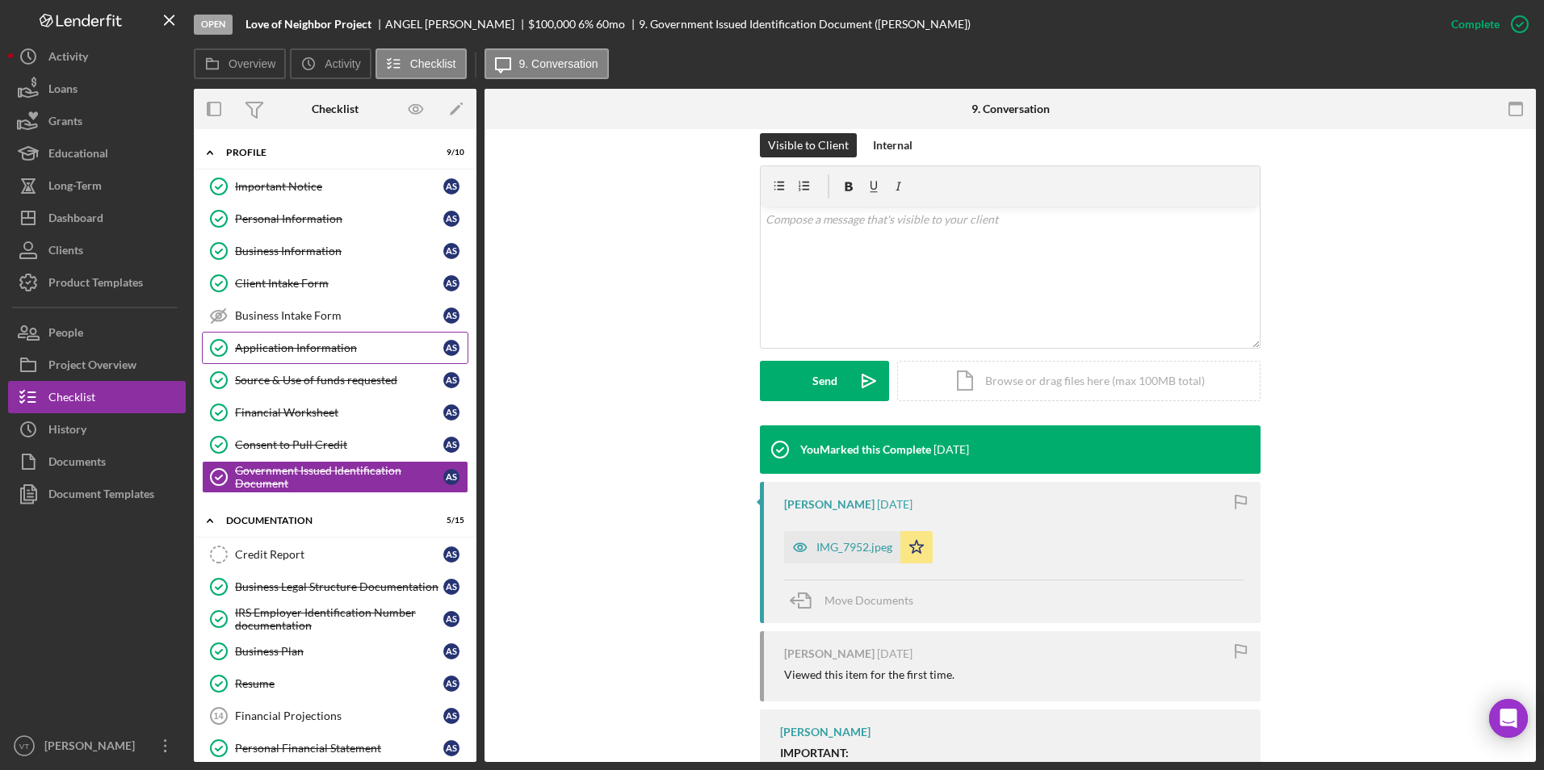
click at [291, 359] on link "Application Information Application Information A S" at bounding box center [335, 348] width 266 height 32
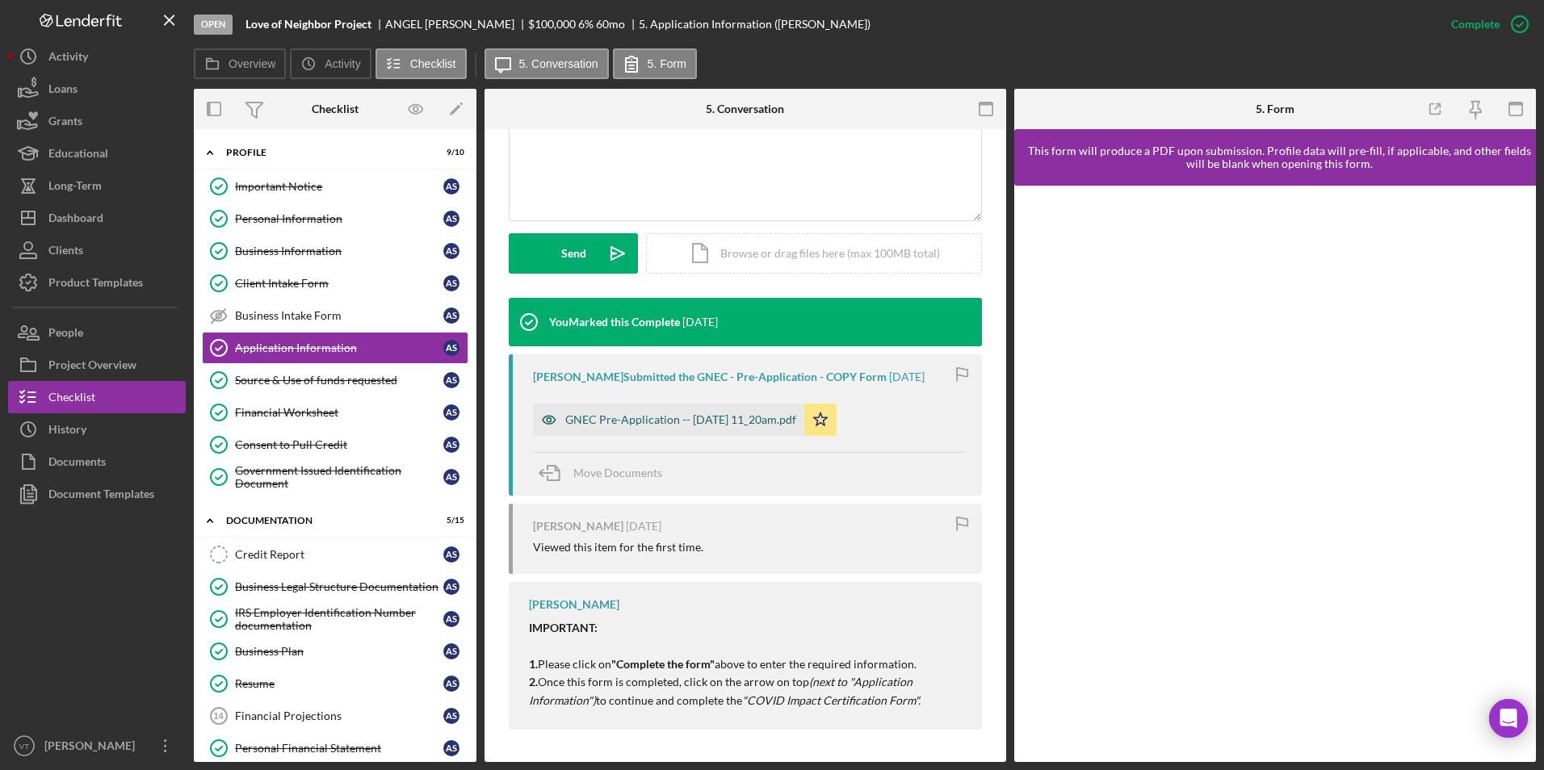
click at [657, 422] on div "GNEC Pre-Application -- [DATE] 11_20am.pdf" at bounding box center [680, 419] width 231 height 13
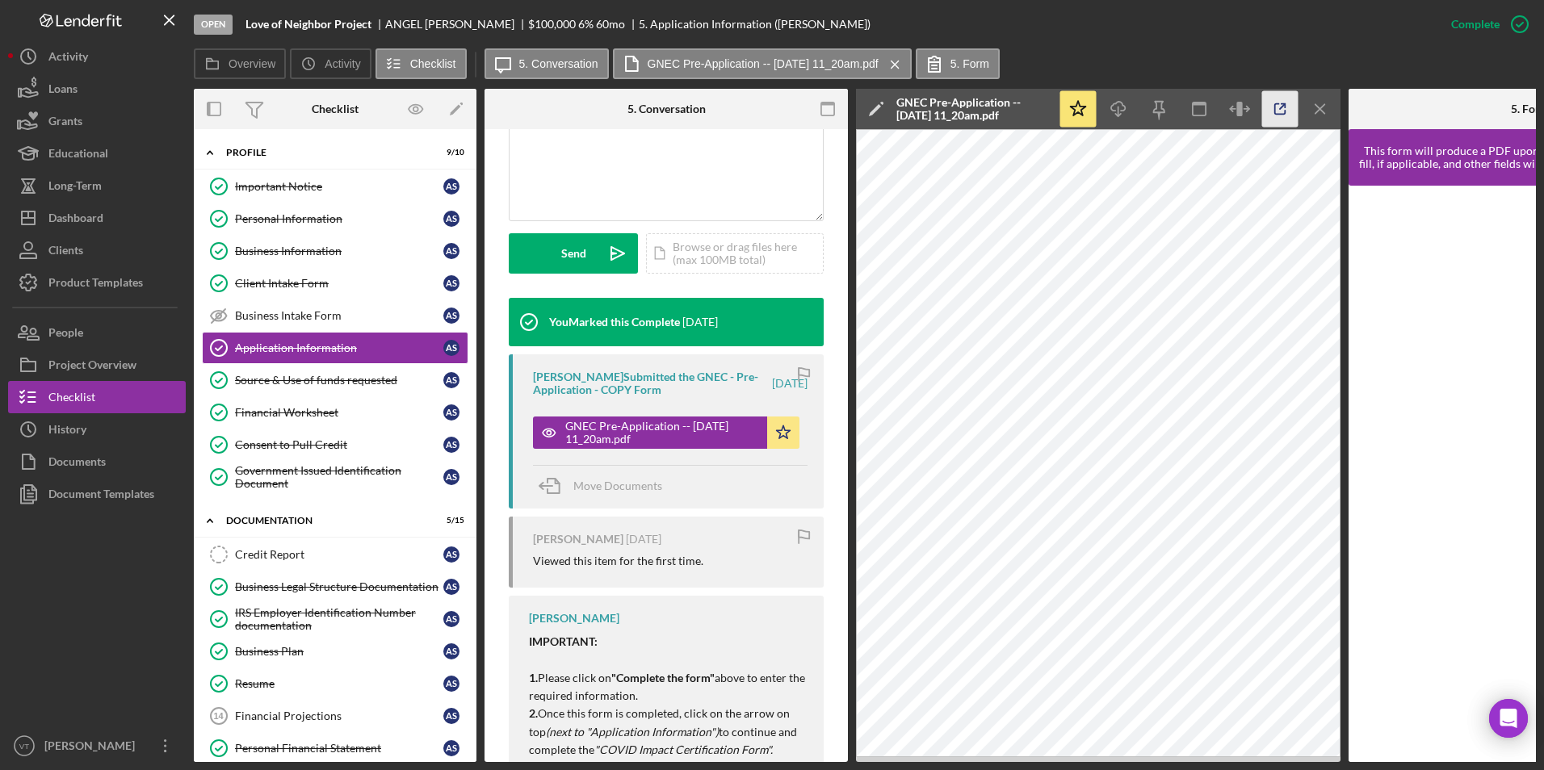
click at [1279, 107] on icon "button" at bounding box center [1280, 109] width 36 height 36
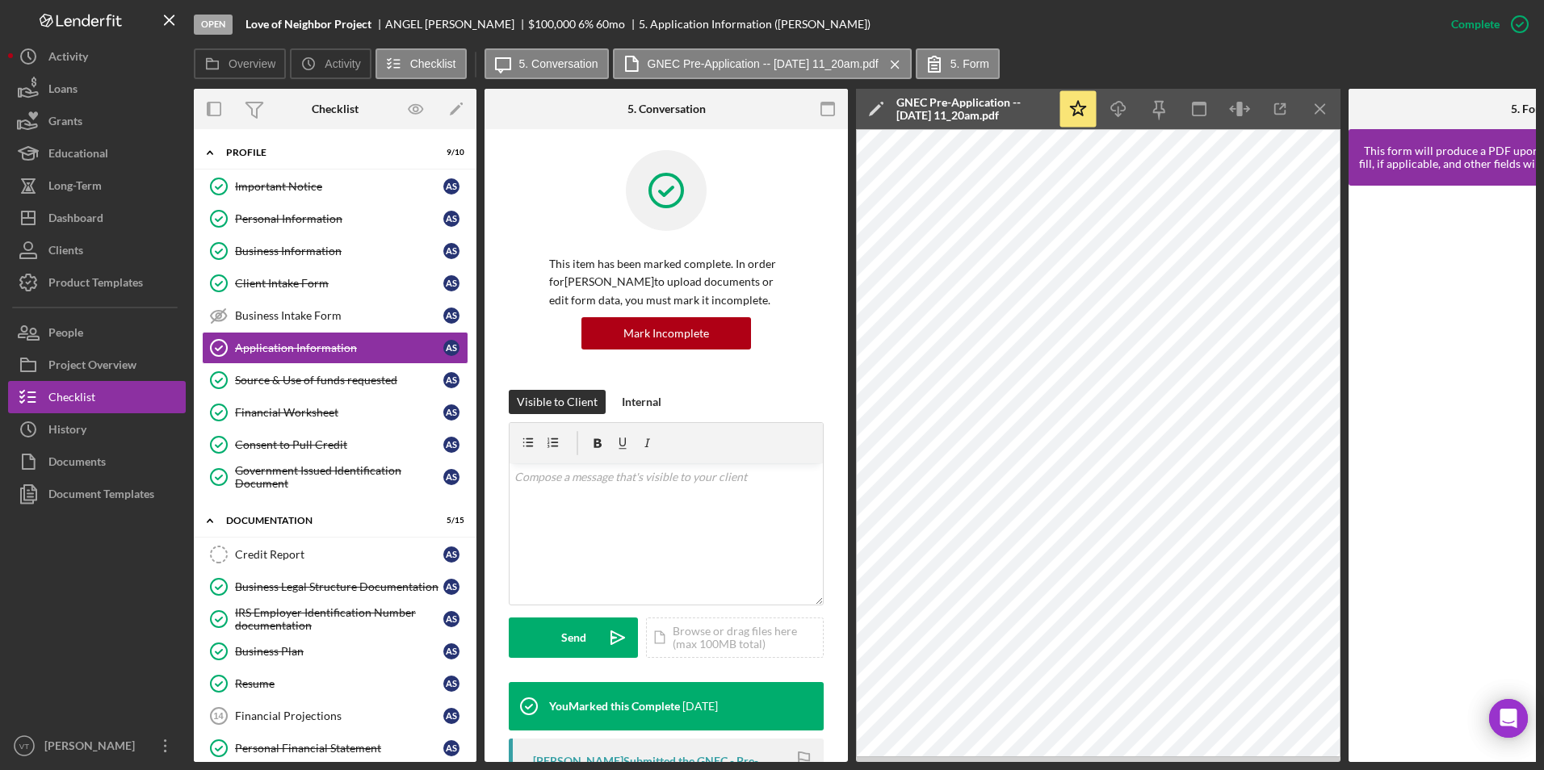
scroll to position [0, 0]
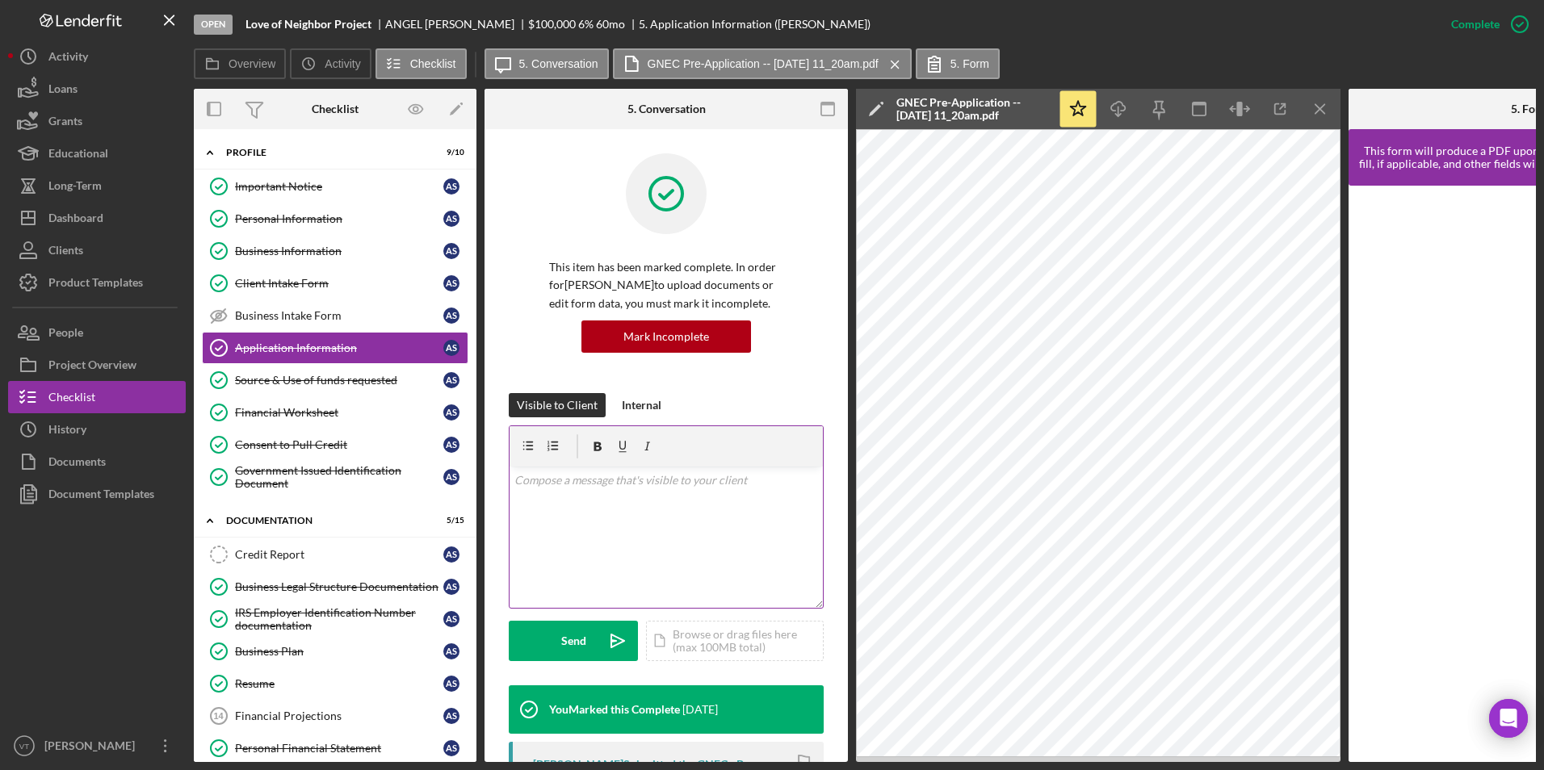
click at [623, 543] on div "v Color teal Color pink Remove color Add row above Add row below Add column bef…" at bounding box center [665, 537] width 313 height 141
click at [564, 520] on p "Hi Angel, lur limit for Non-Profit funding is $30,000. We will discuss your req…" at bounding box center [666, 499] width 304 height 54
click at [572, 480] on p "Hi Angel, lur limit for Non-Profit funding is $30,000. We will discuss your req…" at bounding box center [666, 499] width 304 height 54
click at [566, 478] on p "Hi Angel, lur limit for Non-Profit funding is $30,000. We will discuss your req…" at bounding box center [666, 499] width 304 height 54
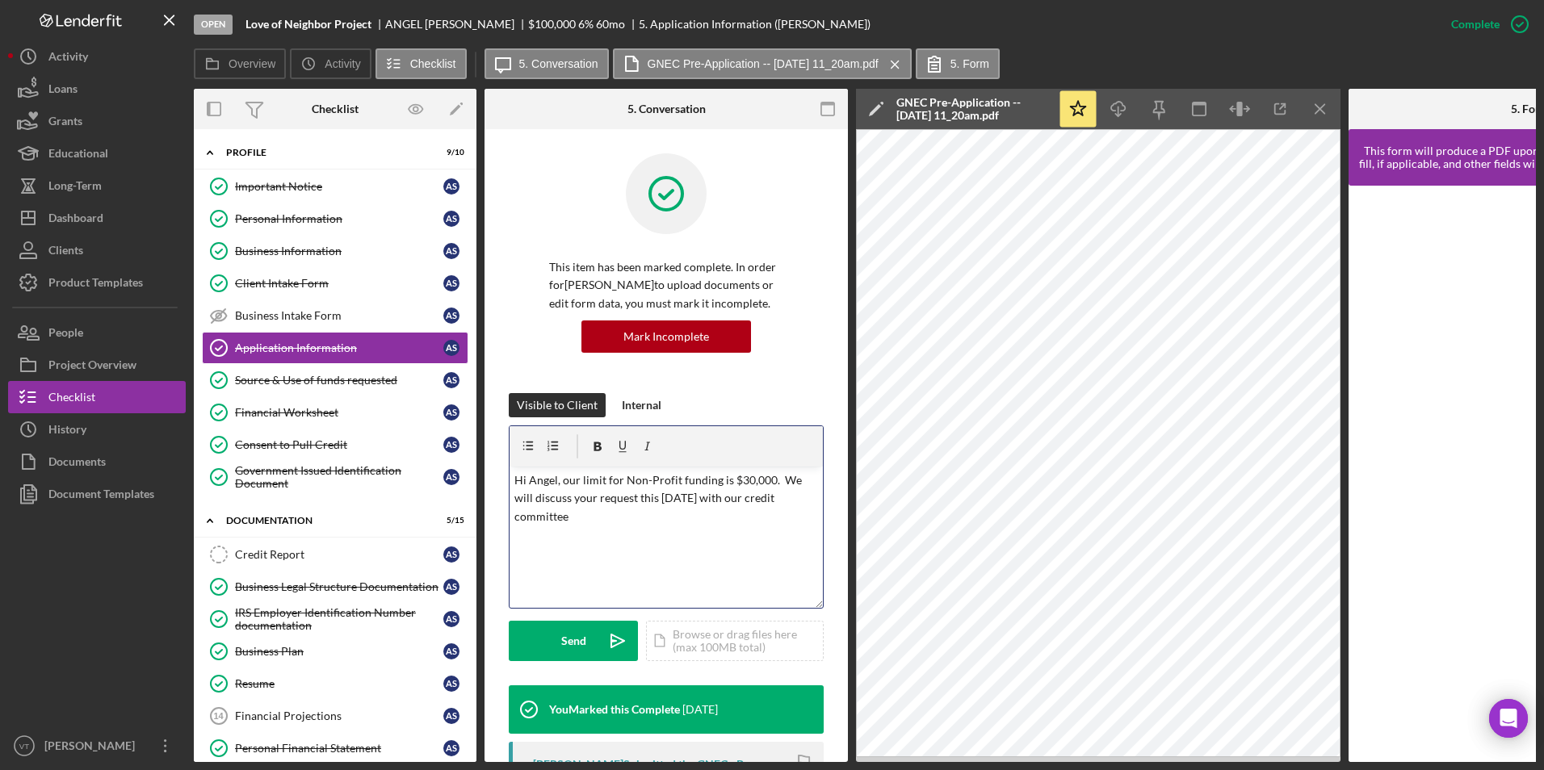
click at [677, 518] on p "Hi Angel, our limit for Non-Profit funding is $30,000. We will discuss your req…" at bounding box center [666, 499] width 304 height 54
drag, startPoint x: 602, startPoint y: 514, endPoint x: 791, endPoint y: 517, distance: 188.9
click at [791, 517] on p "Hi Angel, our limit for Non-Profit funding is $30,000. We will discuss your req…" at bounding box center [666, 499] width 304 height 54
click at [589, 646] on button "Send Icon/icon-invite-send" at bounding box center [573, 641] width 129 height 40
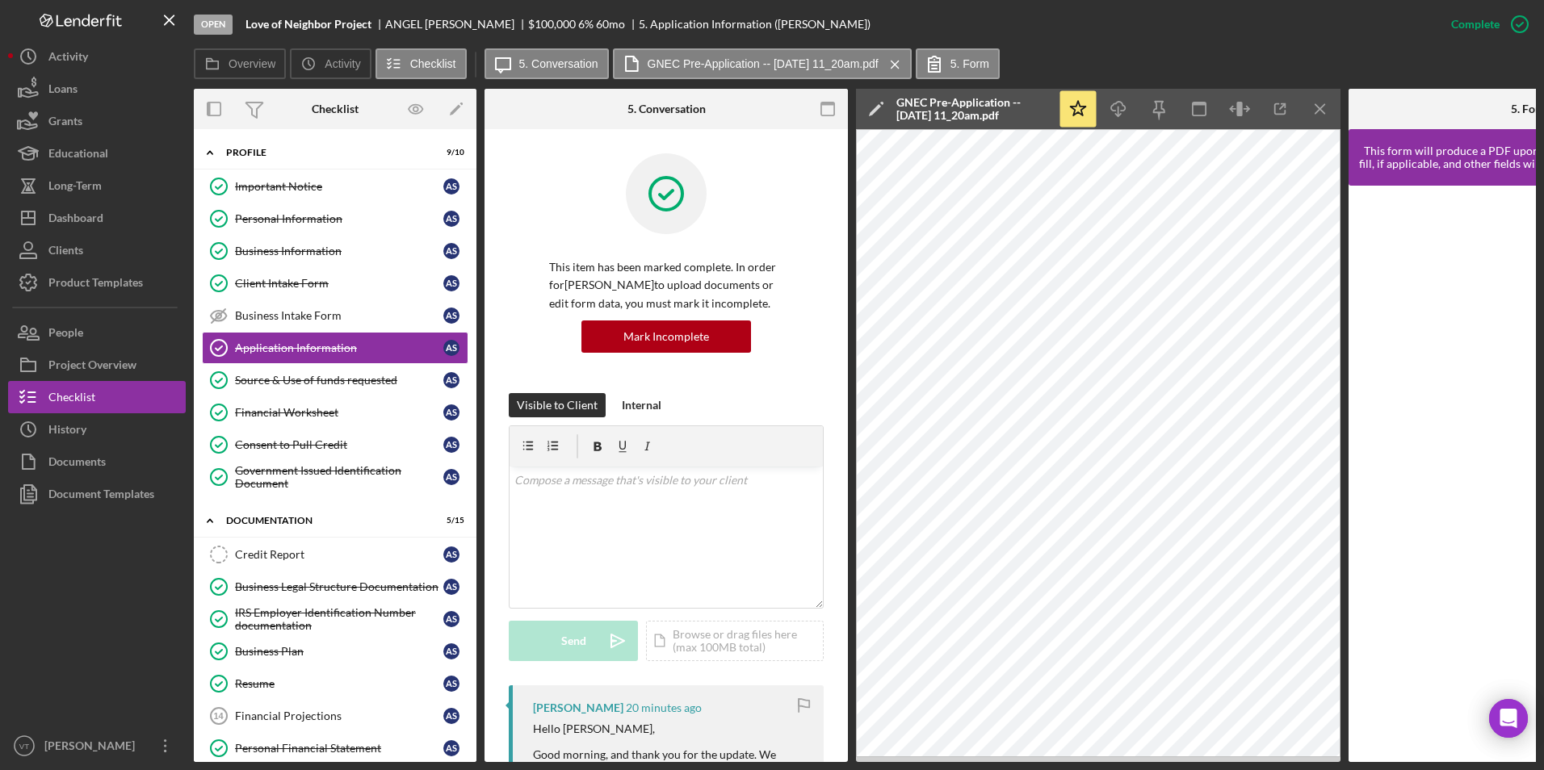
click at [108, 617] on div at bounding box center [97, 620] width 178 height 220
click at [140, 630] on div at bounding box center [97, 620] width 178 height 220
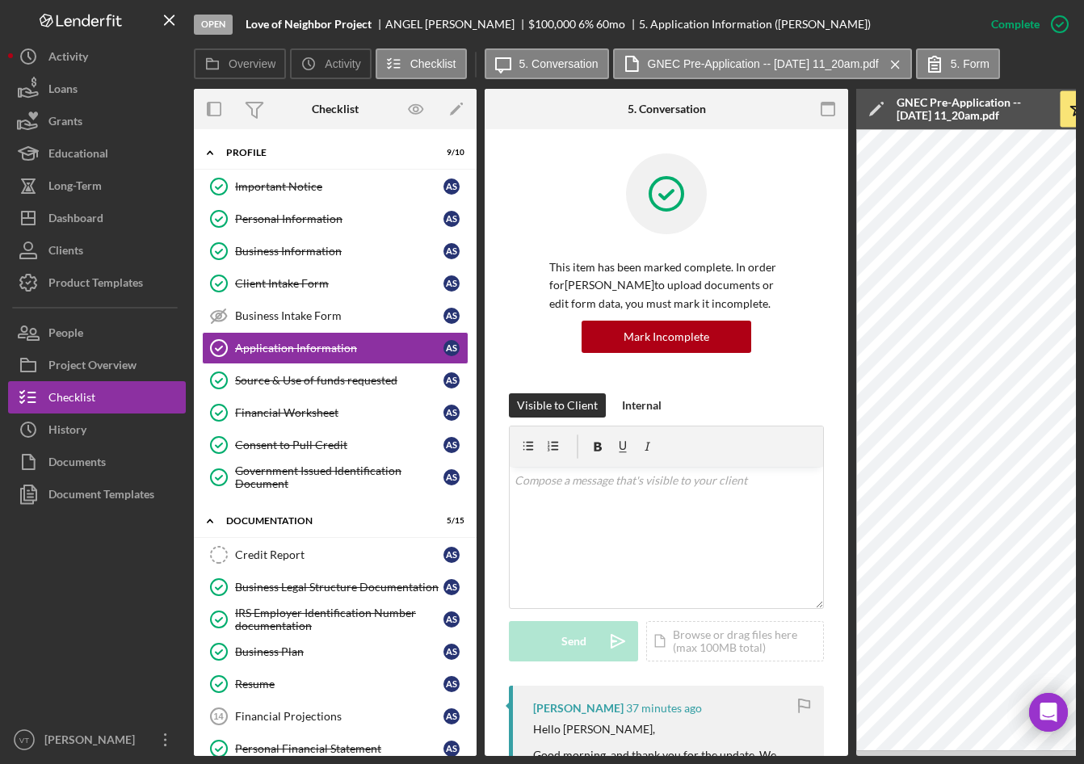
click at [21, 612] on div at bounding box center [97, 616] width 178 height 213
click at [78, 226] on div "Dashboard" at bounding box center [75, 220] width 55 height 36
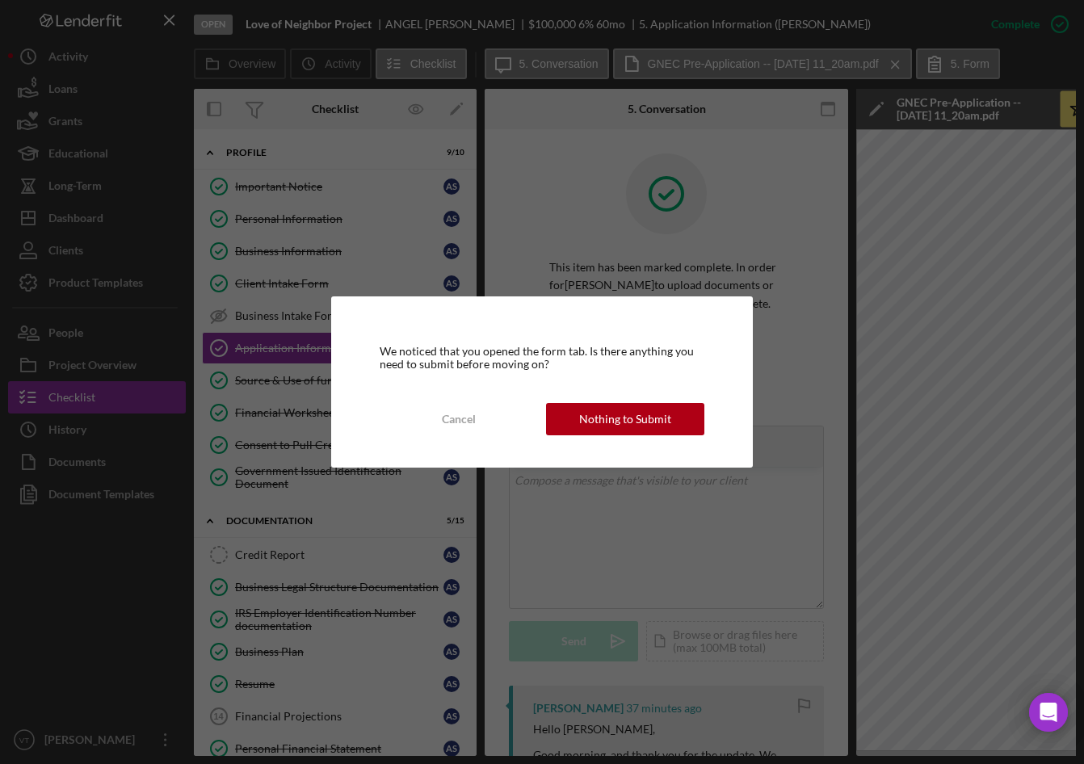
click at [621, 400] on div "We noticed that you opened the form tab. Is there anything you need to submit b…" at bounding box center [542, 381] width 422 height 171
click at [626, 419] on div "Nothing to Submit" at bounding box center [625, 419] width 92 height 32
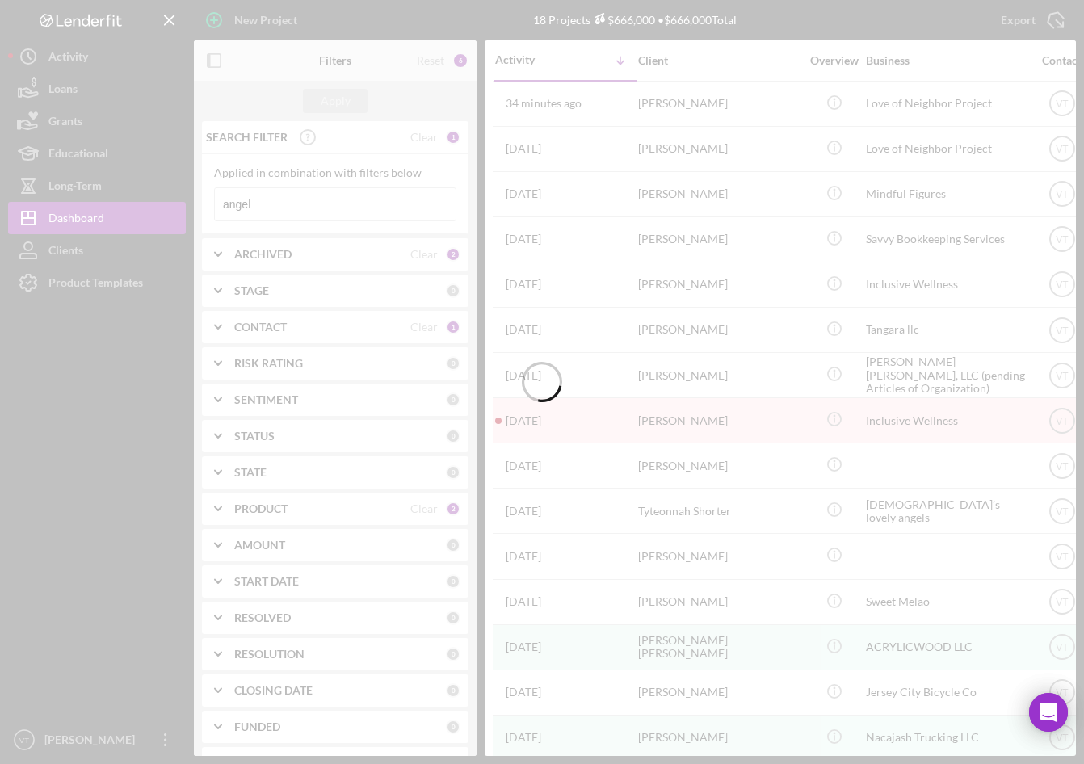
click at [316, 201] on div at bounding box center [542, 382] width 1084 height 764
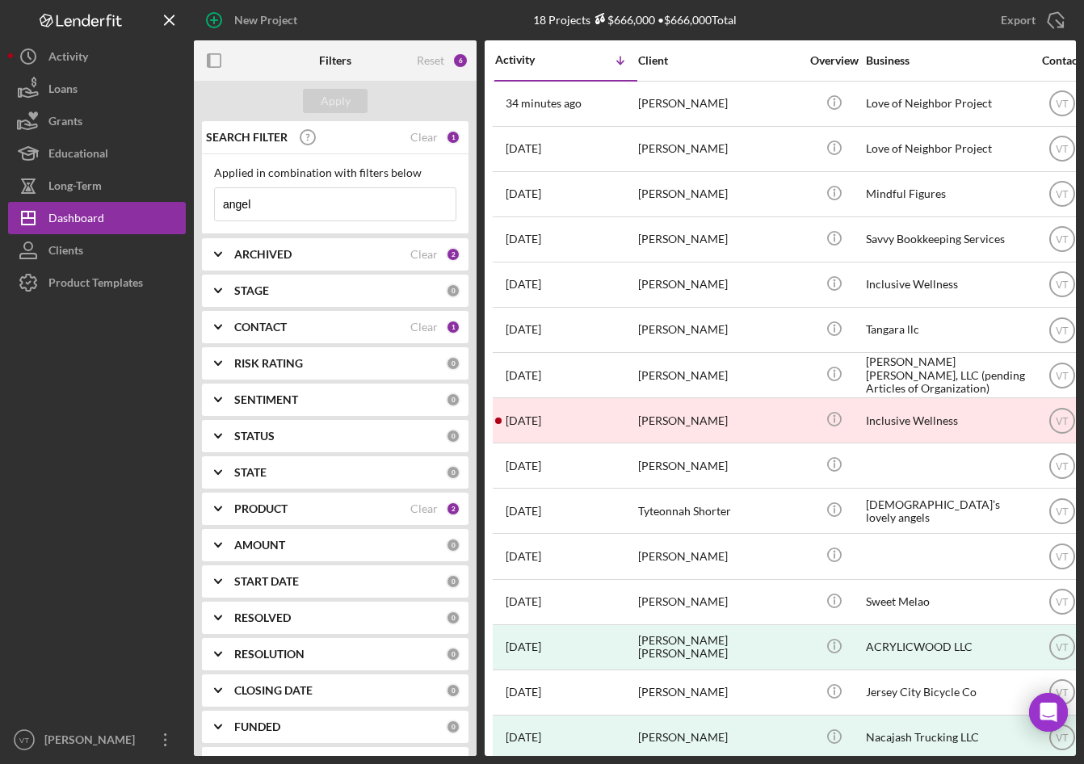
click at [316, 211] on input "angel" at bounding box center [335, 204] width 241 height 32
drag, startPoint x: 316, startPoint y: 211, endPoint x: 134, endPoint y: 183, distance: 183.7
click at [134, 183] on div "New Project 18 Projects $666,000 • $666,000 Total angel Export Icon/Export Filt…" at bounding box center [541, 378] width 1067 height 756
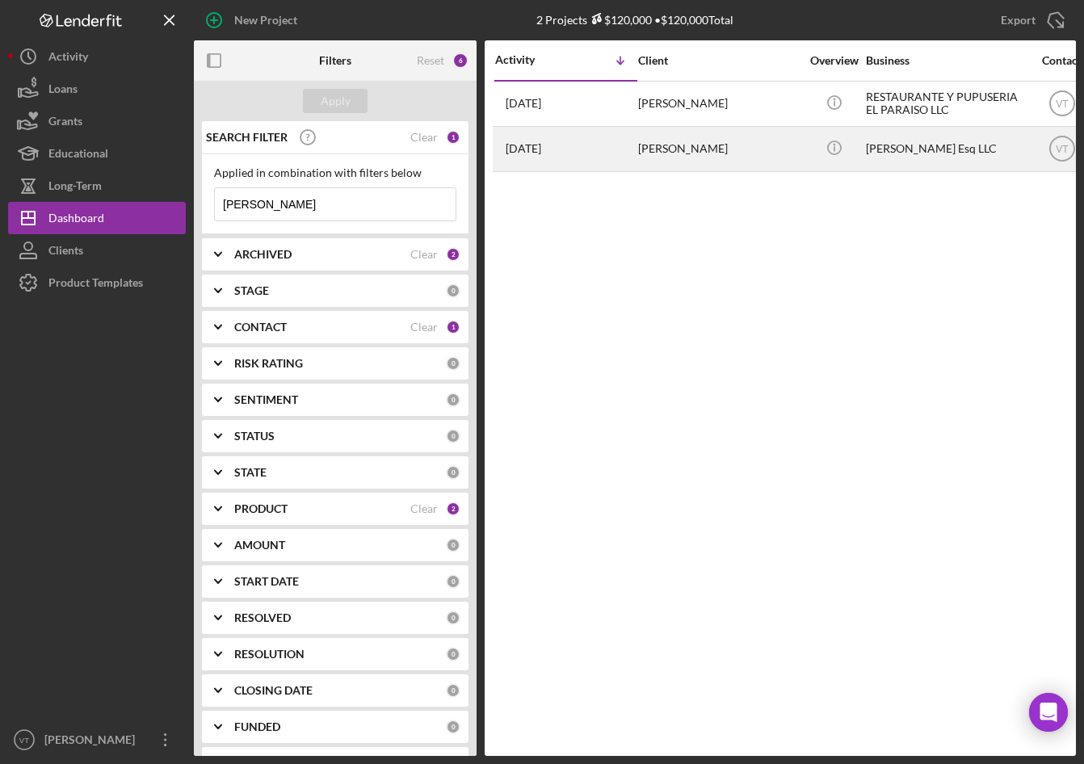
type input "carmen"
click at [703, 149] on div "Carmen Carrillo" at bounding box center [718, 149] width 161 height 43
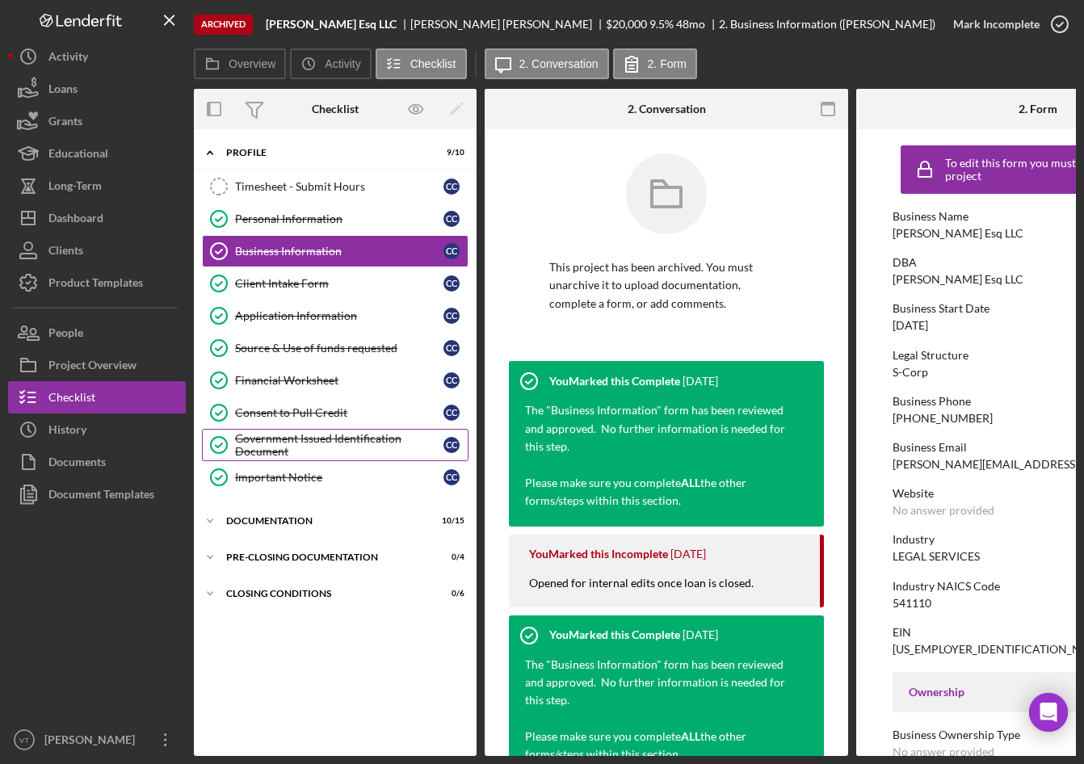
click at [290, 451] on div "Government Issued Identification Document" at bounding box center [339, 445] width 208 height 26
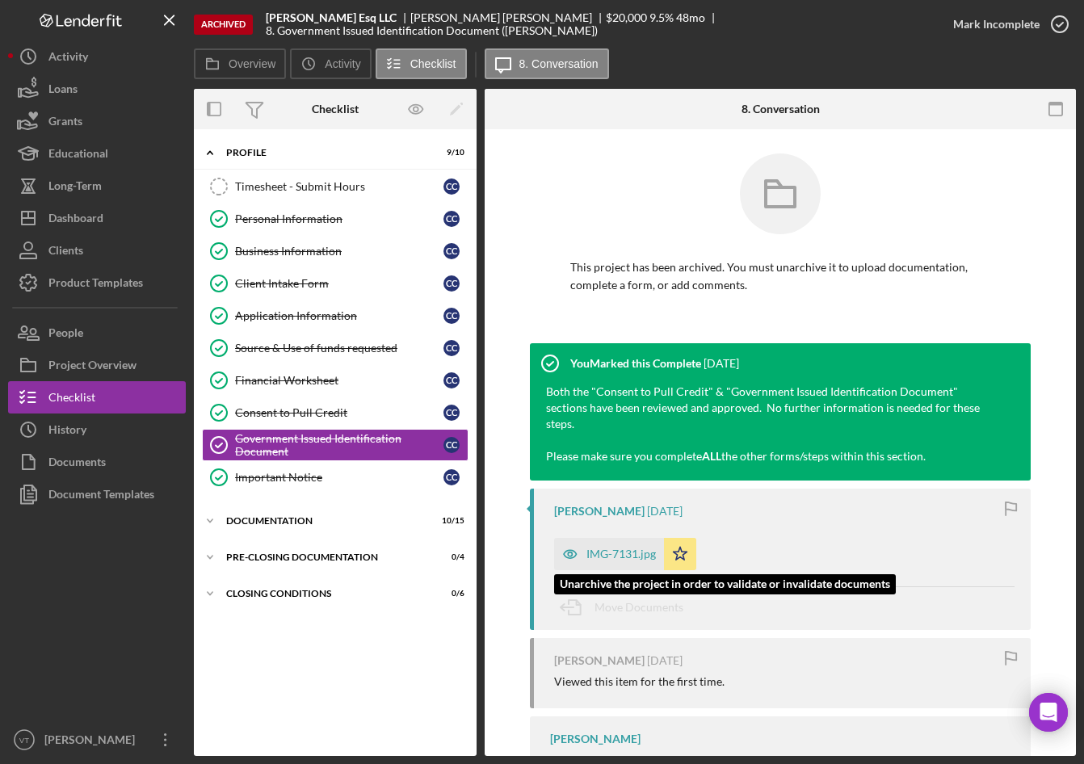
click at [624, 547] on div "IMG-7131.jpg" at bounding box center [620, 553] width 69 height 13
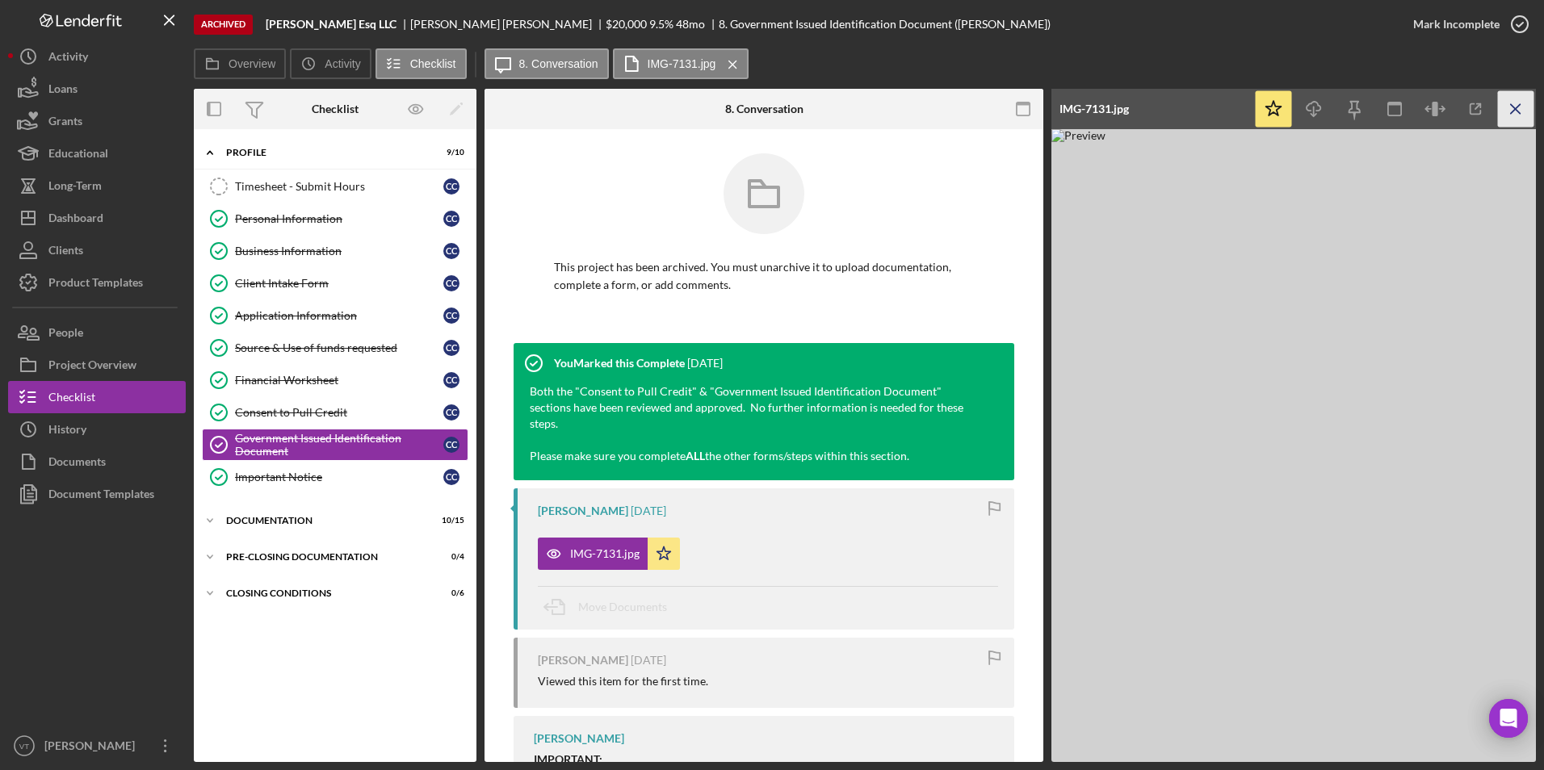
click at [1522, 111] on icon "Icon/Menu Close" at bounding box center [1516, 109] width 36 height 36
